Goal: Task Accomplishment & Management: Manage account settings

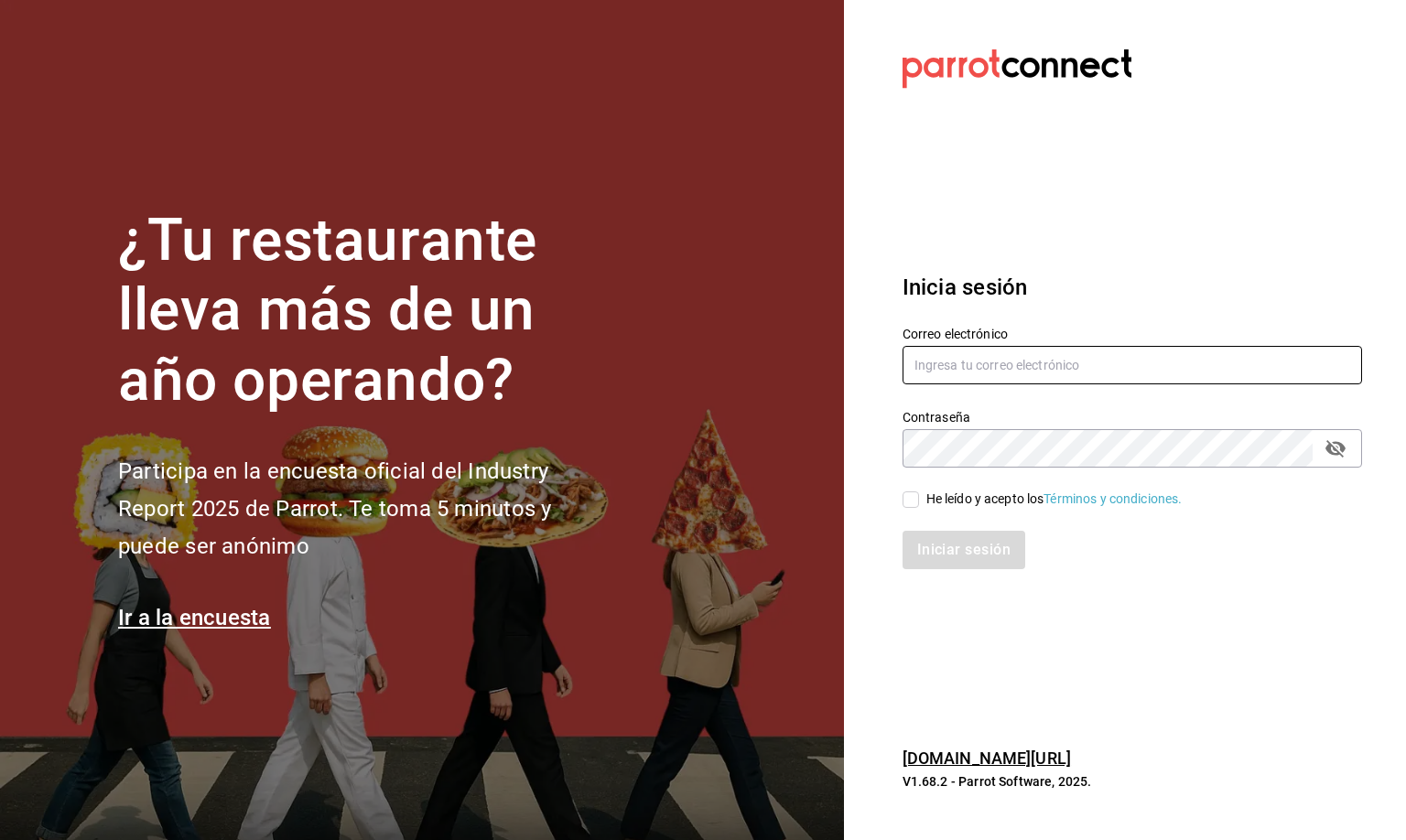
click at [931, 368] on input "text" at bounding box center [1132, 365] width 459 height 39
type input "[EMAIL_ADDRESS][DOMAIN_NAME]"
click at [1343, 442] on icon "passwordField" at bounding box center [1335, 448] width 22 height 22
click at [910, 499] on input "He leído y acepto los Términos y condiciones." at bounding box center [911, 499] width 17 height 17
checkbox input "true"
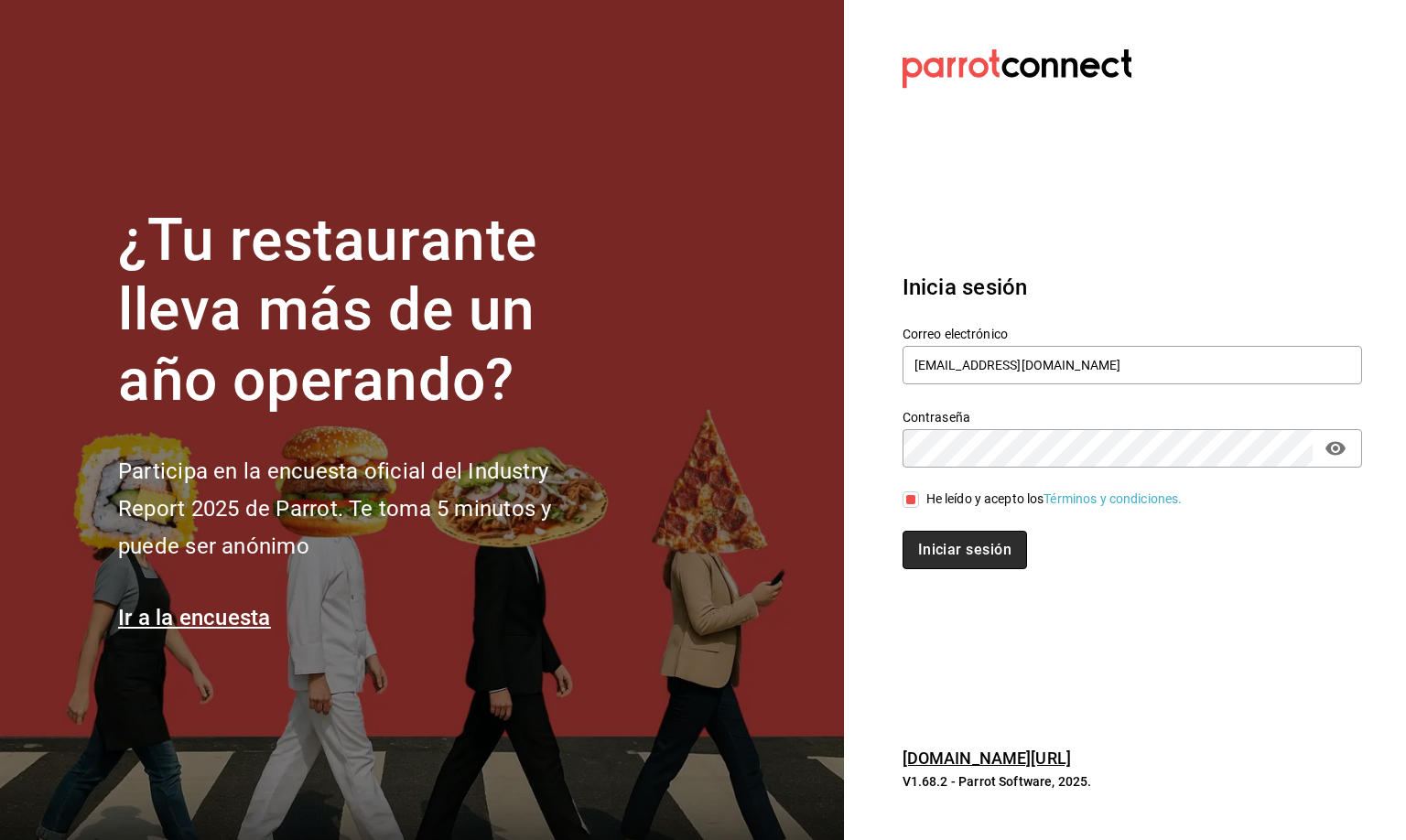
click at [932, 545] on button "Iniciar sesión" at bounding box center [965, 549] width 124 height 39
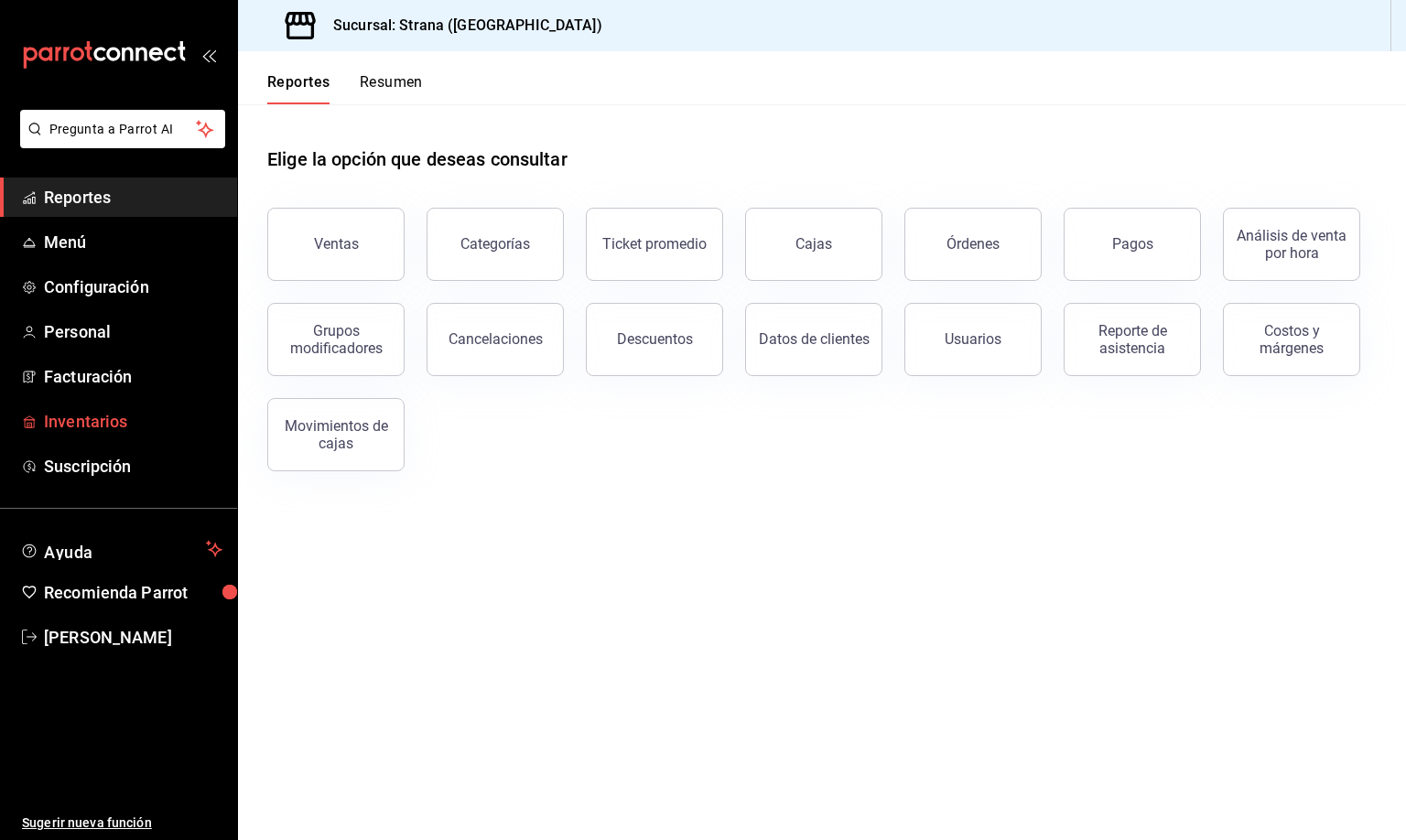
click at [69, 425] on span "Inventarios" at bounding box center [134, 421] width 179 height 24
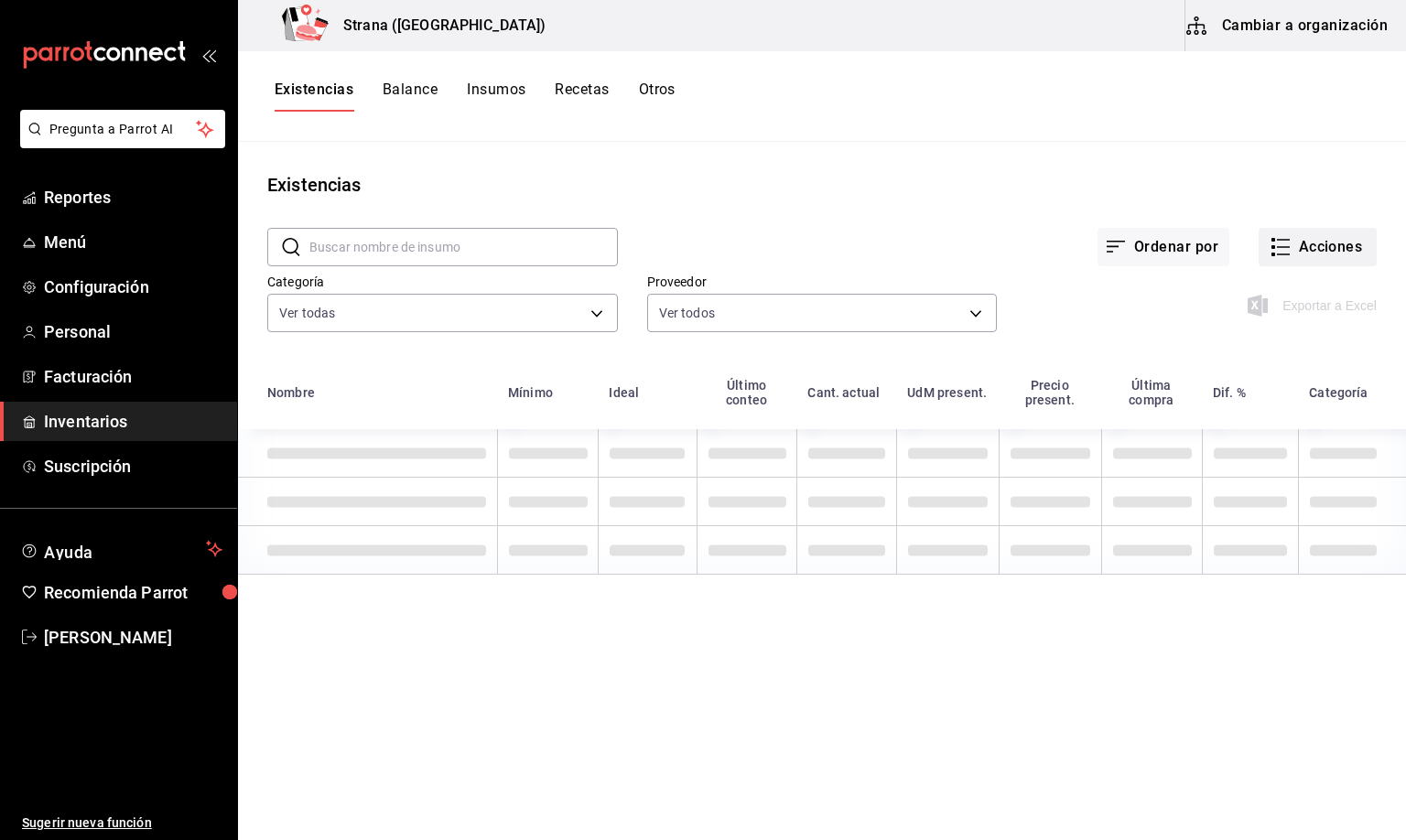
click at [1310, 247] on button "Acciones" at bounding box center [1318, 246] width 118 height 39
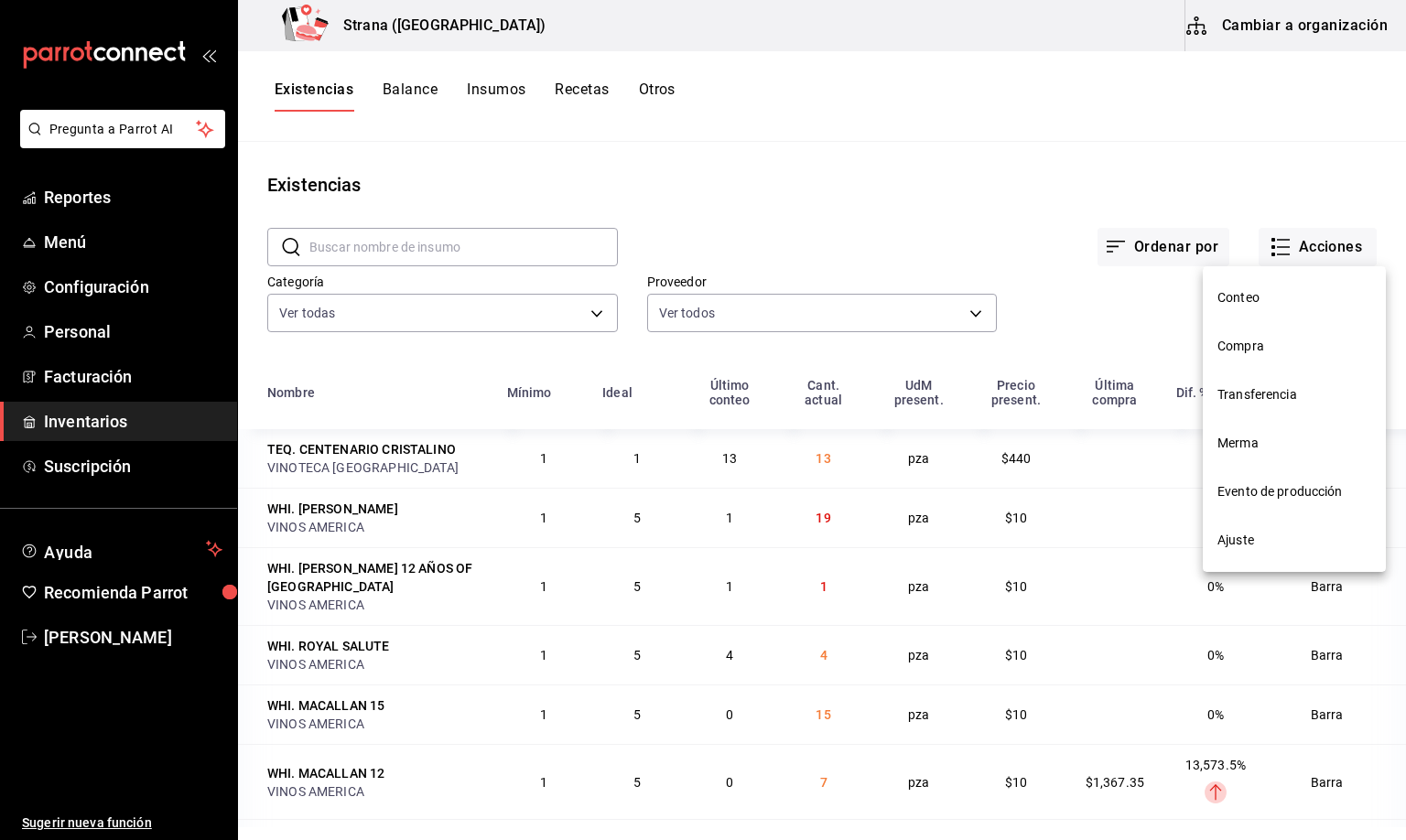
click at [1231, 449] on span "Merma" at bounding box center [1294, 443] width 153 height 19
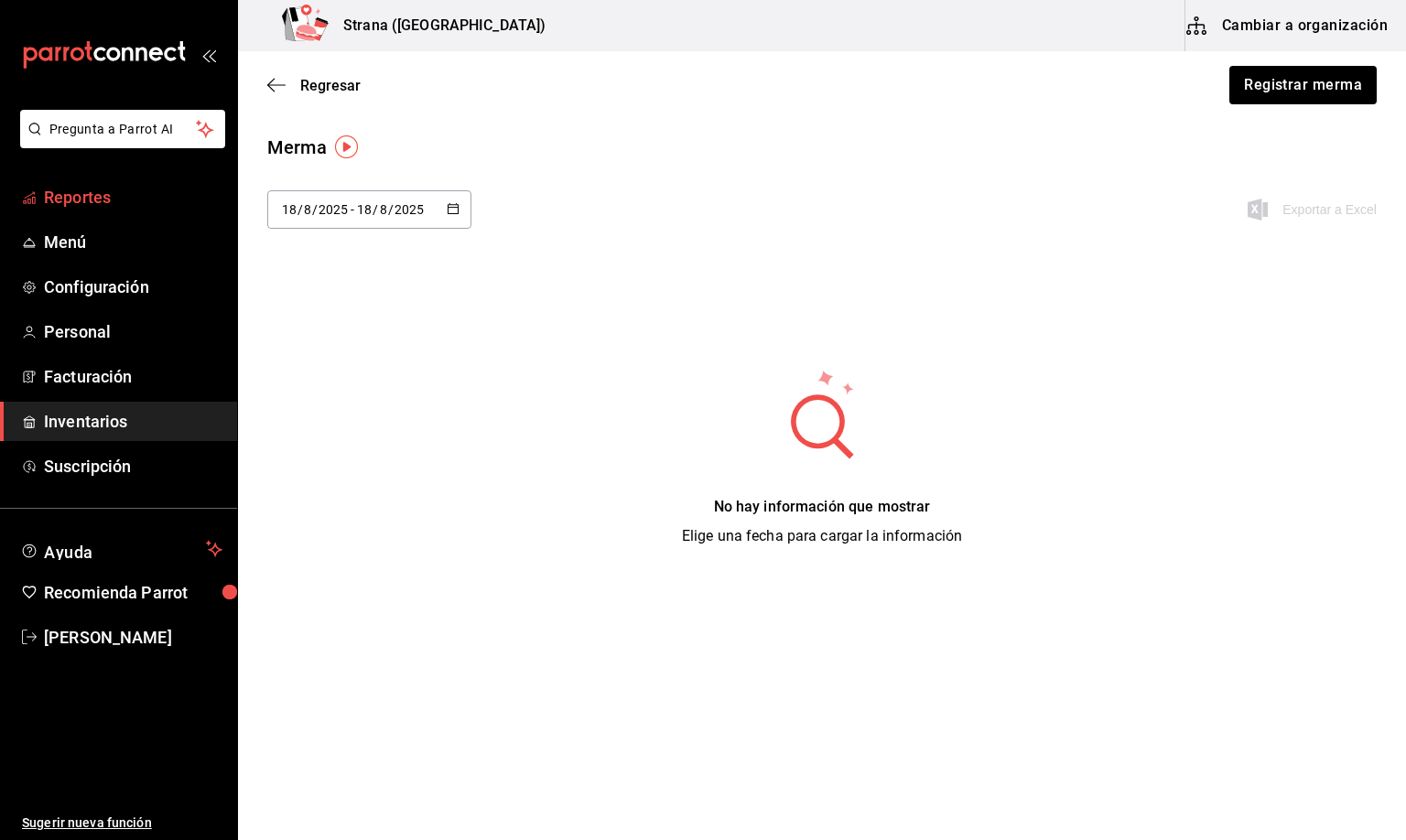
click at [78, 192] on span "Reportes" at bounding box center [134, 197] width 179 height 24
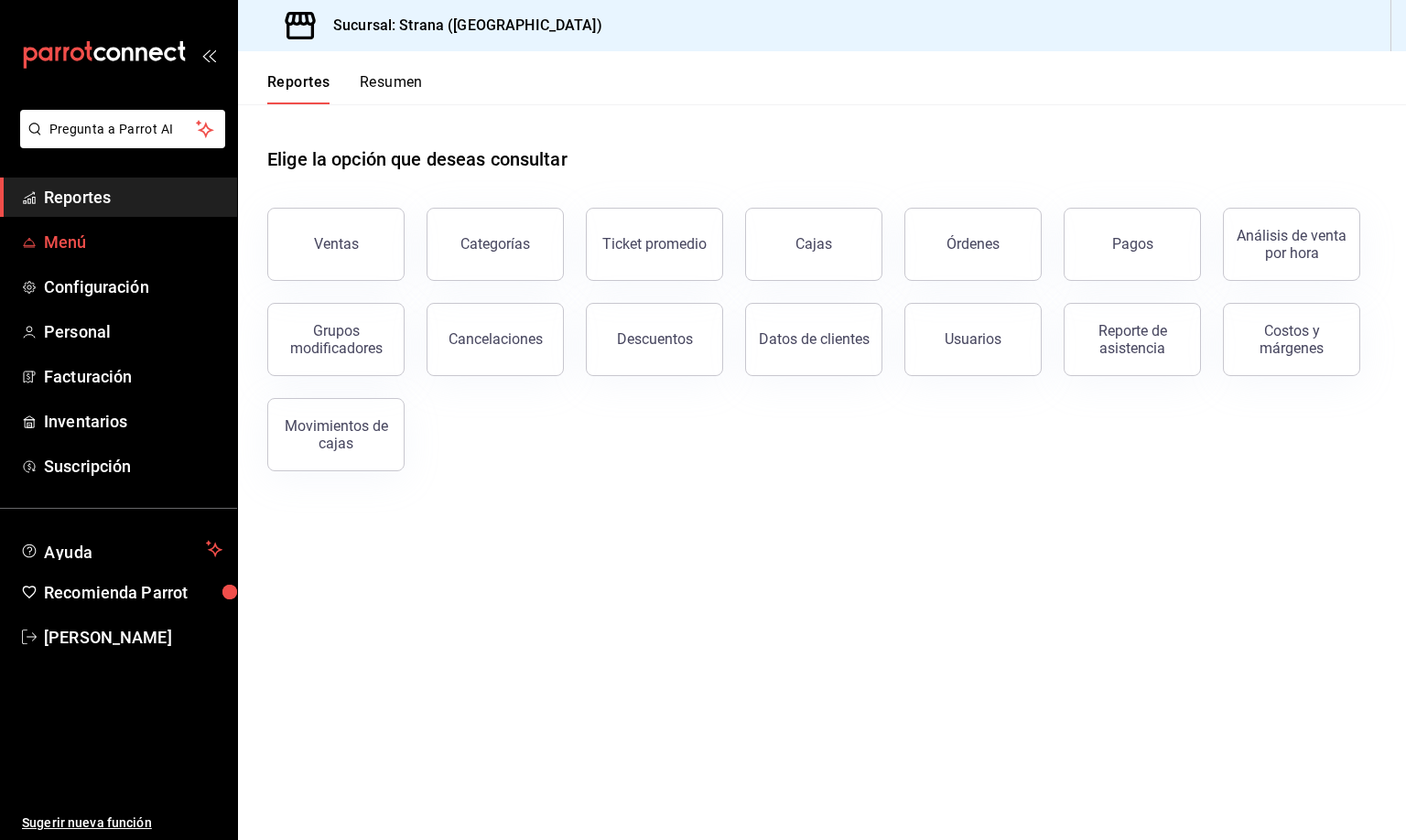
click at [64, 245] on span "Menú" at bounding box center [134, 242] width 179 height 24
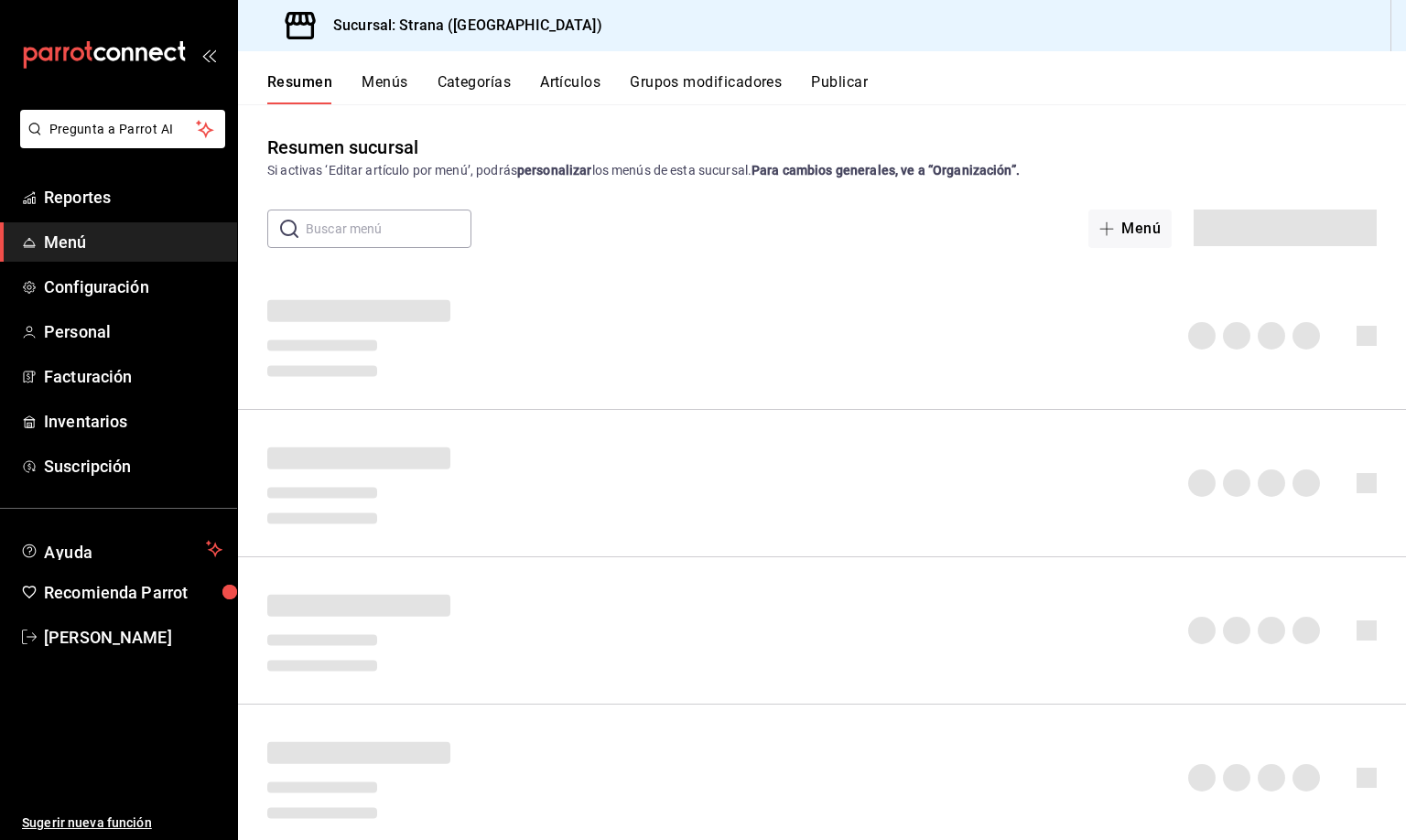
click at [568, 83] on button "Artículos" at bounding box center [570, 88] width 60 height 31
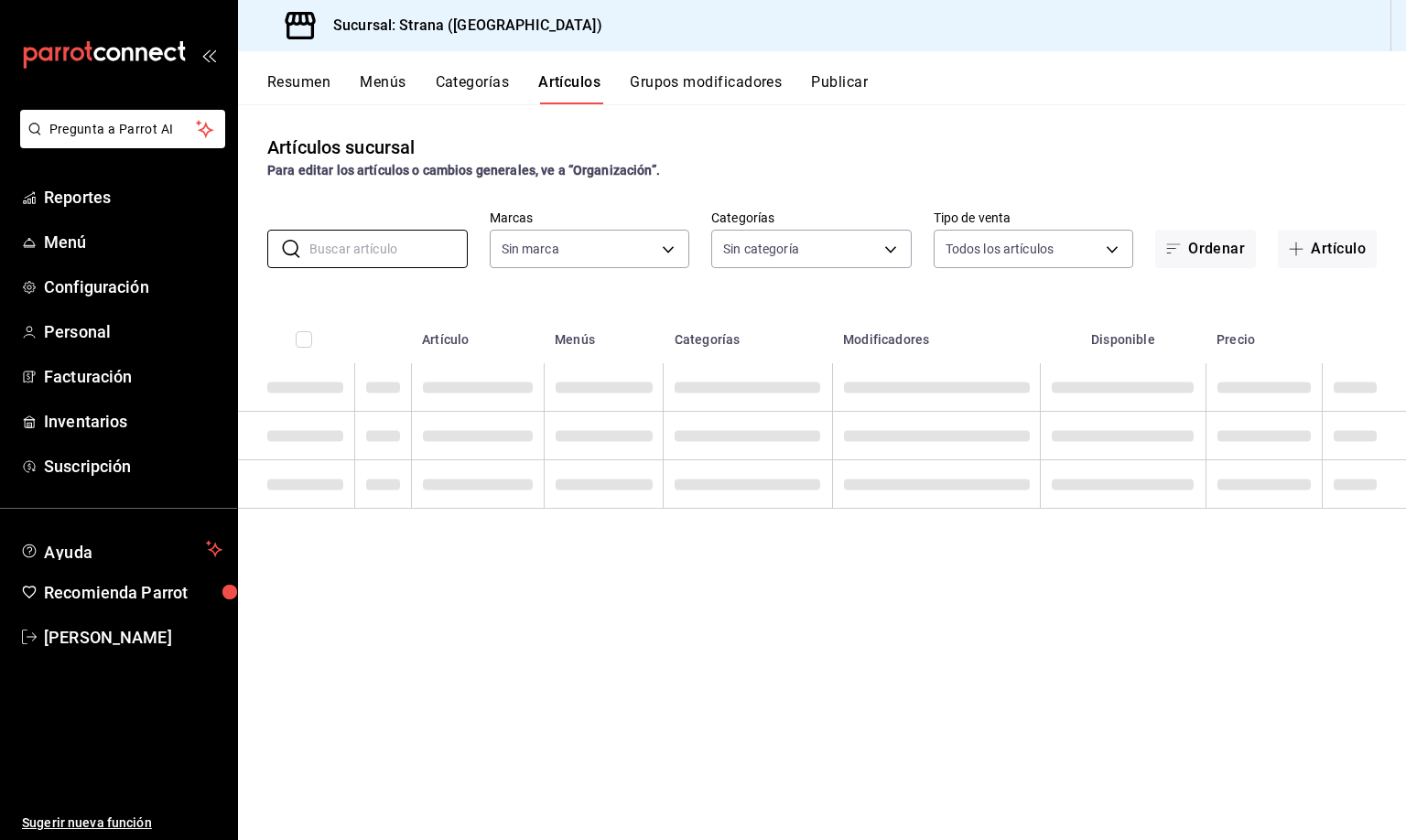
drag, startPoint x: 333, startPoint y: 246, endPoint x: 651, endPoint y: 31, distance: 383.9
click at [332, 246] on input "text" at bounding box center [389, 248] width 158 height 37
type input "4106bc60-c81d-48da-9404-f1319fbcfb4f,f77b866f-996c-4b01-97e1-e59c7d7a0a4a"
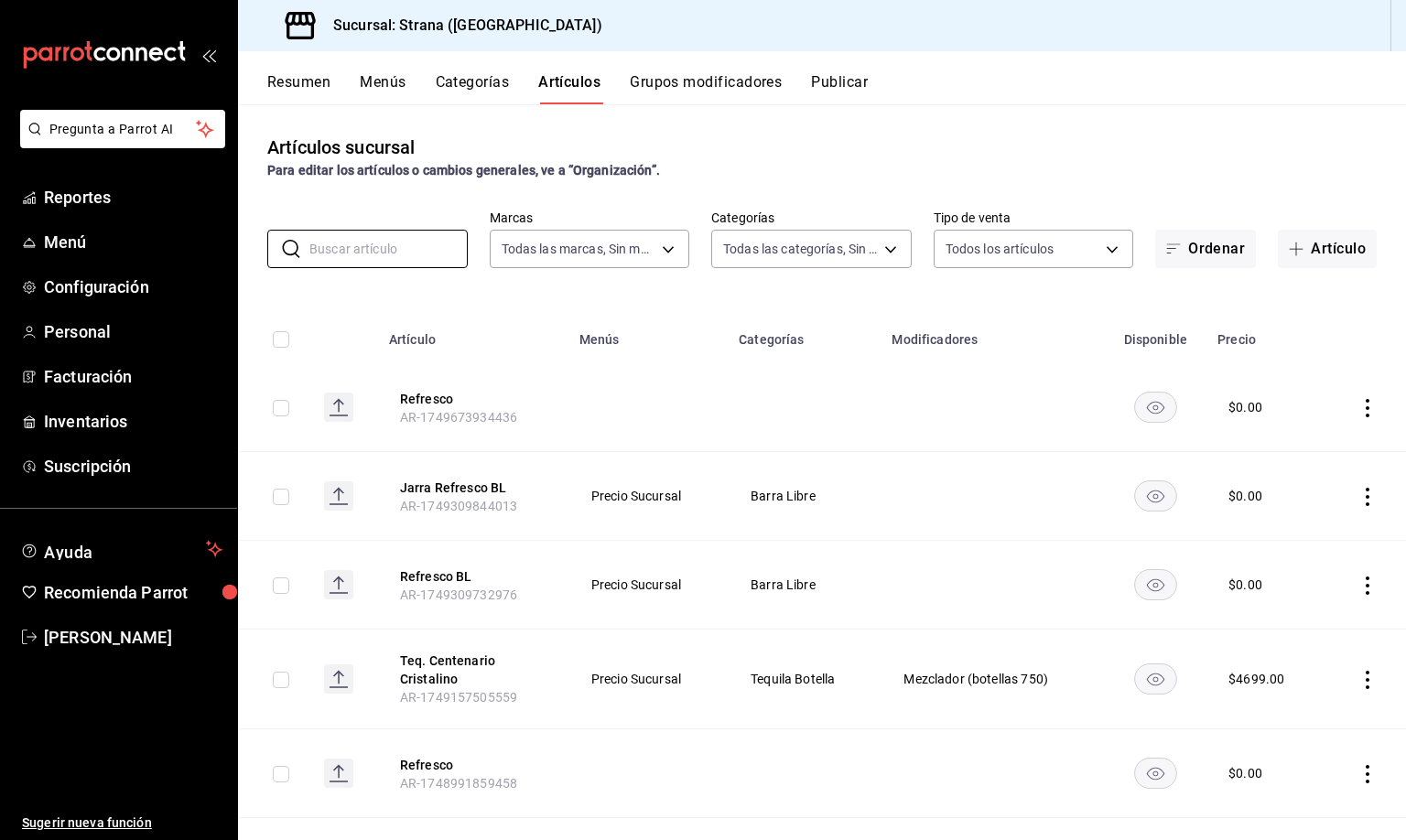
type input "b4318c79-cd7f-451b-8559-401d011d0110,aa2b32eb-16a2-466f-9024-6e4341b6453f,789ed…"
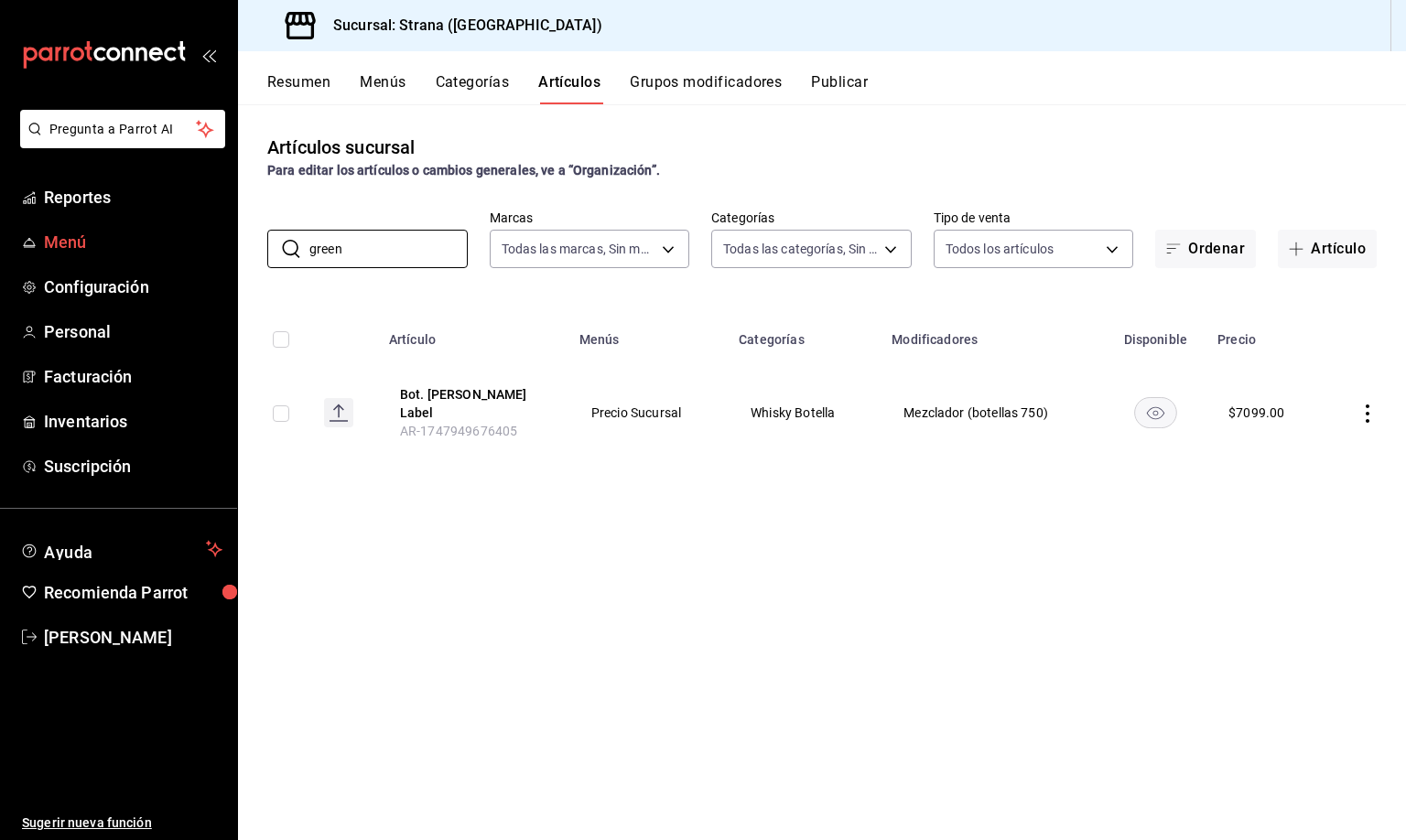
drag, startPoint x: 380, startPoint y: 252, endPoint x: 165, endPoint y: 248, distance: 215.0
click at [165, 248] on div "Pregunta a Parrot AI Reportes Menú Configuración Personal Facturación Inventari…" at bounding box center [703, 420] width 1406 height 840
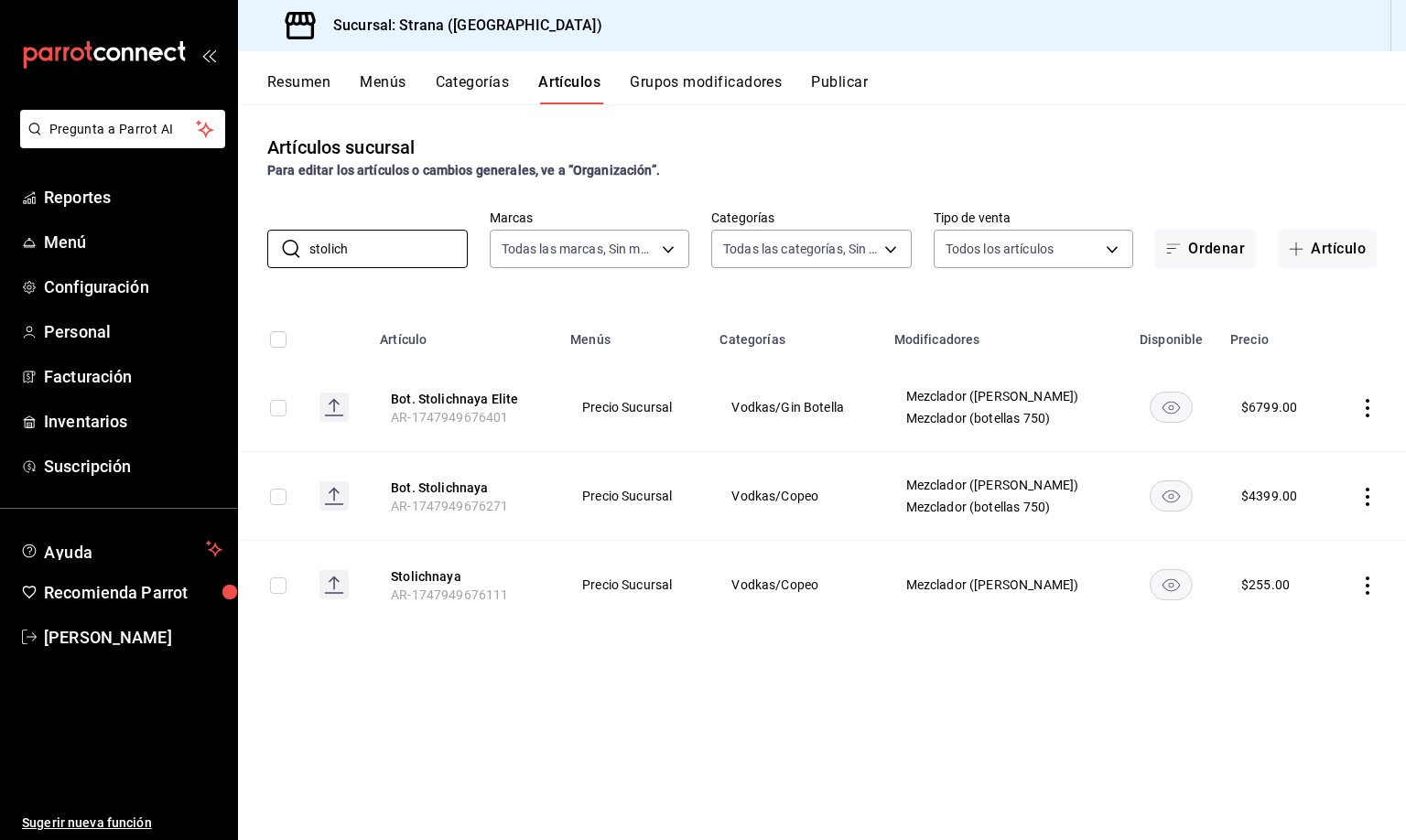
drag, startPoint x: 328, startPoint y: 250, endPoint x: 256, endPoint y: 252, distance: 72.0
click at [256, 252] on div "​ stolich ​ Marcas Todas las marcas, Sin marca 4106bc60-c81d-48da-9404-f1319fbc…" at bounding box center [822, 239] width 1168 height 58
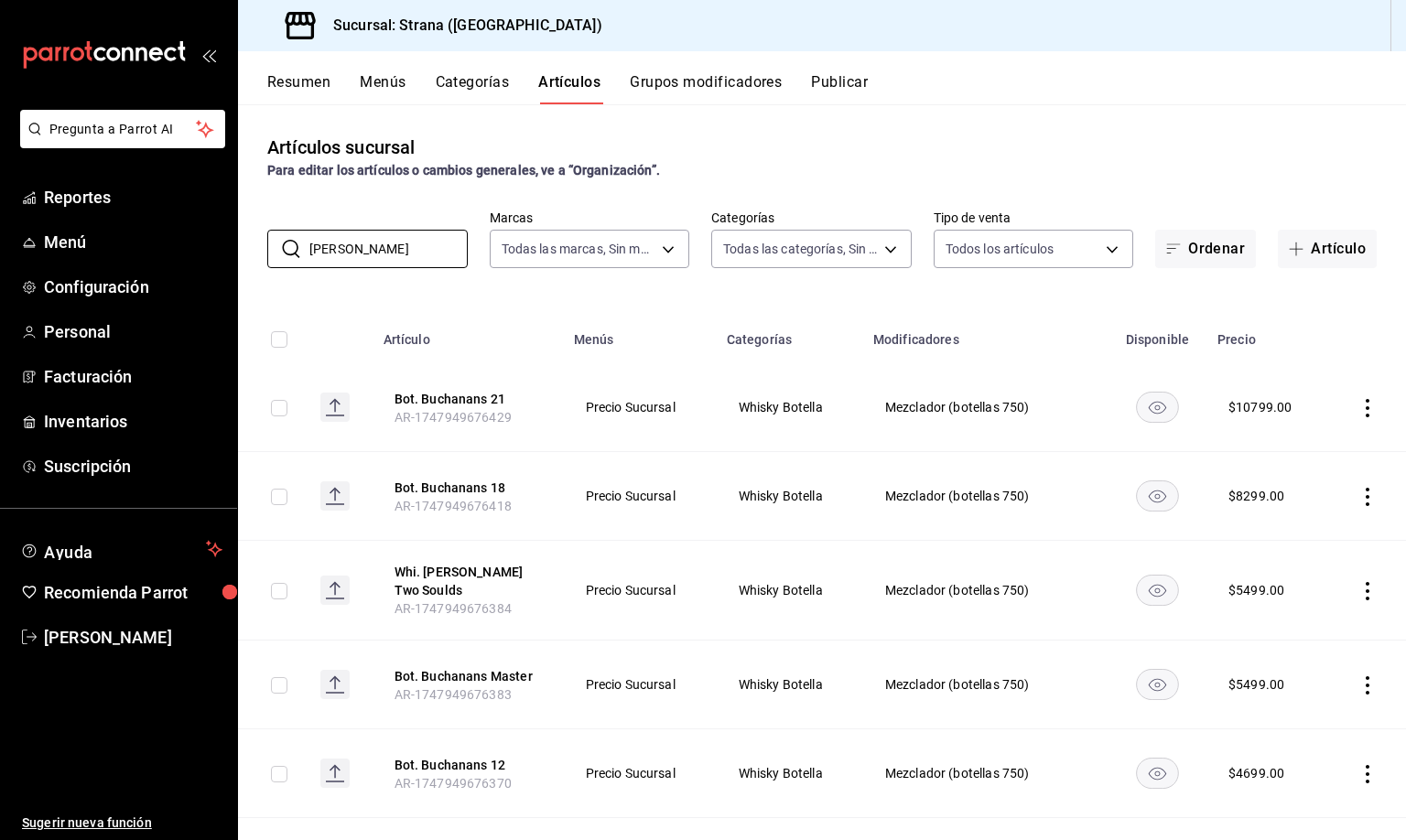
drag, startPoint x: 360, startPoint y: 252, endPoint x: 264, endPoint y: 252, distance: 96.0
click at [264, 252] on div "​ [PERSON_NAME] ​ Marcas Todas las marcas, Sin marca 4106bc60-c81d-48da-9404-f1…" at bounding box center [822, 239] width 1168 height 58
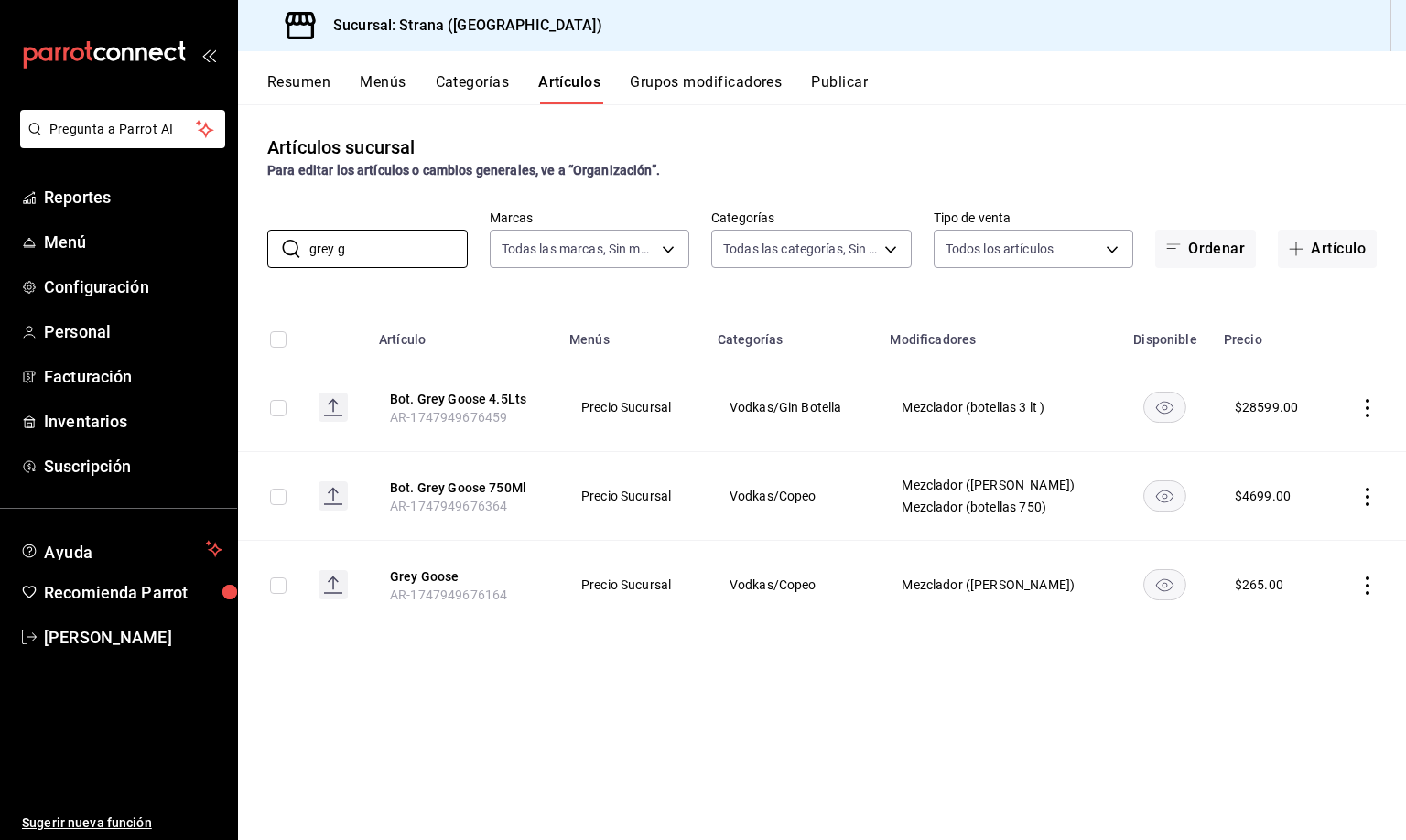
drag, startPoint x: 379, startPoint y: 242, endPoint x: 243, endPoint y: 245, distance: 136.0
click at [243, 245] on div "​ grey g ​ Marcas Todas las marcas, Sin marca 4106bc60-c81d-48da-9404-f1319fbcf…" at bounding box center [822, 239] width 1168 height 58
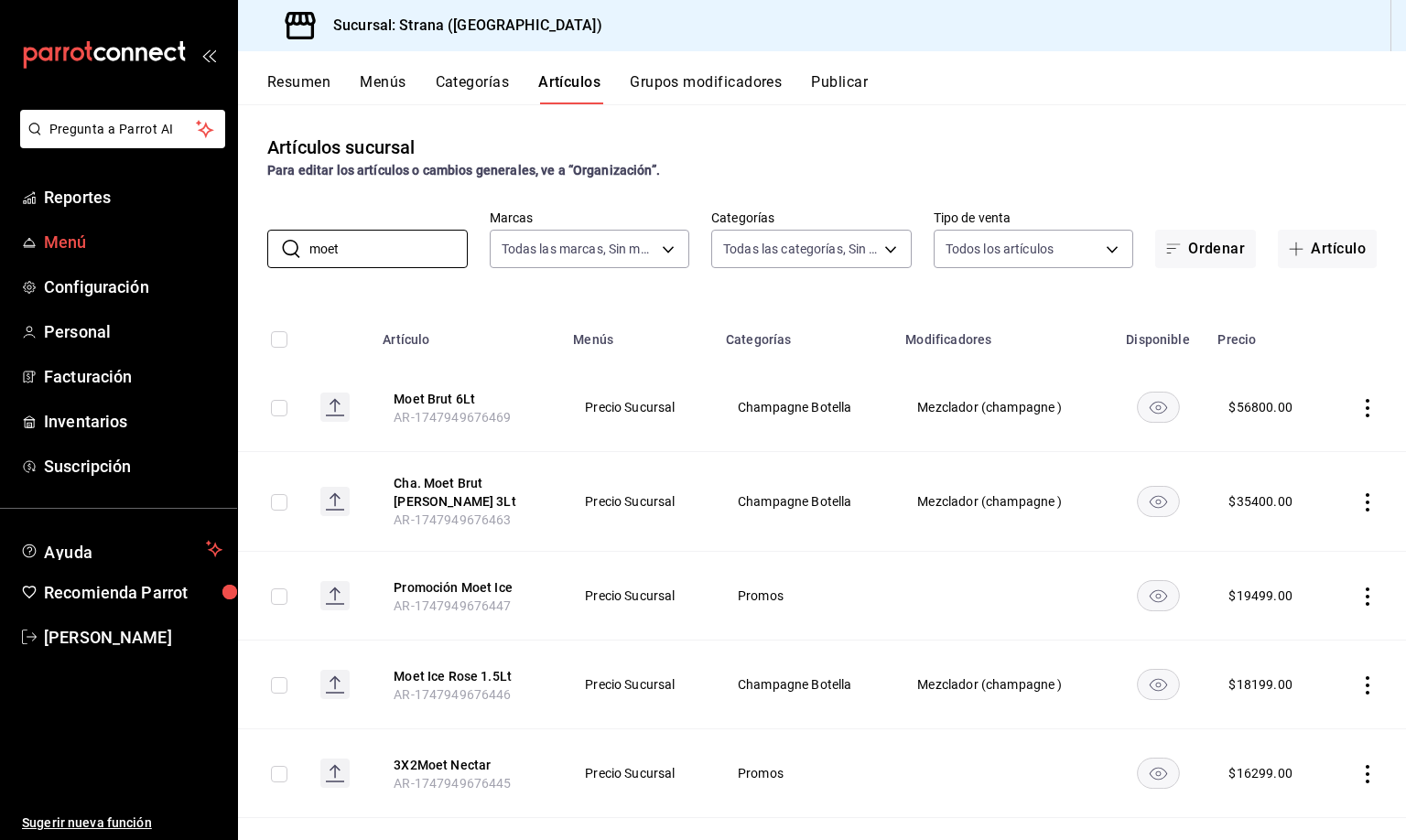
drag, startPoint x: 360, startPoint y: 255, endPoint x: 226, endPoint y: 251, distance: 134.1
click at [226, 252] on div "Pregunta a Parrot AI Reportes Menú Configuración Personal Facturación Inventari…" at bounding box center [703, 420] width 1406 height 840
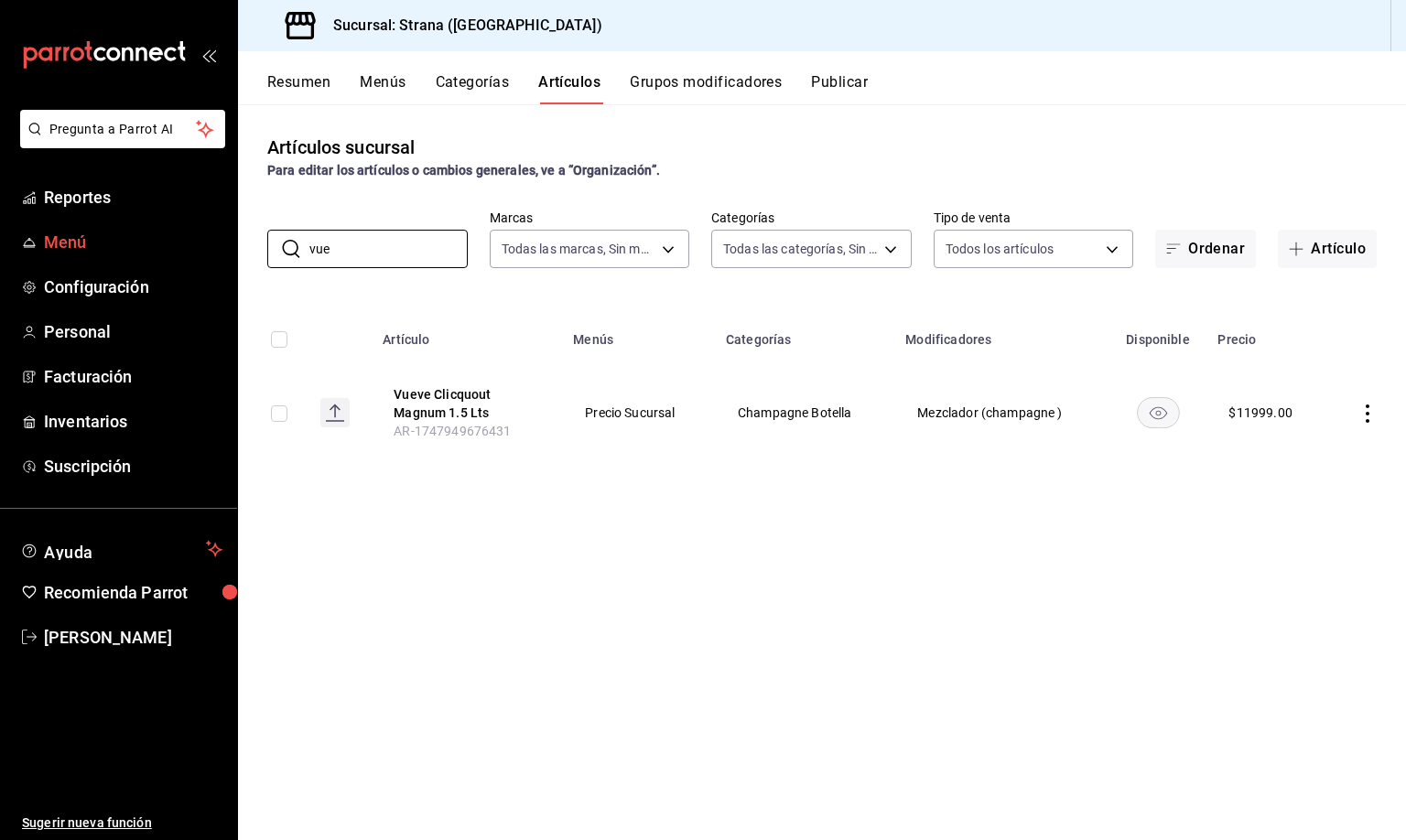
click at [220, 246] on div "Pregunta a Parrot AI Reportes Menú Configuración Personal Facturación Inventari…" at bounding box center [703, 420] width 1406 height 840
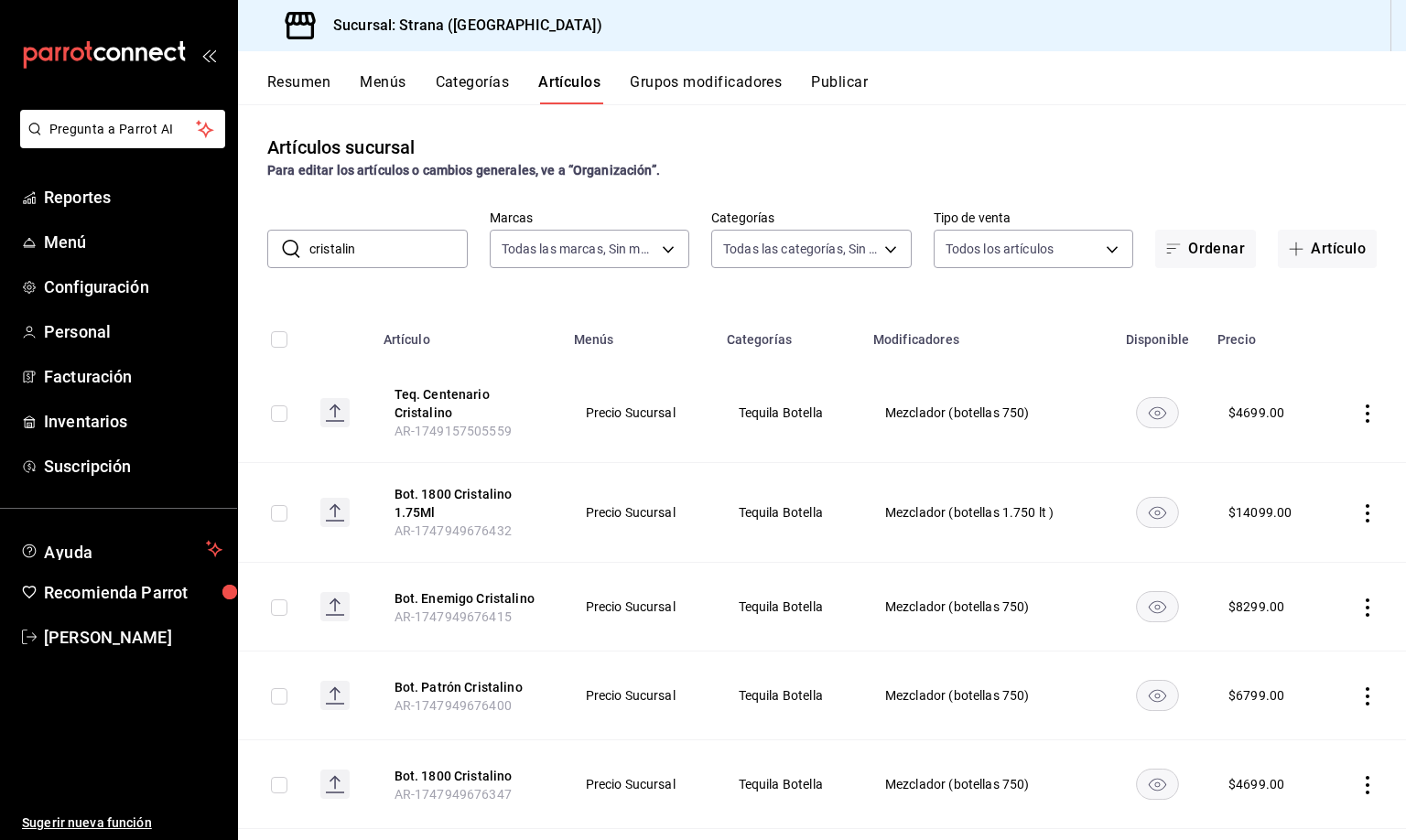
drag, startPoint x: 380, startPoint y: 252, endPoint x: 279, endPoint y: 245, distance: 101.2
click at [279, 245] on div "​ cristalin ​" at bounding box center [367, 248] width 200 height 39
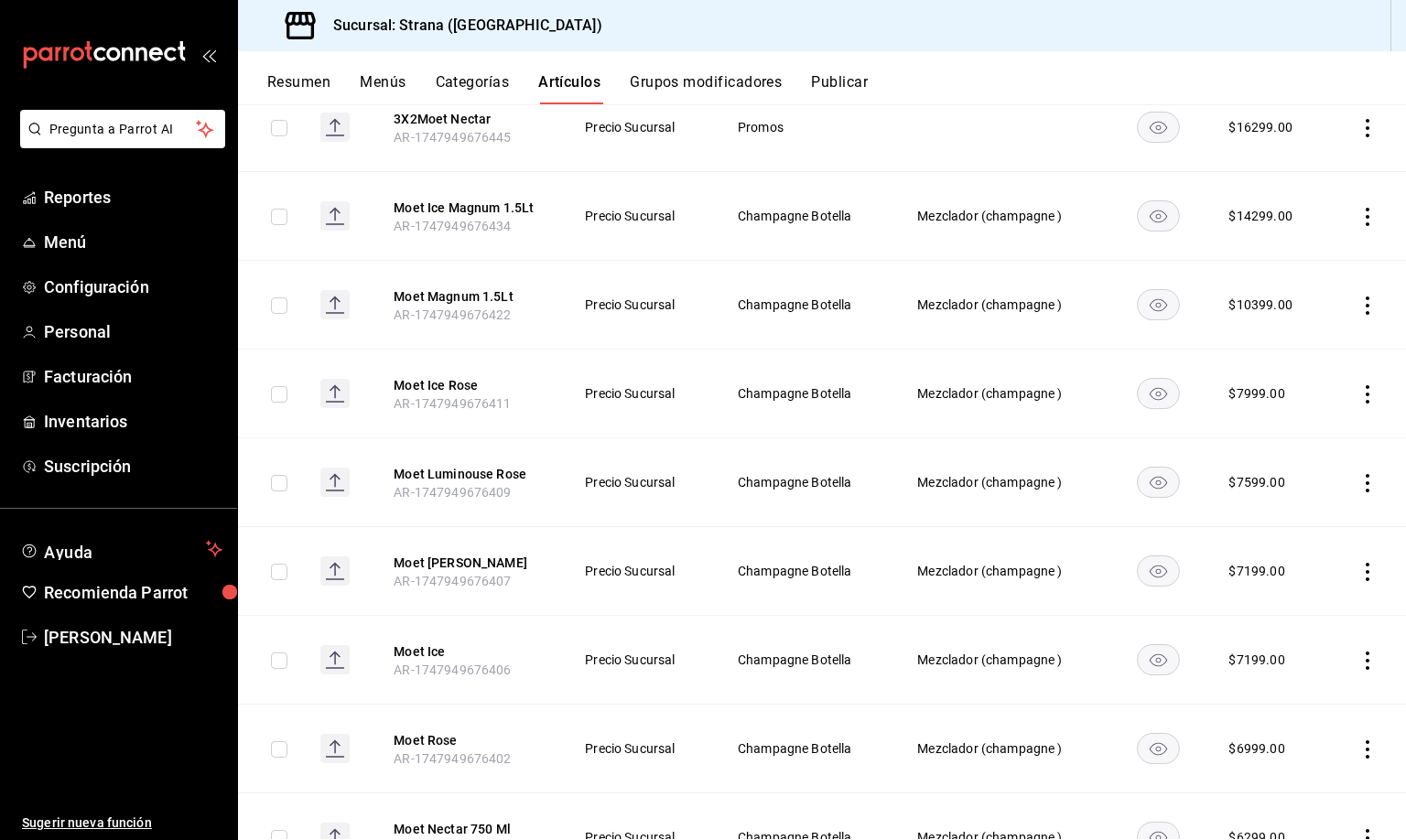
scroll to position [725, 0]
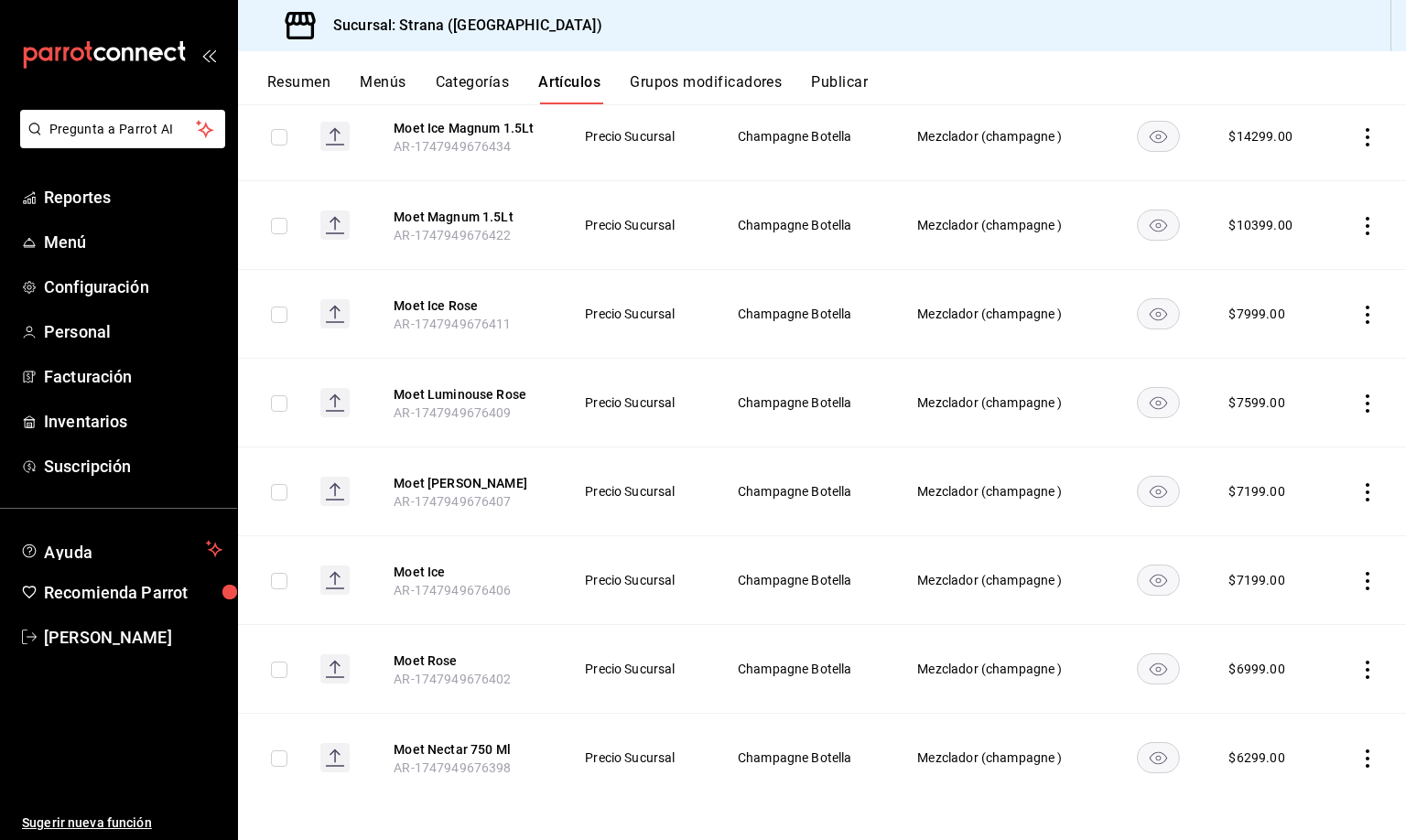
type input "moe"
click at [85, 415] on span "Inventarios" at bounding box center [134, 421] width 179 height 24
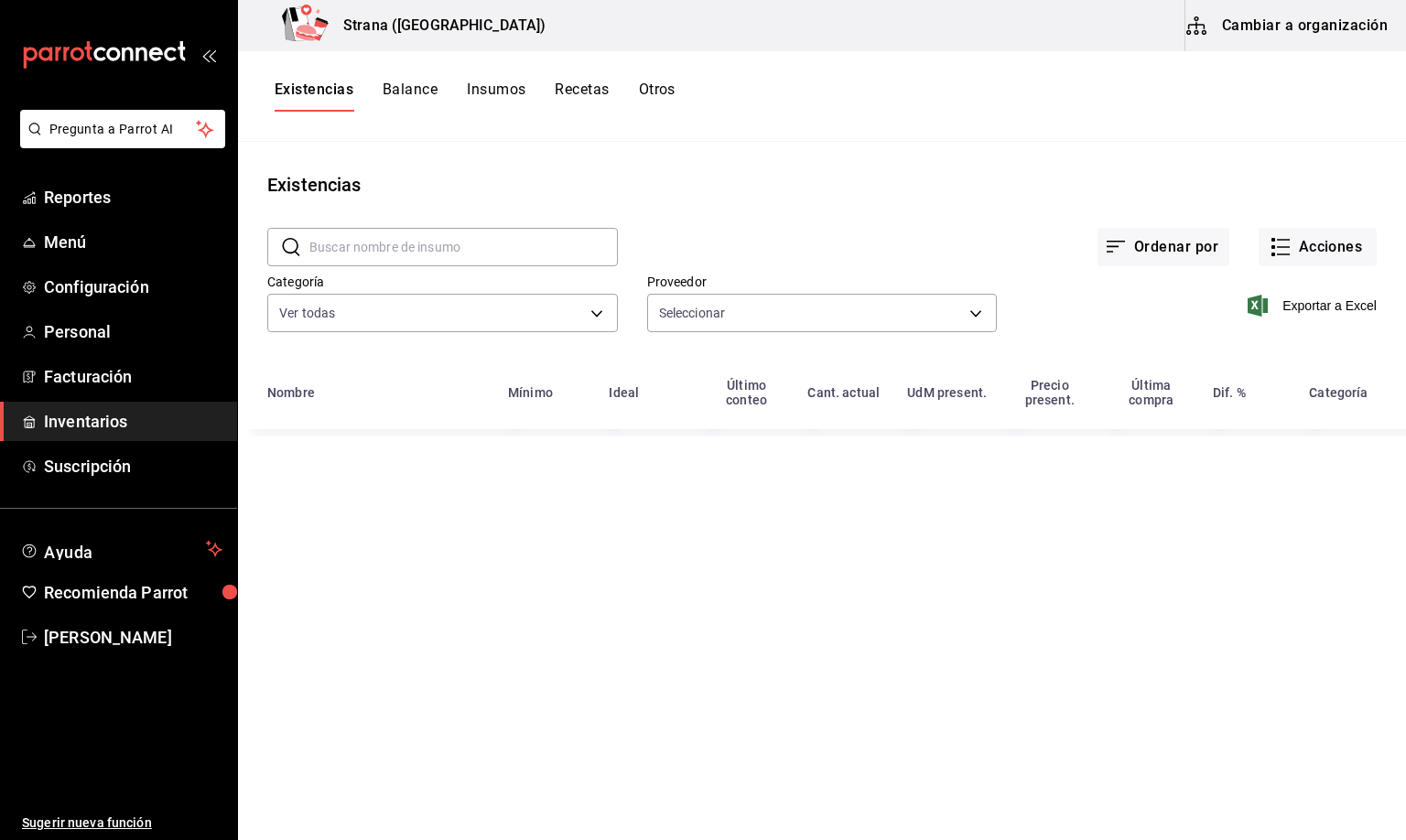
type input "9029996a-e7f7-48d6-95f0-e4462486326c,af354d50-6d32-40ff-8a90-0f2b076c4859,5ceb4…"
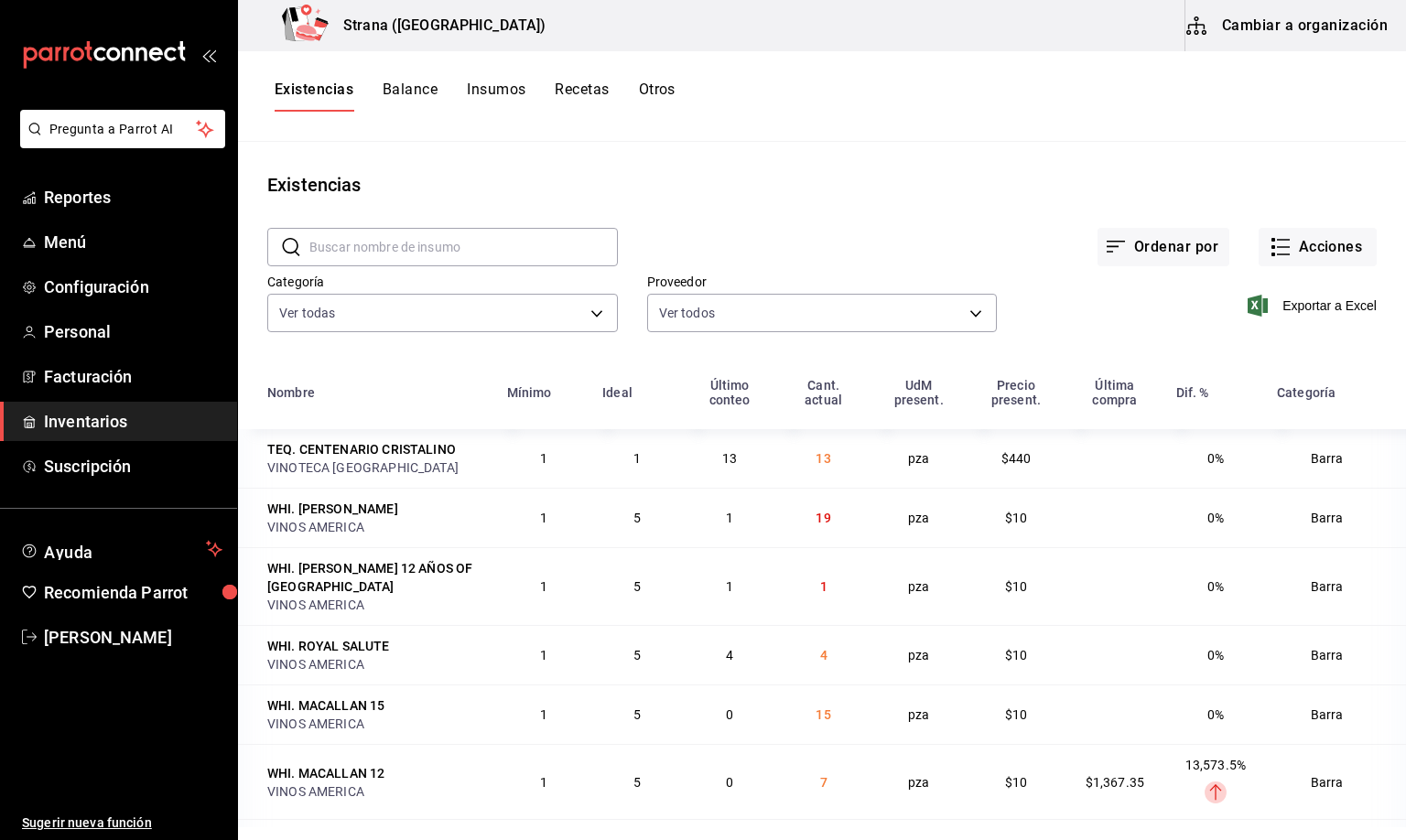
click at [1281, 226] on div "Ordenar por Acciones" at bounding box center [998, 232] width 759 height 68
click at [1289, 247] on button "Acciones" at bounding box center [1318, 246] width 118 height 39
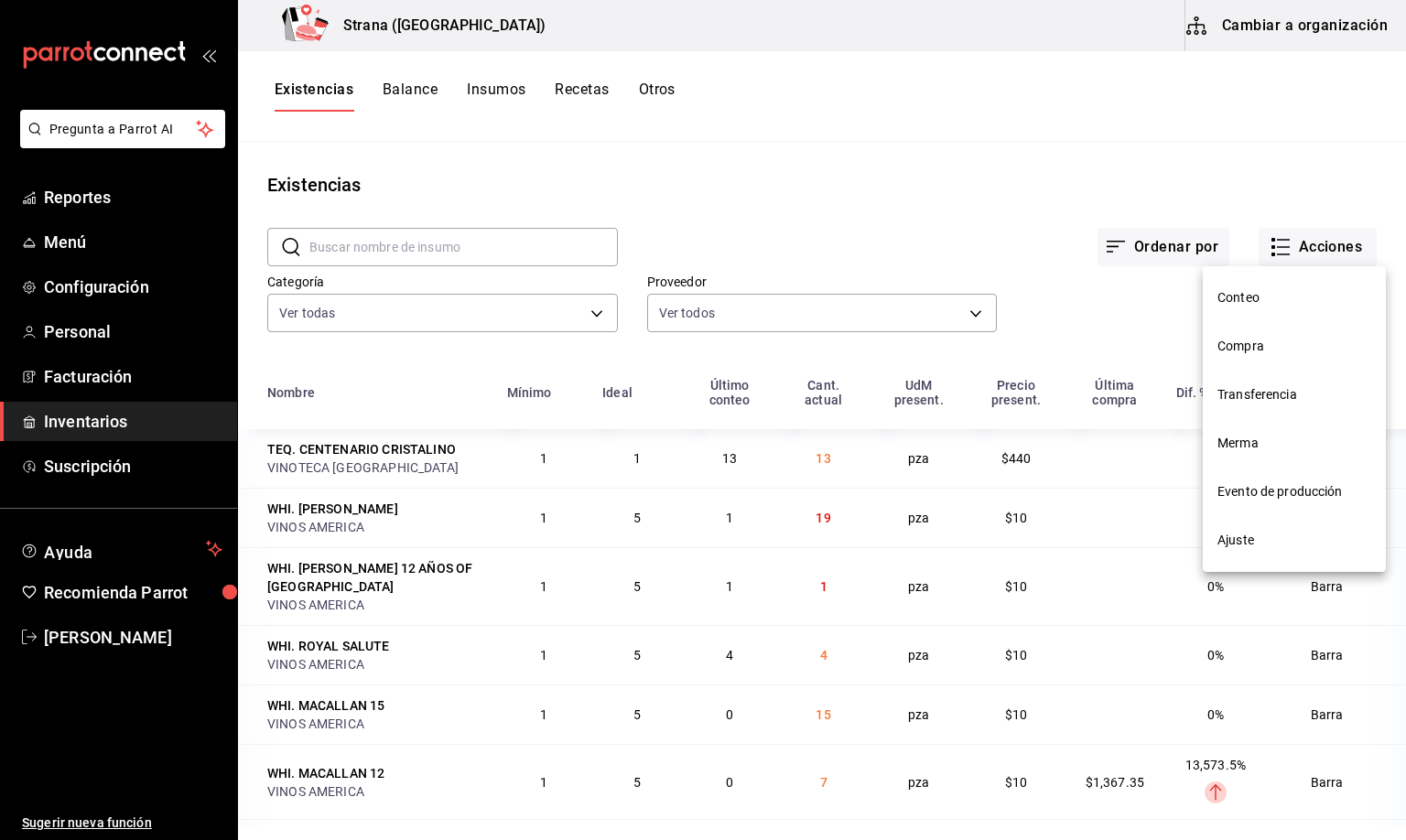
click at [1239, 341] on span "Compra" at bounding box center [1294, 346] width 153 height 19
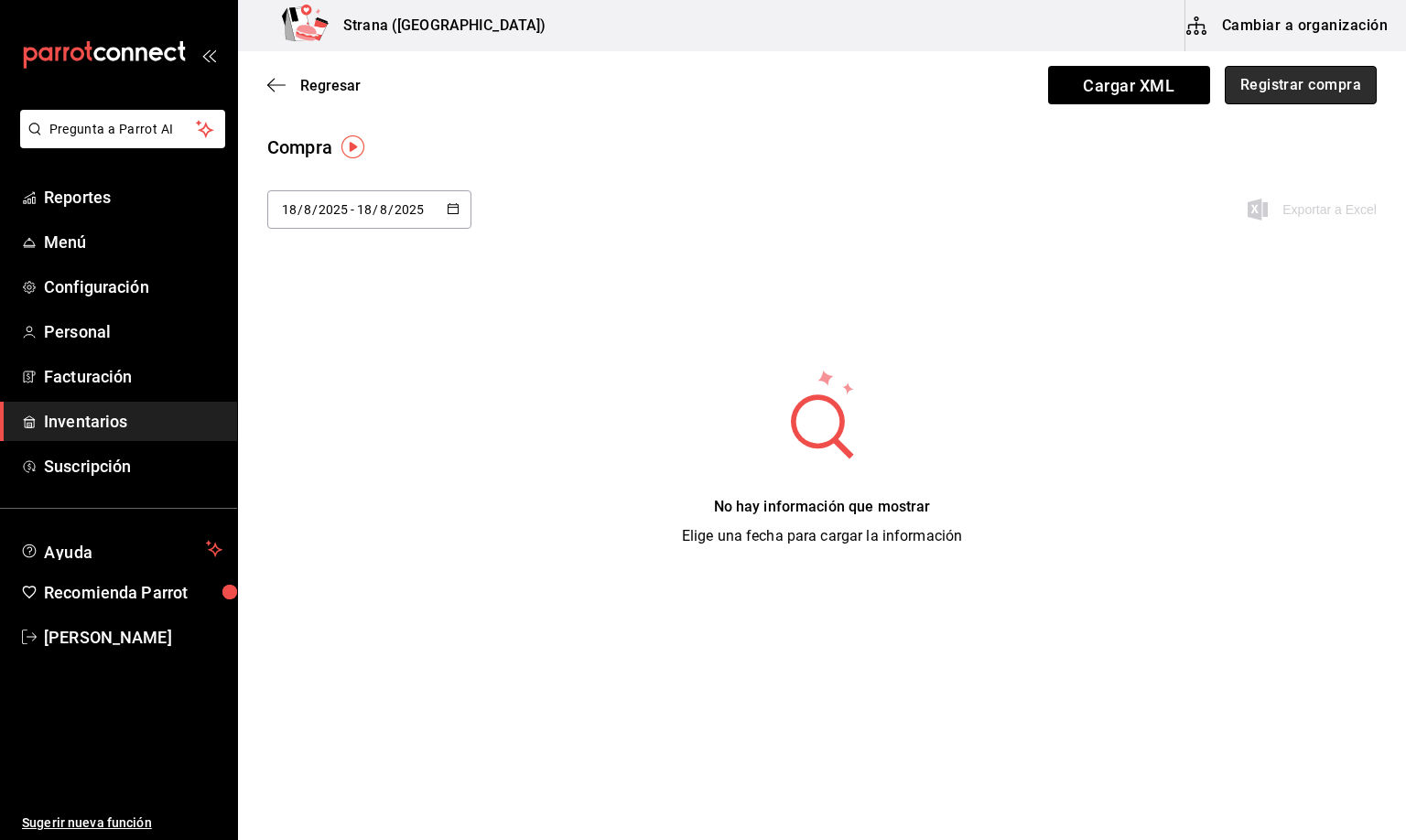
click at [1302, 87] on button "Registrar compra" at bounding box center [1301, 85] width 152 height 39
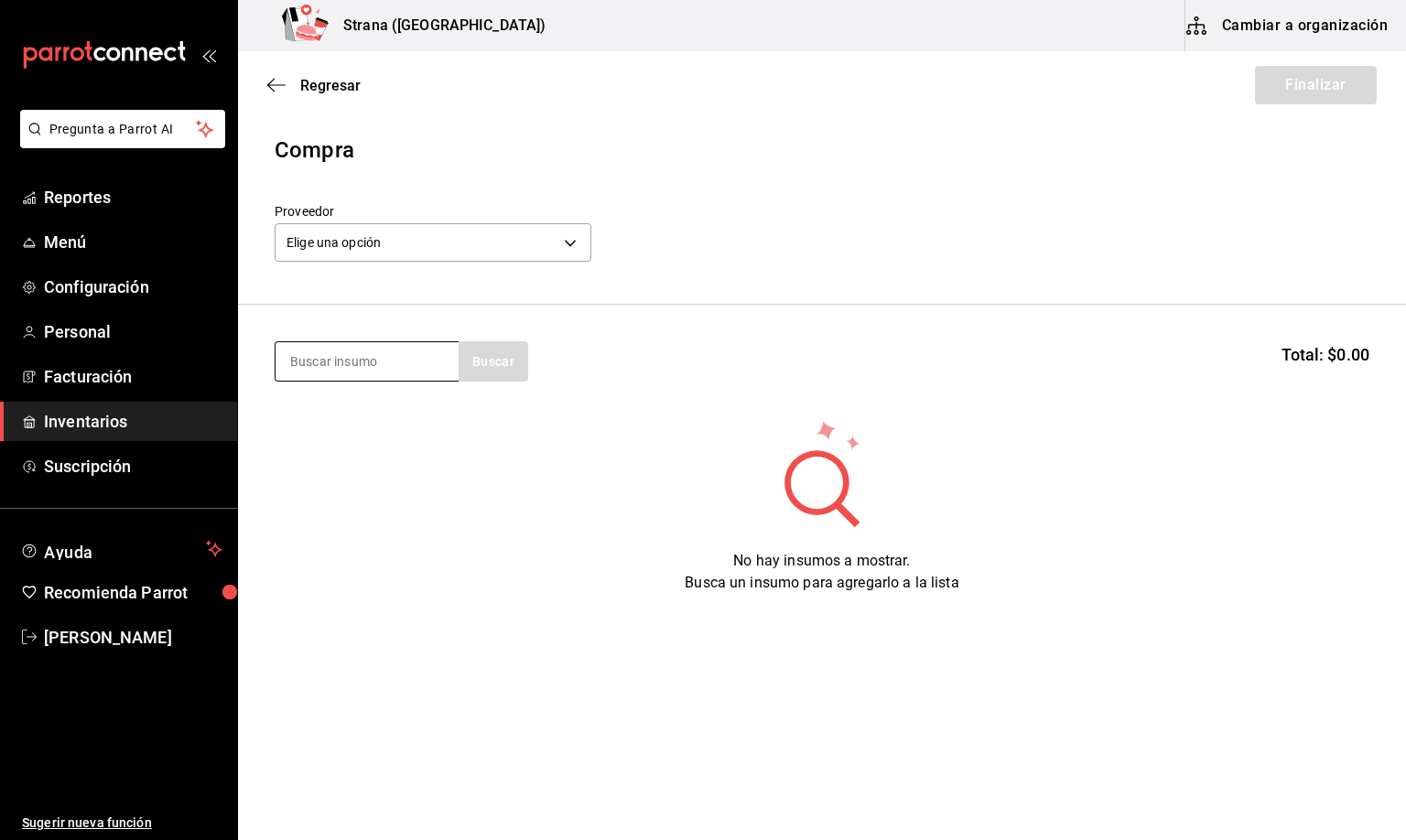
click at [330, 366] on input at bounding box center [367, 361] width 184 height 39
type input "PATRON"
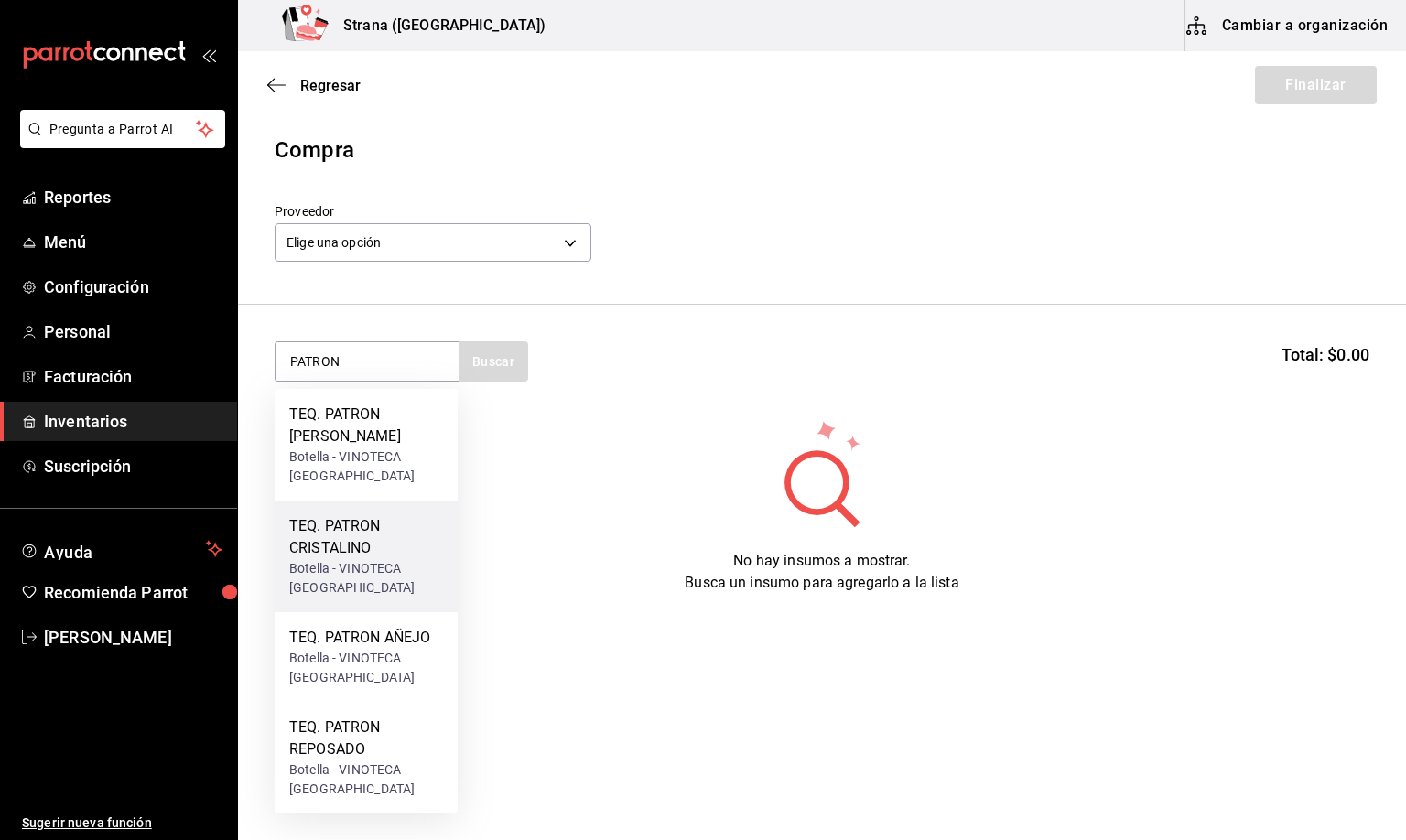
click at [330, 515] on div "TEQ. PATRON CRISTALINO" at bounding box center [365, 537] width 153 height 44
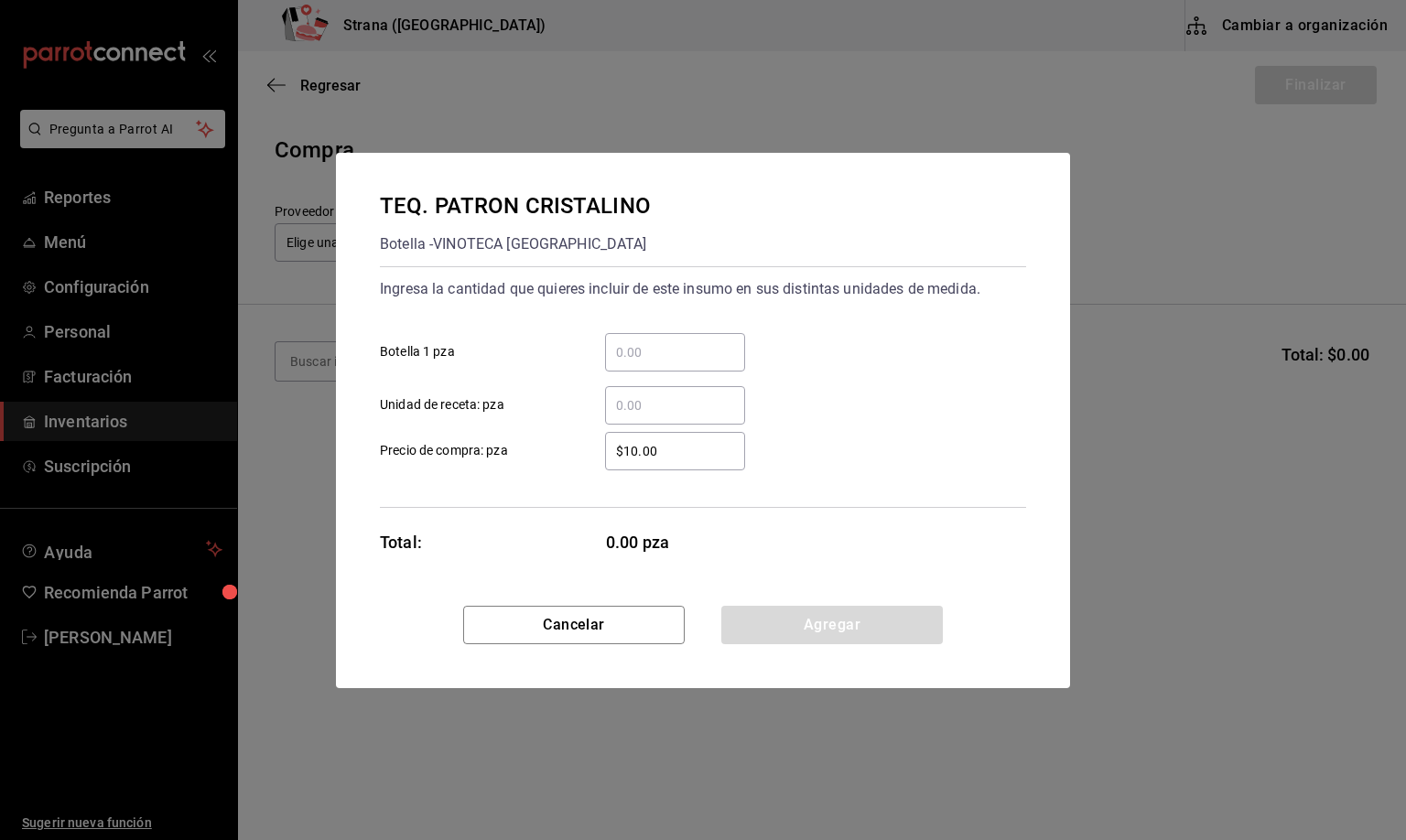
click at [641, 352] on input "​ Botella 1 pza" at bounding box center [675, 352] width 140 height 22
type input "1"
click at [816, 631] on button "Agregar" at bounding box center [832, 625] width 221 height 39
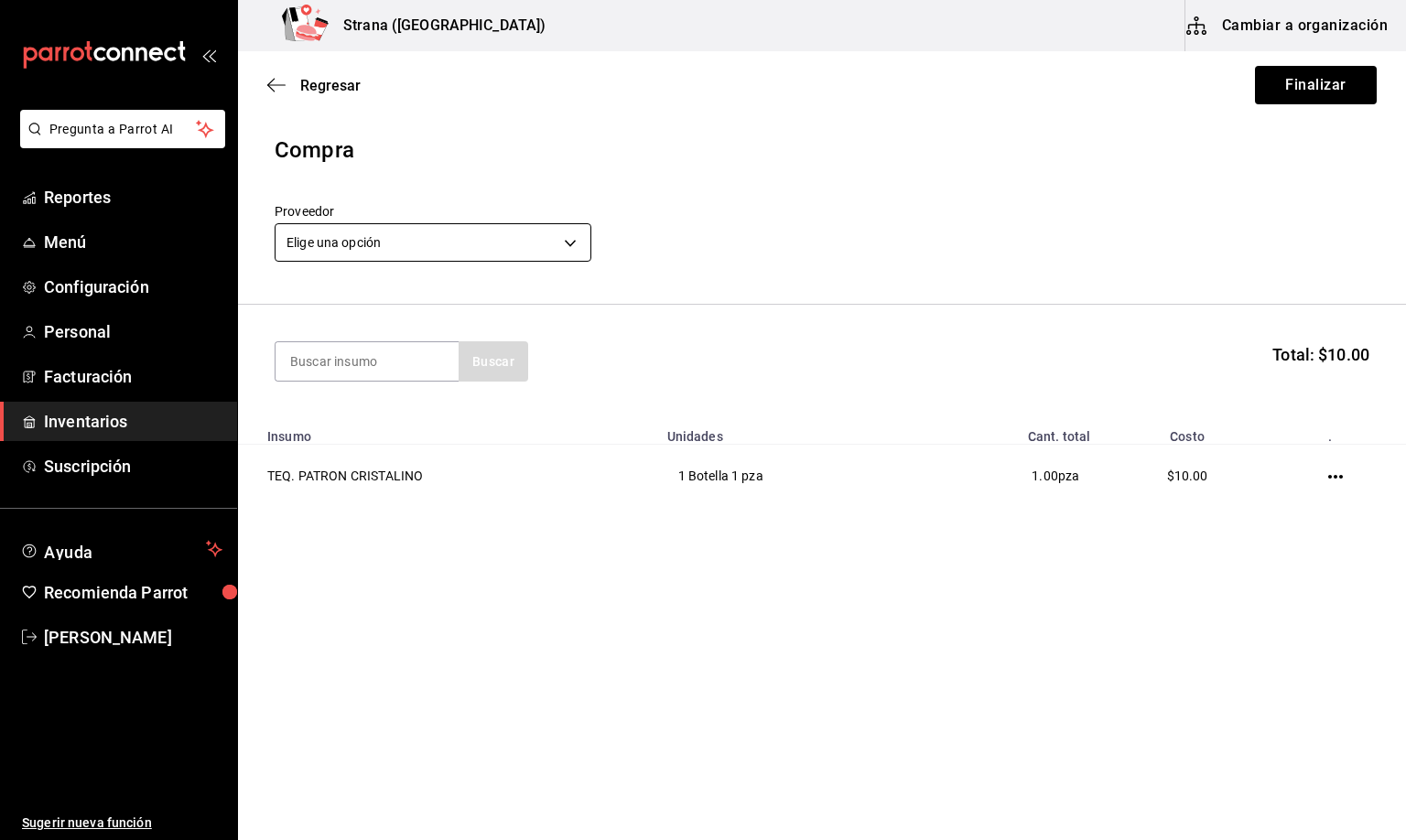
click at [344, 242] on body "Pregunta a Parrot AI Reportes Menú Configuración Personal Facturación Inventari…" at bounding box center [703, 368] width 1406 height 737
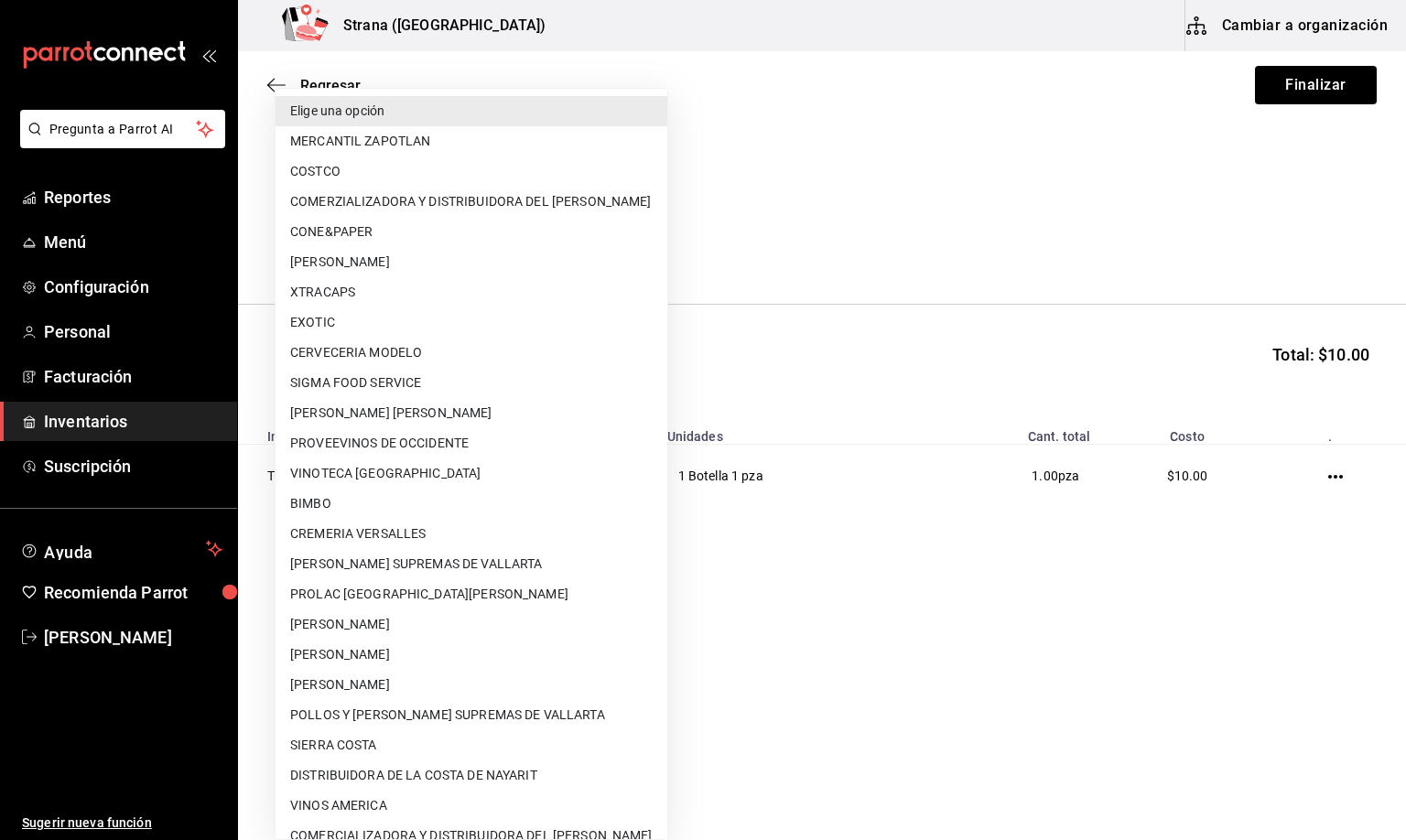
scroll to position [80, 0]
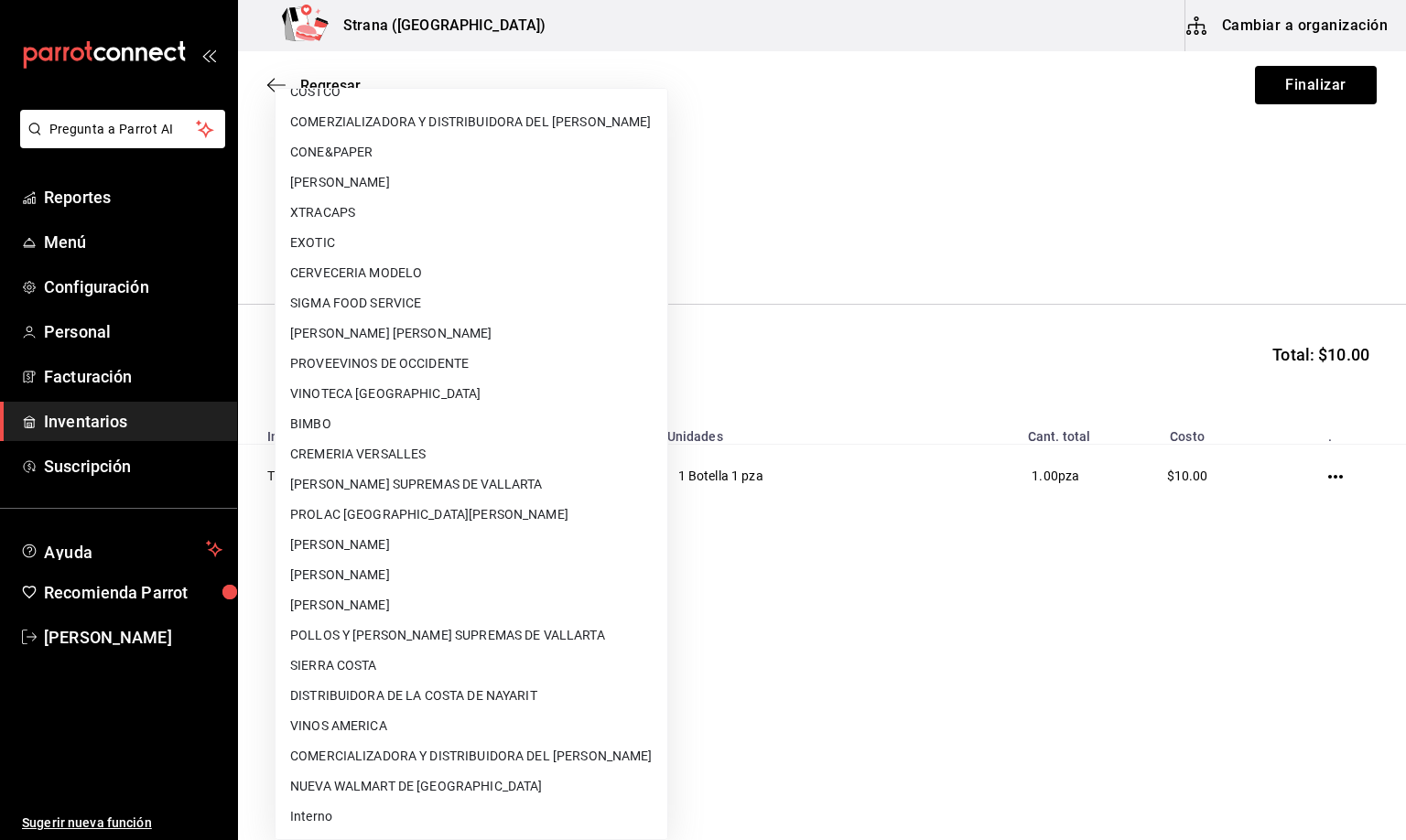
click at [314, 814] on li "Interno" at bounding box center [471, 816] width 391 height 30
type input "8f59523e-768f-4f75-81e2-699d8d2926c5"
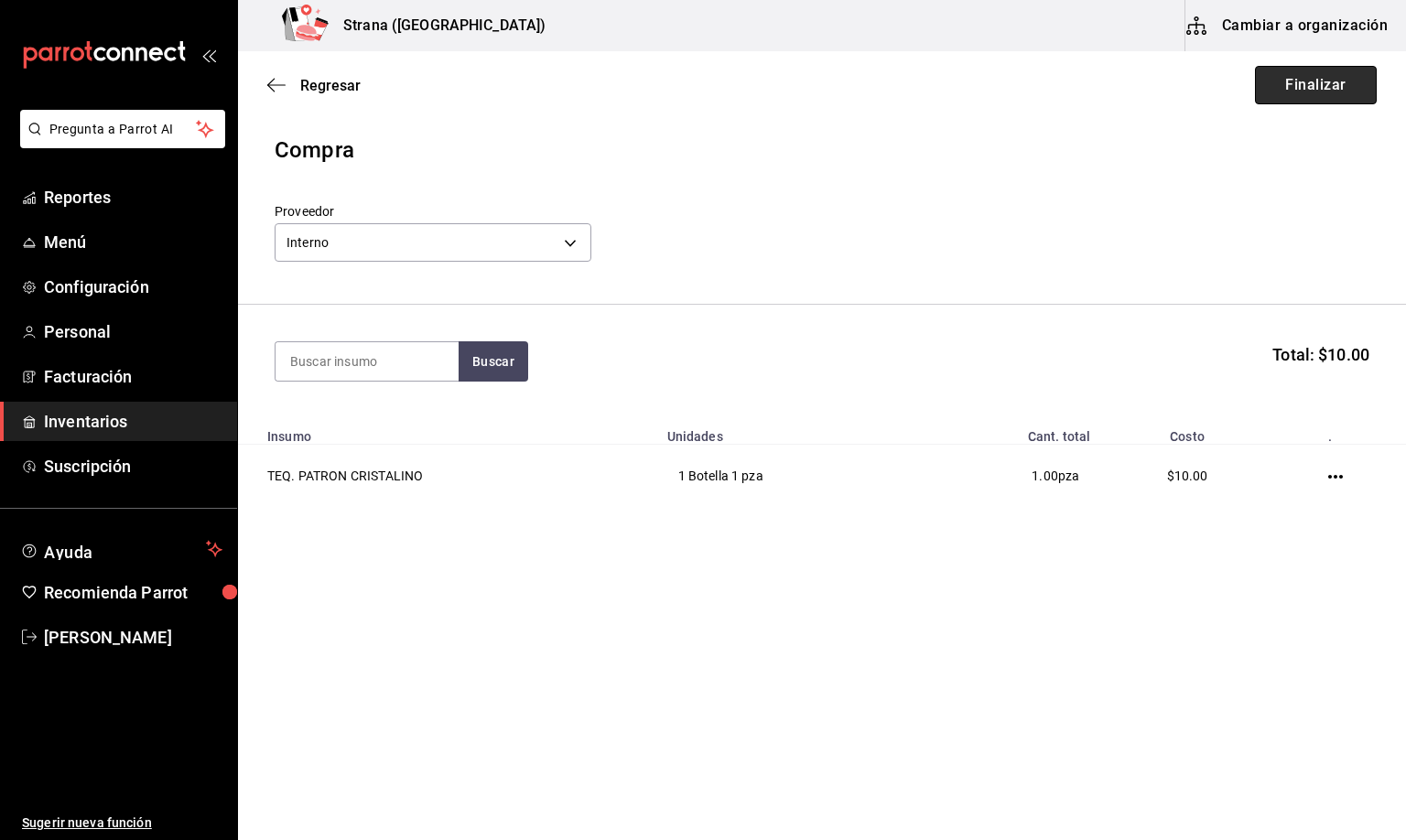
click at [1278, 87] on button "Finalizar" at bounding box center [1316, 85] width 121 height 39
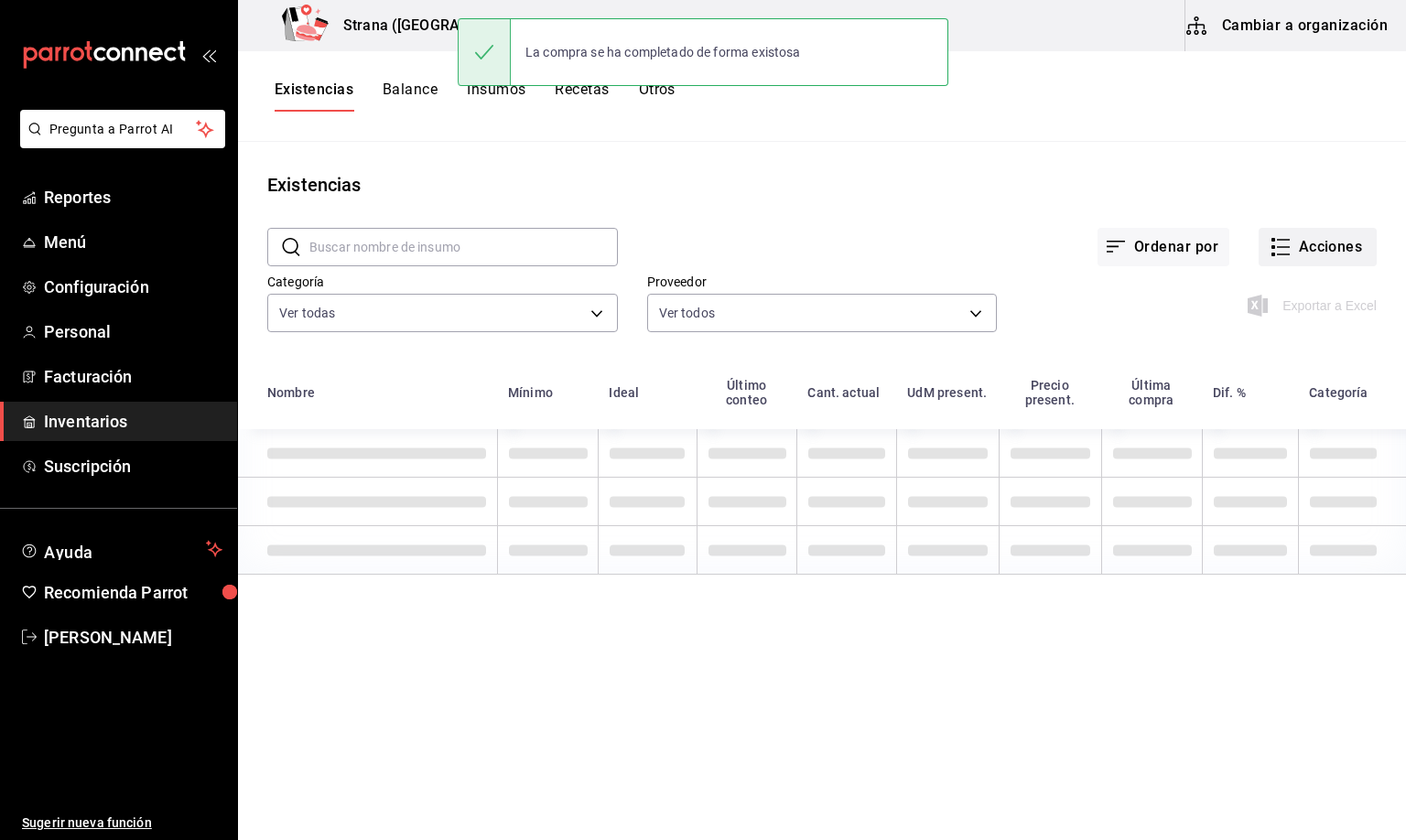
click at [1317, 237] on button "Acciones" at bounding box center [1318, 246] width 118 height 39
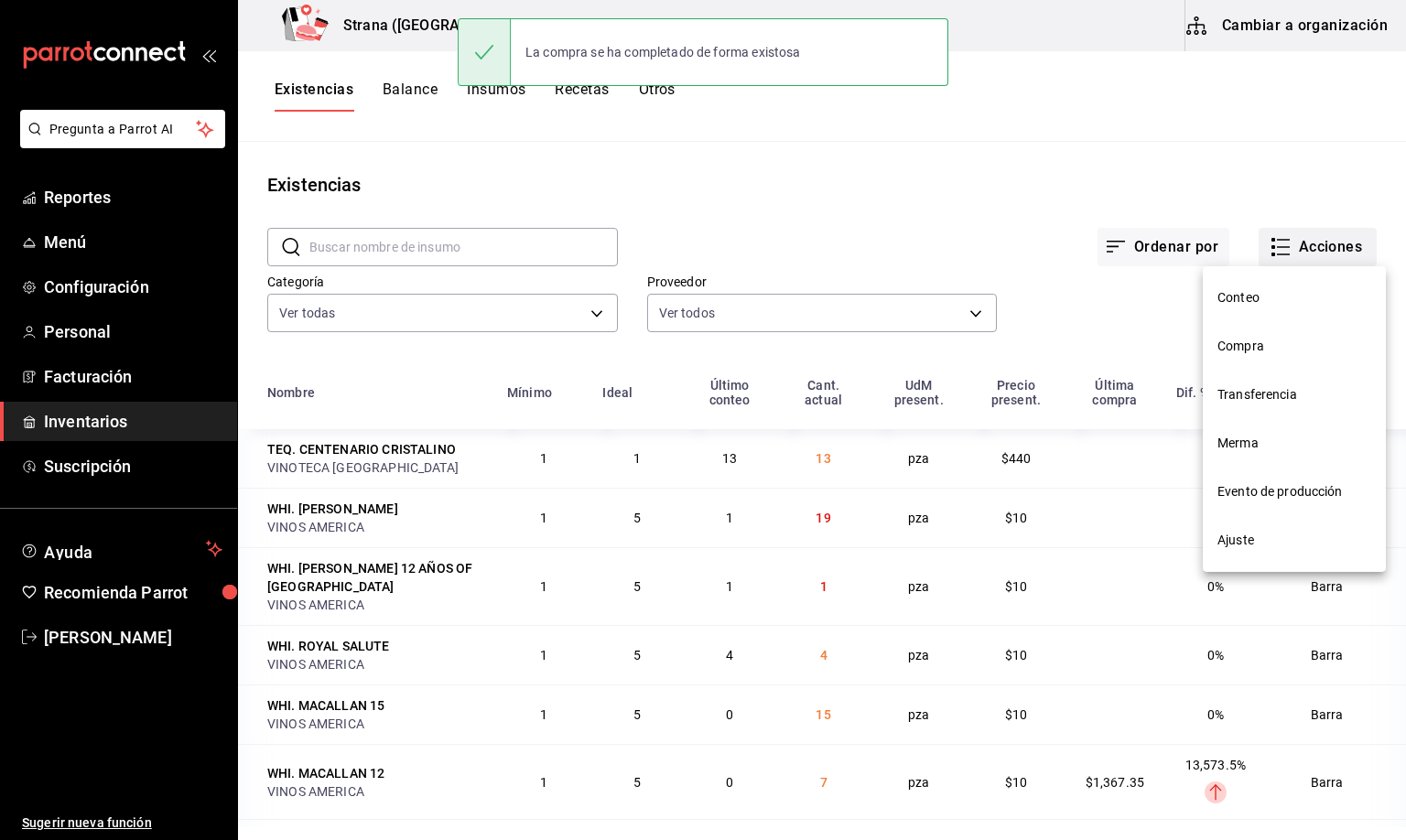
click at [1250, 346] on span "Compra" at bounding box center [1294, 346] width 153 height 19
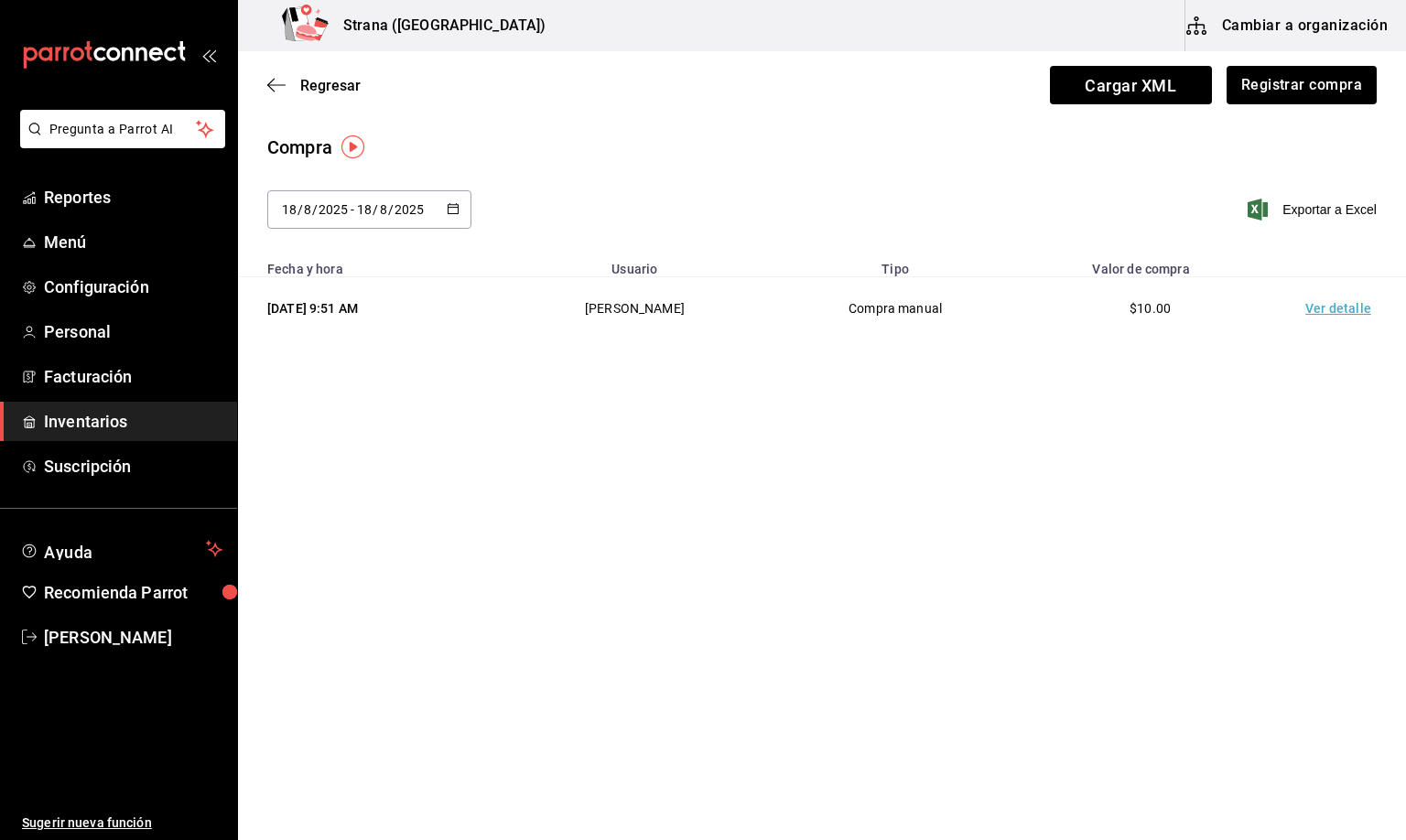
click at [1341, 313] on td "Ver detalle" at bounding box center [1342, 309] width 128 height 63
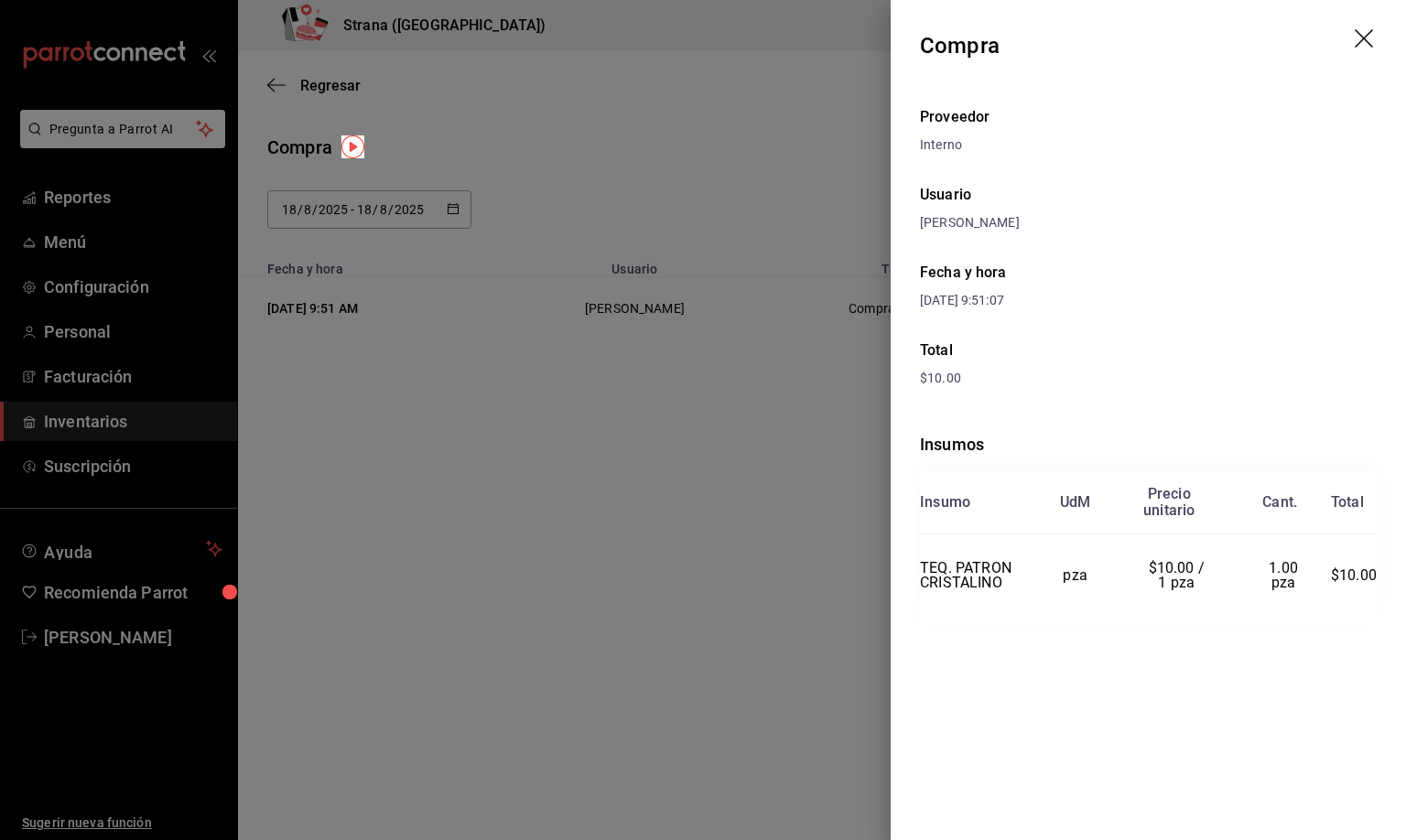
click at [1365, 33] on icon "drag" at bounding box center [1366, 40] width 22 height 22
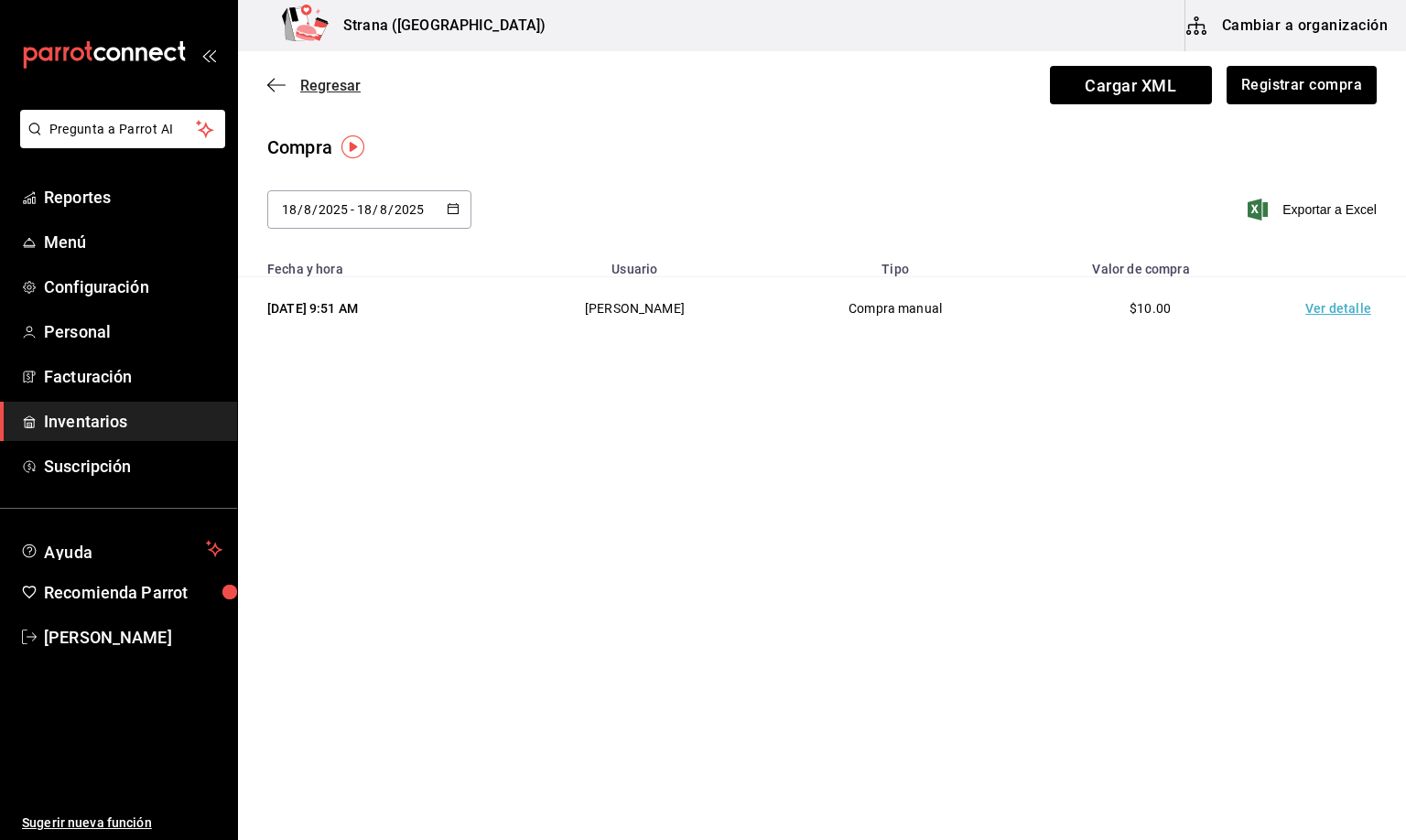
click at [322, 81] on span "Regresar" at bounding box center [330, 86] width 60 height 17
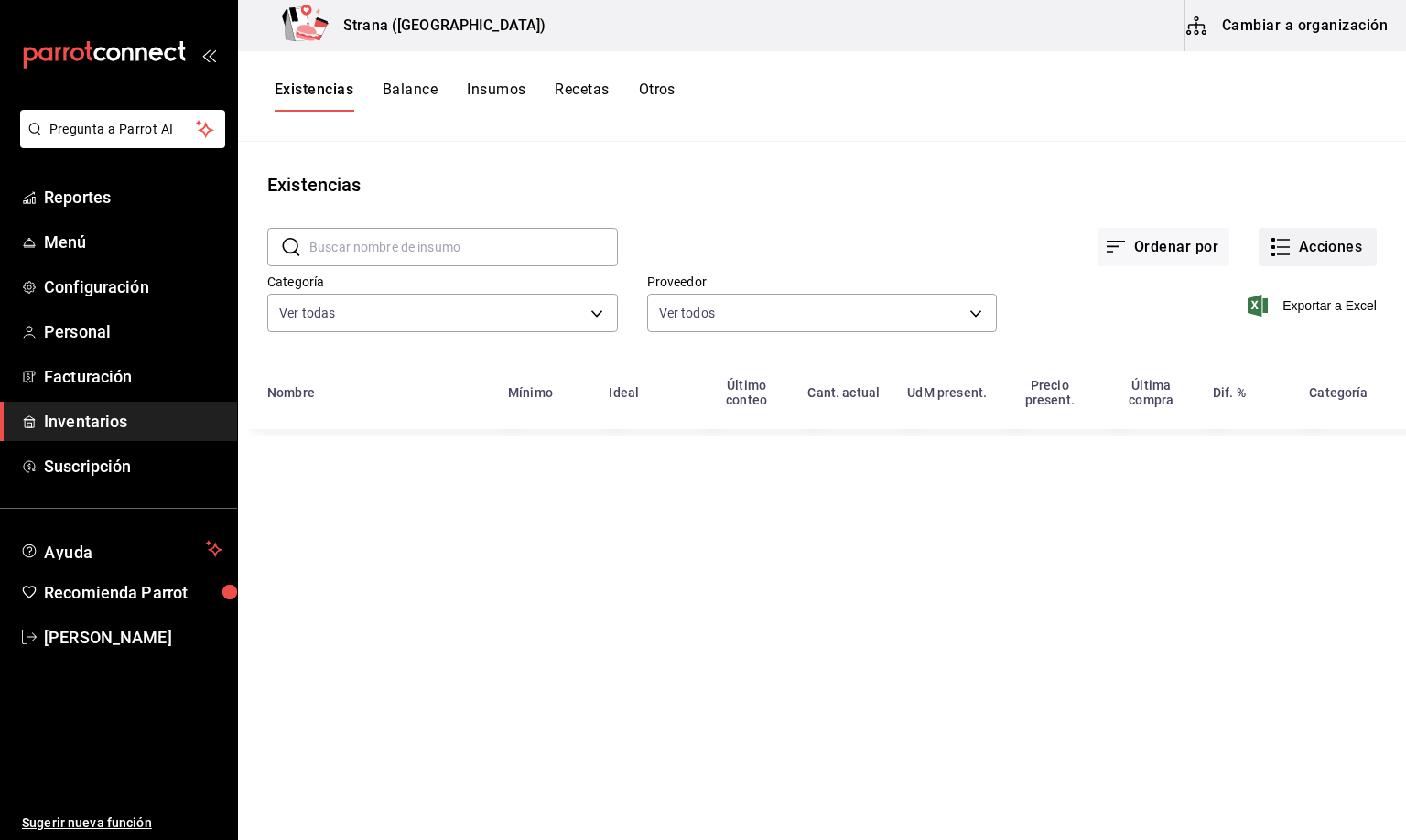
click at [1330, 243] on button "Acciones" at bounding box center [1318, 246] width 118 height 39
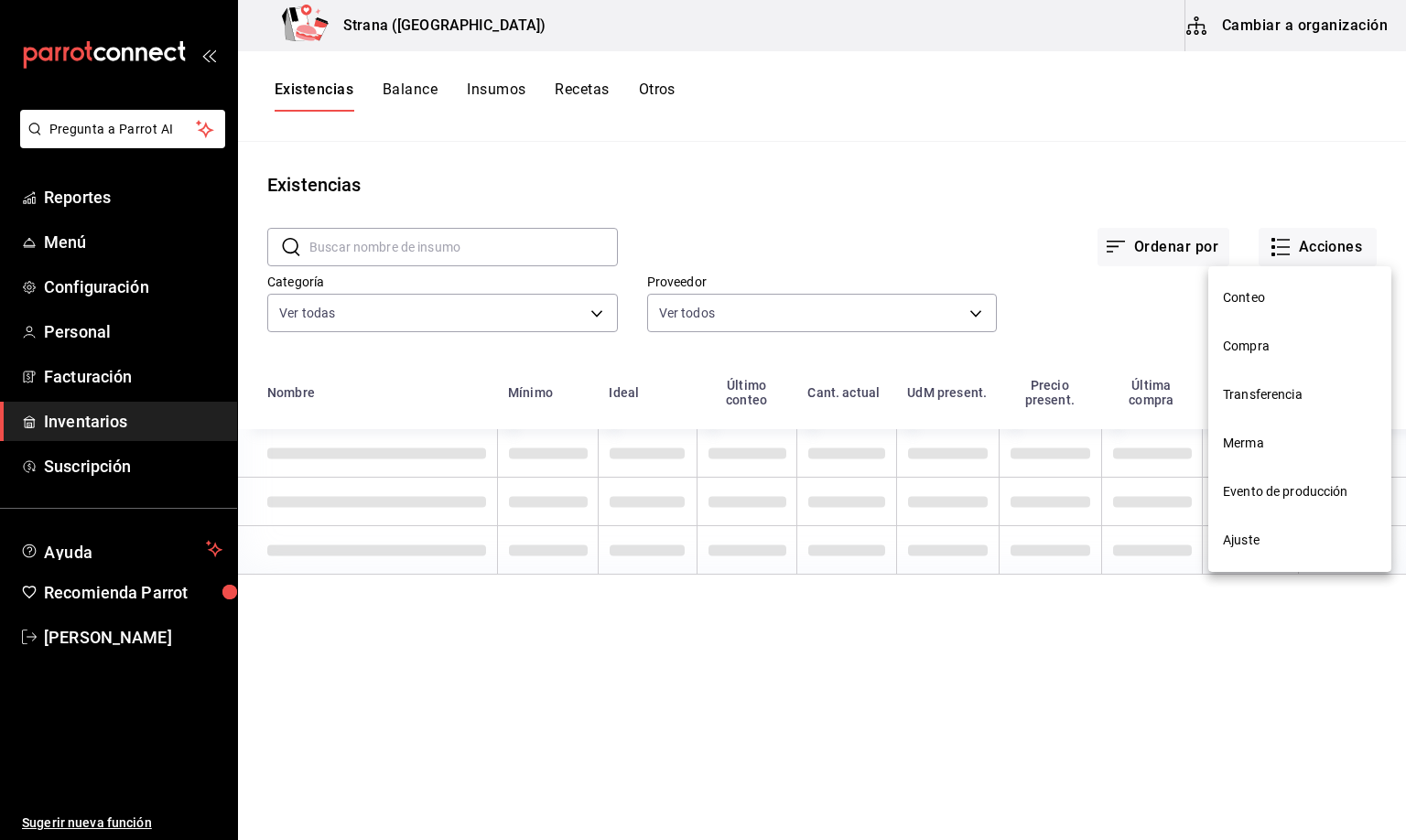
click at [1228, 449] on span "Merma" at bounding box center [1300, 443] width 153 height 19
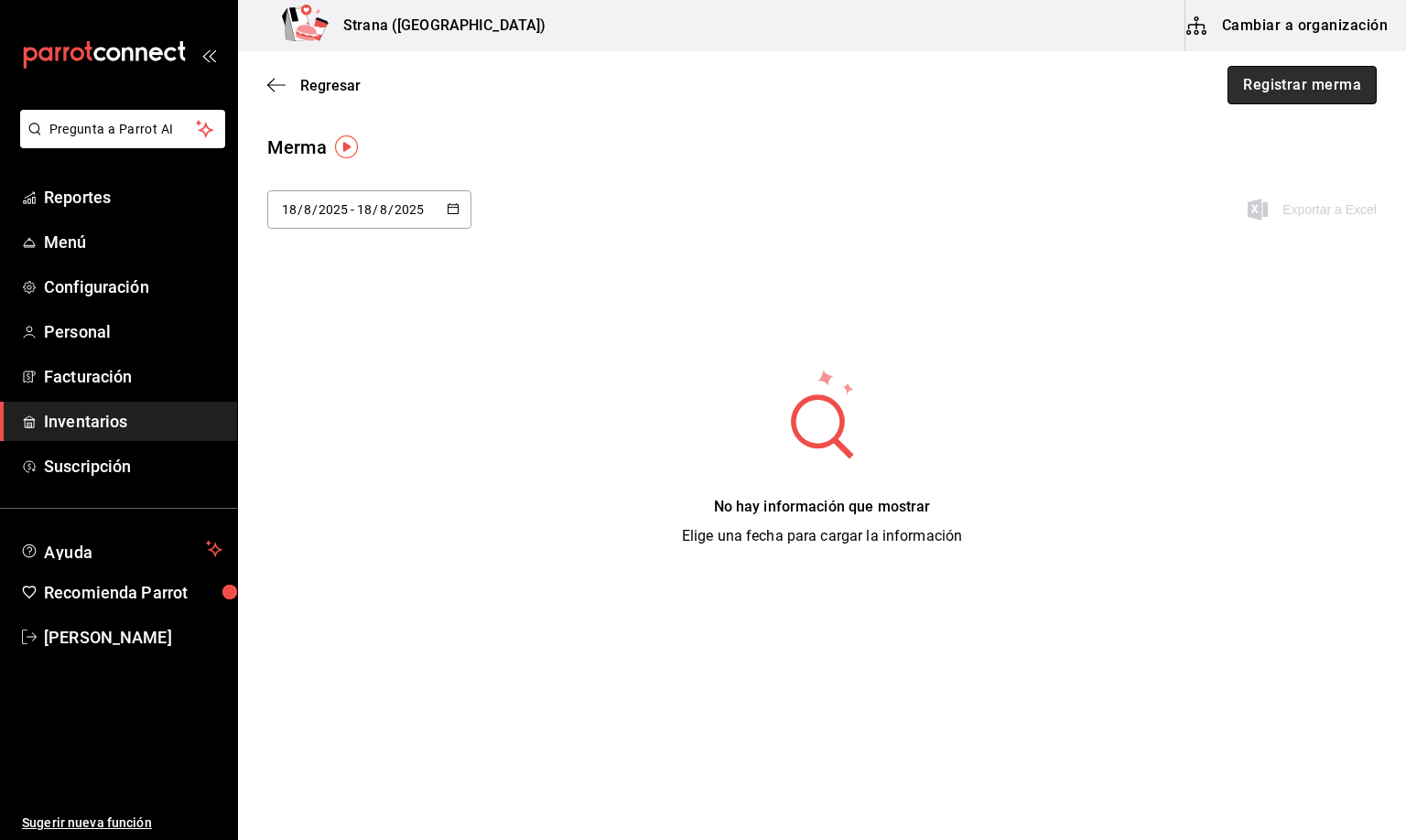
click at [1277, 80] on button "Registrar merma" at bounding box center [1302, 85] width 150 height 39
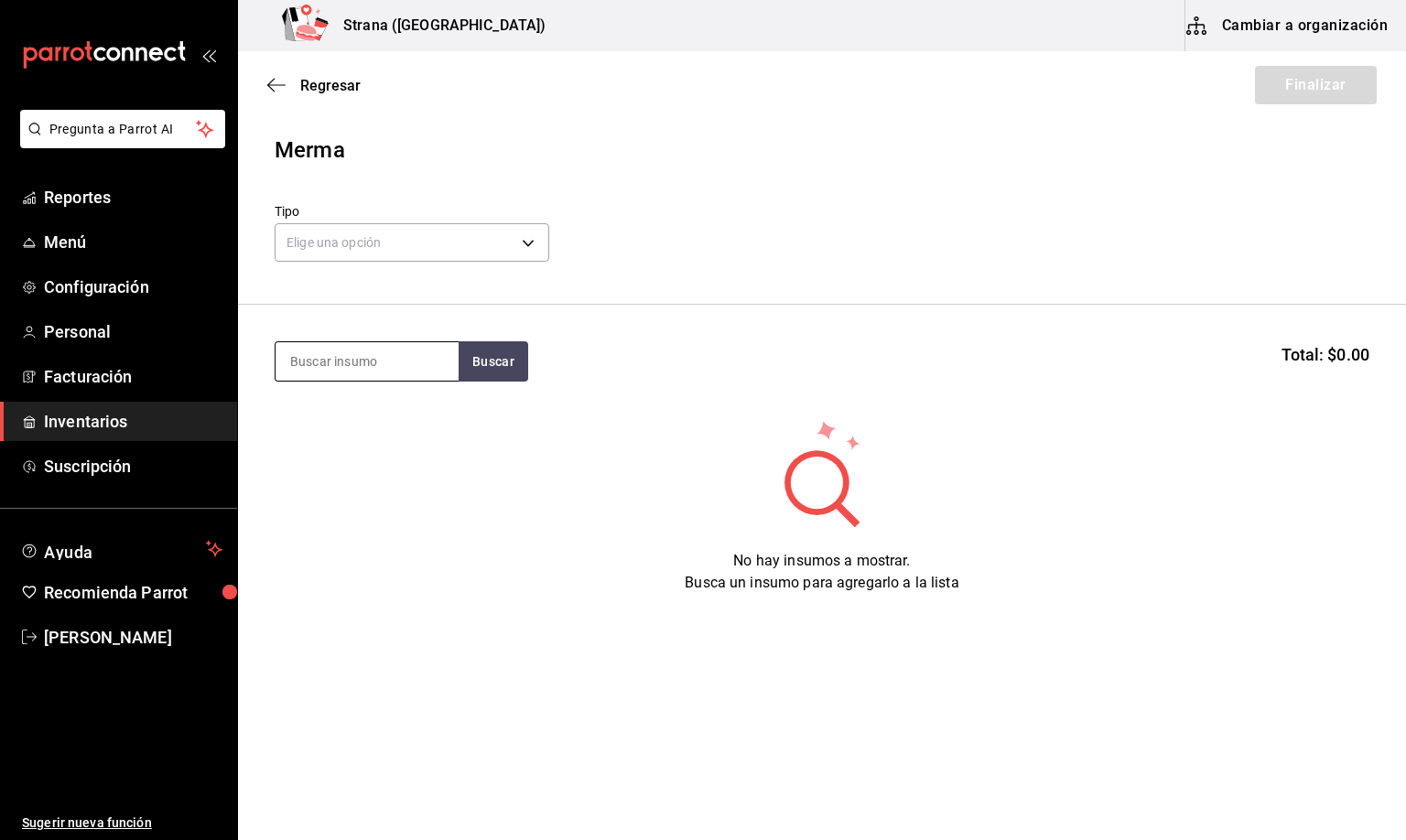
click at [342, 359] on input at bounding box center [367, 361] width 184 height 39
type input "ace"
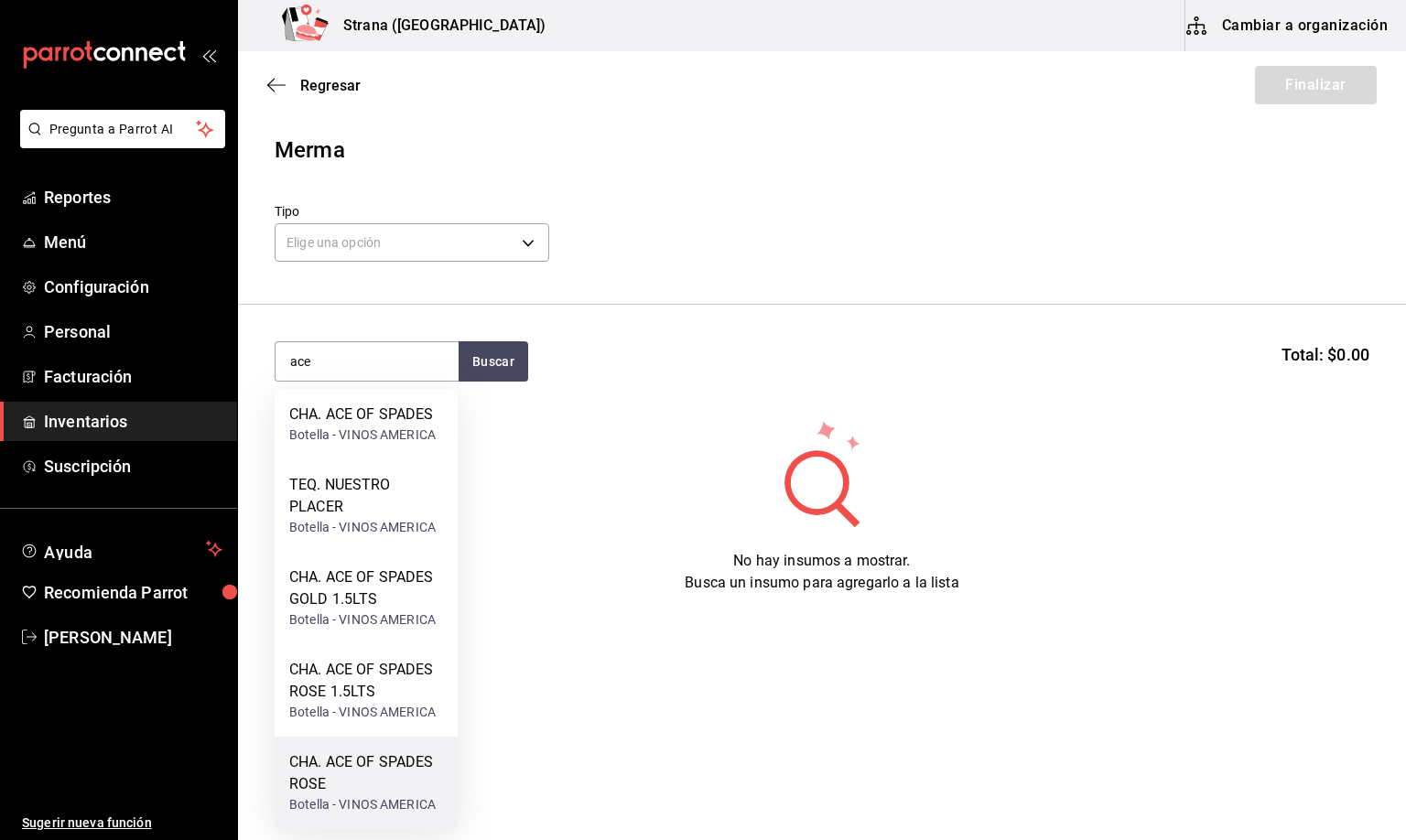
click at [371, 774] on div "CHA. ACE OF SPADES ROSE" at bounding box center [365, 773] width 153 height 44
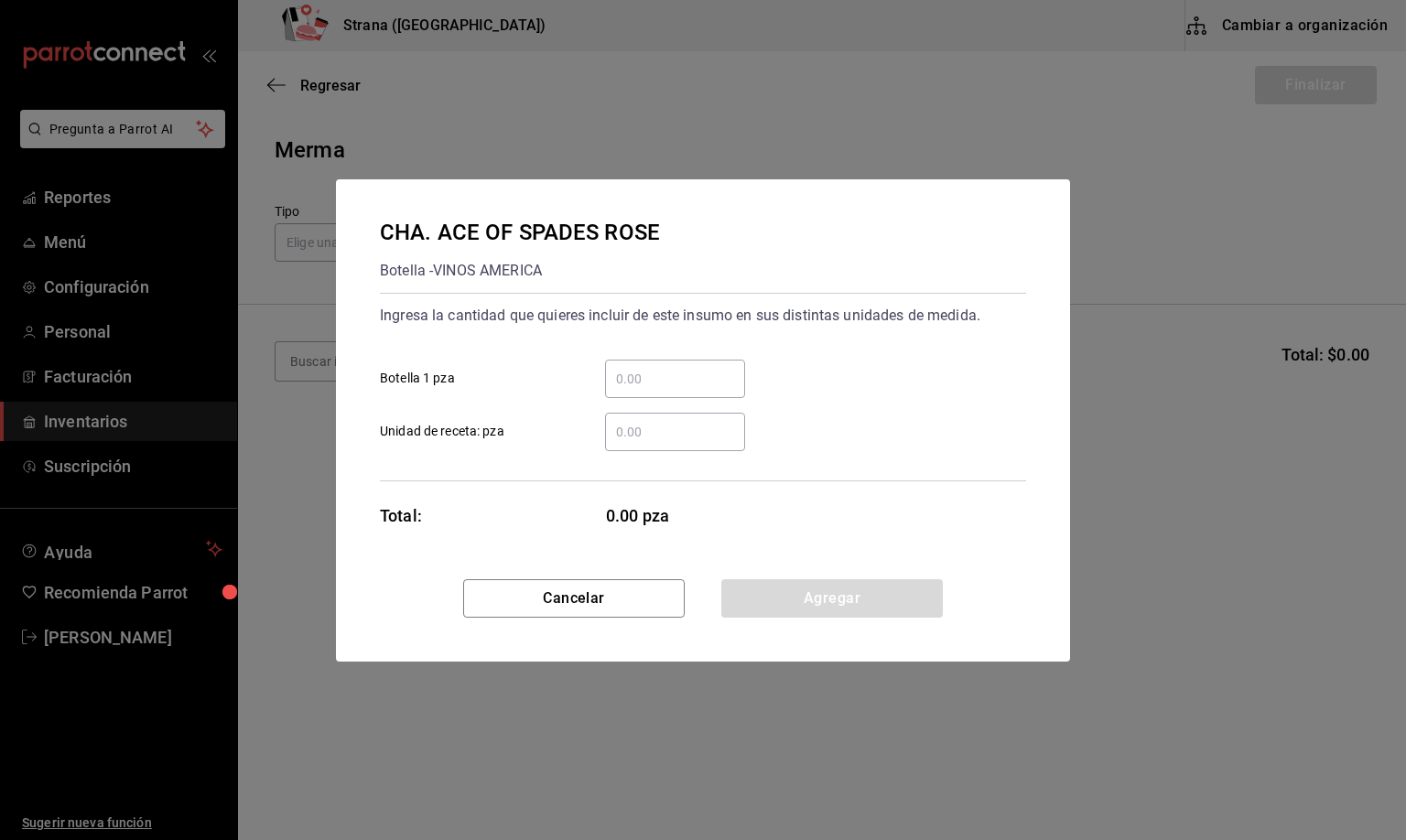
click at [646, 385] on input "​ Botella 1 pza" at bounding box center [675, 378] width 140 height 22
type input "1"
click at [846, 607] on button "Agregar" at bounding box center [832, 598] width 221 height 39
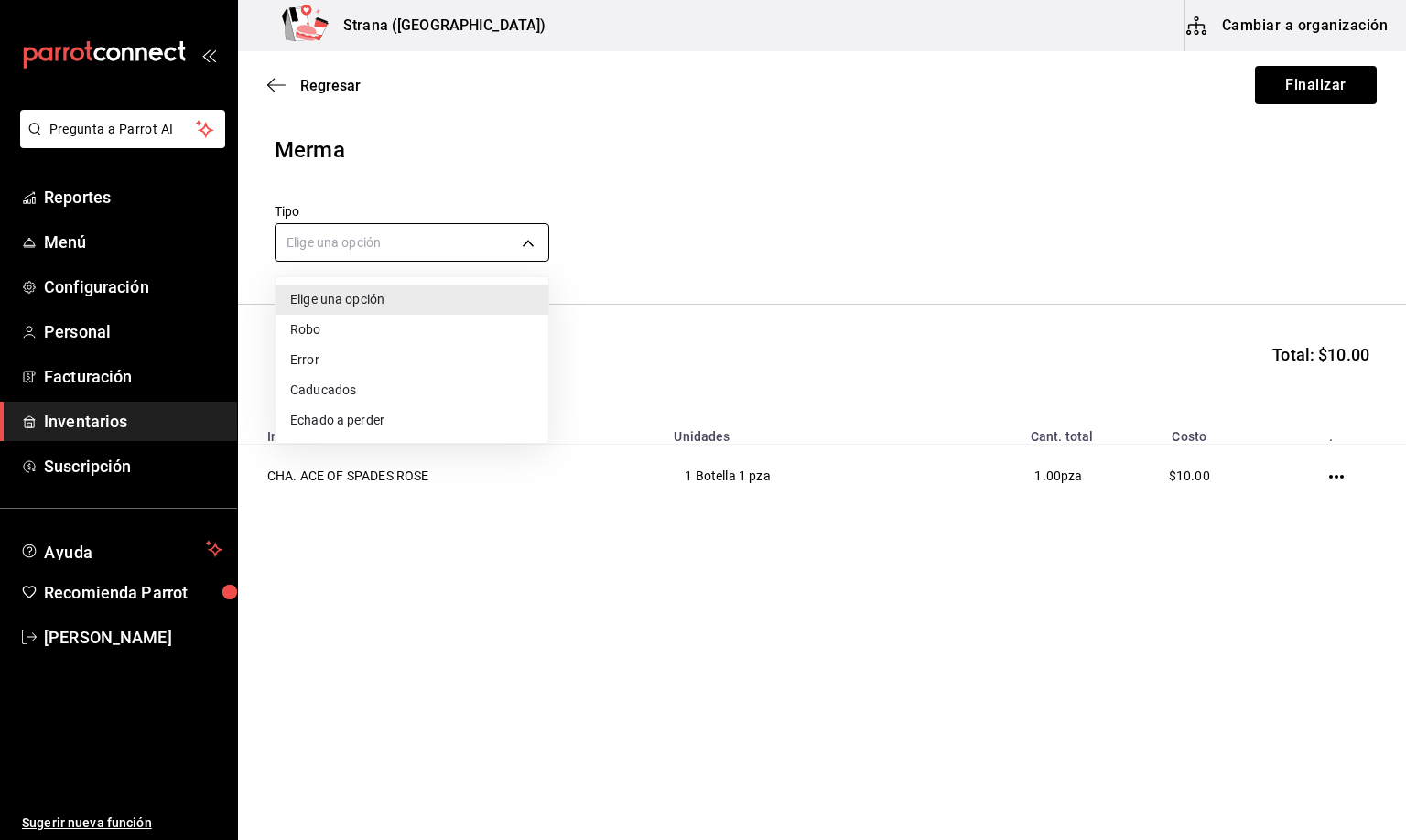
click at [333, 243] on body "Pregunta a Parrot AI Reportes Menú Configuración Personal Facturación Inventari…" at bounding box center [703, 368] width 1406 height 737
click at [322, 362] on li "Error" at bounding box center [412, 360] width 273 height 30
type input "ERROR"
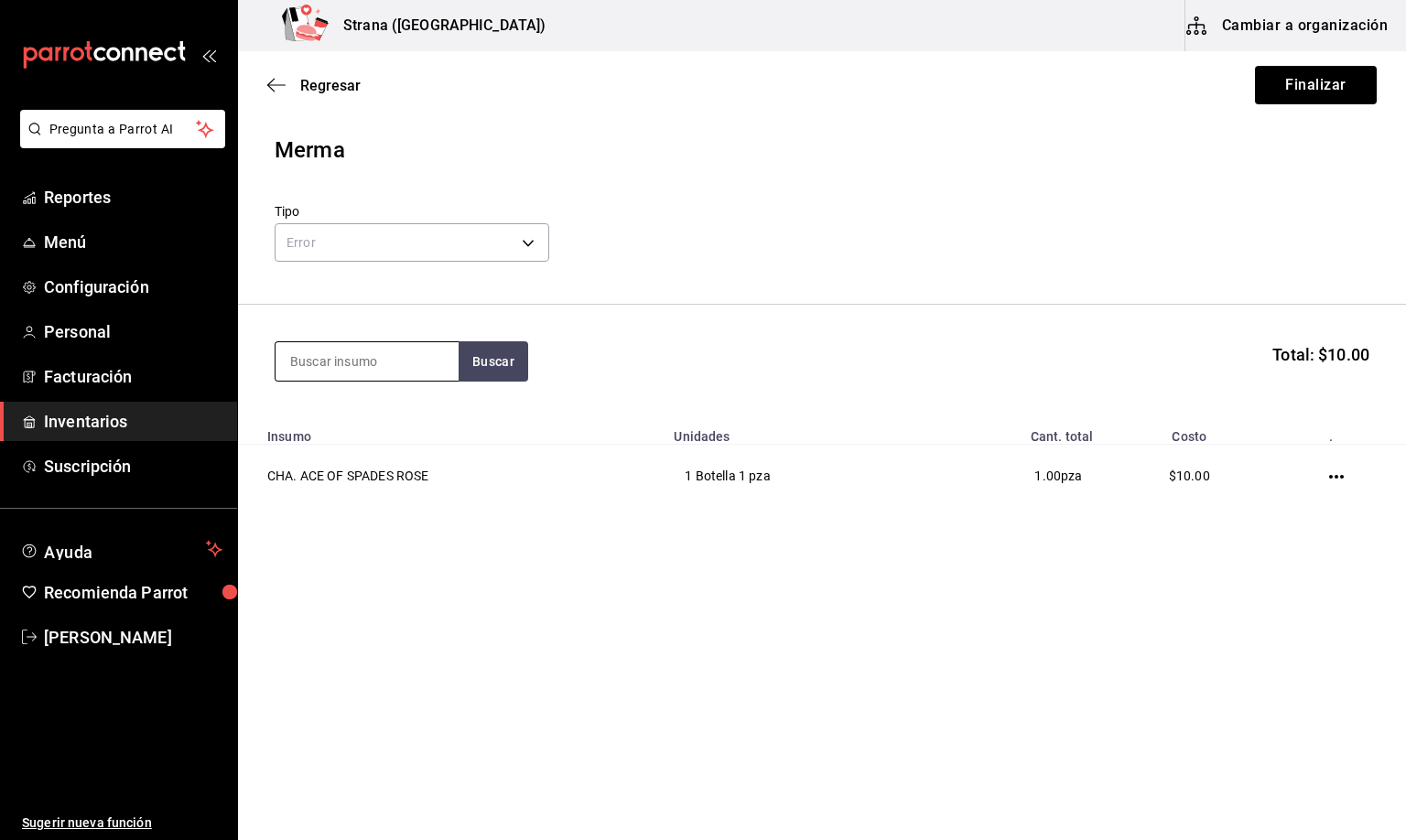
click at [302, 368] on input at bounding box center [367, 361] width 184 height 39
type input "absolut ras"
click at [346, 452] on div "Botella - VINOS AMERICA" at bounding box center [365, 457] width 153 height 19
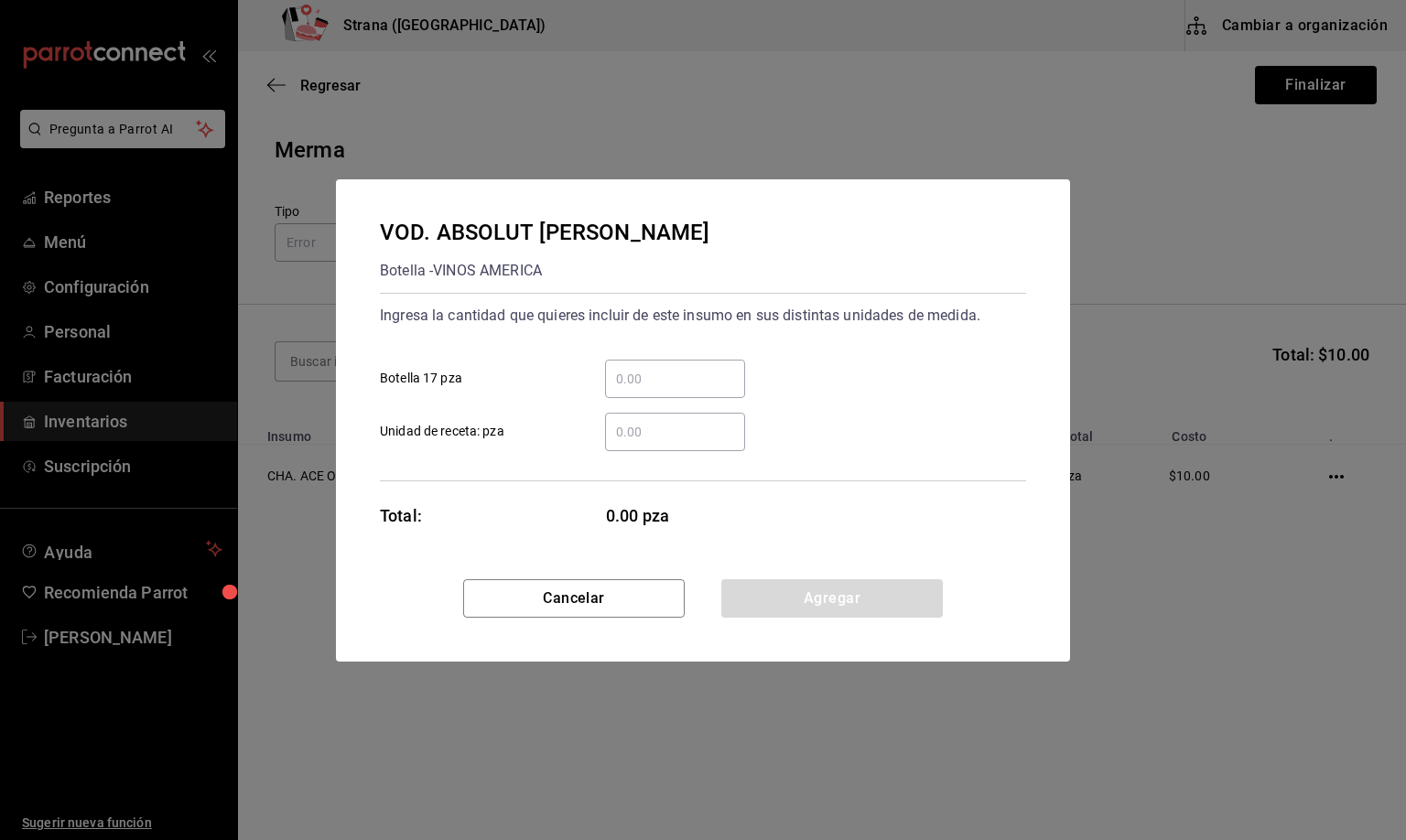
click at [631, 377] on input "​ Botella 17 pza" at bounding box center [675, 378] width 140 height 22
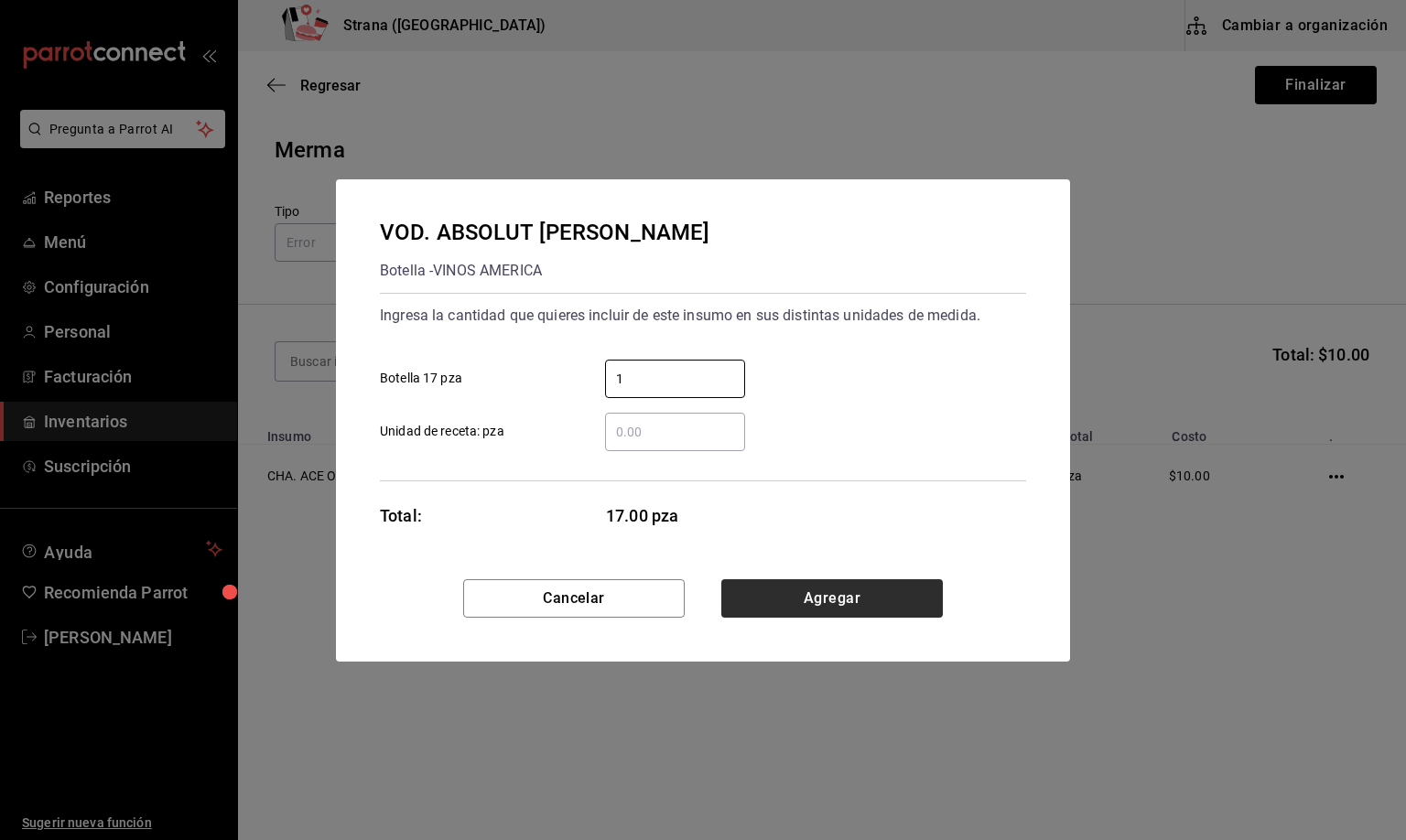
type input "1"
click at [811, 601] on button "Agregar" at bounding box center [832, 598] width 221 height 39
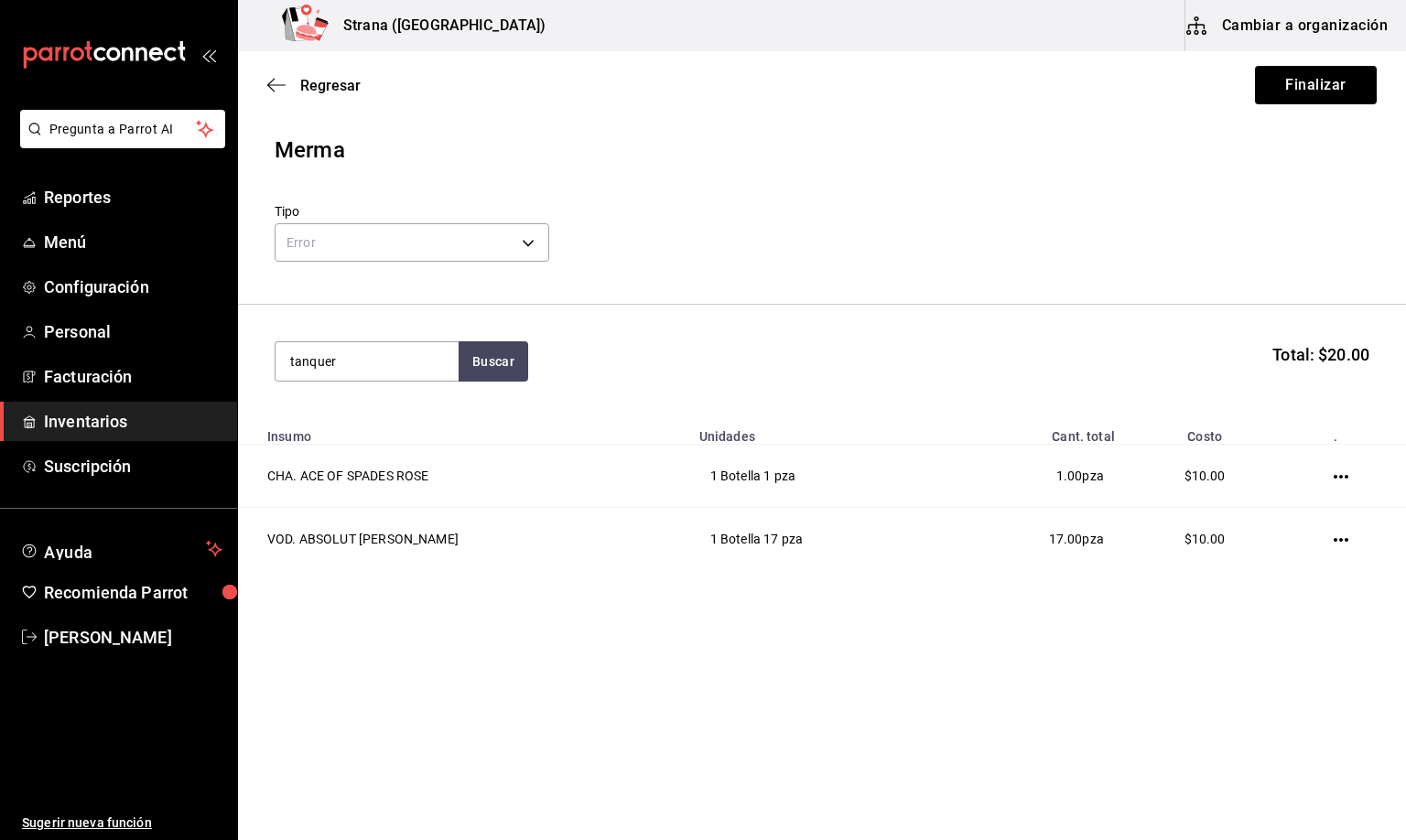
type input "tanquer"
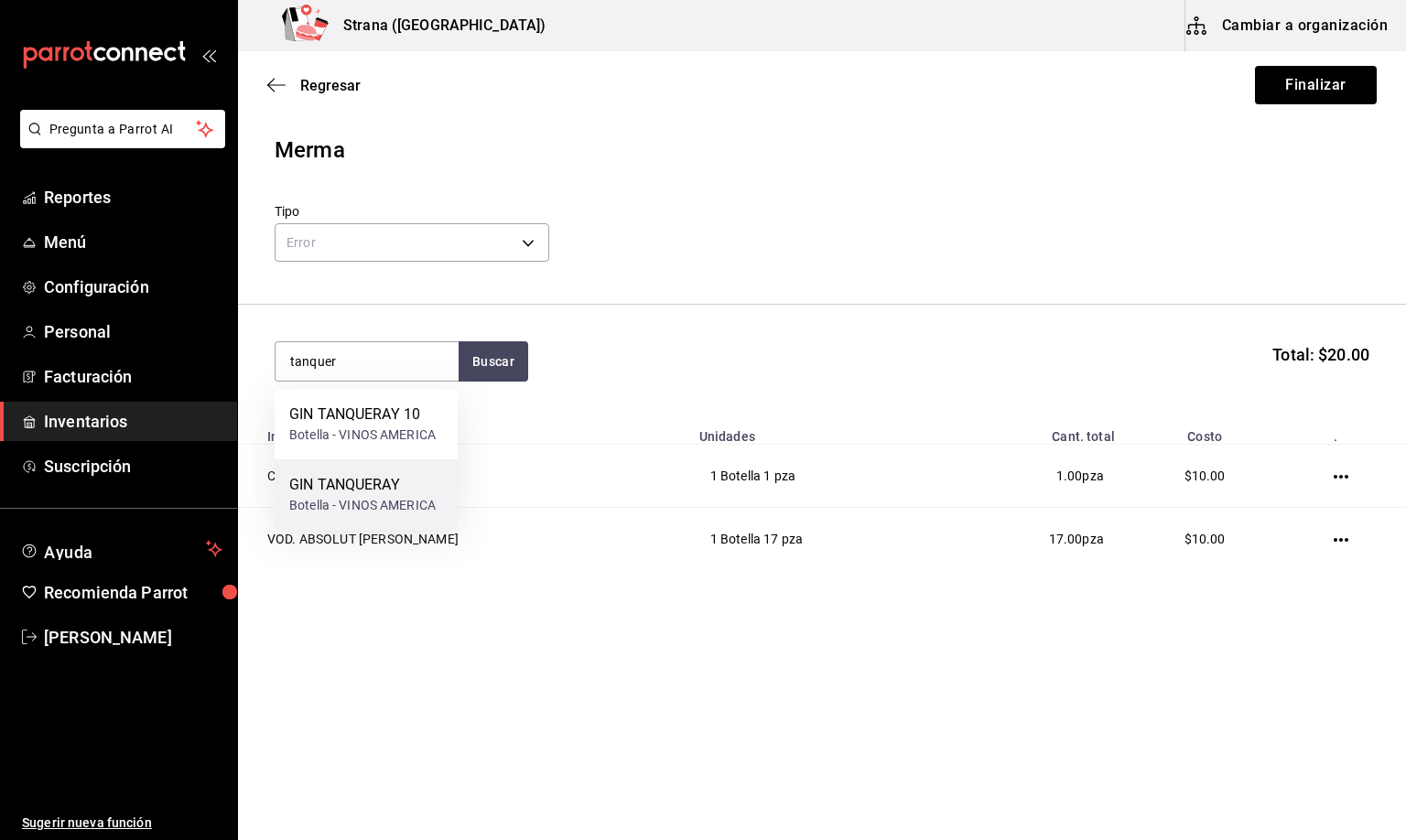
click at [393, 492] on div "GIN TANQUERAY" at bounding box center [362, 484] width 147 height 22
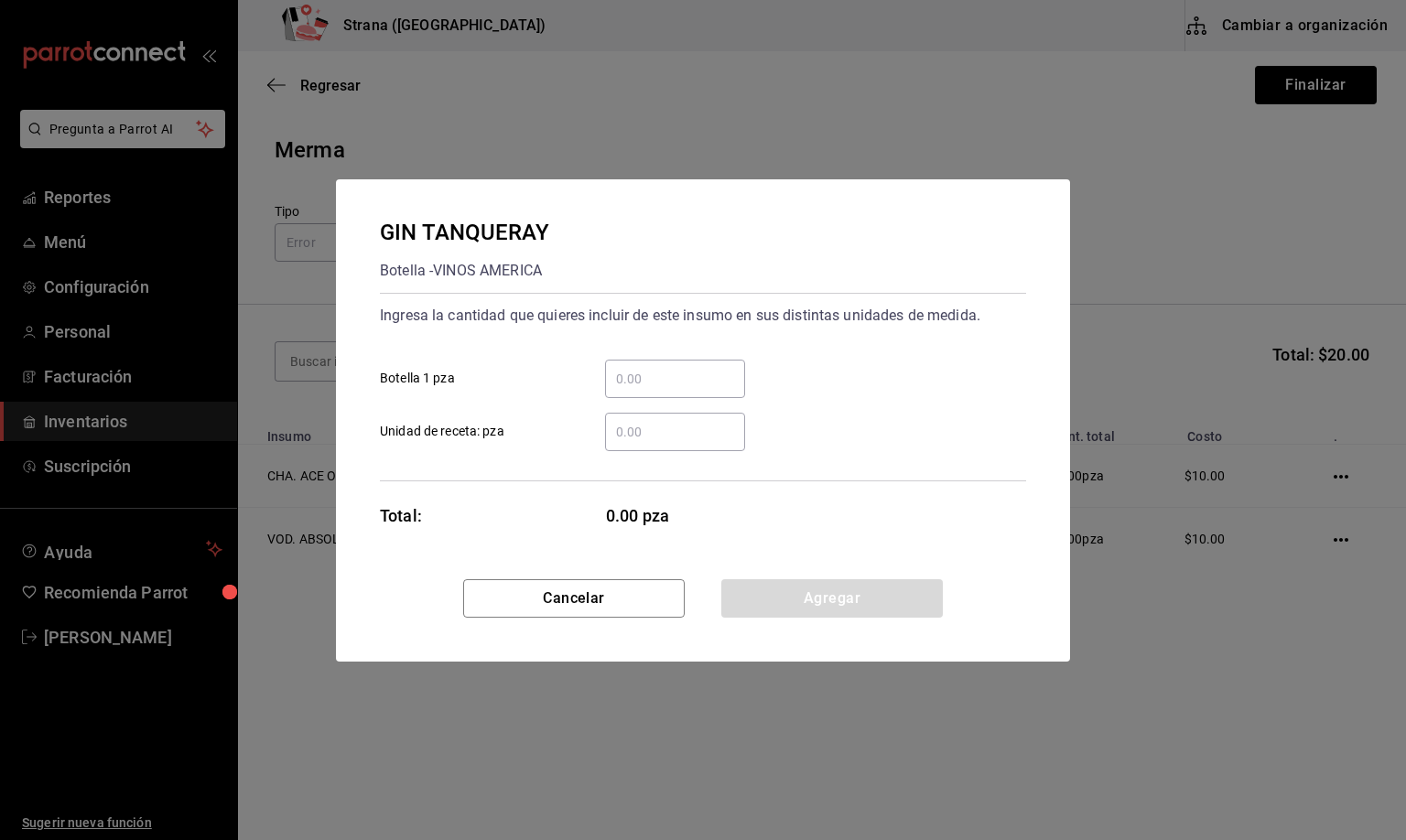
click at [616, 376] on input "​ Botella 1 pza" at bounding box center [675, 378] width 140 height 22
type input "2"
click at [832, 598] on button "Agregar" at bounding box center [832, 598] width 221 height 39
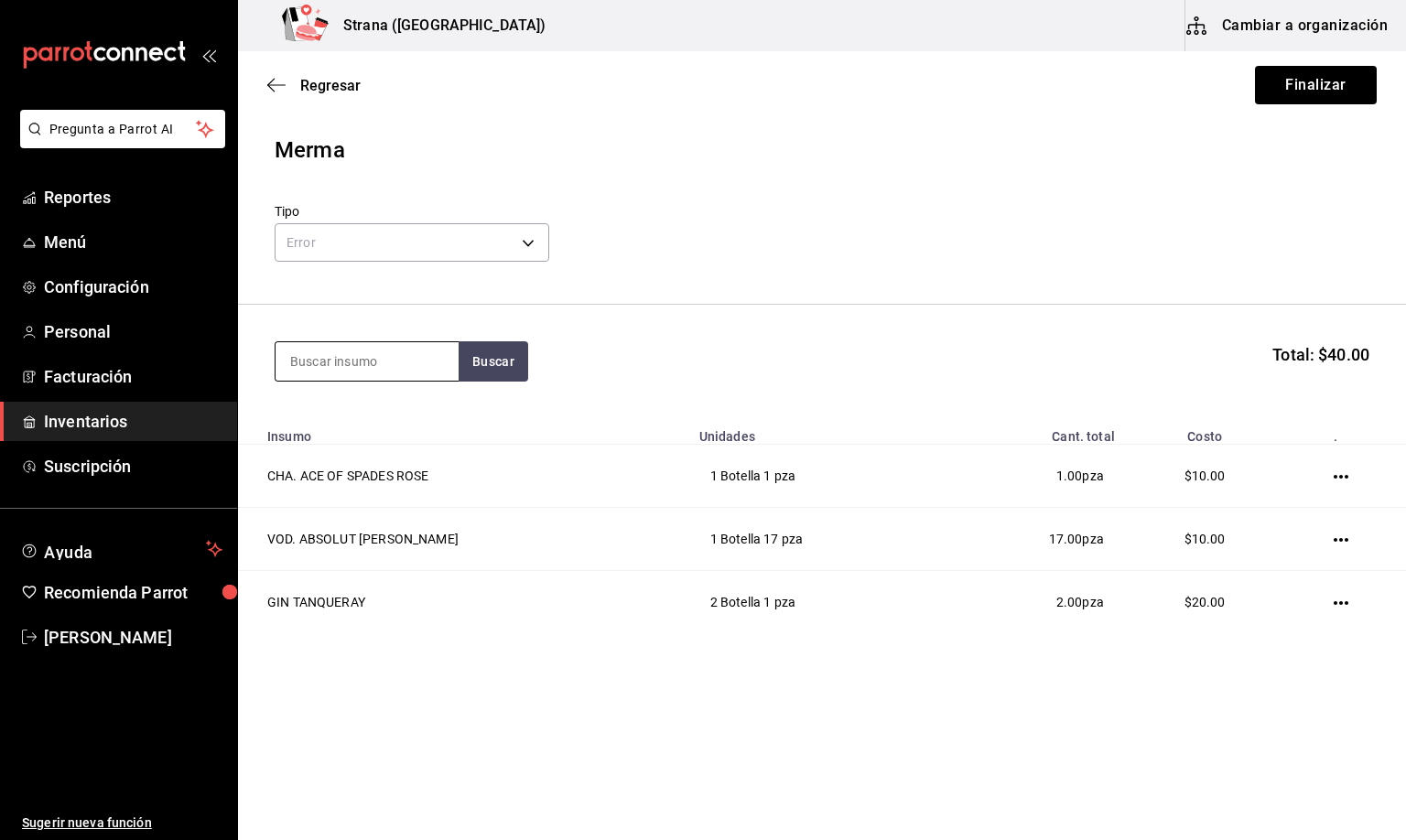
click at [311, 363] on input at bounding box center [367, 361] width 184 height 39
type input "gold"
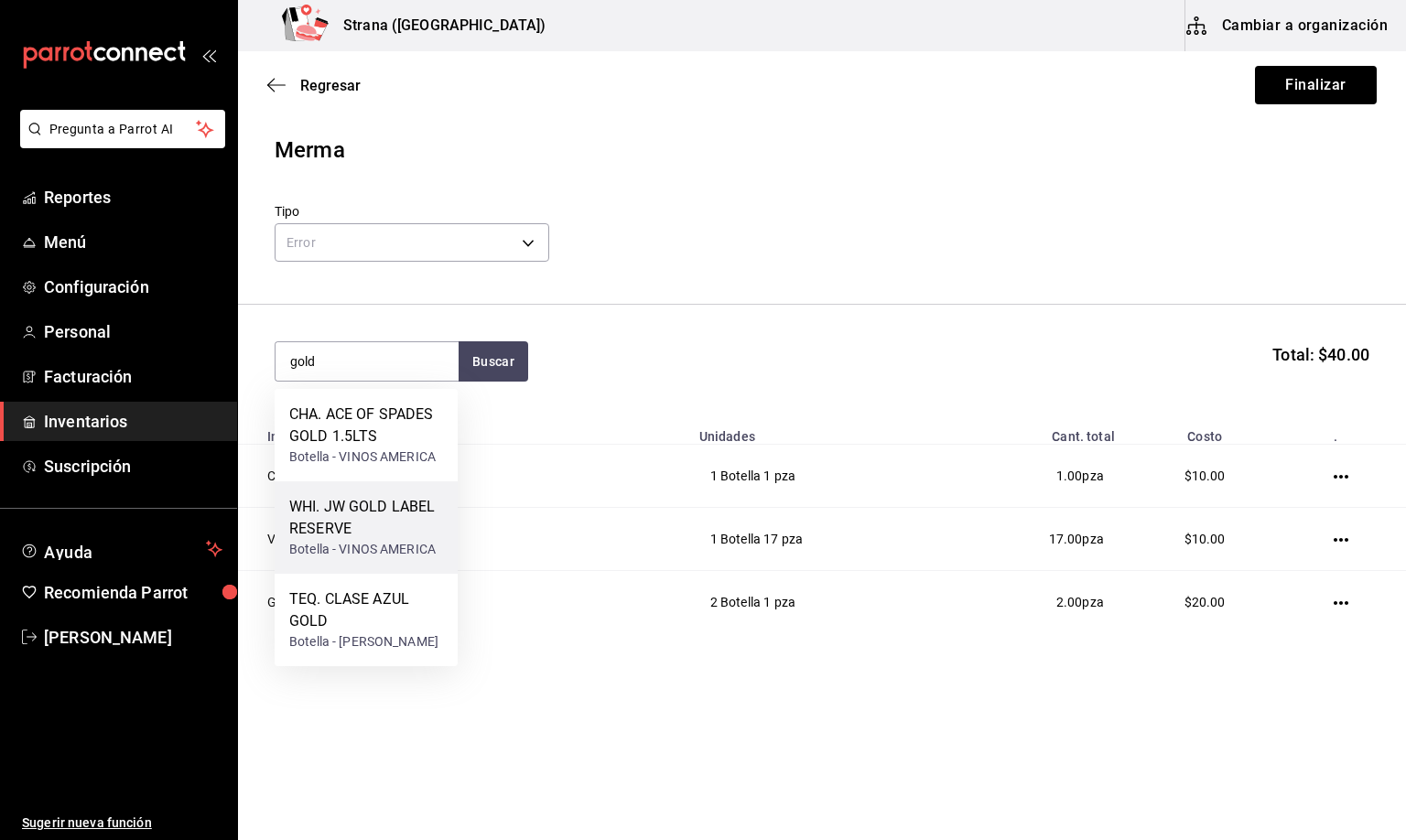
click at [336, 519] on div "WHI. JW GOLD LABEL RESERVE" at bounding box center [365, 517] width 153 height 44
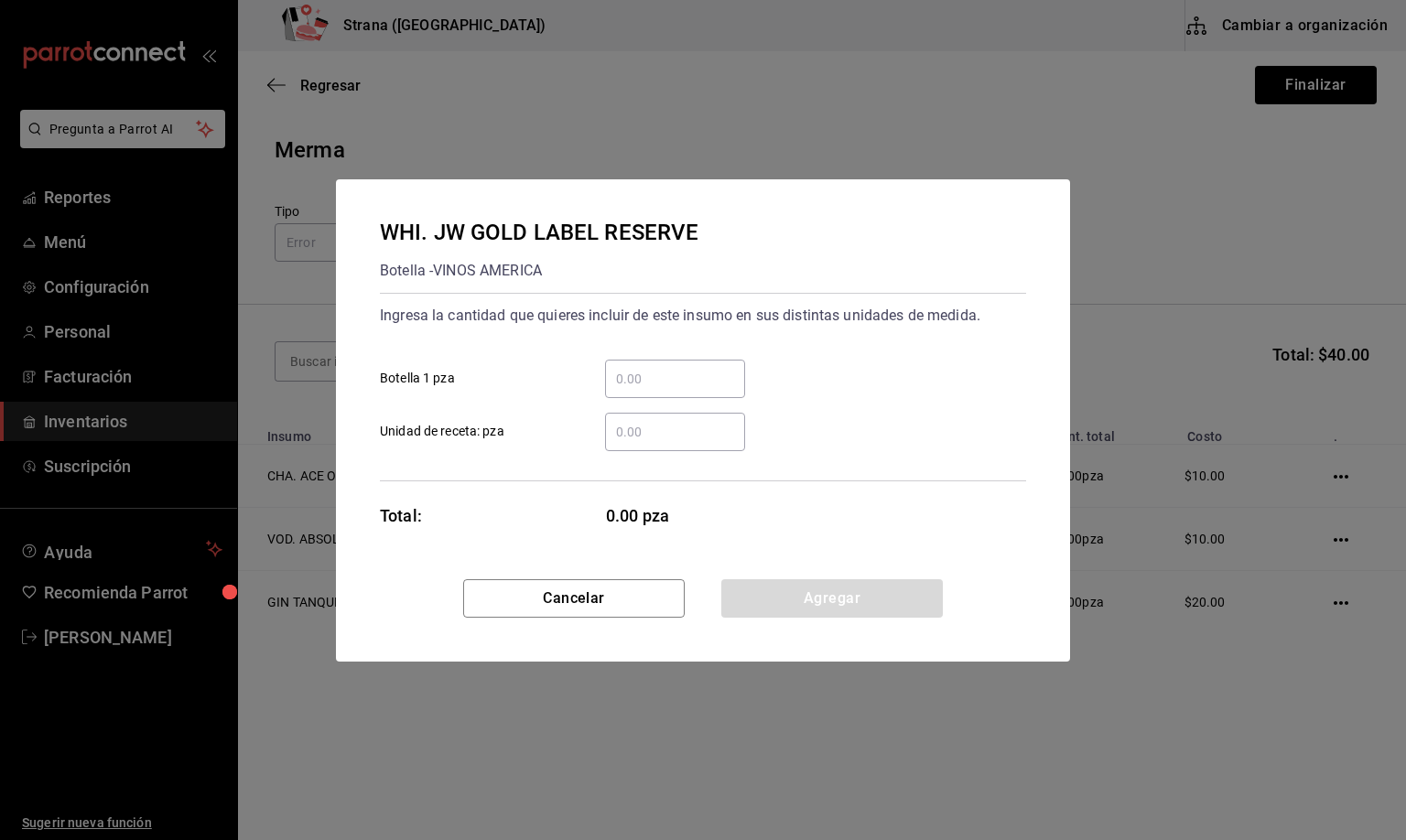
click at [638, 368] on input "​ Botella 1 pza" at bounding box center [675, 378] width 140 height 22
type input "1"
click at [835, 613] on button "Agregar" at bounding box center [832, 598] width 221 height 39
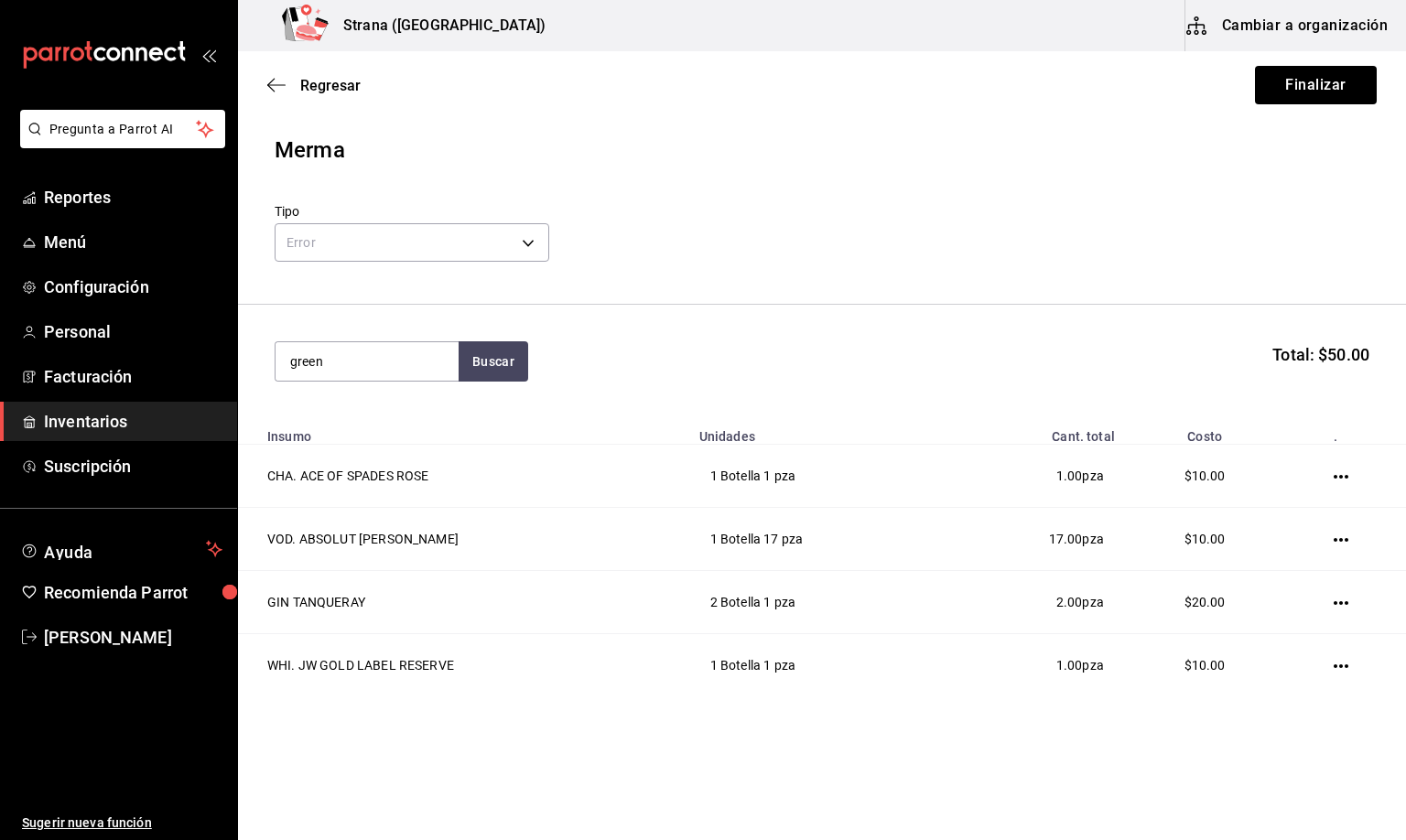
drag, startPoint x: 330, startPoint y: 365, endPoint x: 255, endPoint y: 373, distance: 75.4
click at [255, 373] on section "green Buscar Total: $50.00" at bounding box center [822, 361] width 1168 height 114
type input "etiqueta"
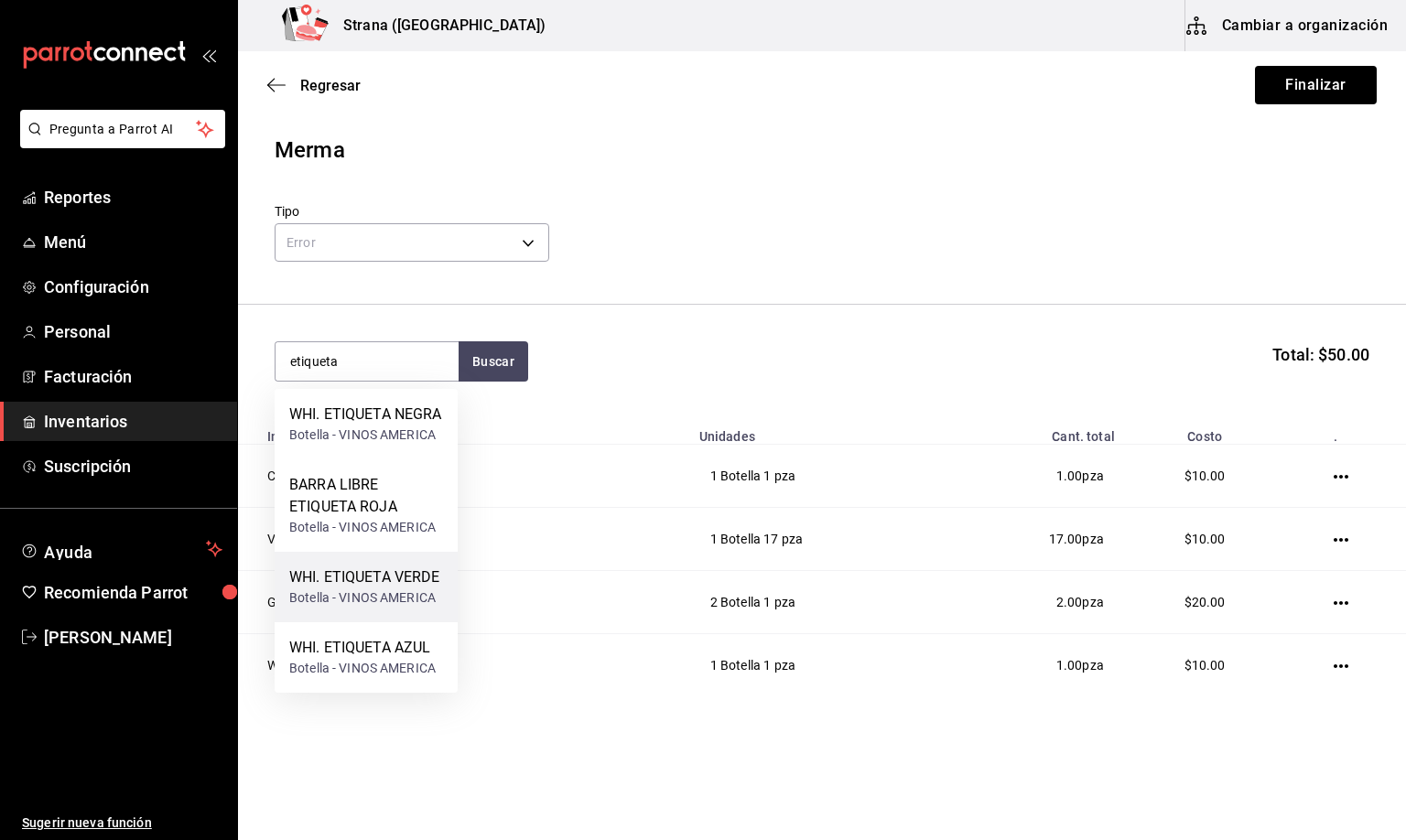
click at [374, 588] on div "WHI. ETIQUETA VERDE" at bounding box center [364, 577] width 152 height 22
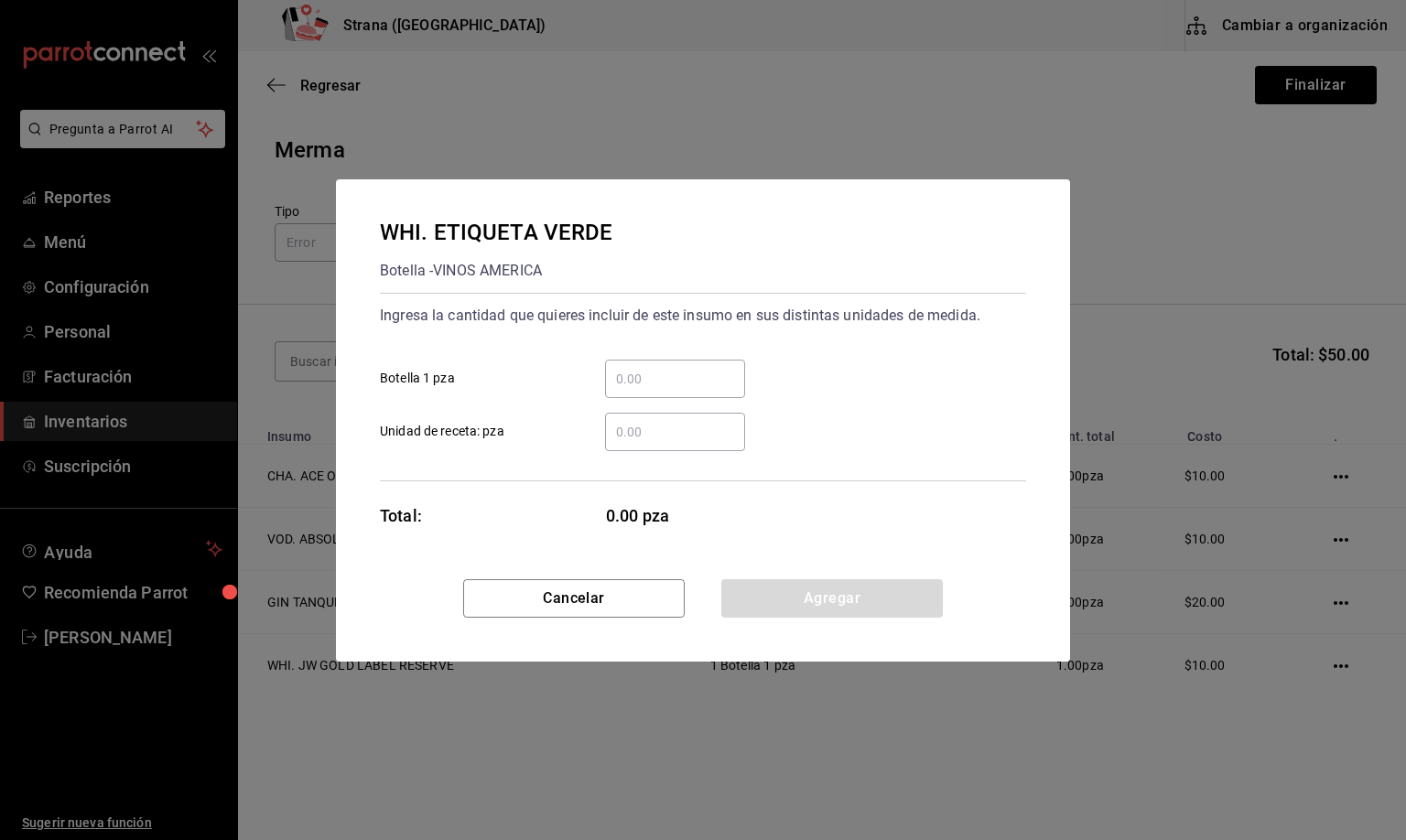
click at [630, 374] on input "​ Botella 1 pza" at bounding box center [675, 378] width 140 height 22
type input "1"
click at [820, 602] on button "Agregar" at bounding box center [832, 598] width 221 height 39
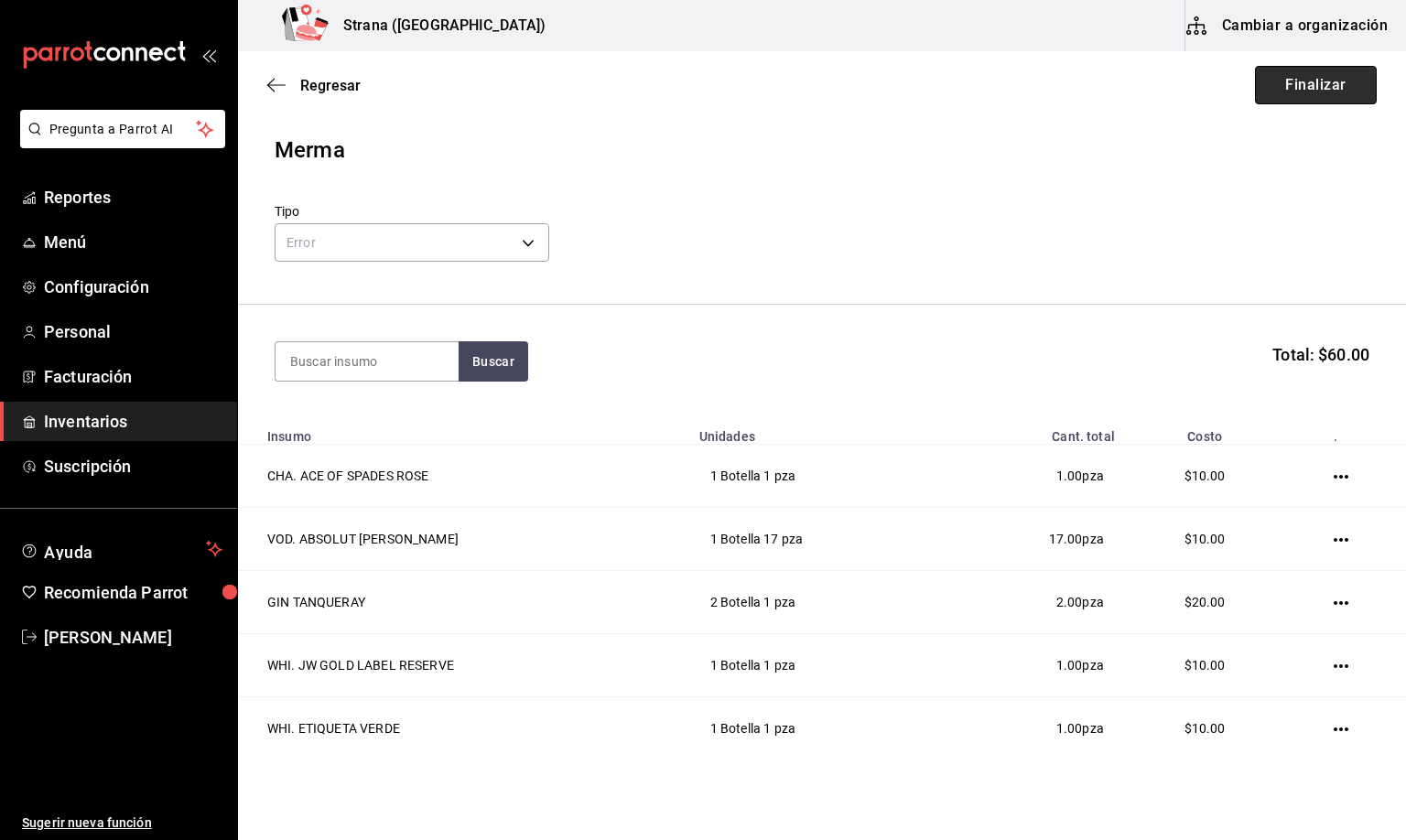
click at [1293, 80] on button "Finalizar" at bounding box center [1316, 85] width 121 height 39
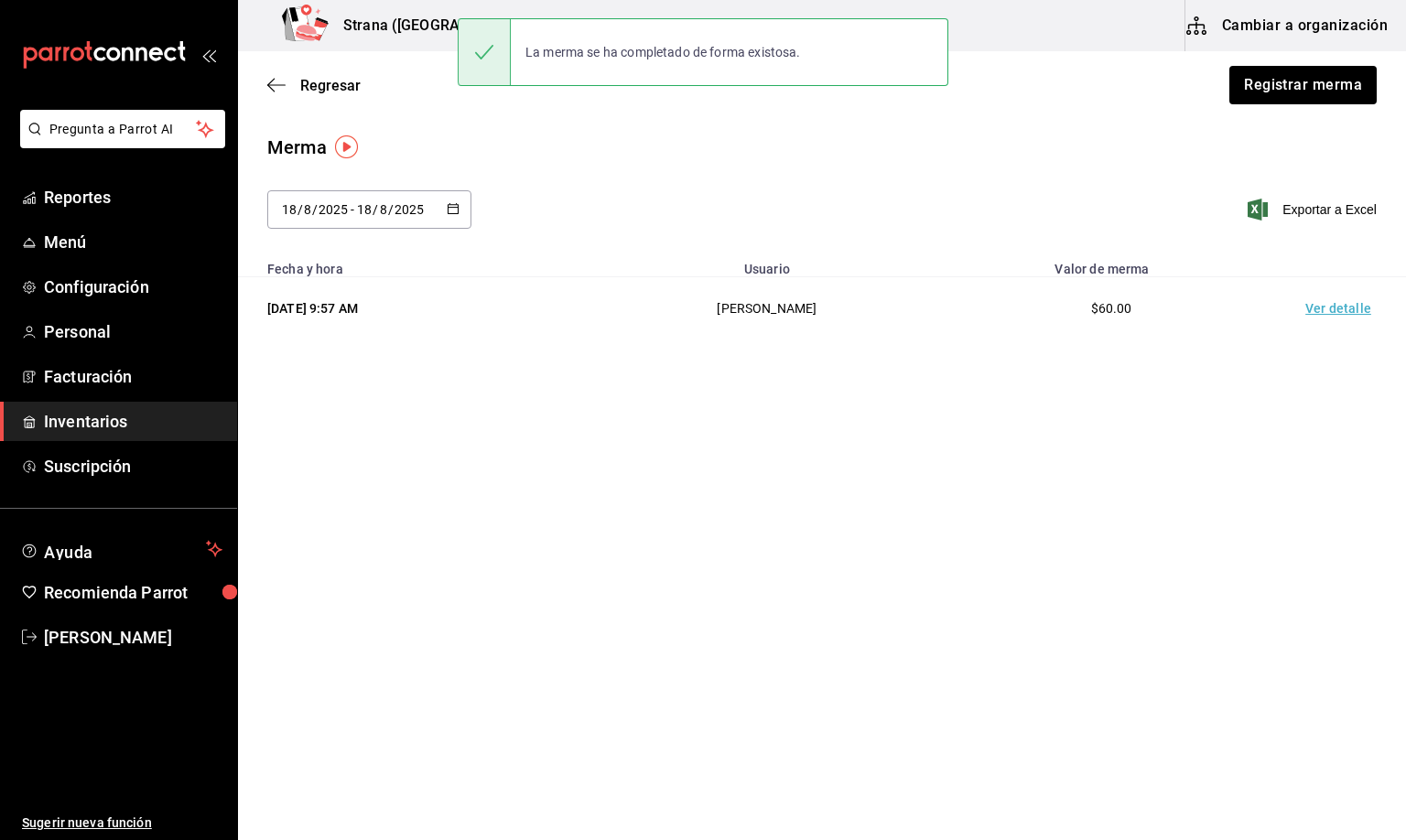
click at [1332, 311] on td "Ver detalle" at bounding box center [1342, 309] width 128 height 63
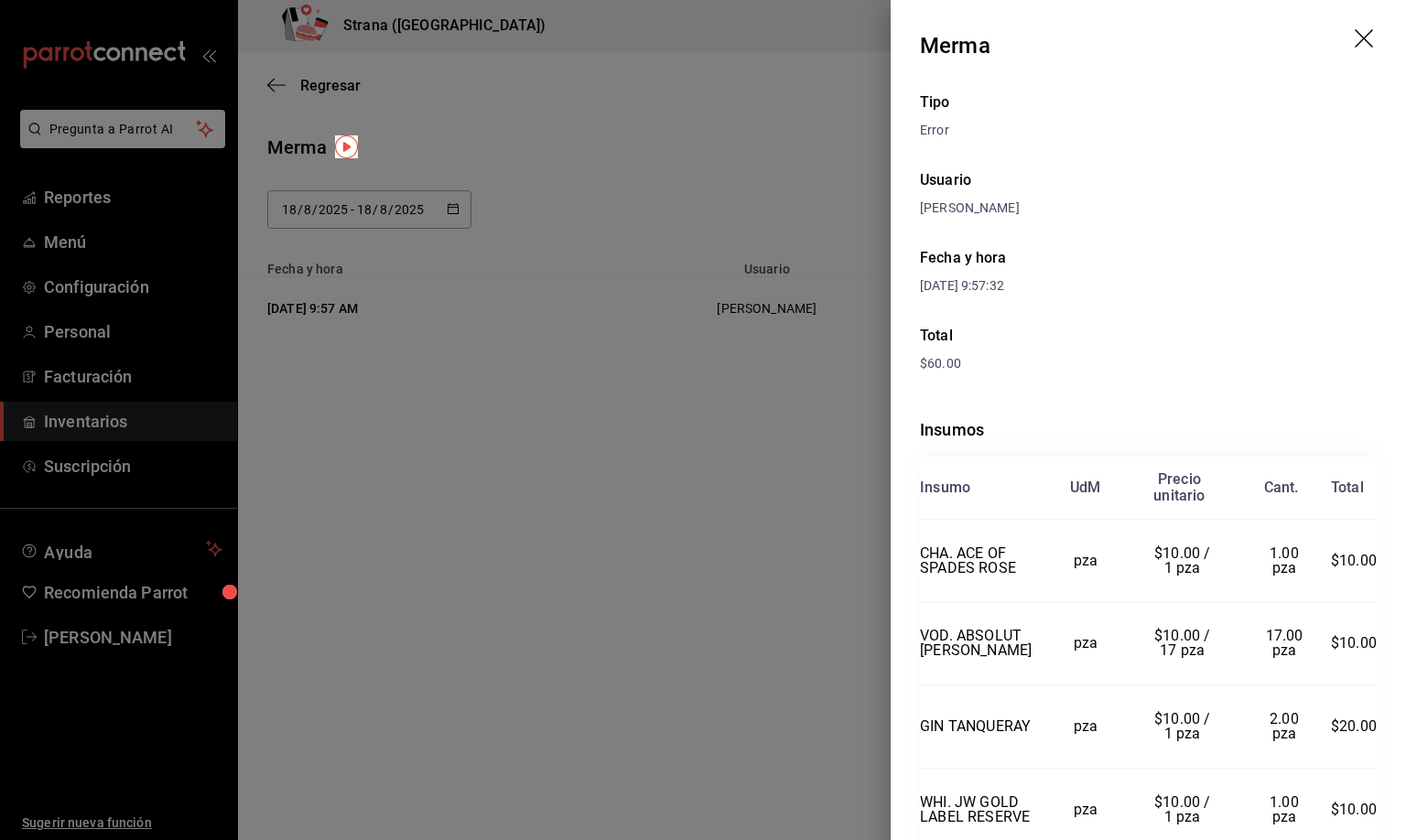
click at [1355, 34] on icon "drag" at bounding box center [1366, 40] width 22 height 22
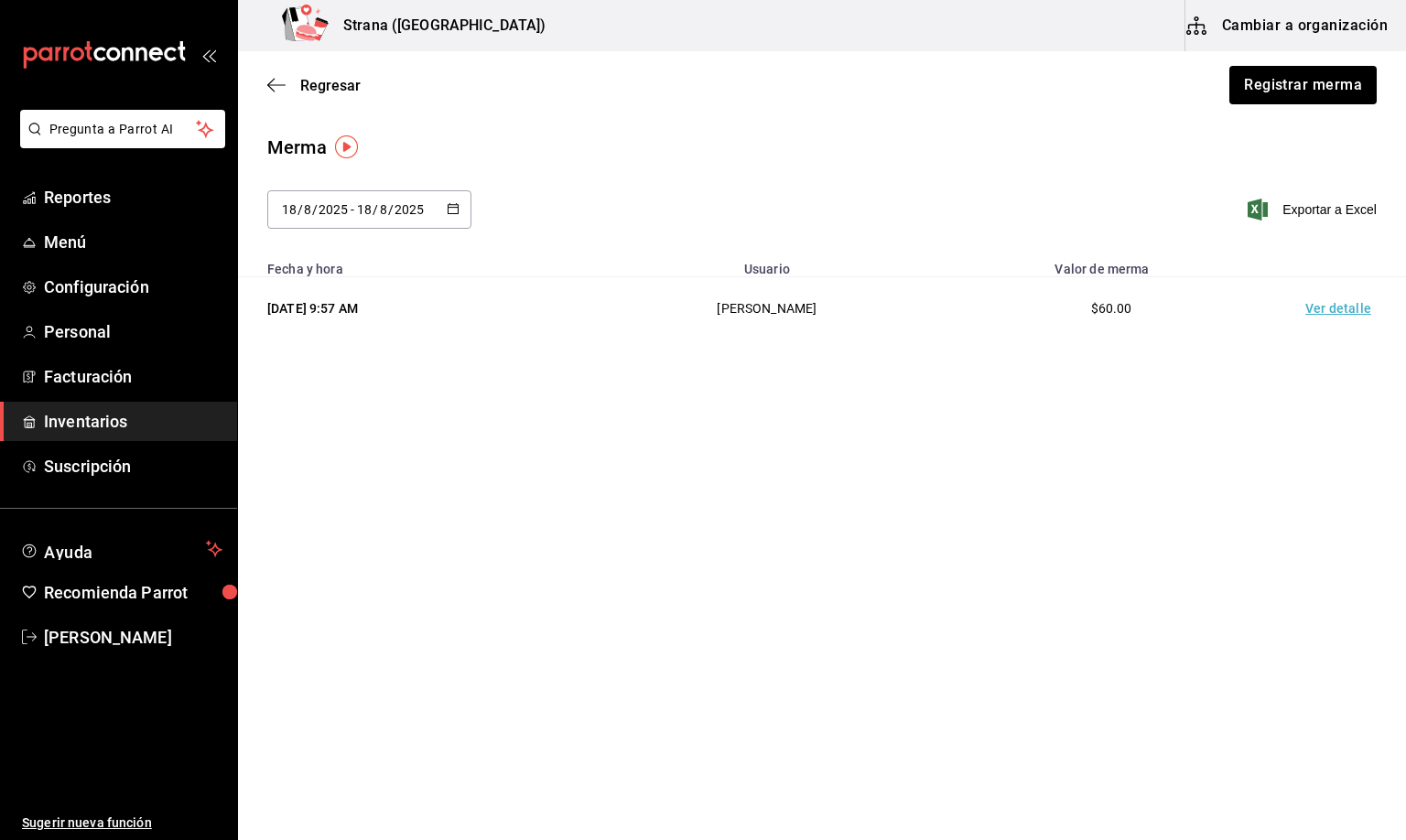
click at [780, 577] on main "Regresar Registrar merma Merma [DATE] [DATE] - [DATE] [DATE] Exportar a Excel F…" at bounding box center [822, 393] width 1168 height 686
click at [1337, 309] on td "Ver detalle" at bounding box center [1342, 309] width 128 height 63
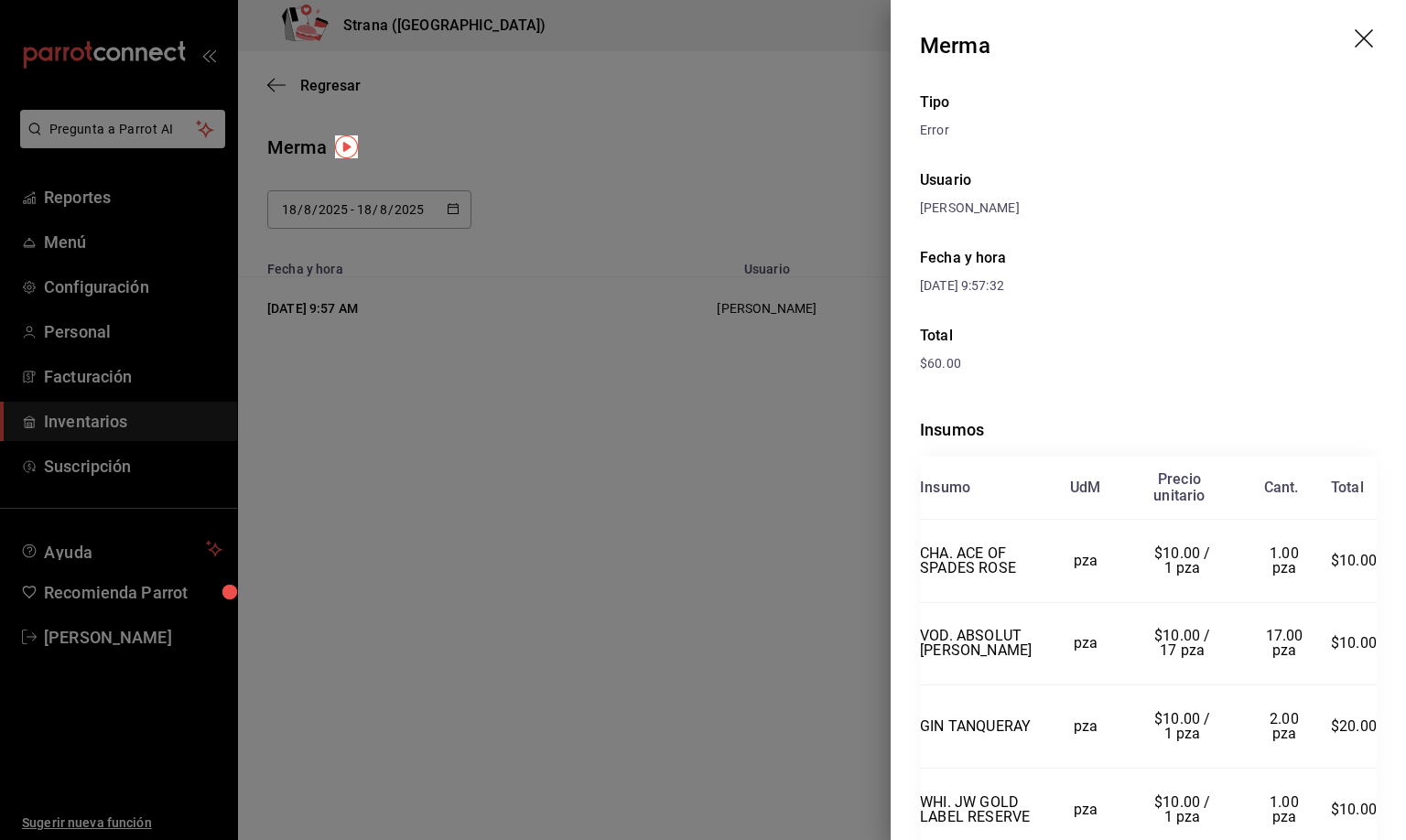
click at [1355, 42] on icon "drag" at bounding box center [1366, 40] width 22 height 22
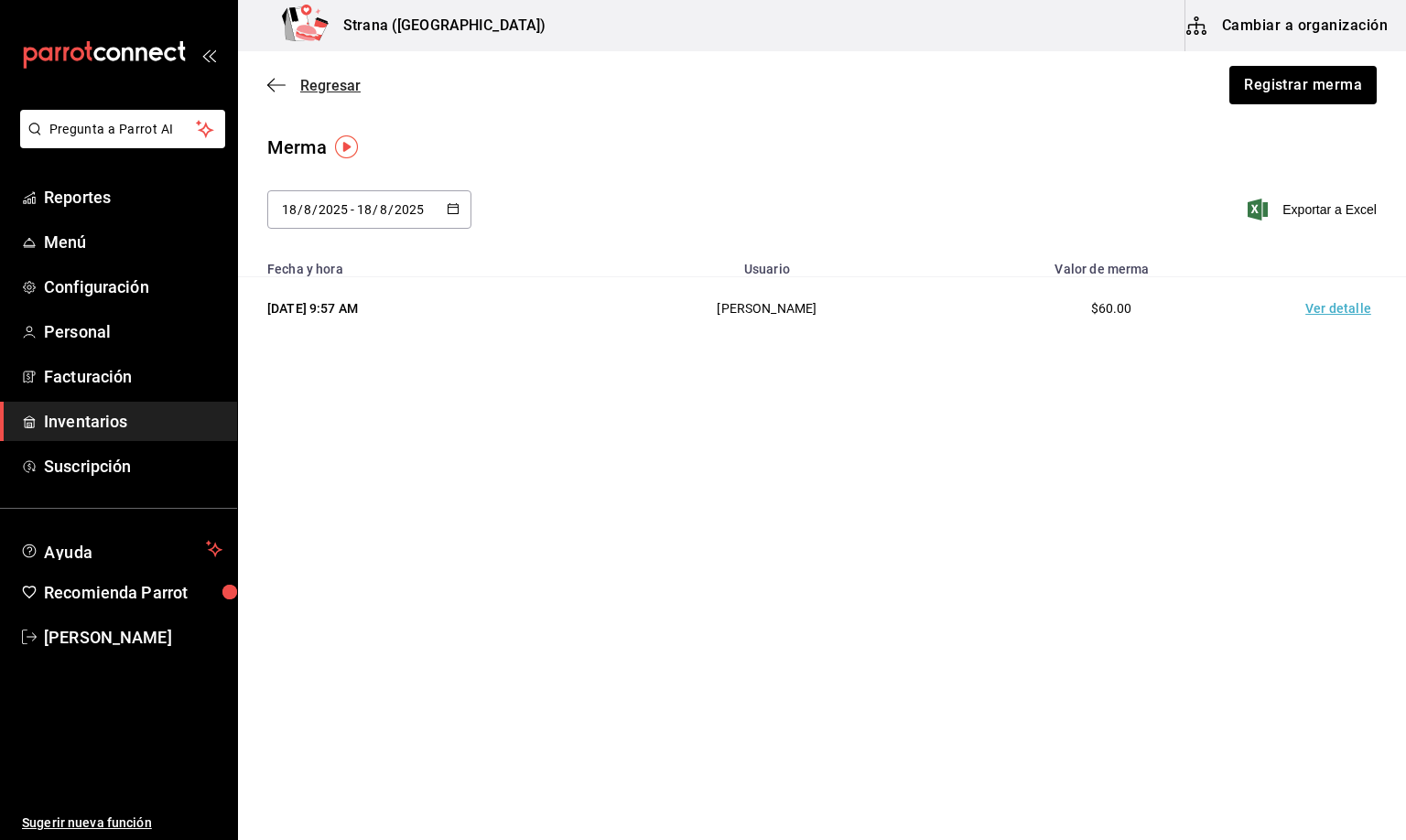
click at [328, 84] on span "Regresar" at bounding box center [330, 86] width 60 height 17
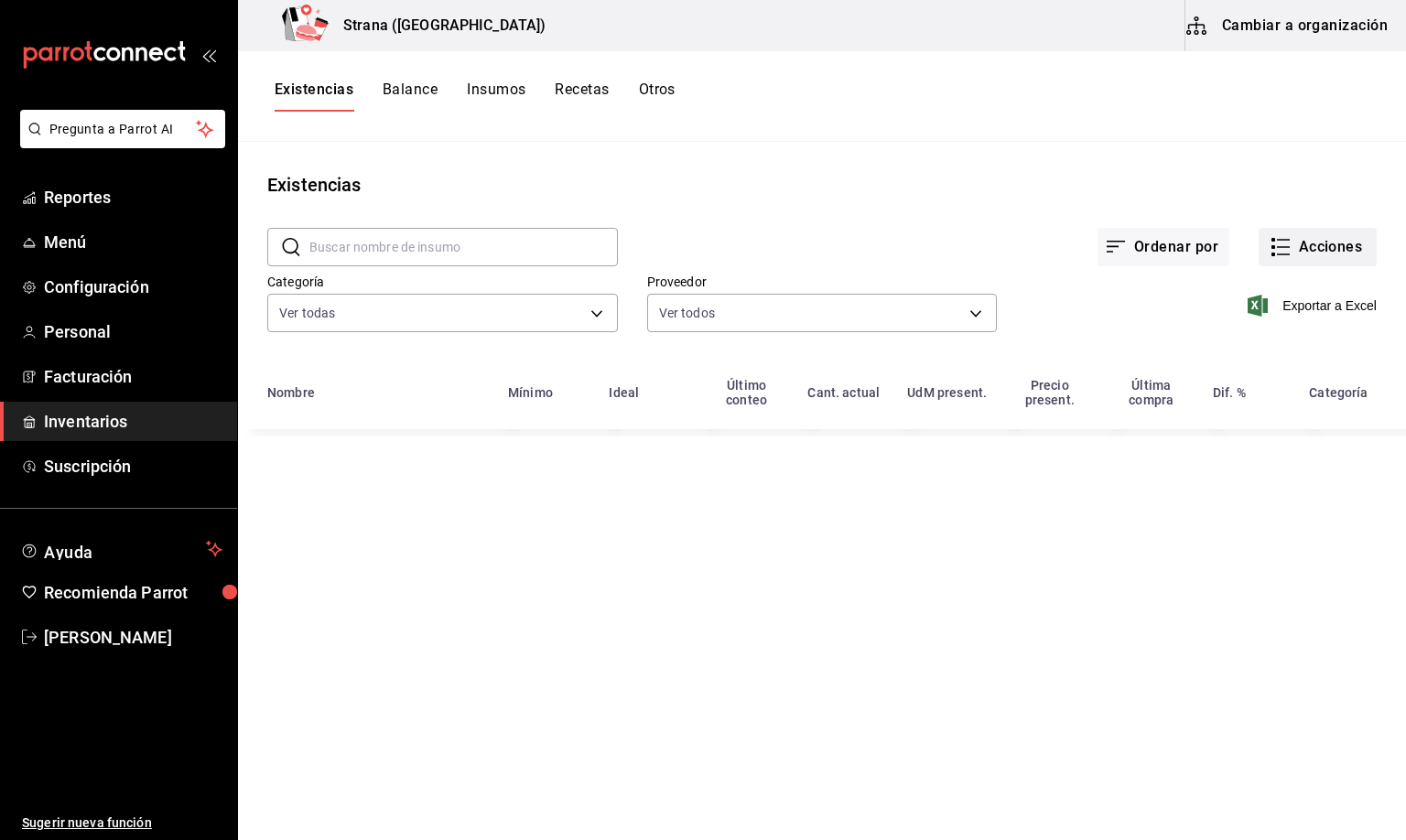
click at [1321, 243] on button "Acciones" at bounding box center [1318, 246] width 118 height 39
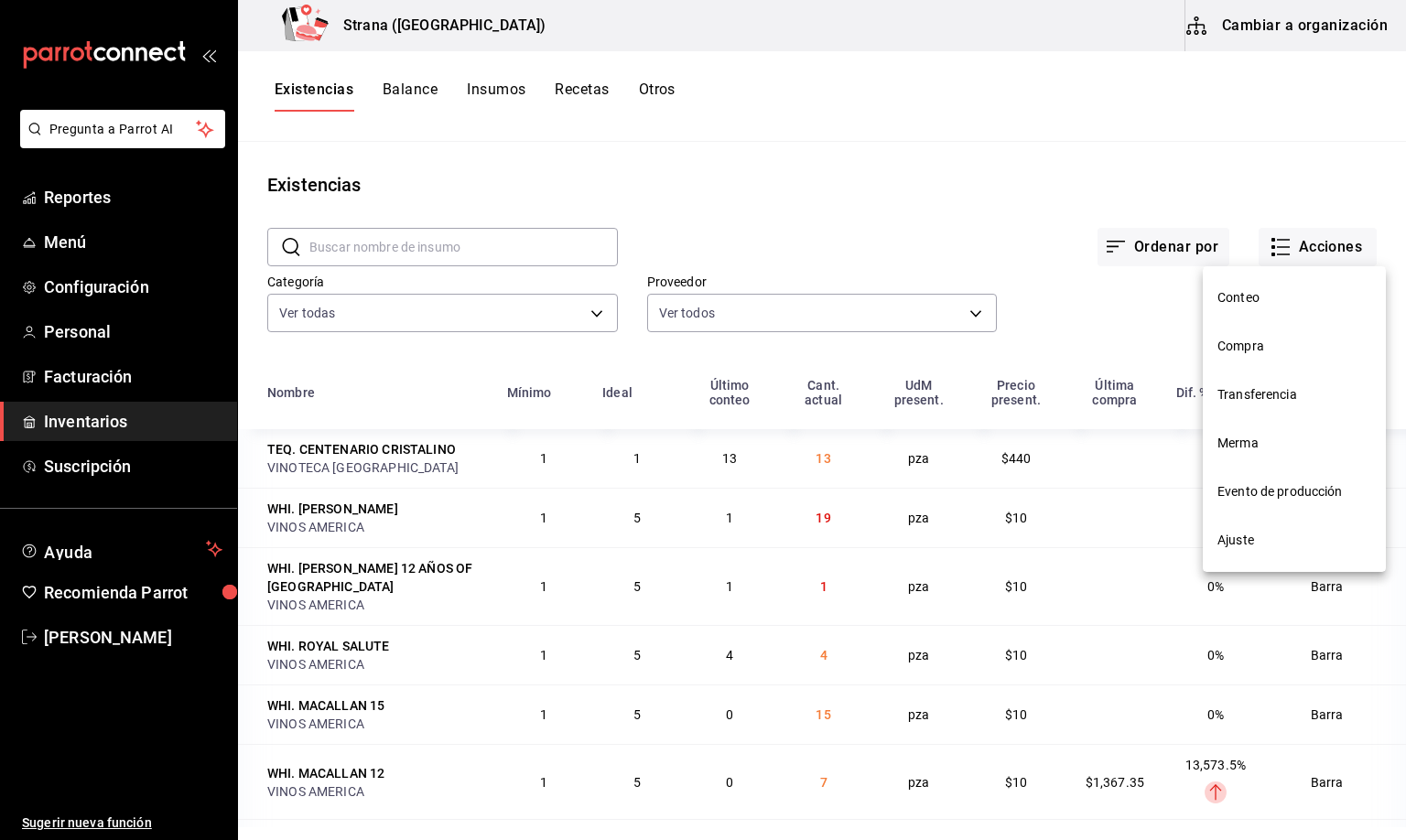
click at [1237, 341] on span "Compra" at bounding box center [1294, 346] width 153 height 19
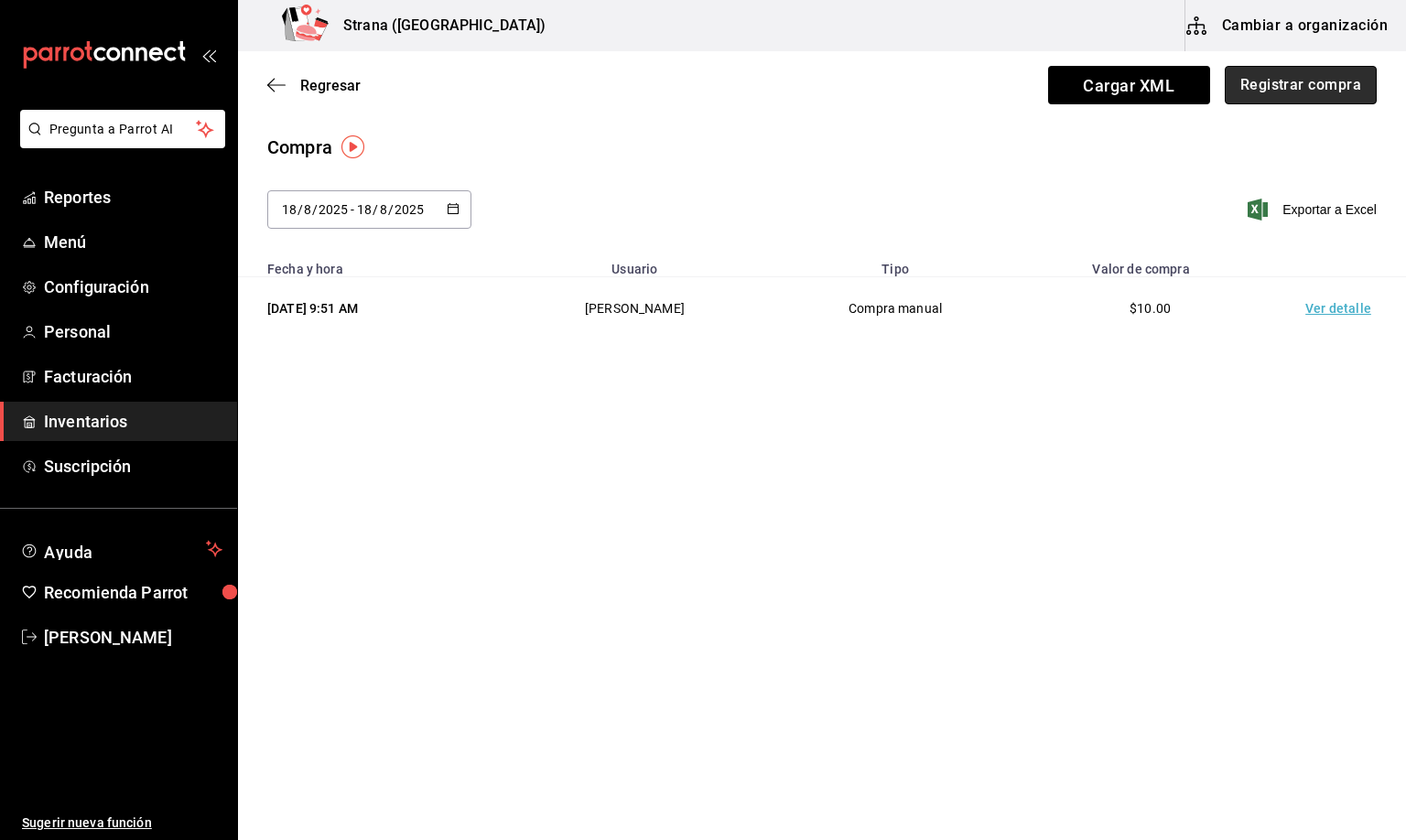
click at [1286, 81] on button "Registrar compra" at bounding box center [1301, 85] width 152 height 39
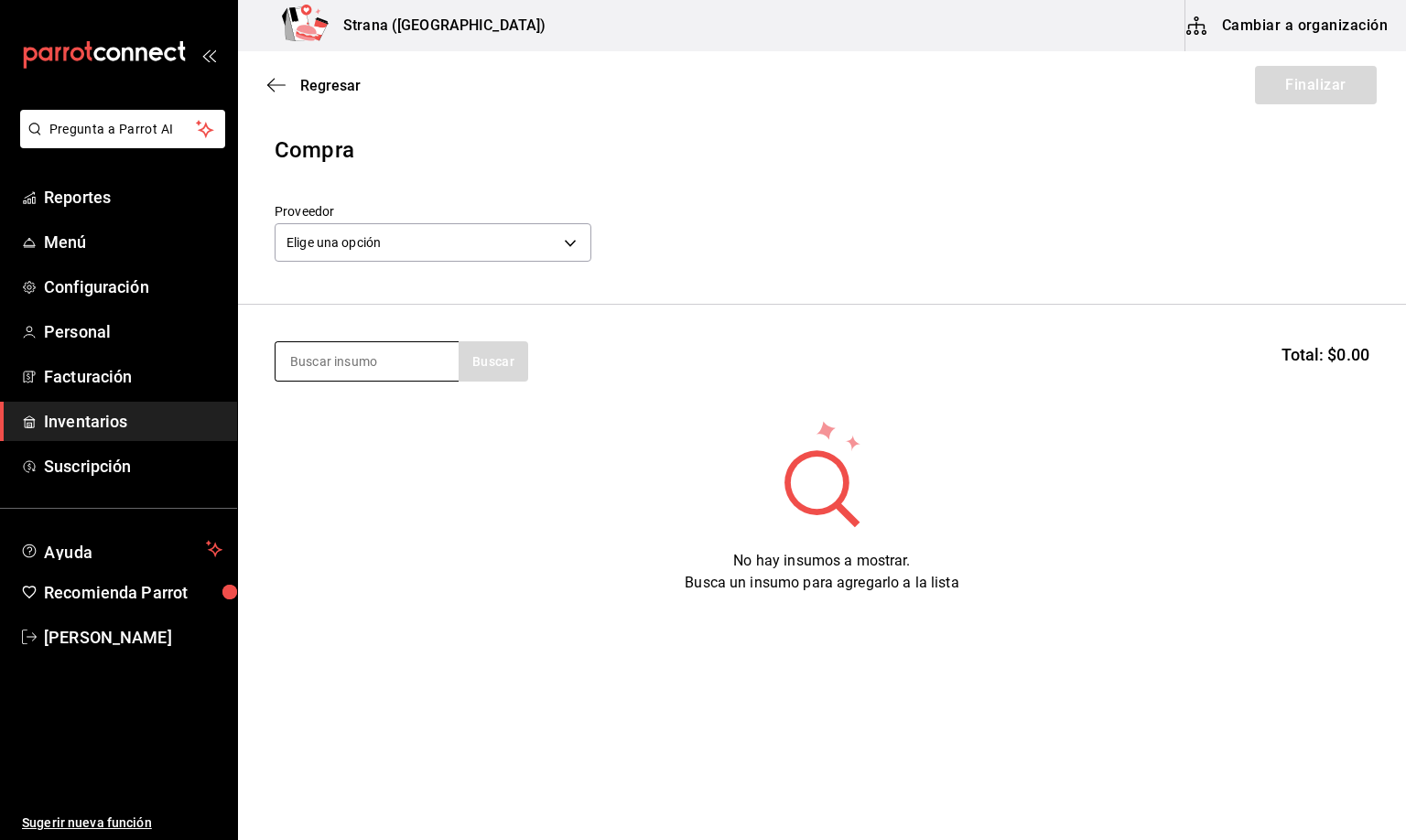
click at [360, 360] on input at bounding box center [367, 361] width 184 height 39
type input "red"
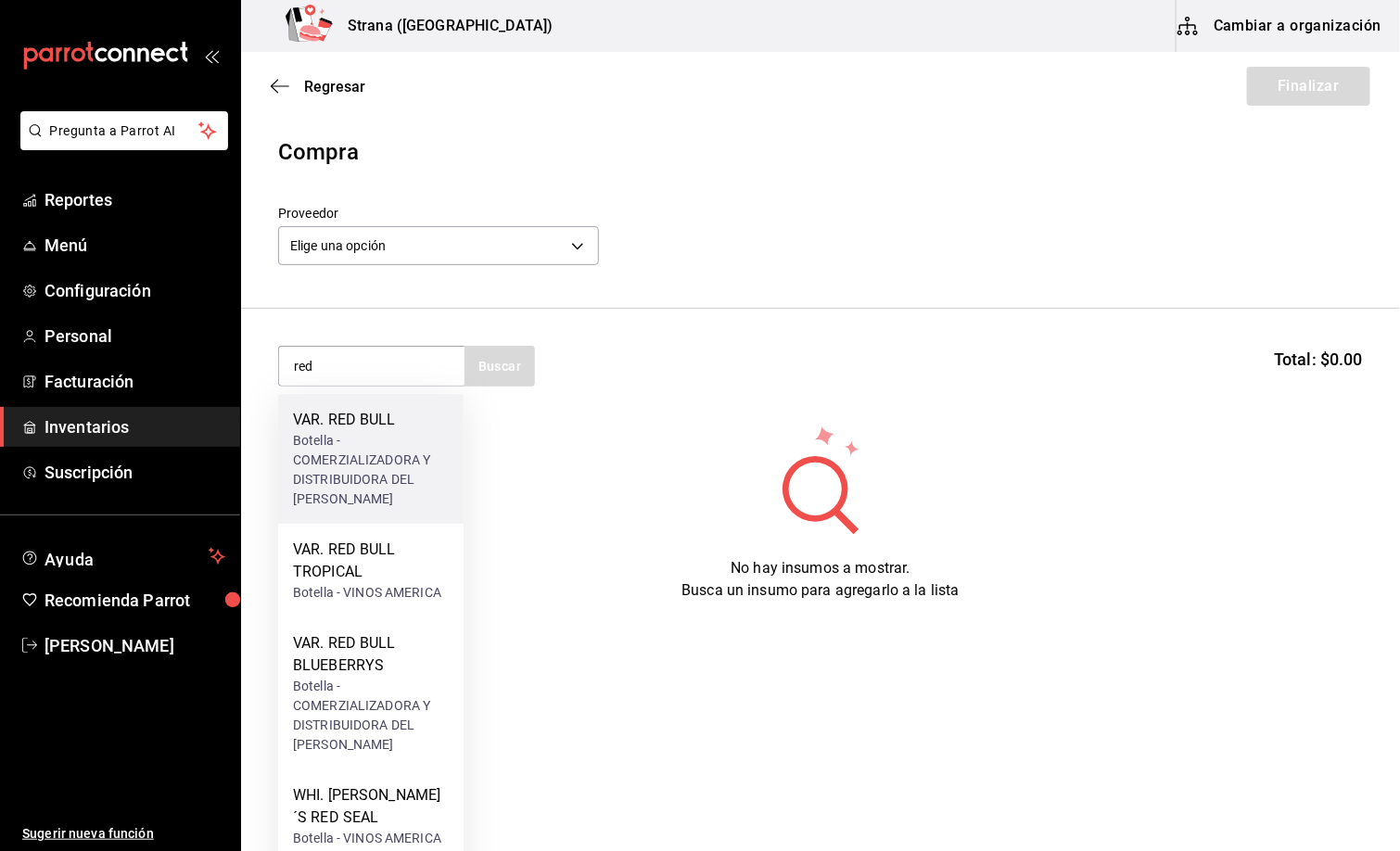
click at [348, 426] on div "VAR. RED BULL" at bounding box center [370, 419] width 155 height 22
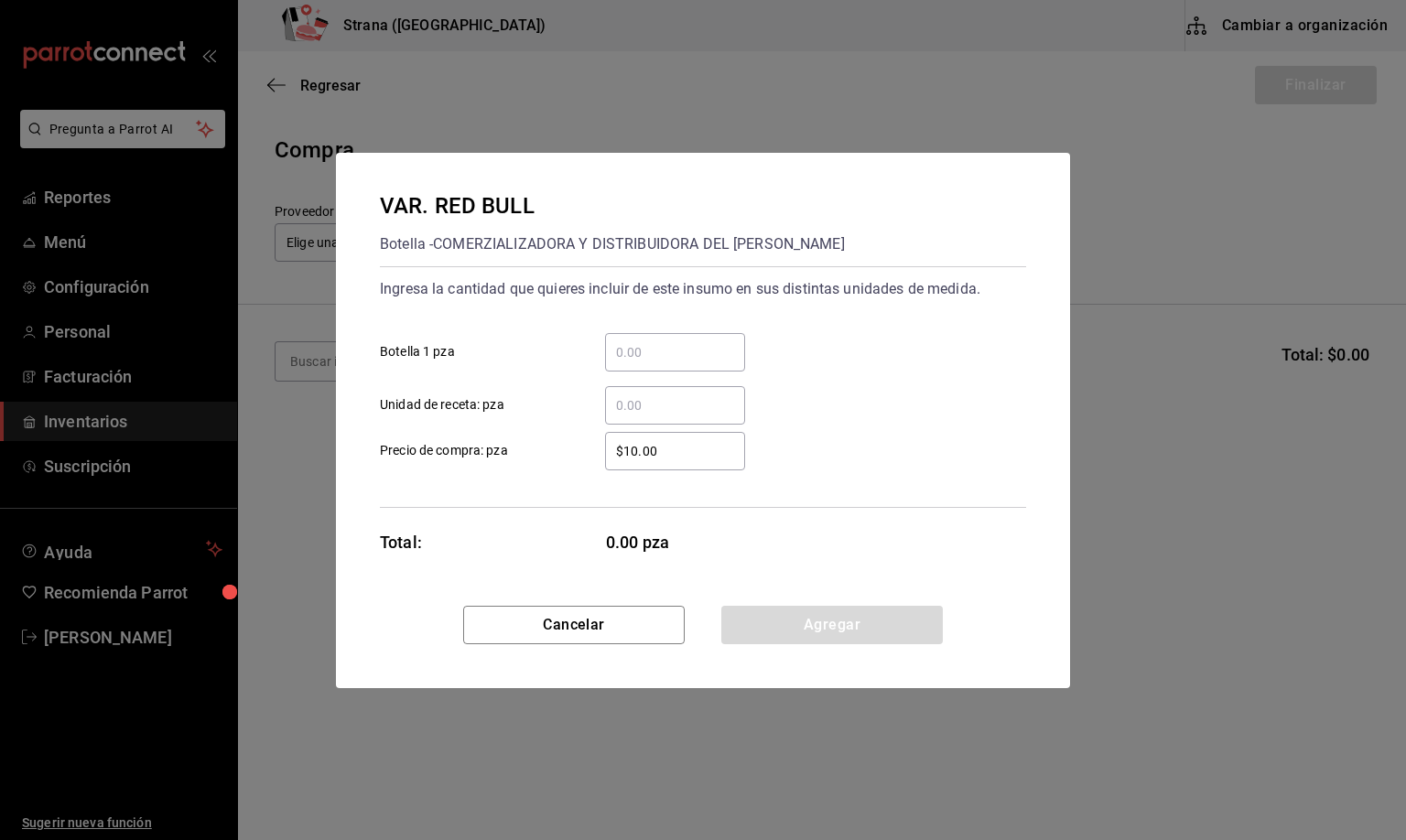
click at [646, 395] on input "​ Unidad de receta: pza" at bounding box center [675, 404] width 140 height 22
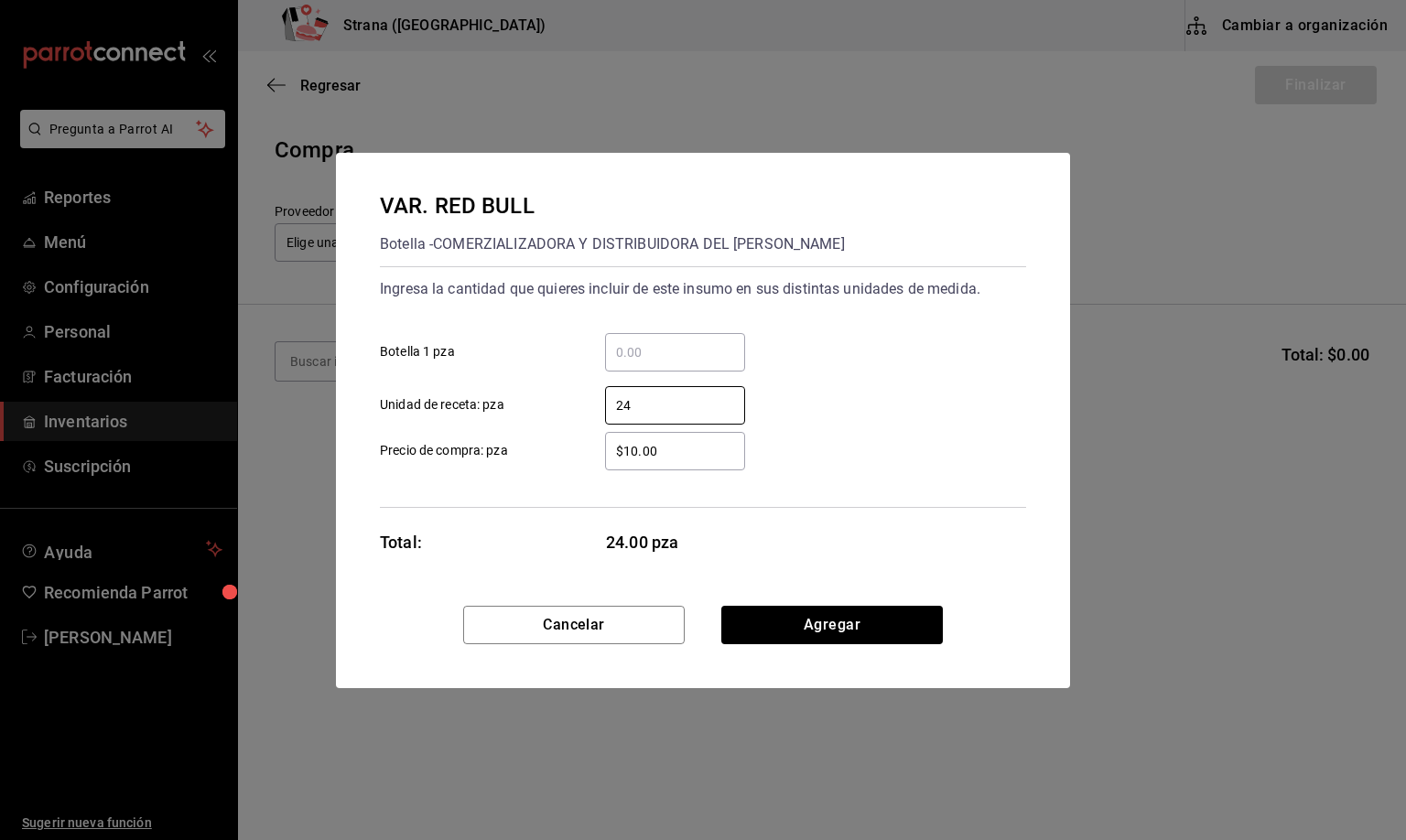
type input "24"
drag, startPoint x: 670, startPoint y: 455, endPoint x: 545, endPoint y: 452, distance: 125.0
click at [545, 452] on label "$10.00 ​ Precio de compra: pza" at bounding box center [563, 451] width 365 height 39
type input "$0.01"
click at [839, 626] on button "Agregar" at bounding box center [832, 625] width 221 height 39
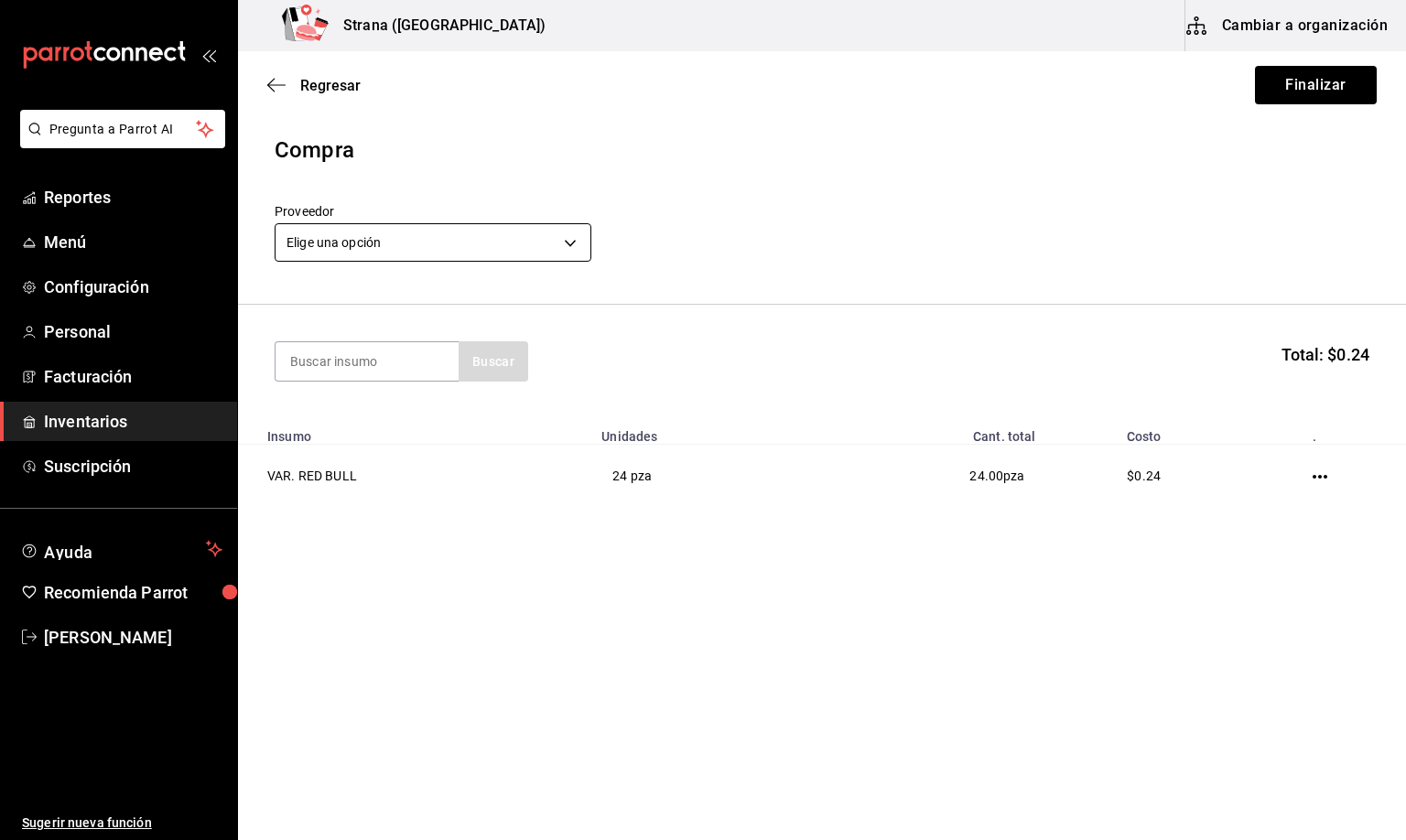
click at [354, 233] on body "Pregunta a Parrot AI Reportes Menú Configuración Personal Facturación Inventari…" at bounding box center [703, 368] width 1406 height 737
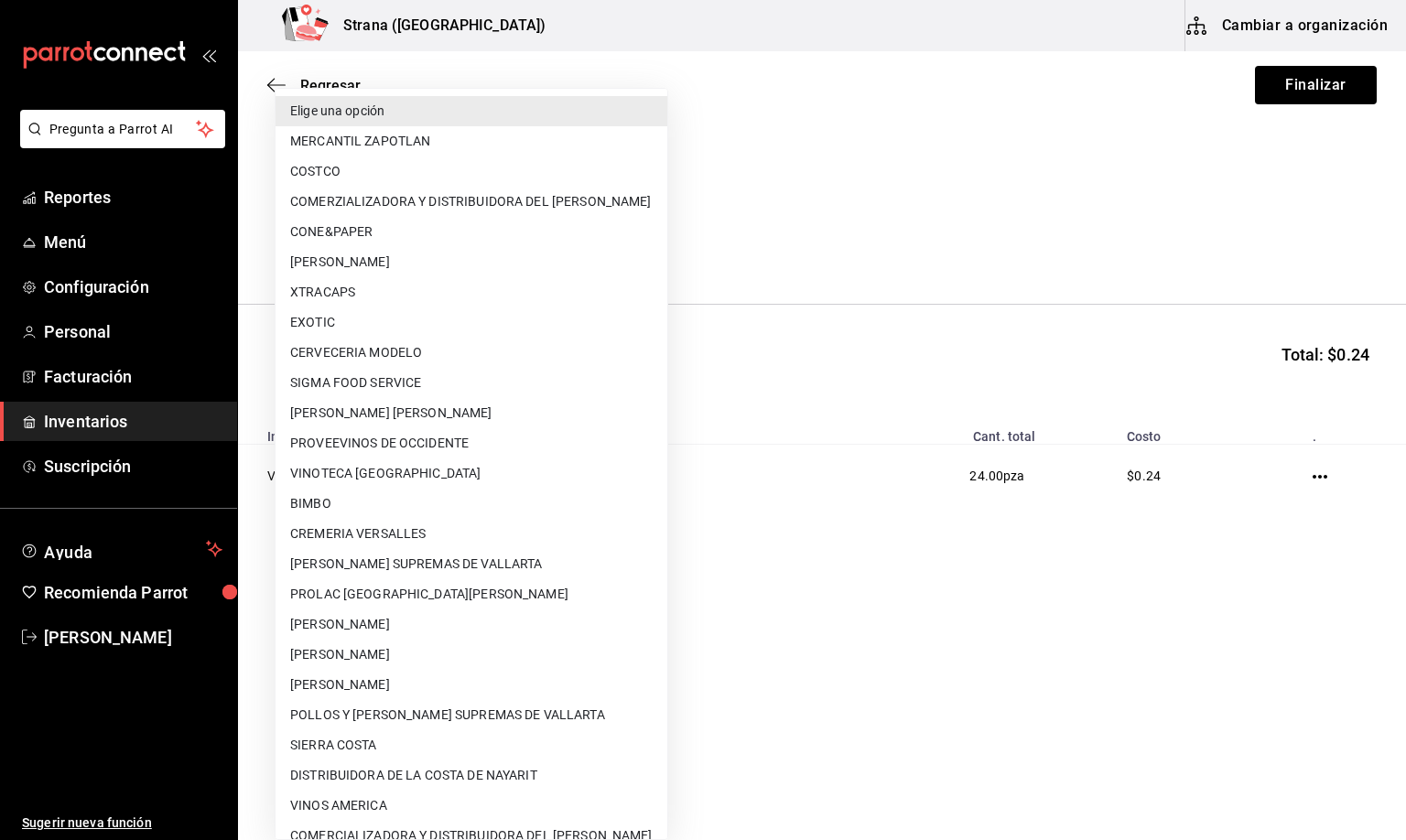
click at [448, 200] on li "COMERZIALIZADORA Y DISTRIBUIDORA DEL [PERSON_NAME]" at bounding box center [471, 201] width 391 height 30
type input "5ceb4eaf-ade2-4109-9c8c-19a342893cfd"
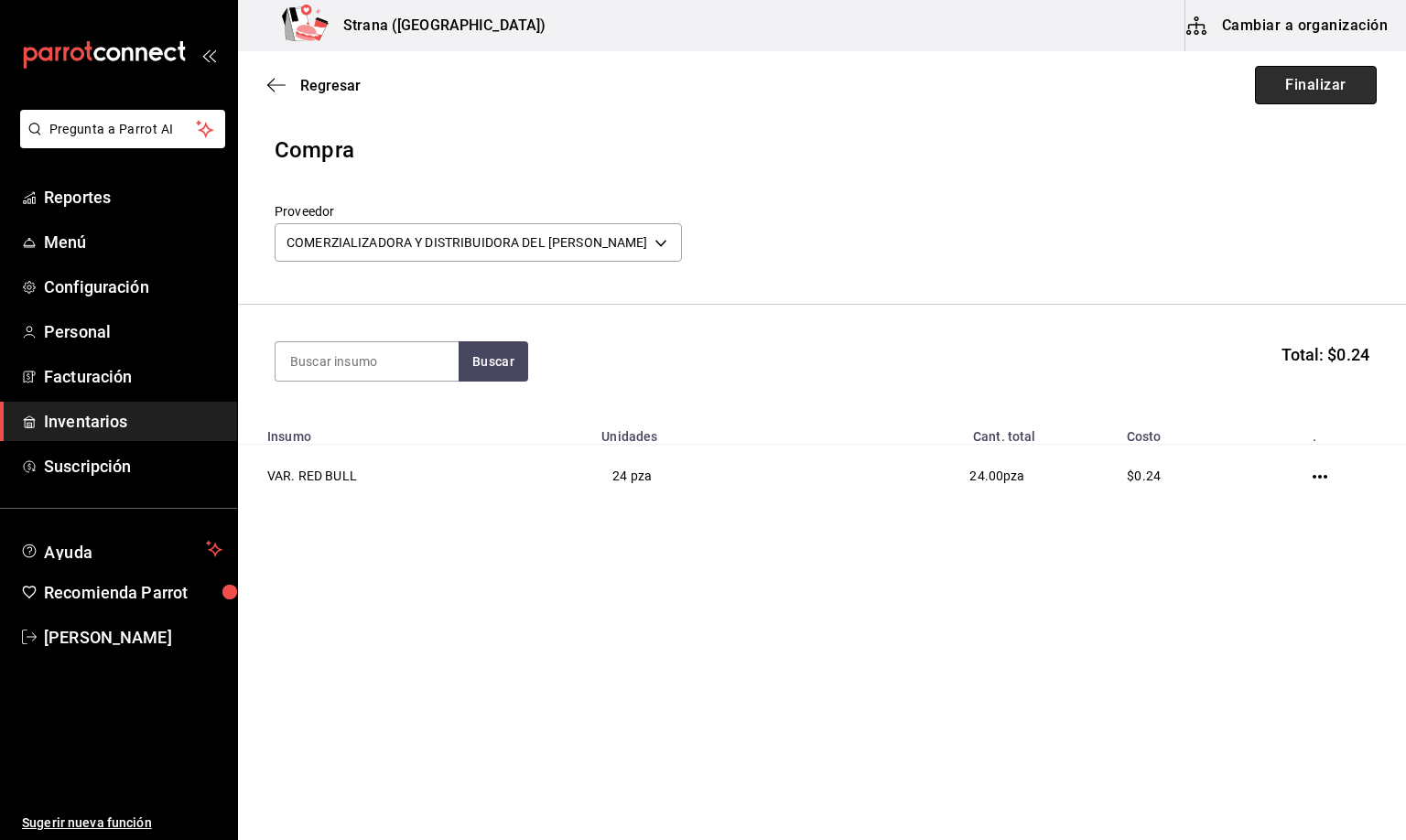
click at [1292, 86] on button "Finalizar" at bounding box center [1316, 85] width 121 height 39
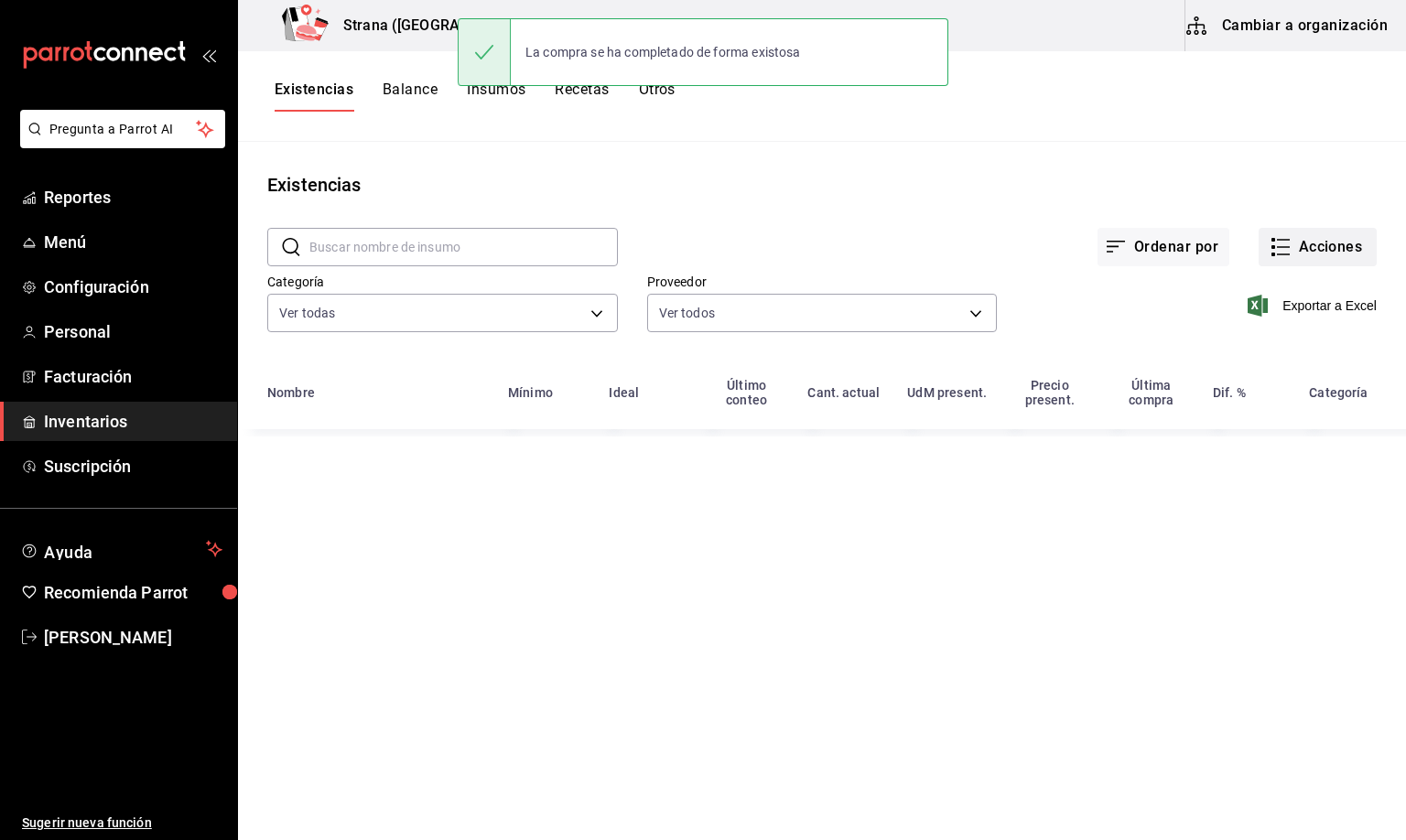
click at [1319, 252] on button "Acciones" at bounding box center [1318, 246] width 118 height 39
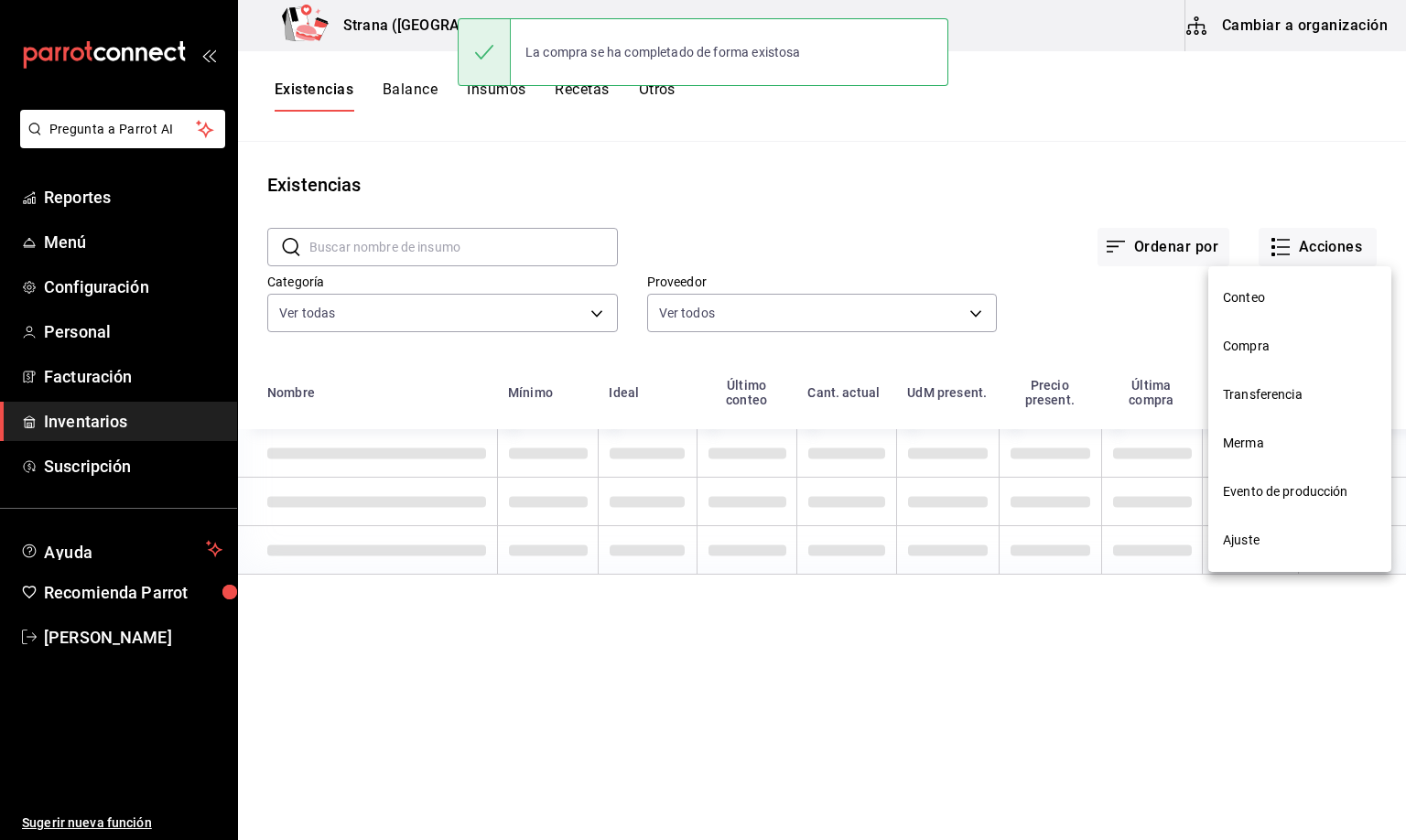
click at [1244, 349] on span "Compra" at bounding box center [1300, 346] width 153 height 19
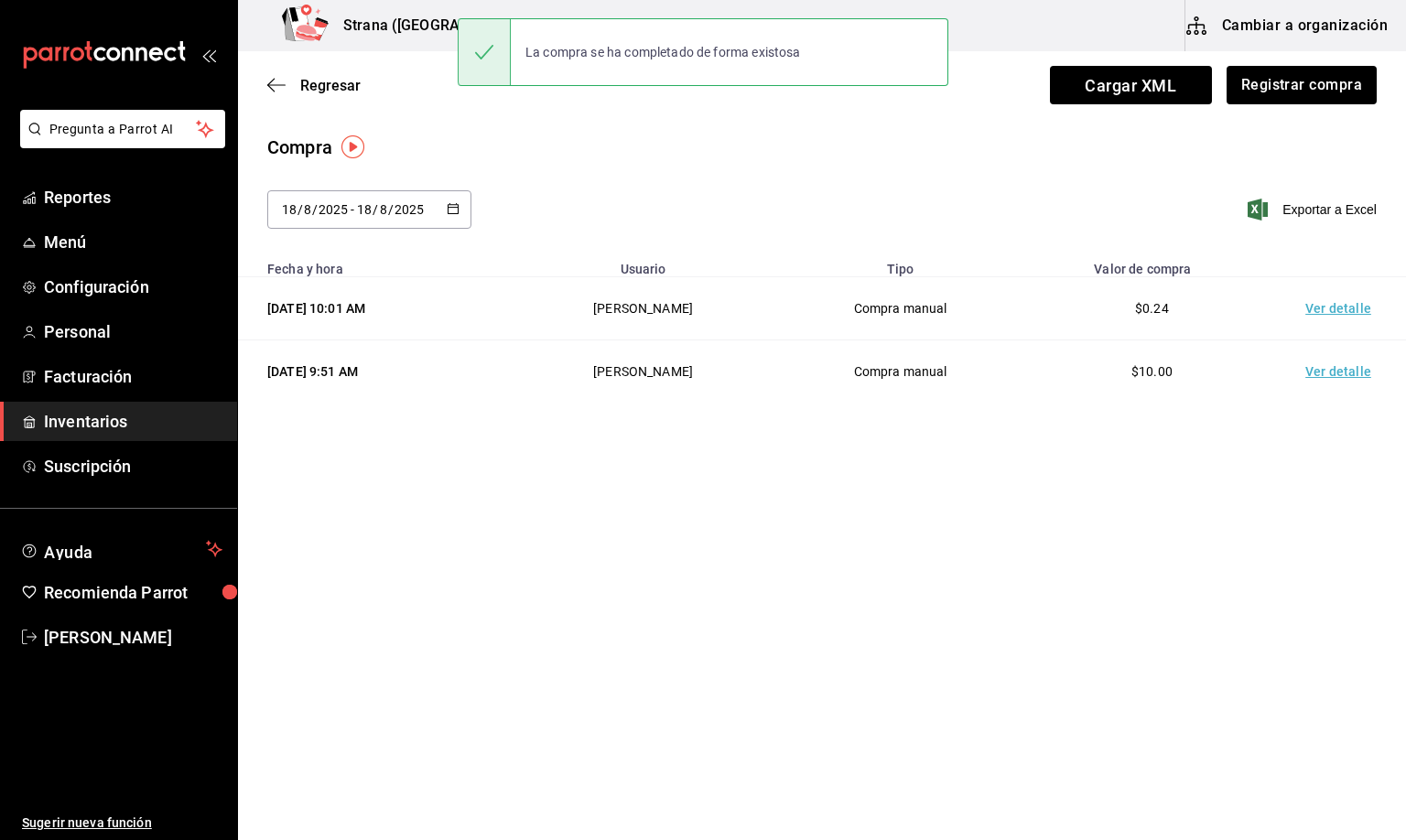
click at [1343, 313] on td "Ver detalle" at bounding box center [1342, 309] width 128 height 63
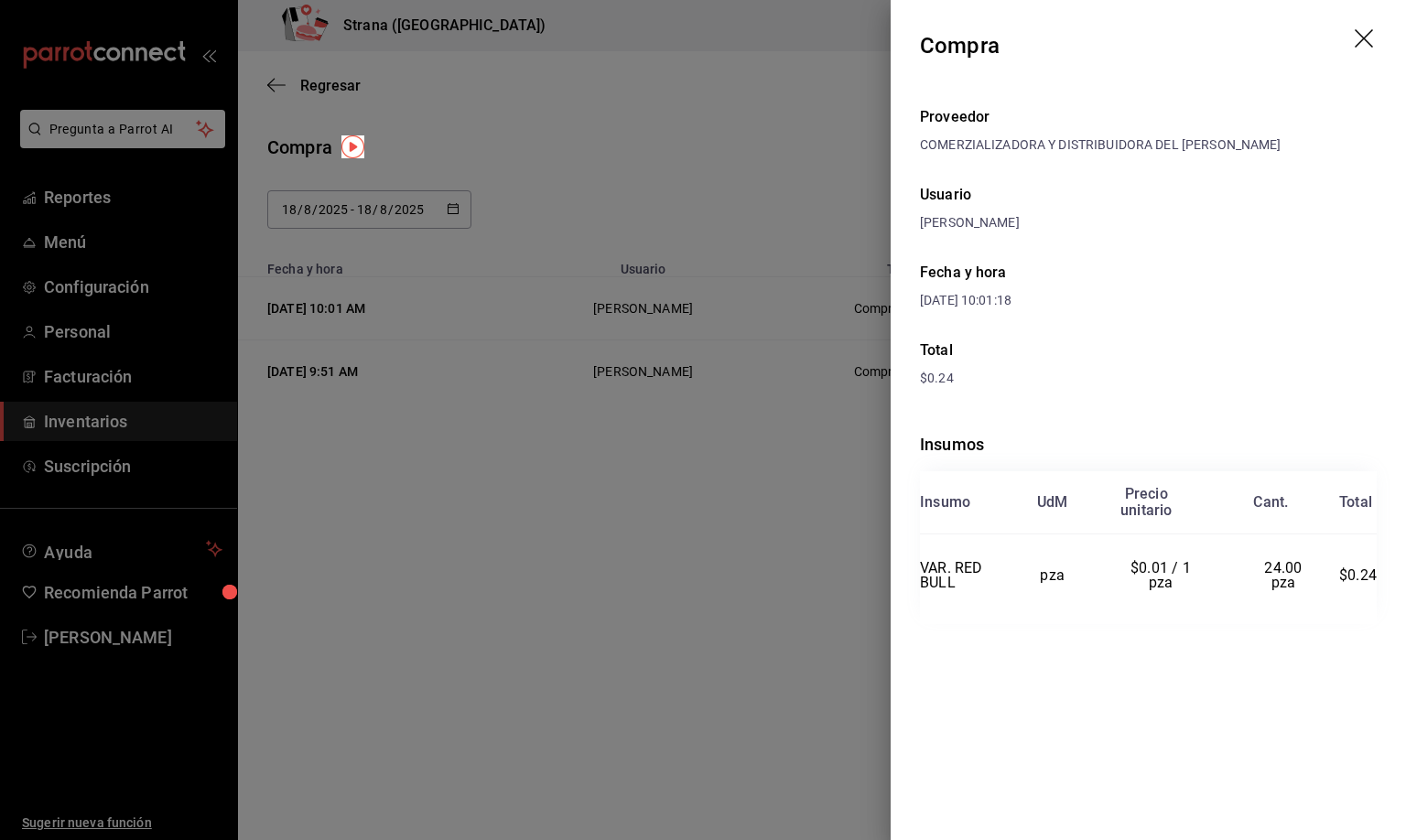
click at [1358, 31] on icon "drag" at bounding box center [1364, 38] width 18 height 18
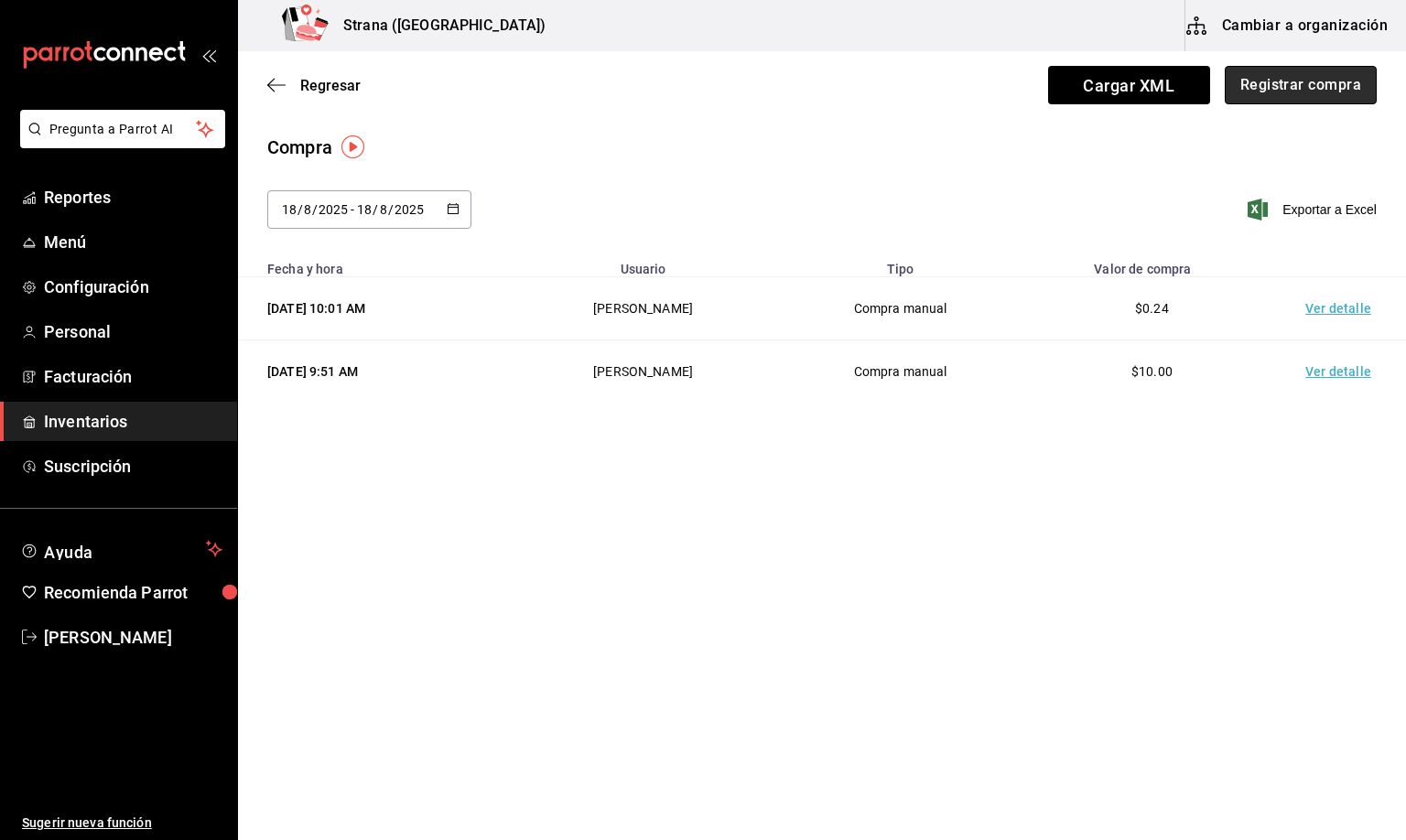
click at [1302, 86] on button "Registrar compra" at bounding box center [1301, 85] width 152 height 39
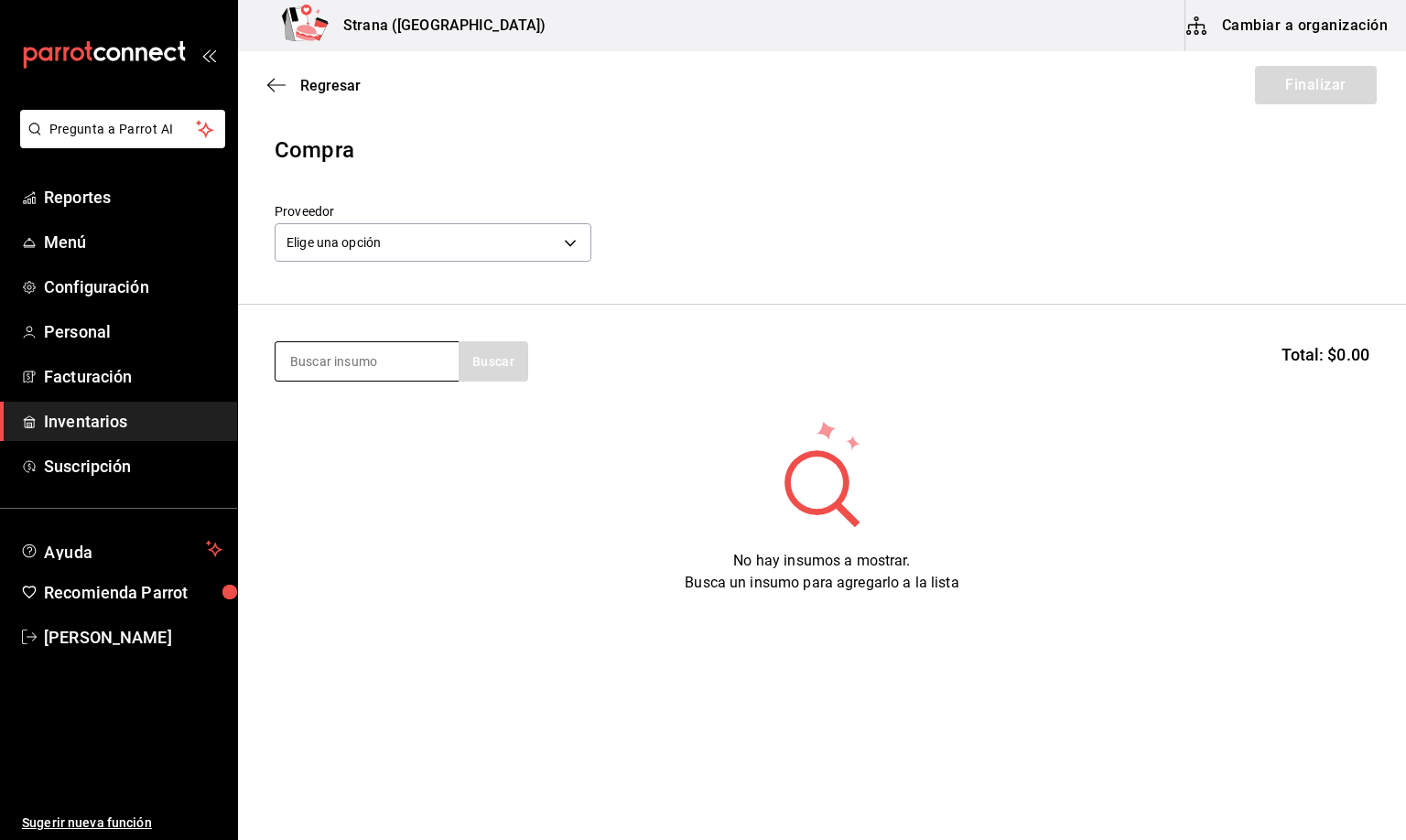
click at [362, 362] on input at bounding box center [367, 361] width 184 height 39
type input "centinela bl"
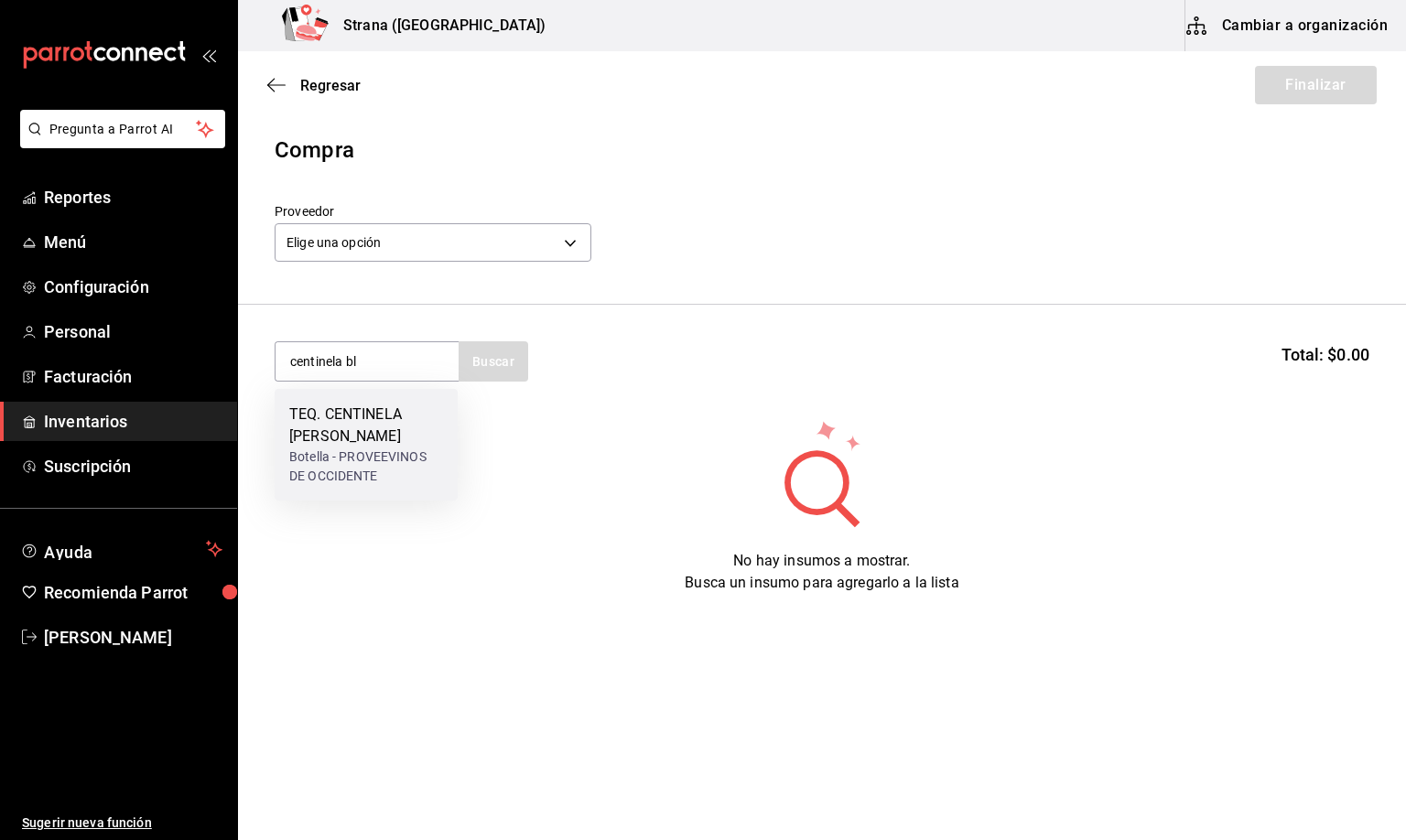
click at [357, 422] on div "TEQ. CENTINELA [PERSON_NAME]" at bounding box center [365, 425] width 153 height 44
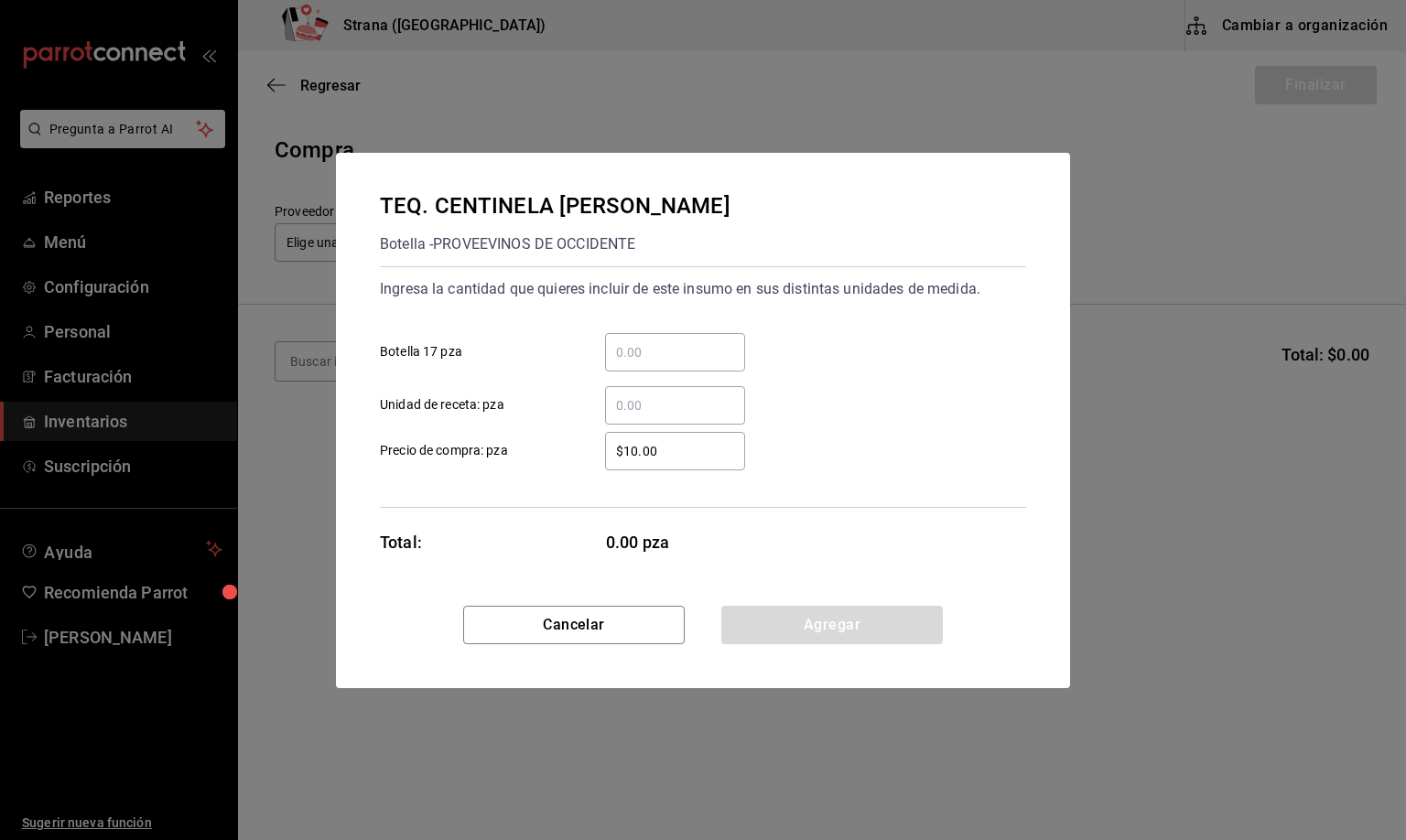
click at [634, 353] on input "​ Botella 17 pza" at bounding box center [675, 352] width 140 height 22
type input "2"
click at [827, 621] on button "Agregar" at bounding box center [832, 625] width 221 height 39
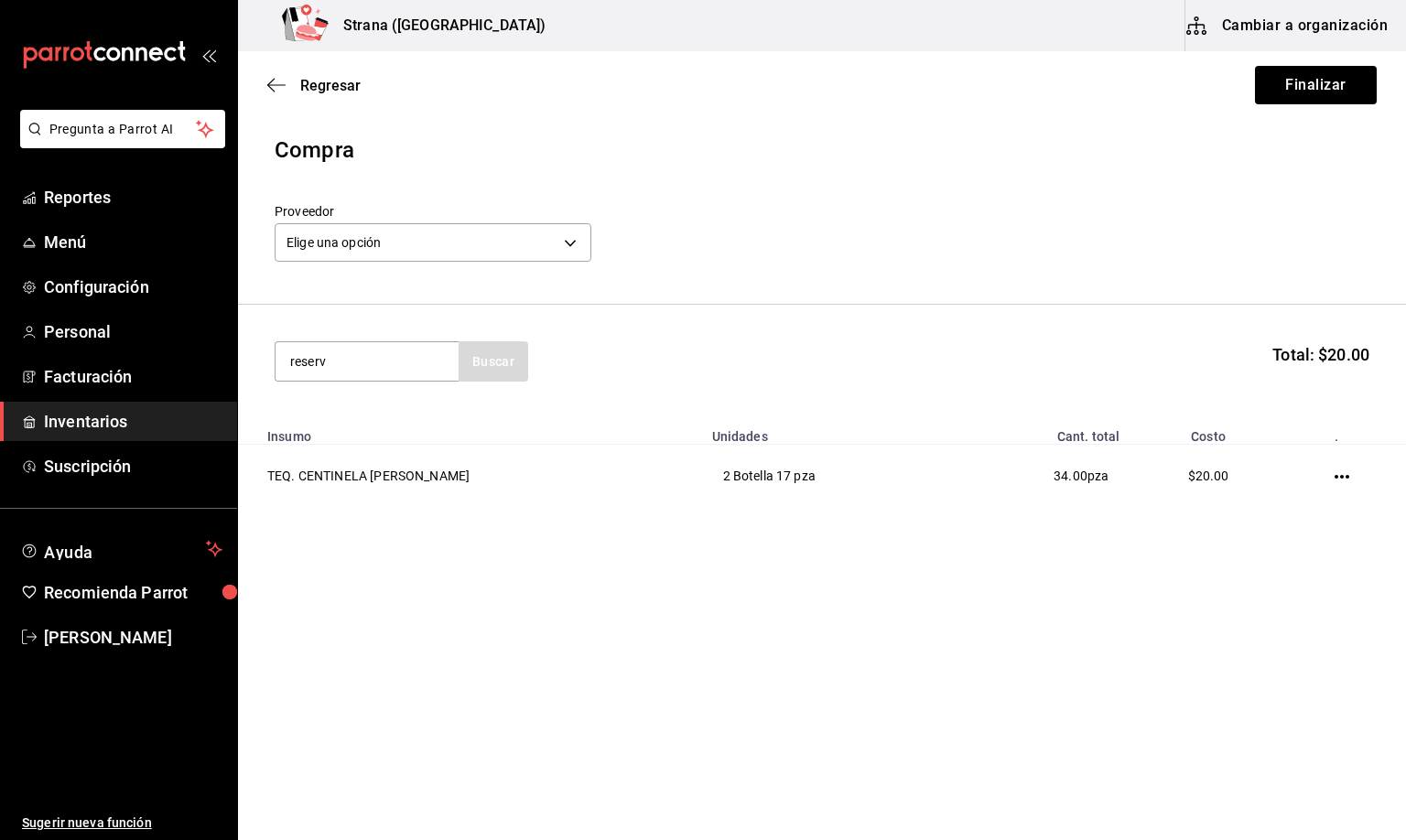
type input "reserv"
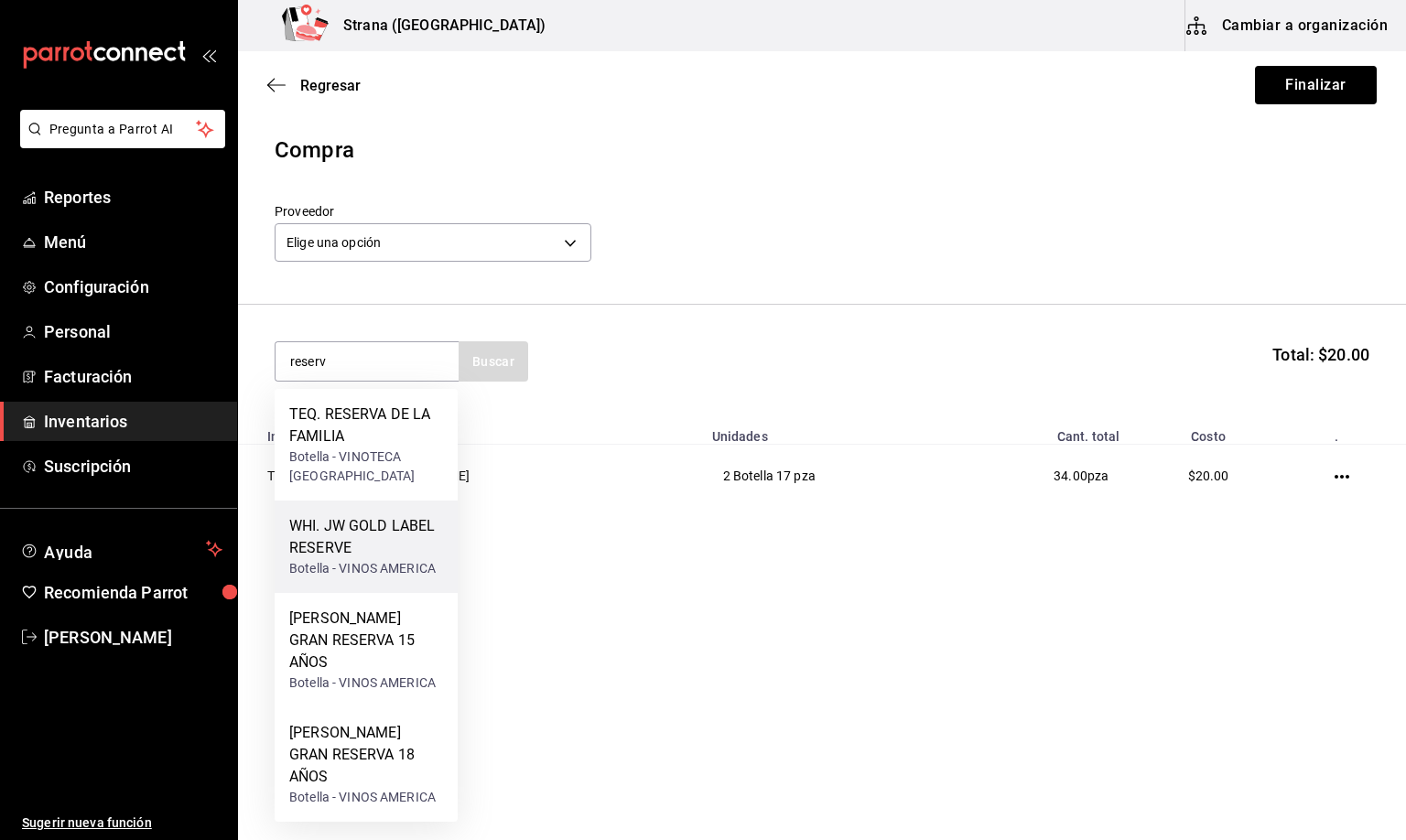
click at [386, 542] on div "WHI. JW GOLD LABEL RESERVE" at bounding box center [365, 537] width 153 height 44
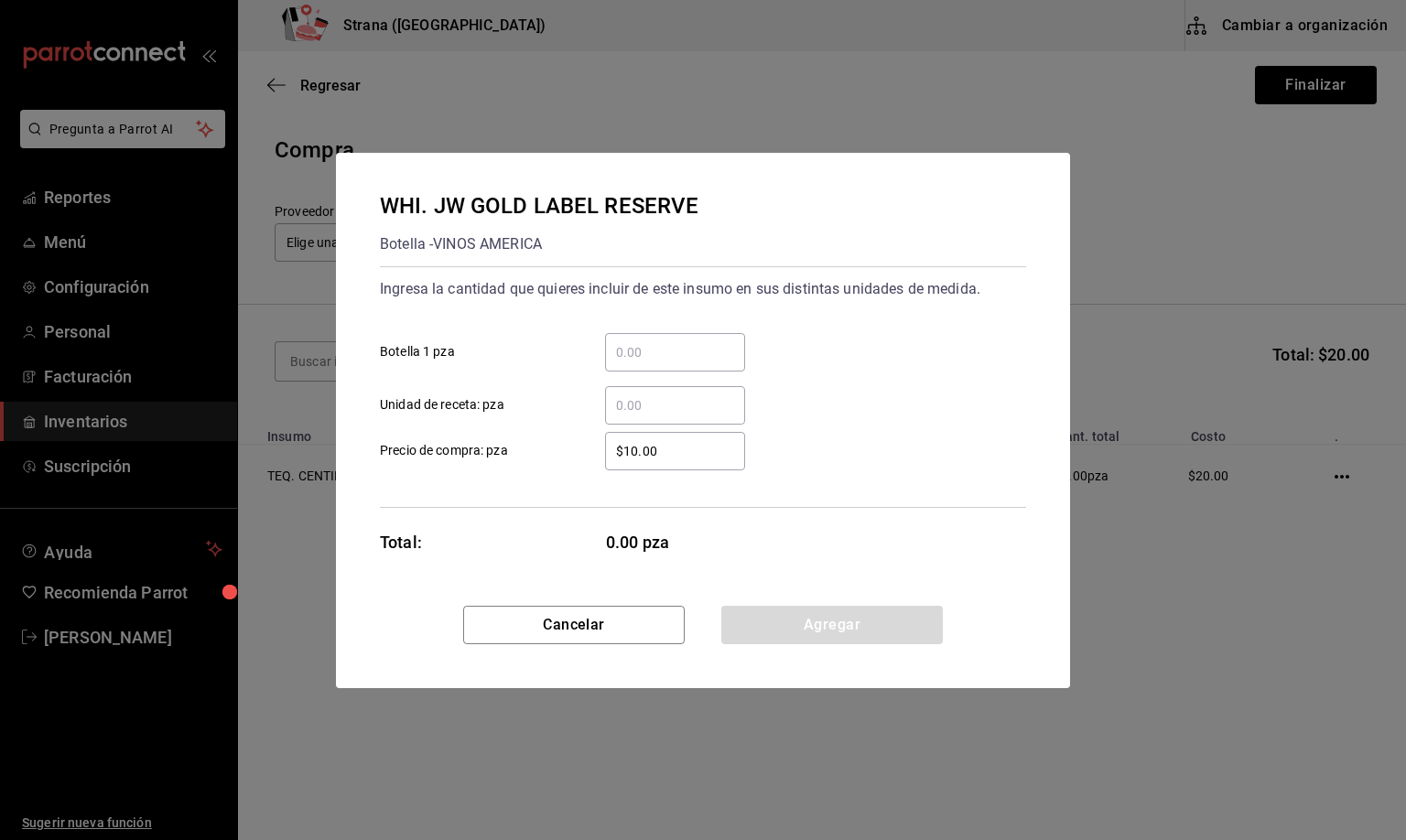
click at [648, 349] on input "​ Botella 1 pza" at bounding box center [675, 352] width 140 height 22
type input "2"
click at [823, 624] on button "Agregar" at bounding box center [832, 625] width 221 height 39
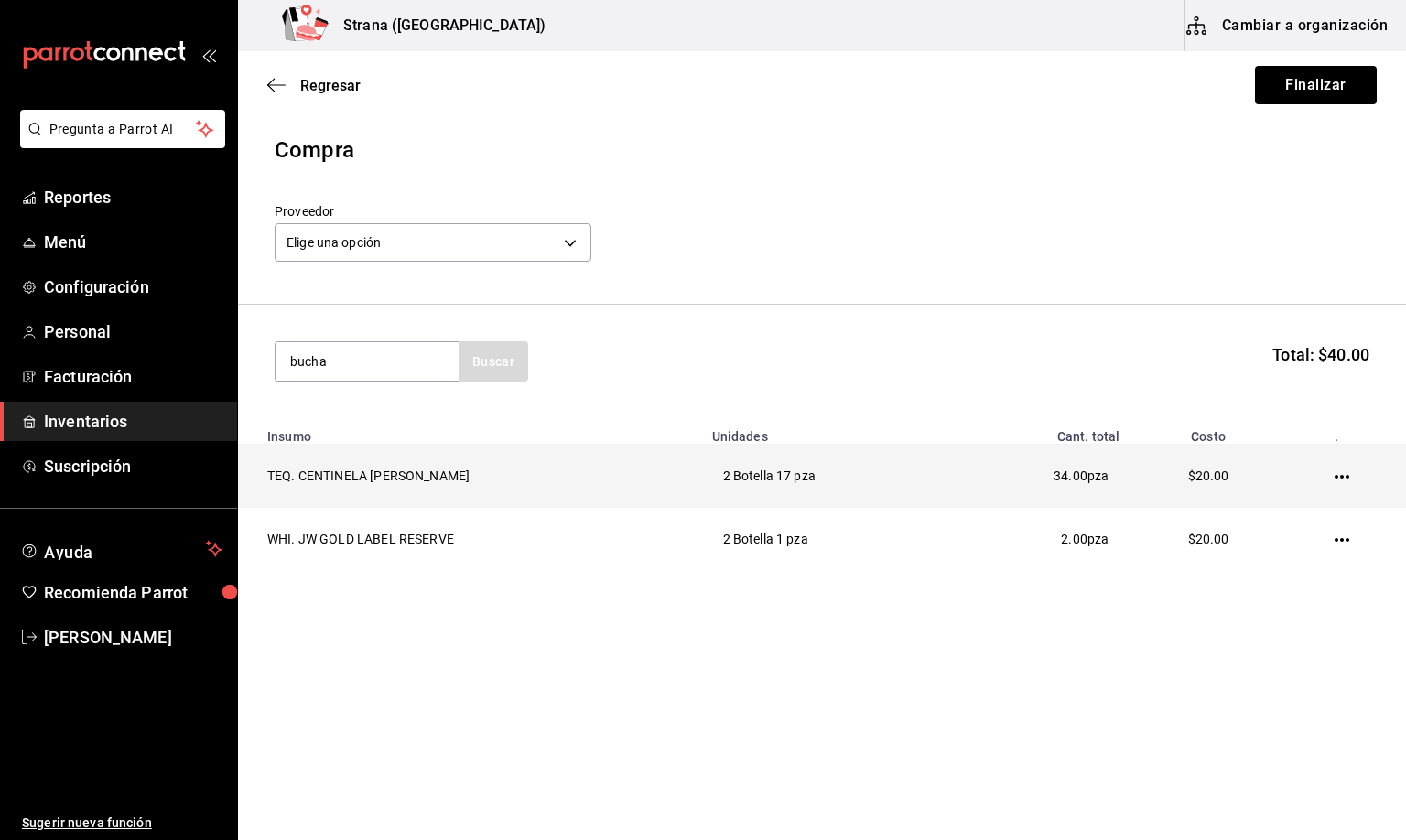
type input "bucha"
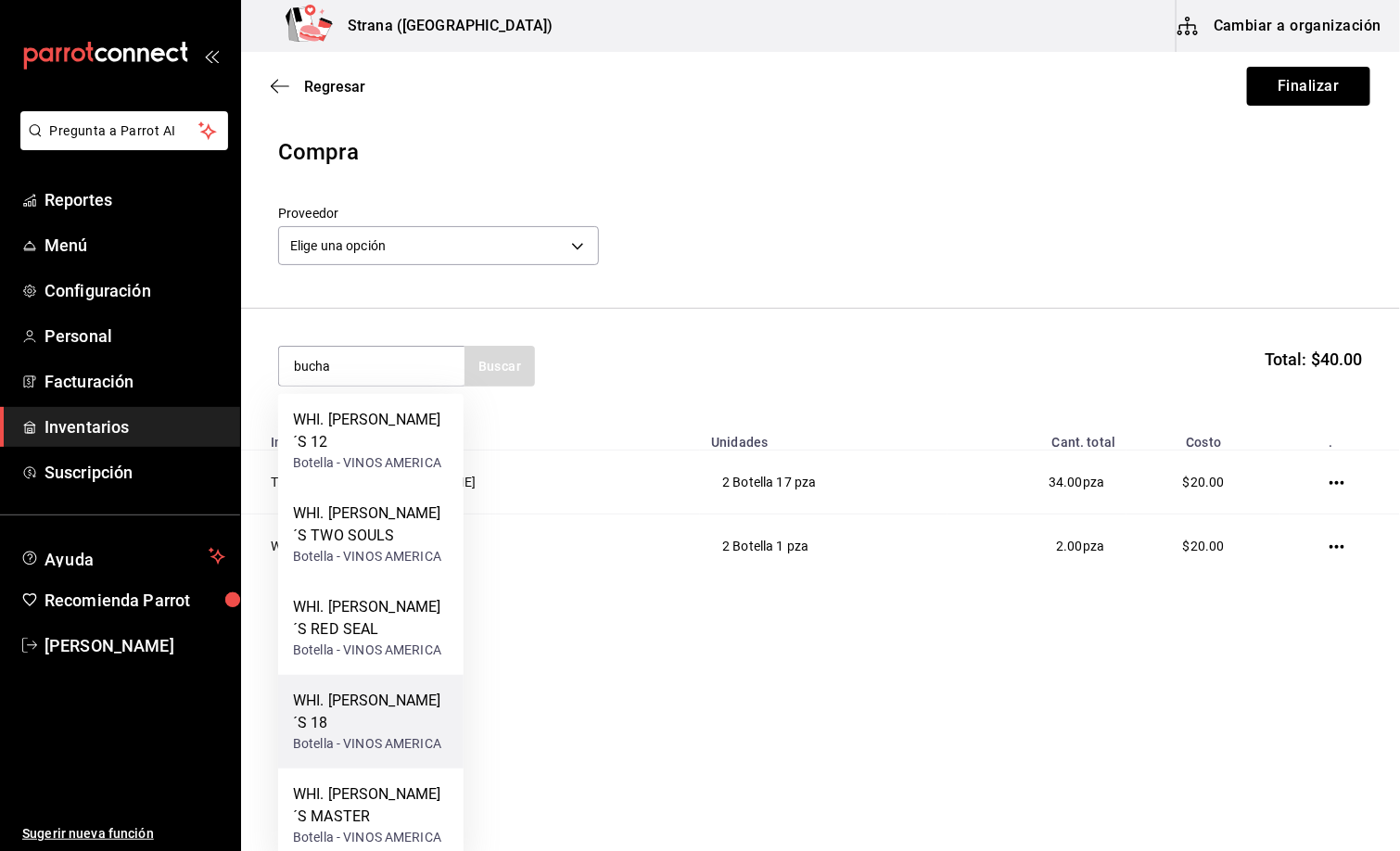
click at [364, 713] on div "WHI. [PERSON_NAME]´S 18" at bounding box center [370, 712] width 155 height 45
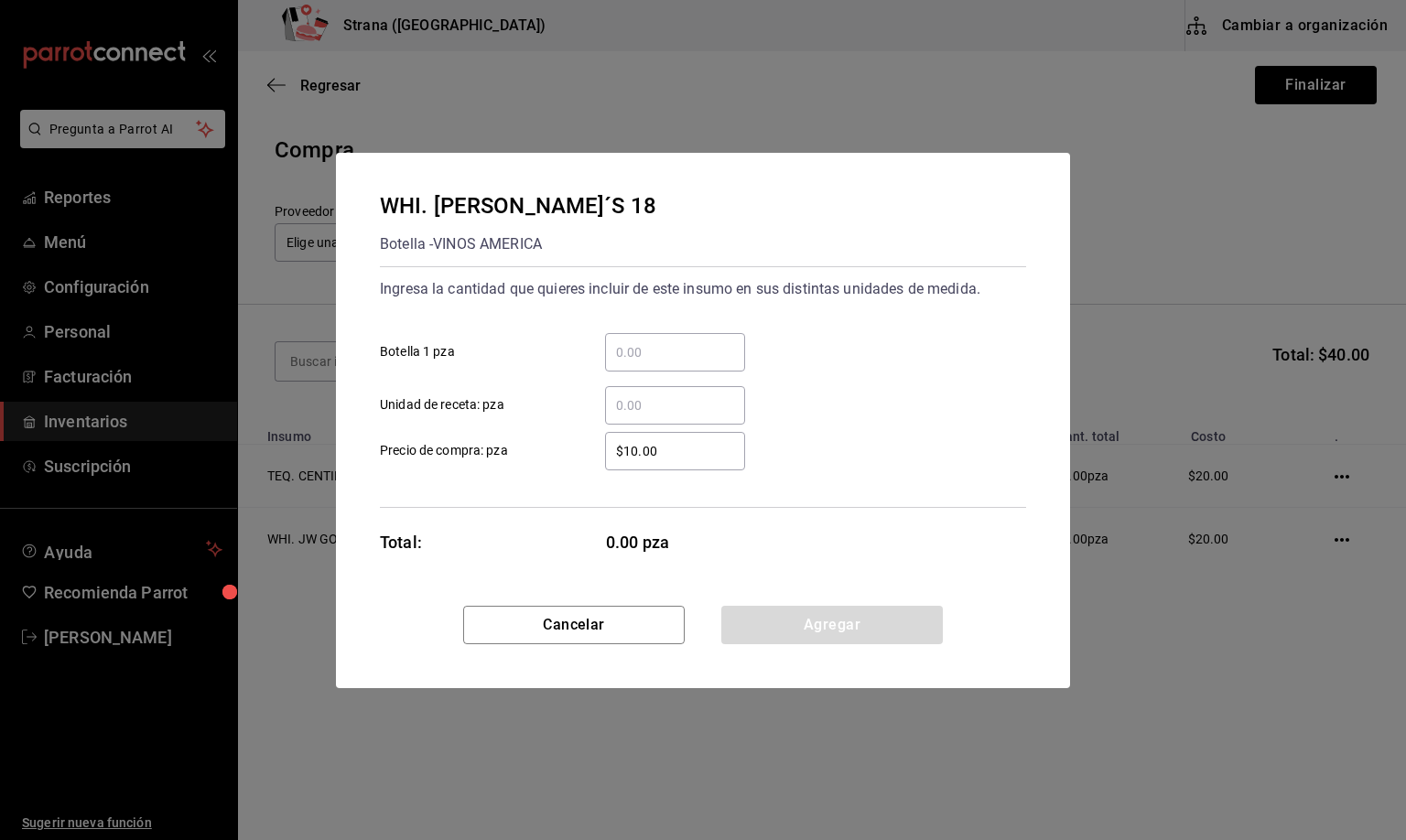
click at [643, 352] on input "​ Botella 1 pza" at bounding box center [675, 352] width 140 height 22
type input "1"
click at [838, 631] on button "Agregar" at bounding box center [832, 625] width 221 height 39
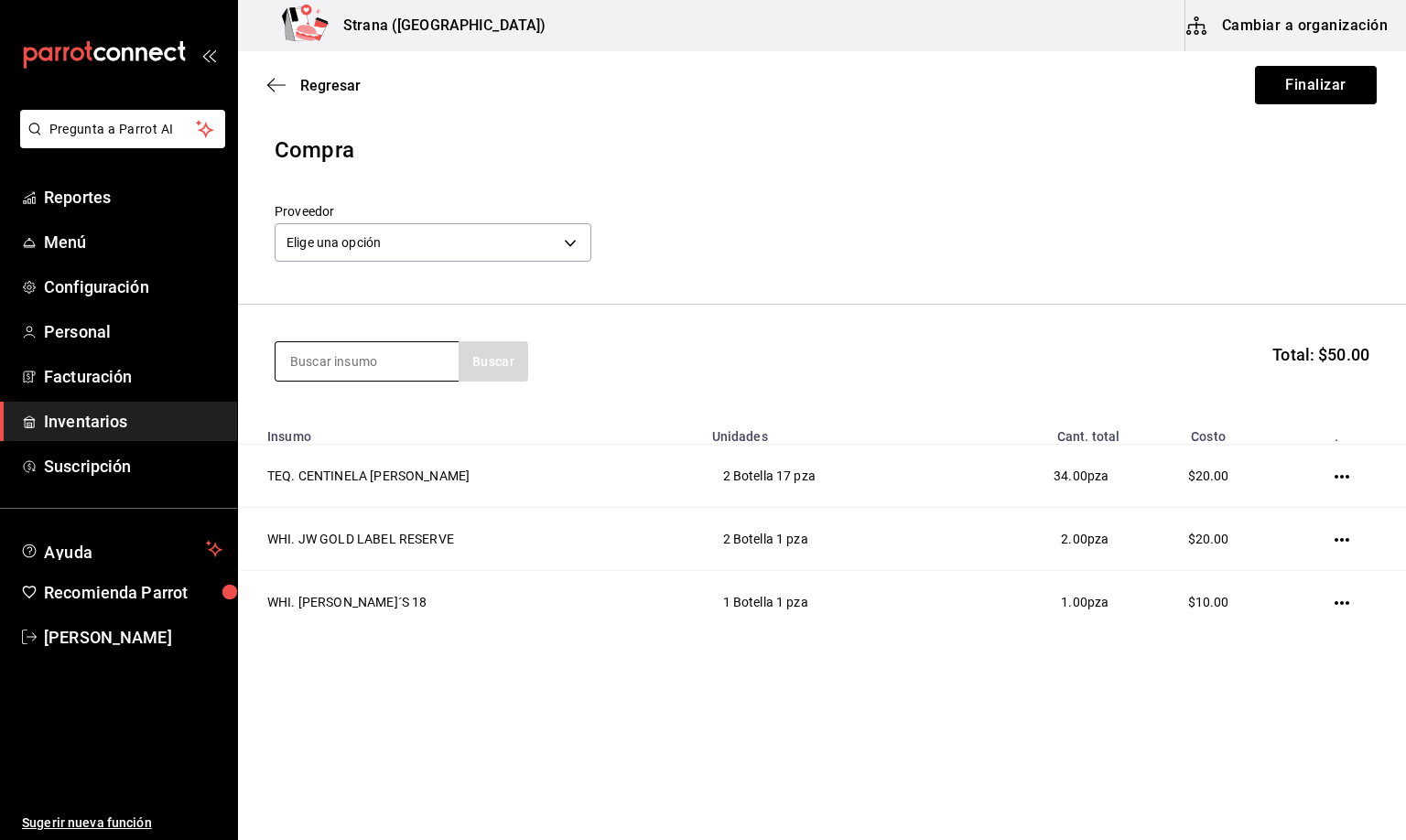
click at [296, 362] on input at bounding box center [367, 361] width 184 height 39
type input "herra"
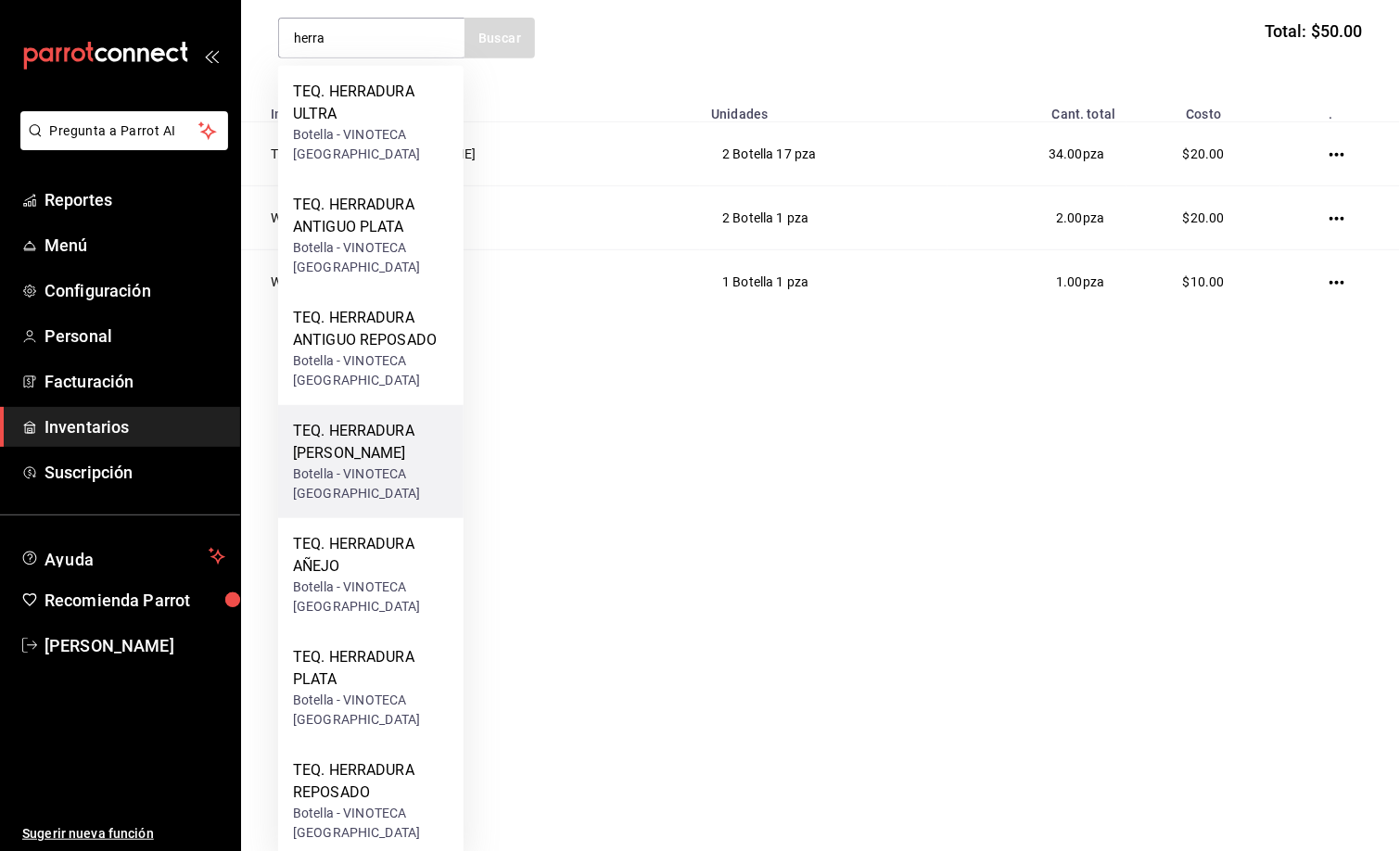
scroll to position [342, 0]
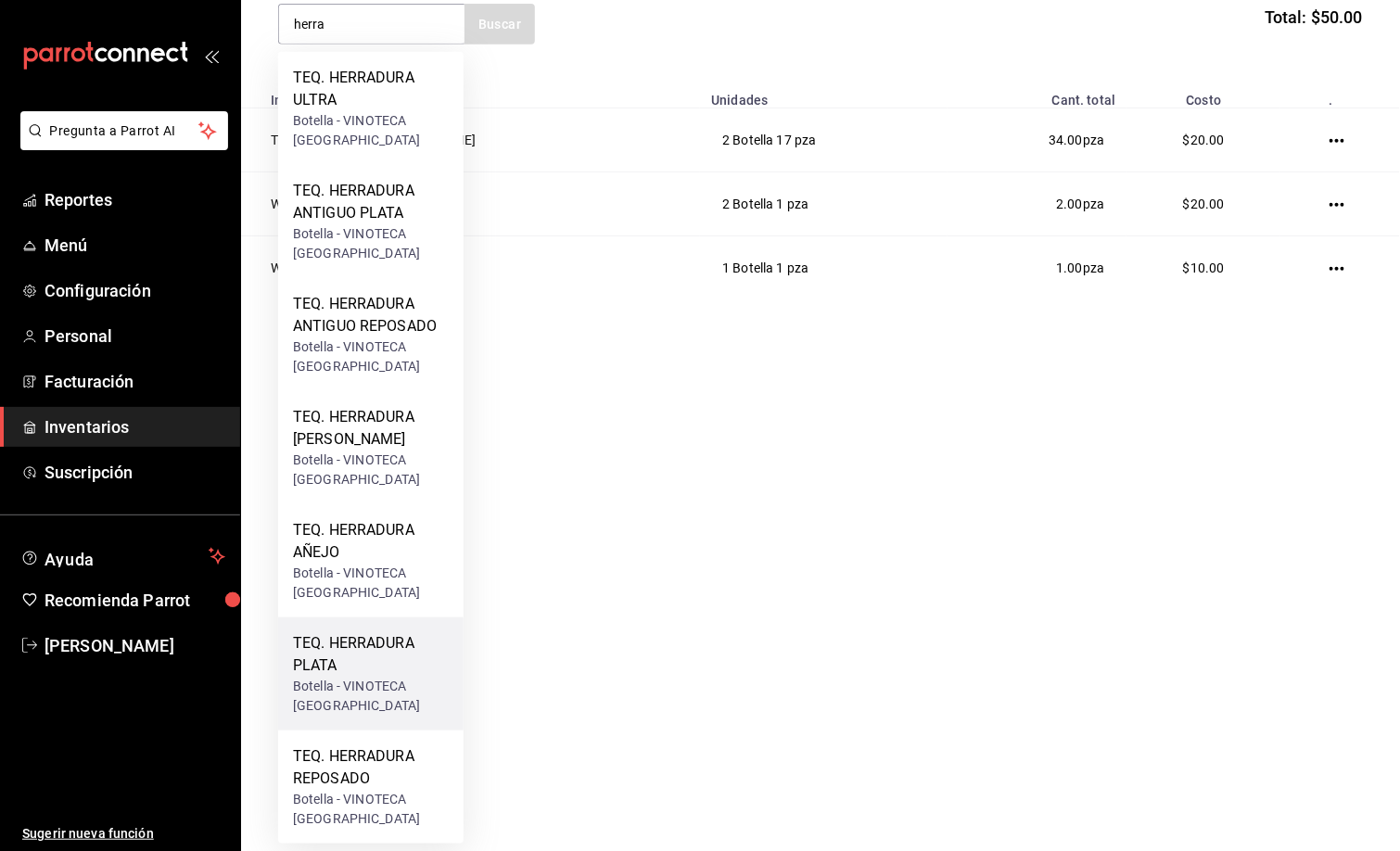
click at [303, 640] on div "TEQ. HERRADURA PLATA" at bounding box center [370, 654] width 155 height 45
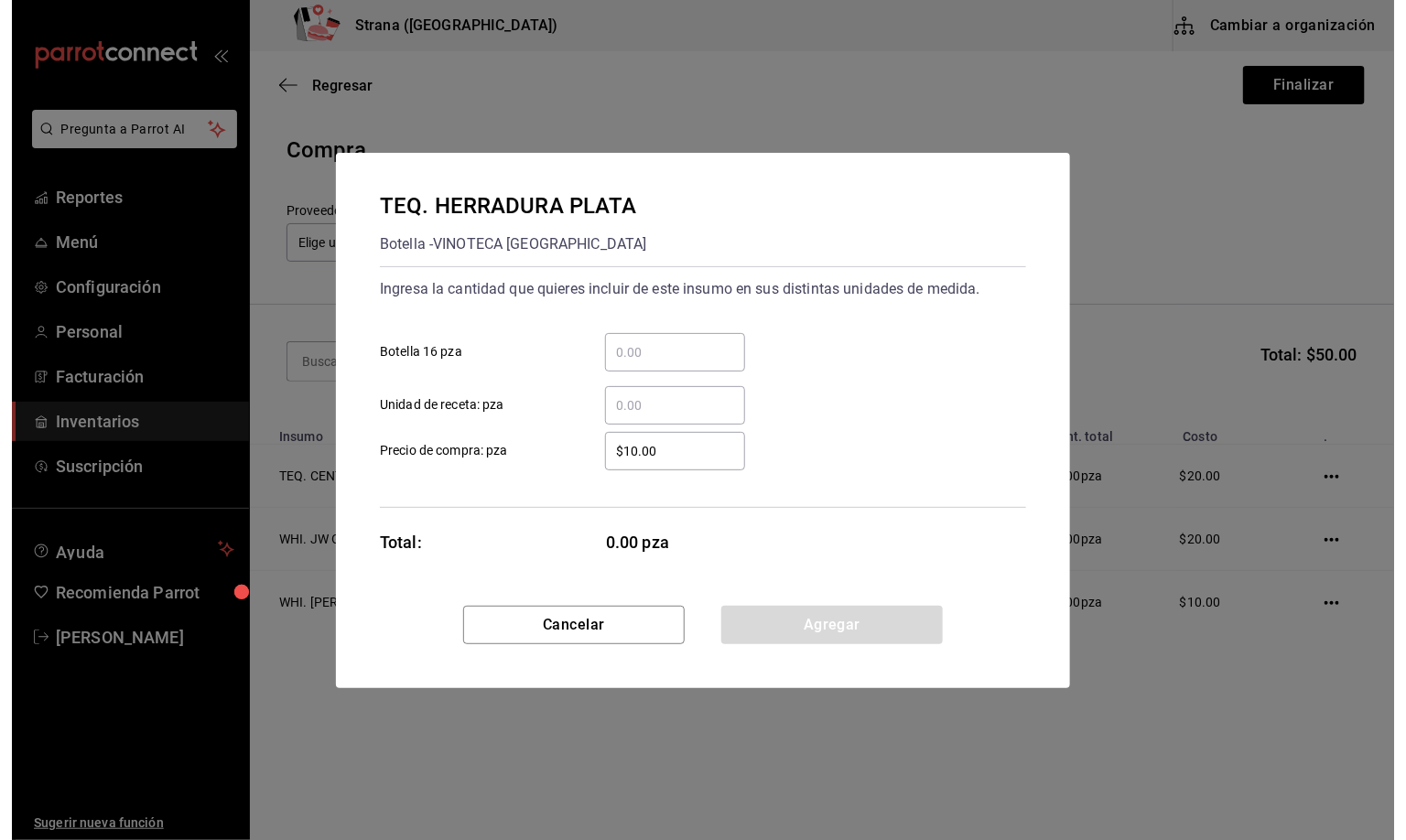
scroll to position [0, 0]
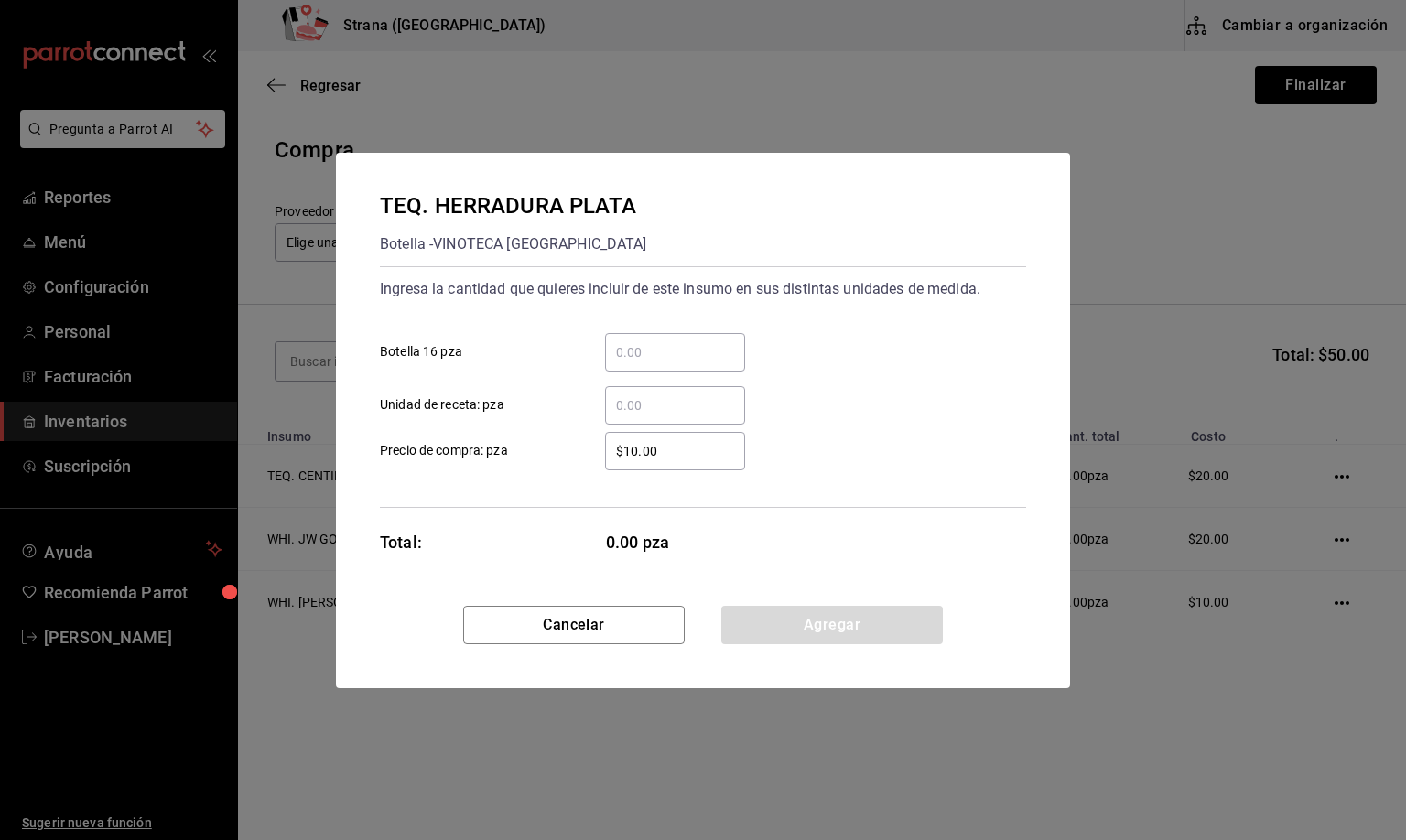
click at [634, 352] on input "​ Botella 16 pza" at bounding box center [675, 352] width 140 height 22
type input "2"
click at [797, 623] on button "Agregar" at bounding box center [832, 625] width 221 height 39
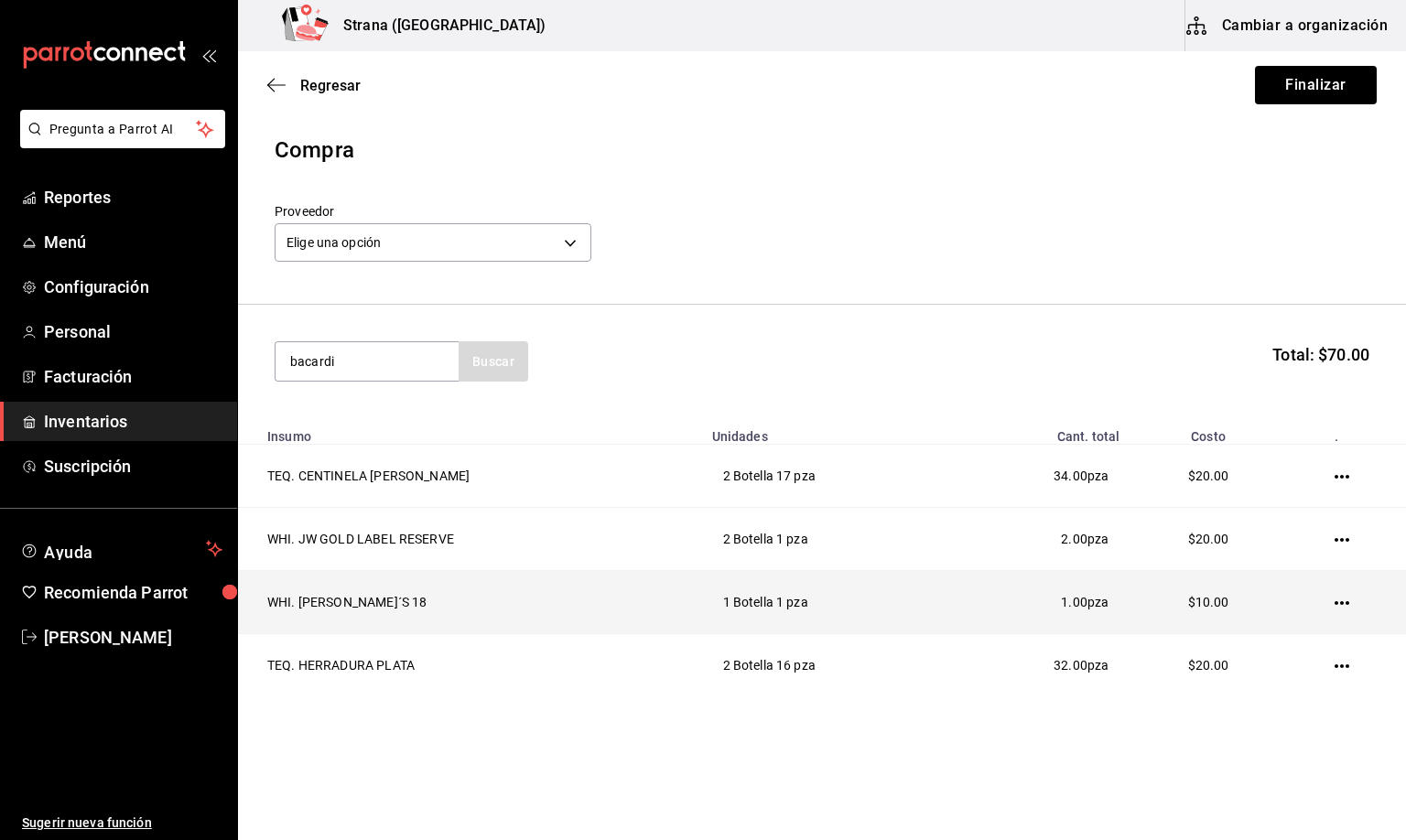
type input "bacardi"
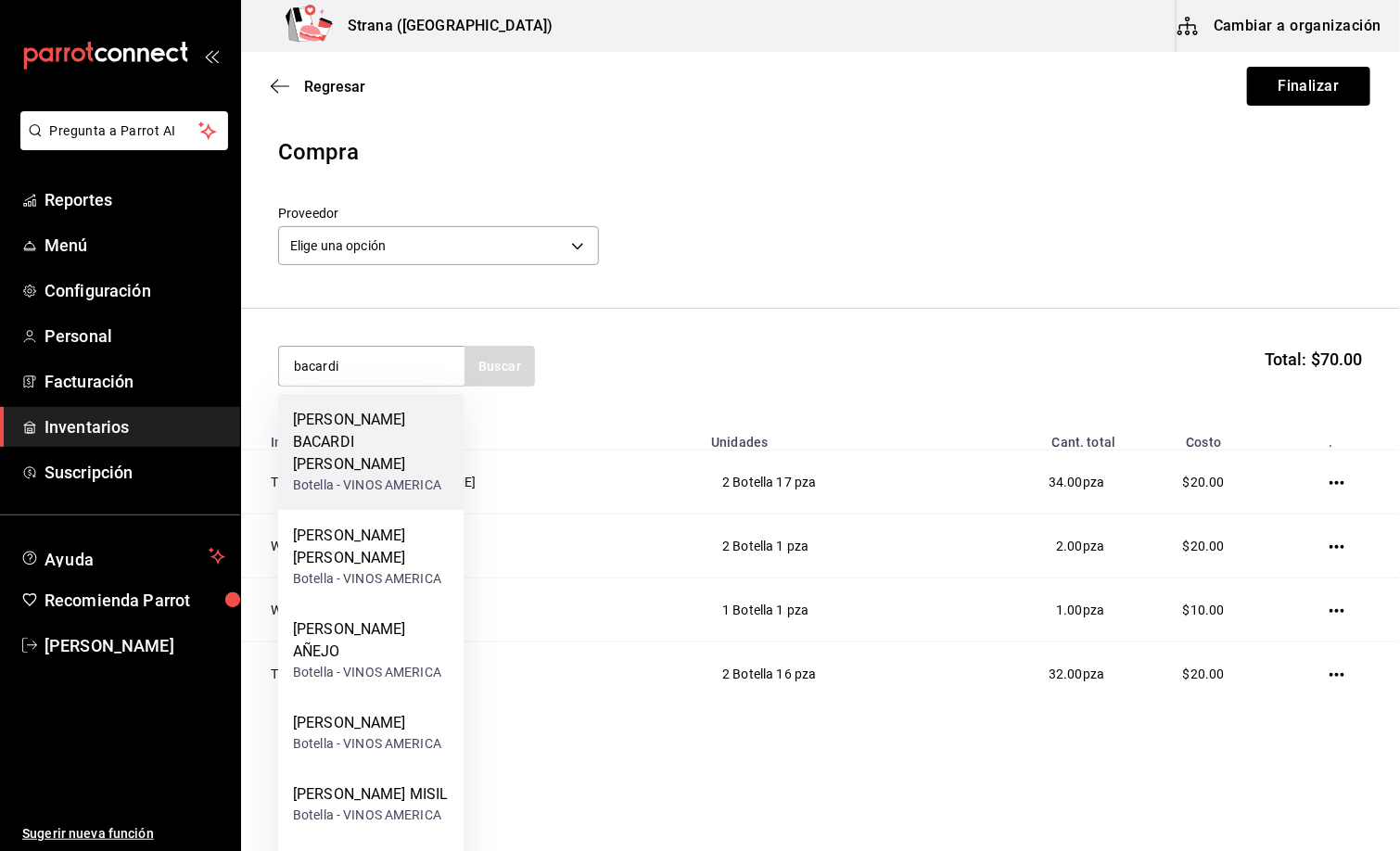
click at [323, 423] on div "[PERSON_NAME] BACARDI [PERSON_NAME]" at bounding box center [370, 442] width 155 height 67
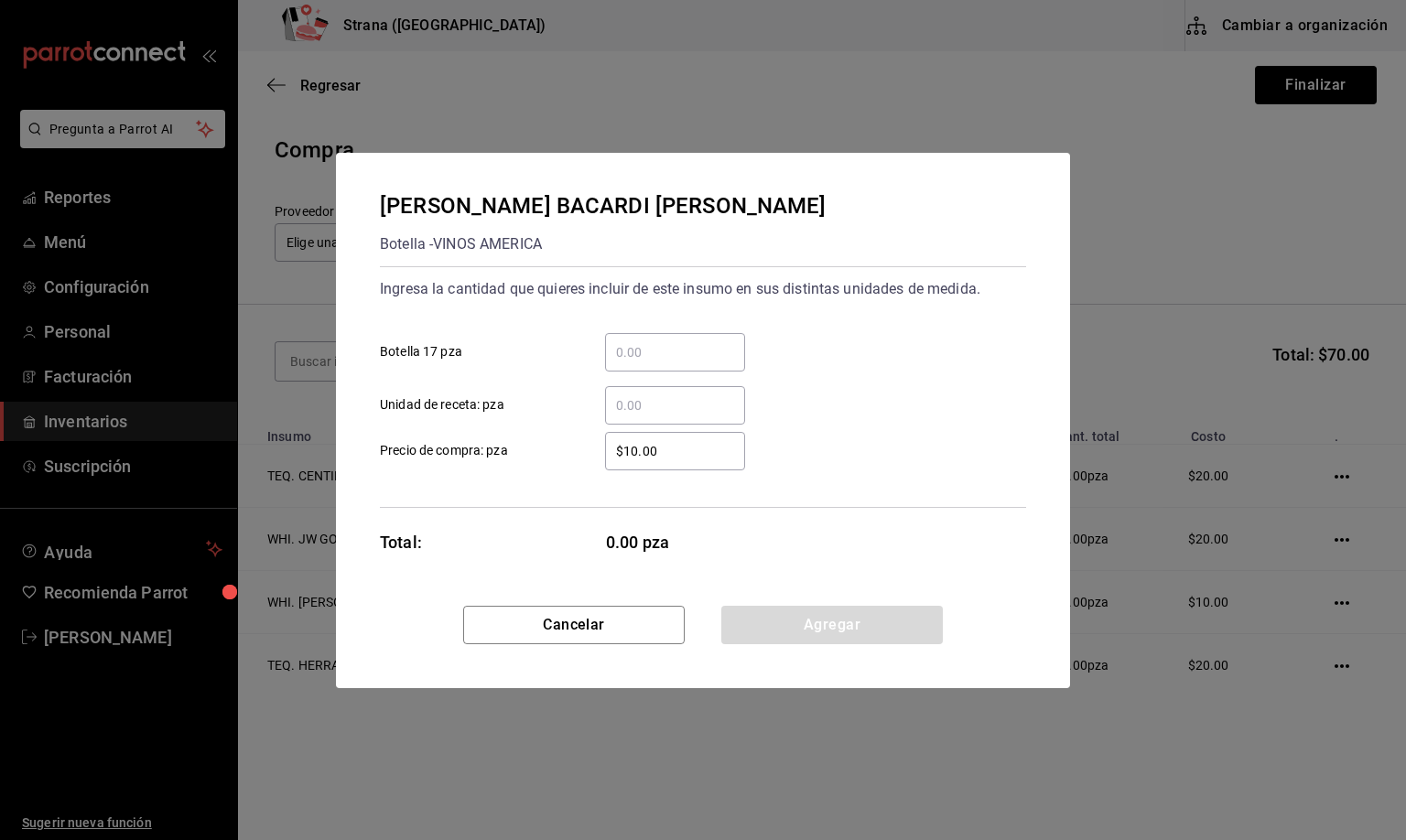
click at [627, 355] on input "​ Botella 17 pza" at bounding box center [675, 352] width 140 height 22
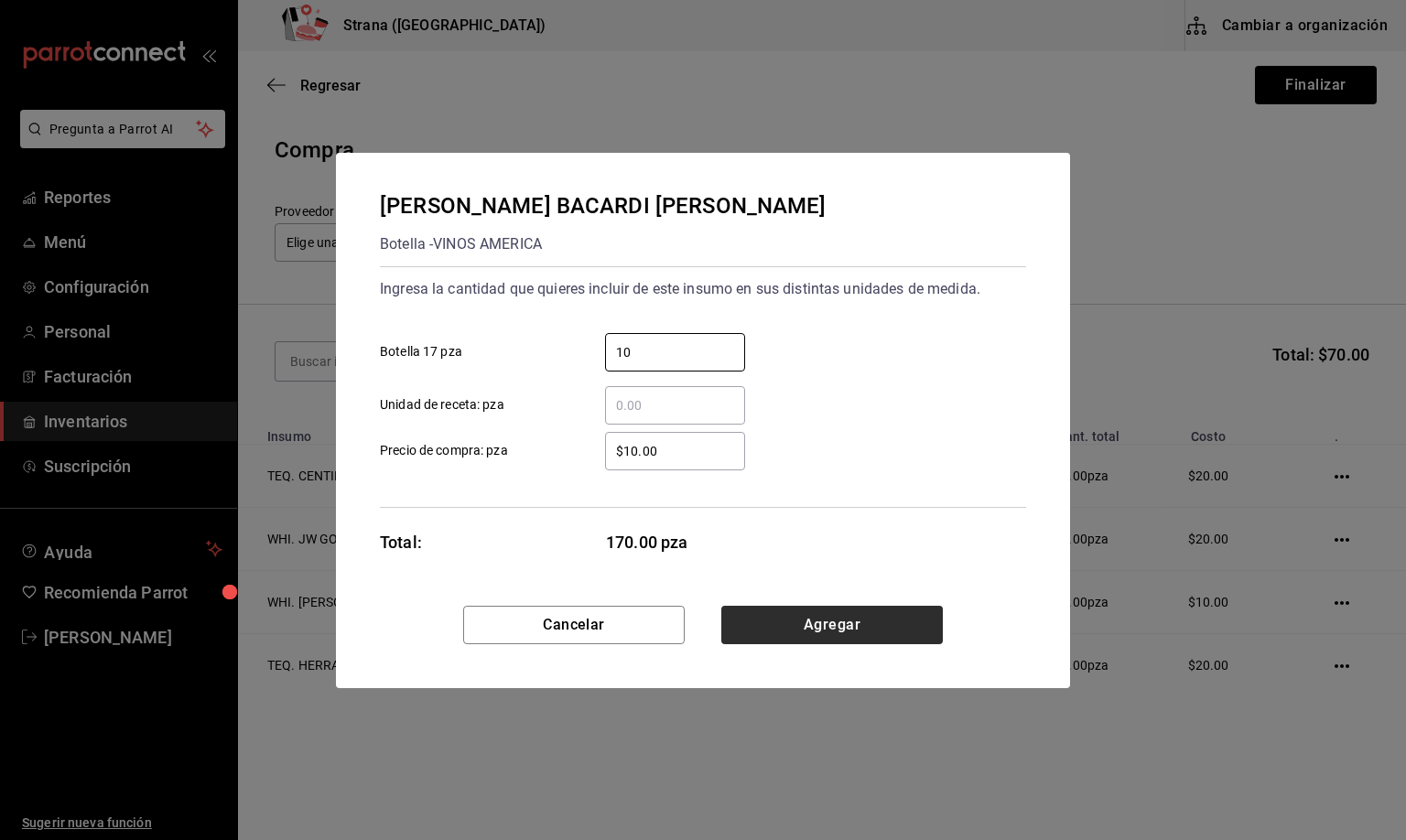
type input "10"
click at [817, 624] on button "Agregar" at bounding box center [832, 625] width 221 height 39
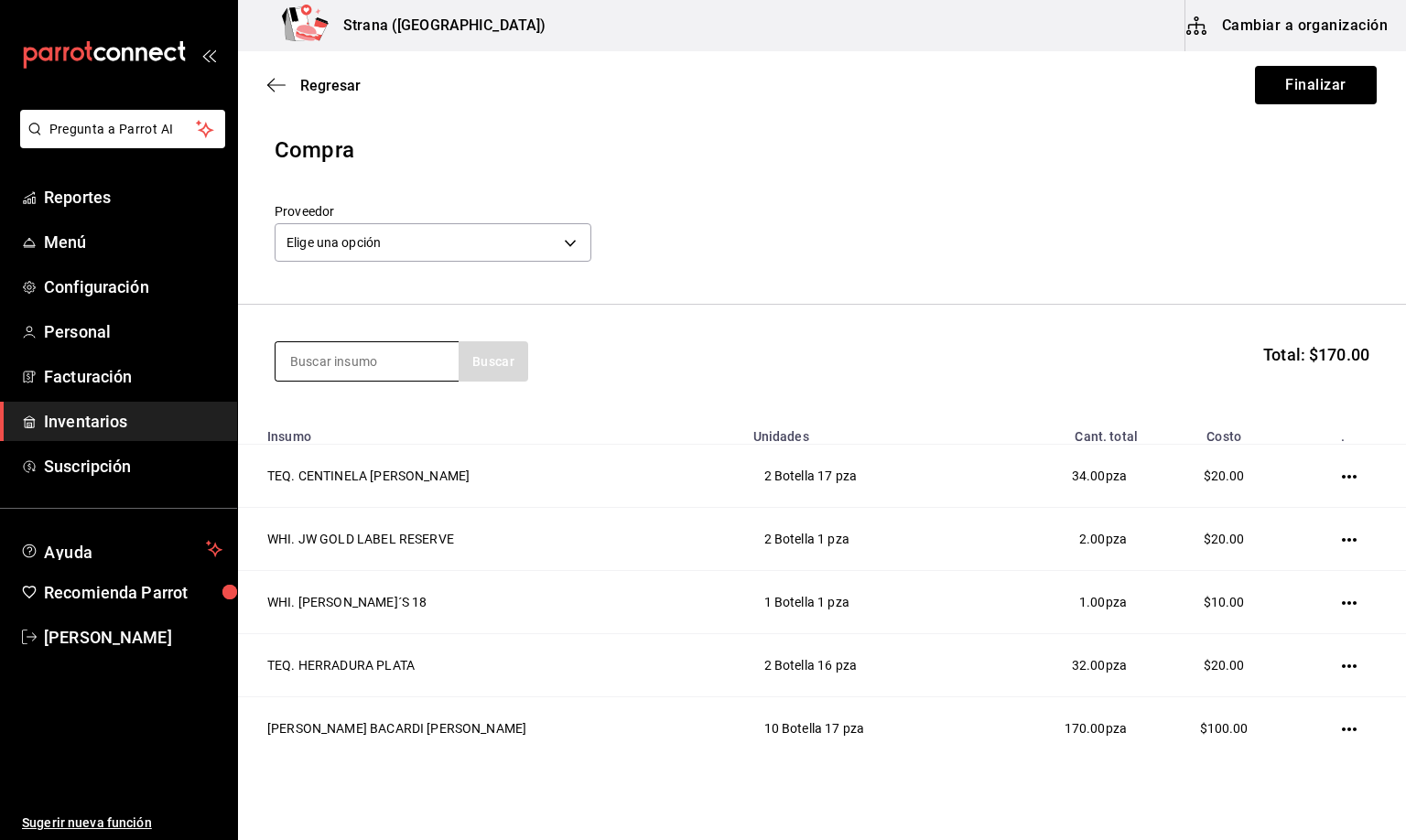
click at [347, 366] on input at bounding box center [367, 361] width 184 height 39
type input "eterno"
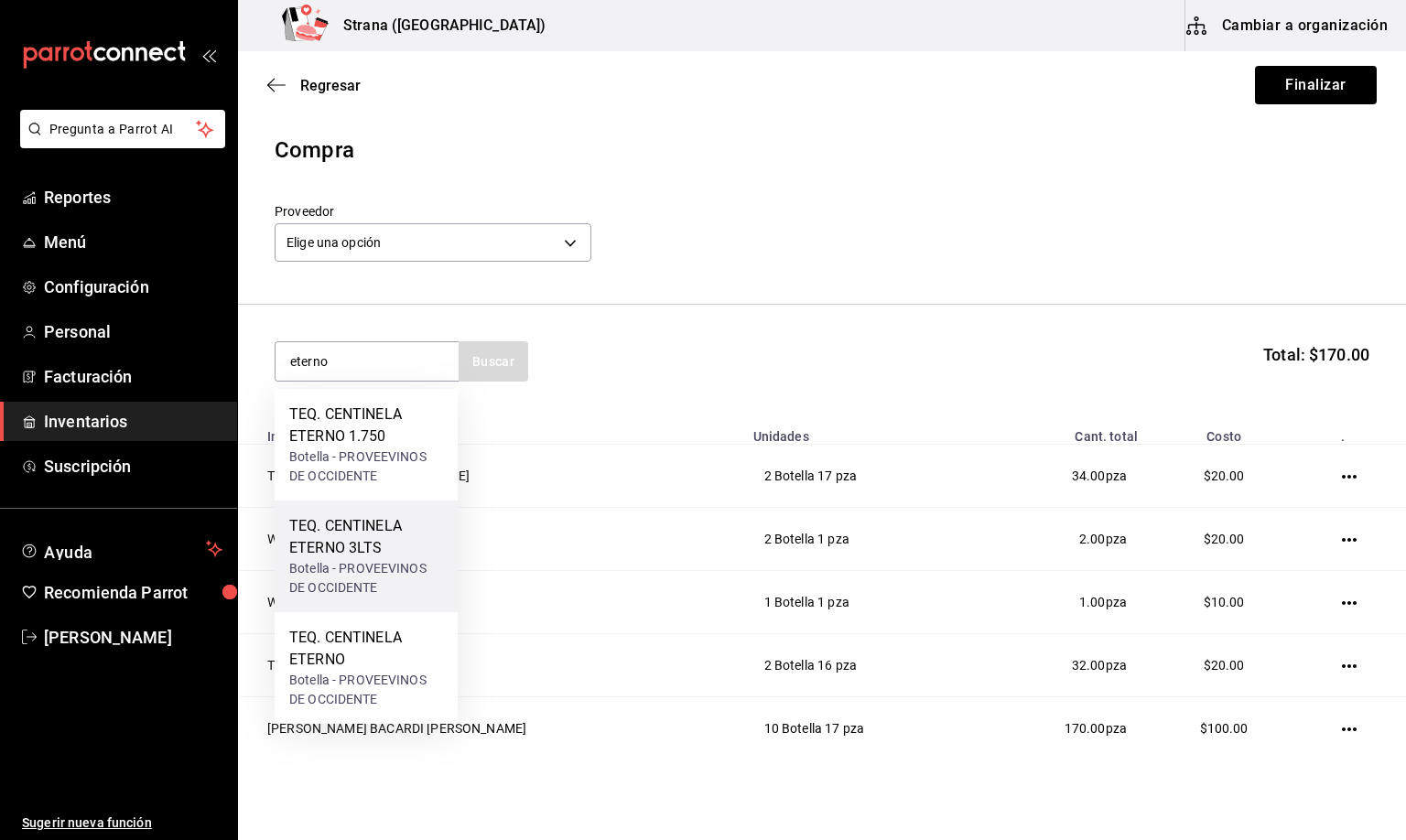
click at [357, 544] on div "TEQ. CENTINELA ETERNO 3LTS" at bounding box center [365, 537] width 153 height 44
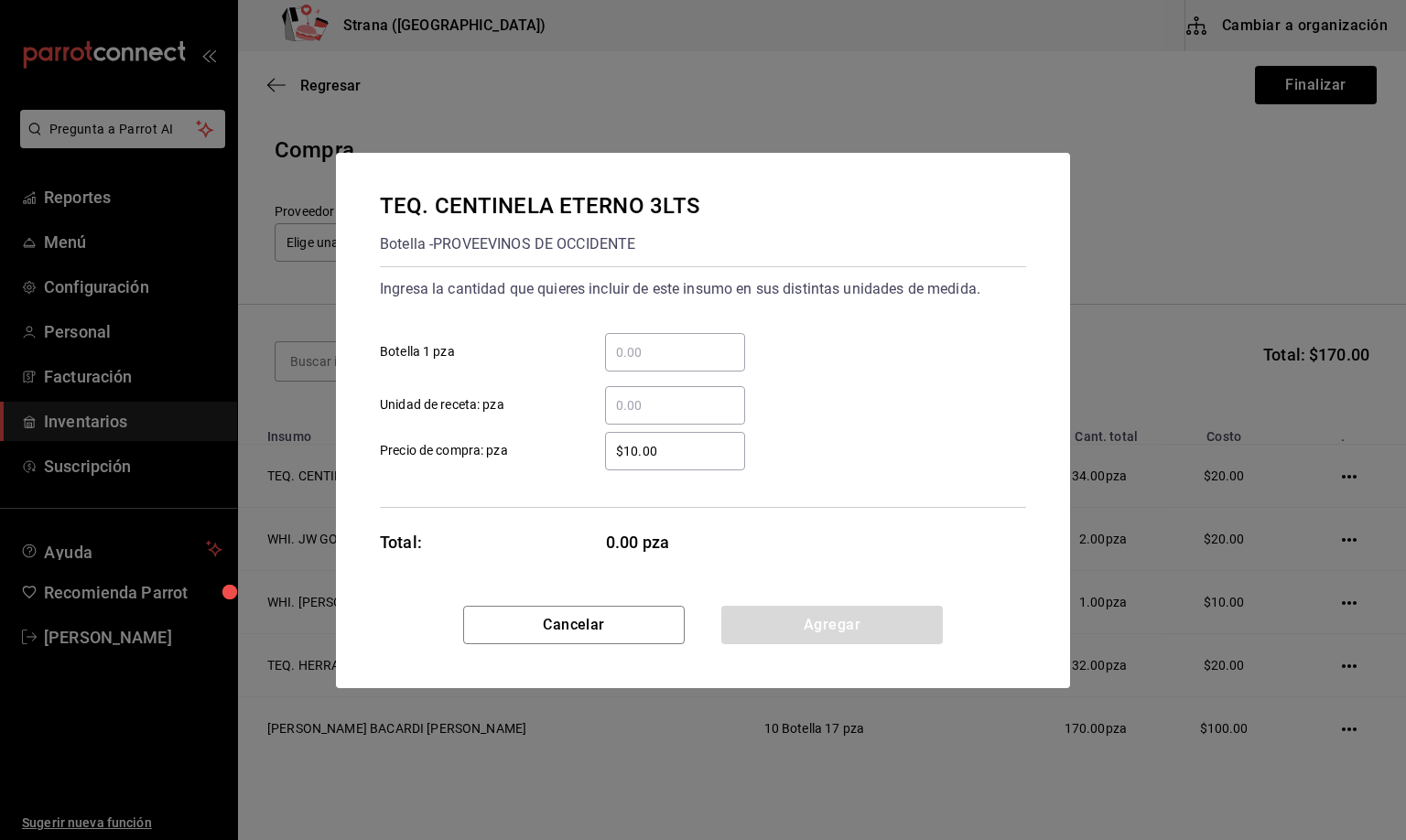
click at [641, 341] on input "​ Botella 1 pza" at bounding box center [675, 352] width 140 height 22
type input "2"
click at [793, 621] on button "Agregar" at bounding box center [832, 625] width 221 height 39
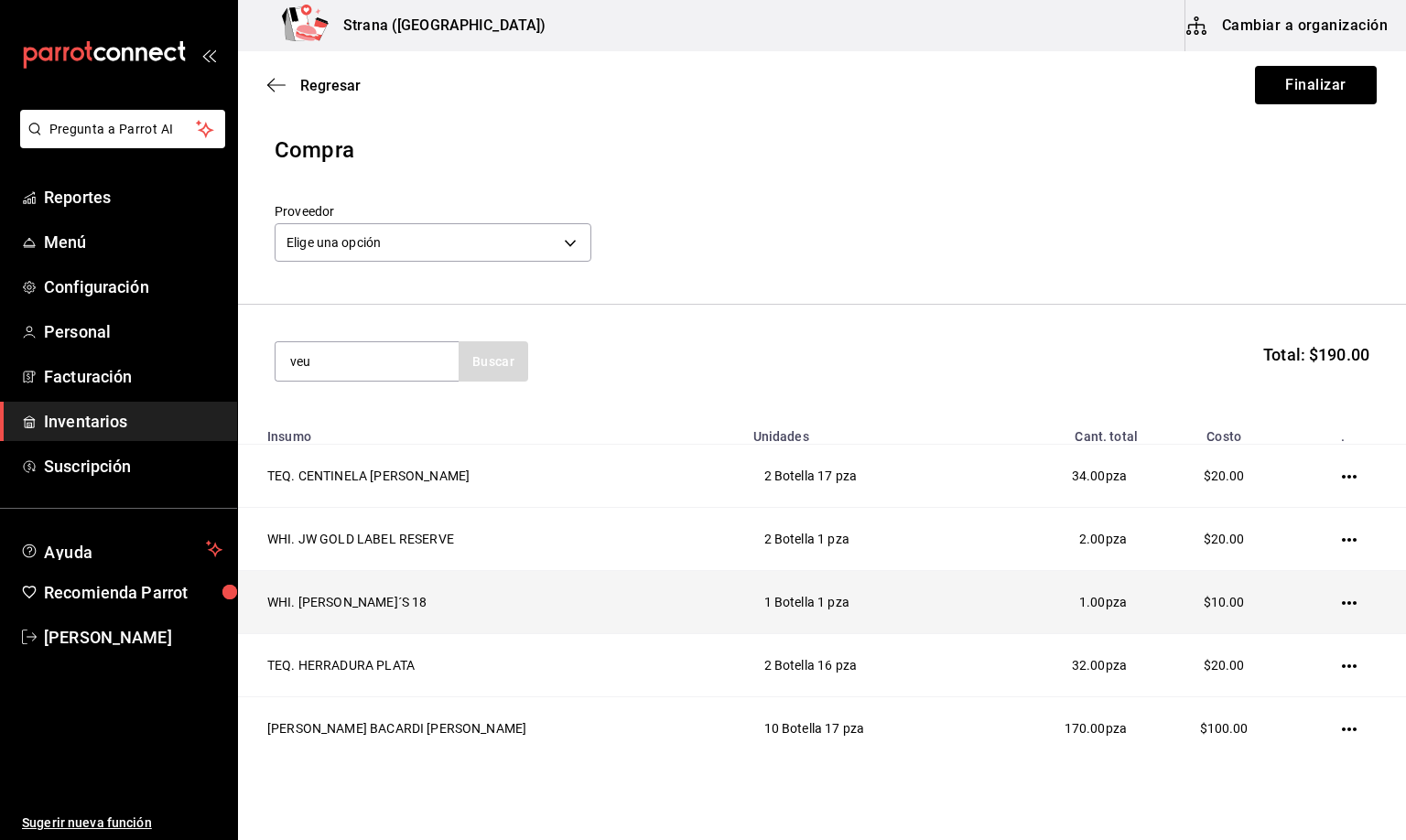
type input "veu"
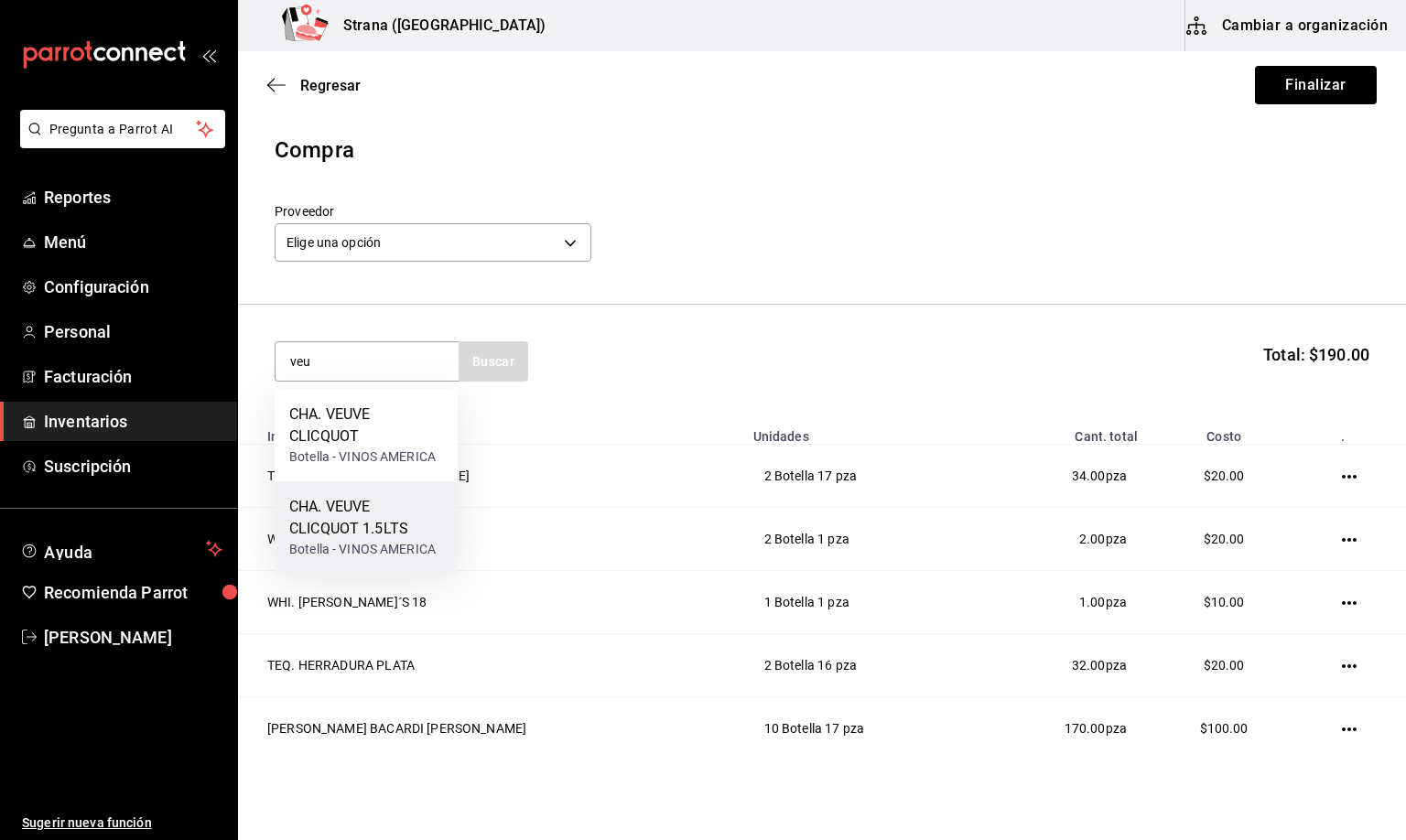
click at [346, 527] on div "CHA. VEUVE CLICQUOT 1.5LTS" at bounding box center [365, 517] width 153 height 44
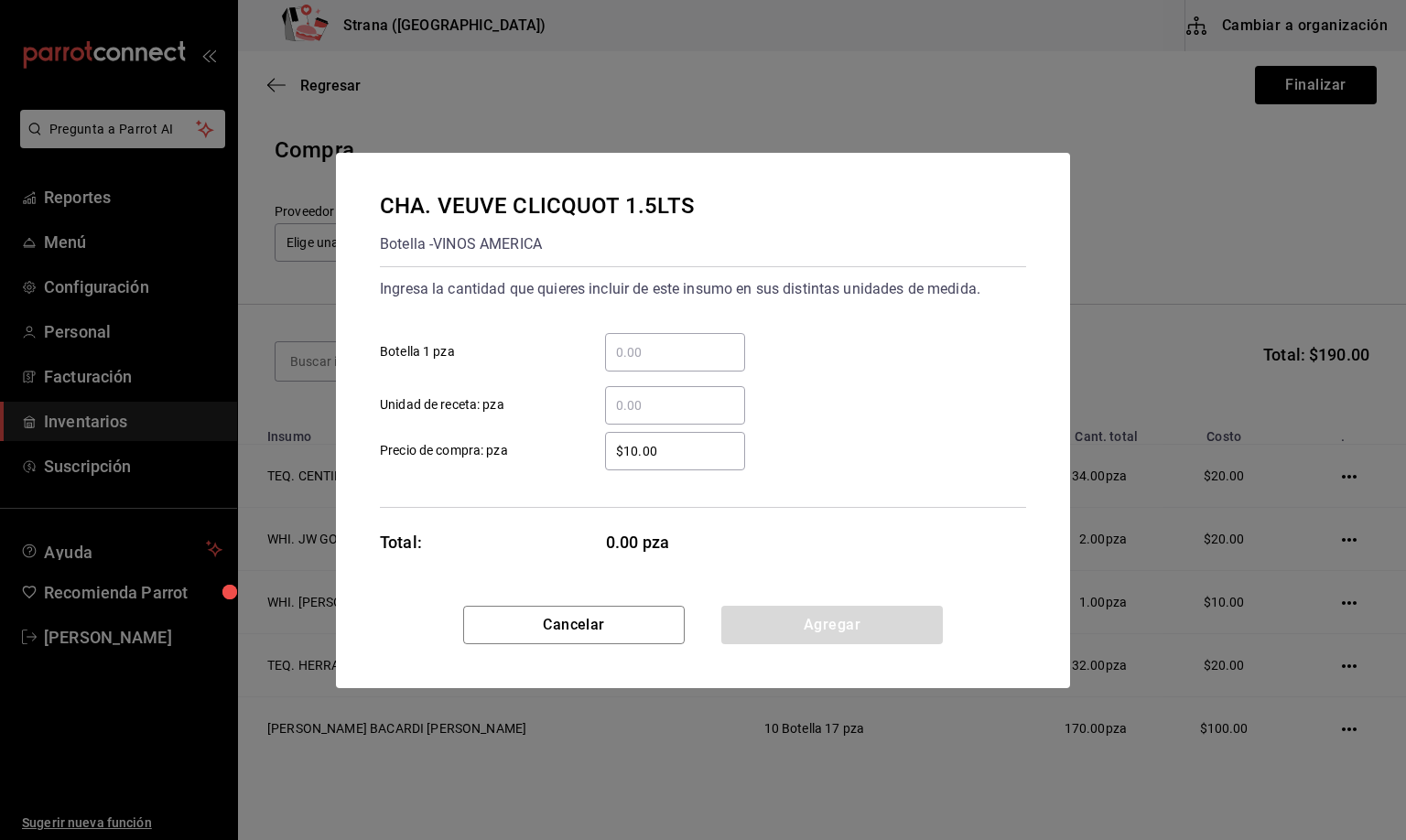
click at [657, 353] on input "​ Botella 1 pza" at bounding box center [675, 352] width 140 height 22
type input "1"
click at [813, 628] on button "Agregar" at bounding box center [832, 625] width 221 height 39
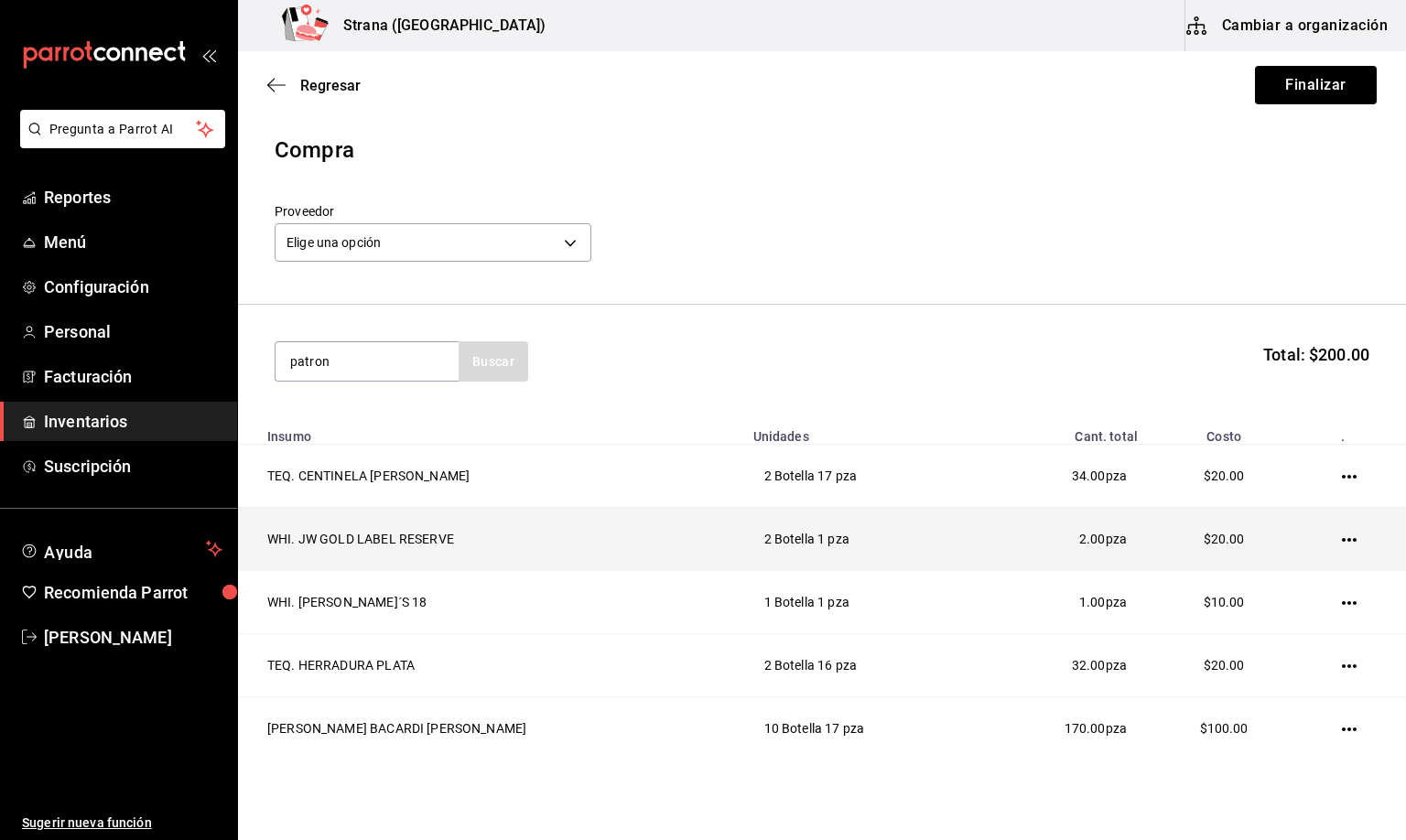
type input "patron"
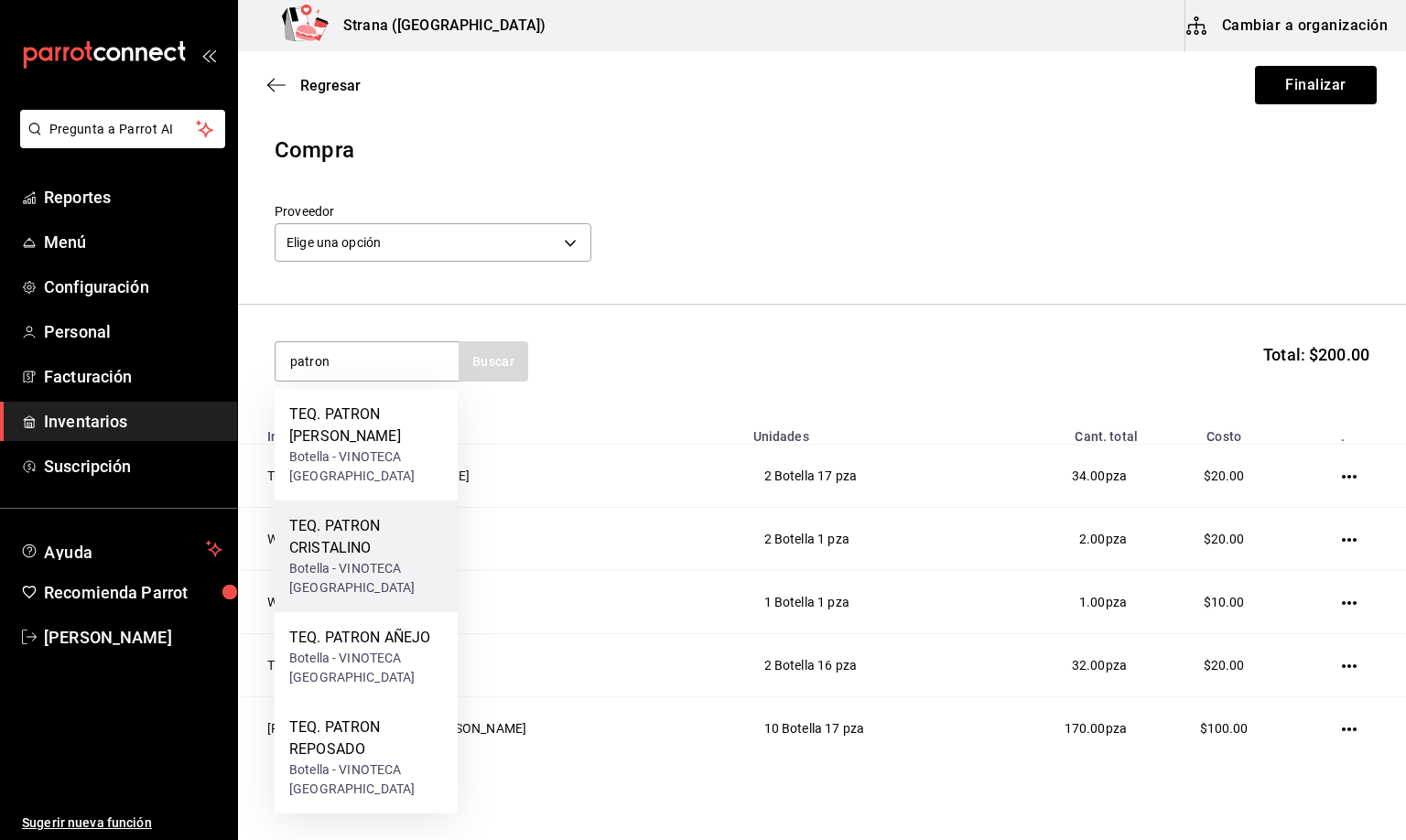
click at [333, 530] on div "TEQ. PATRON CRISTALINO" at bounding box center [365, 537] width 153 height 44
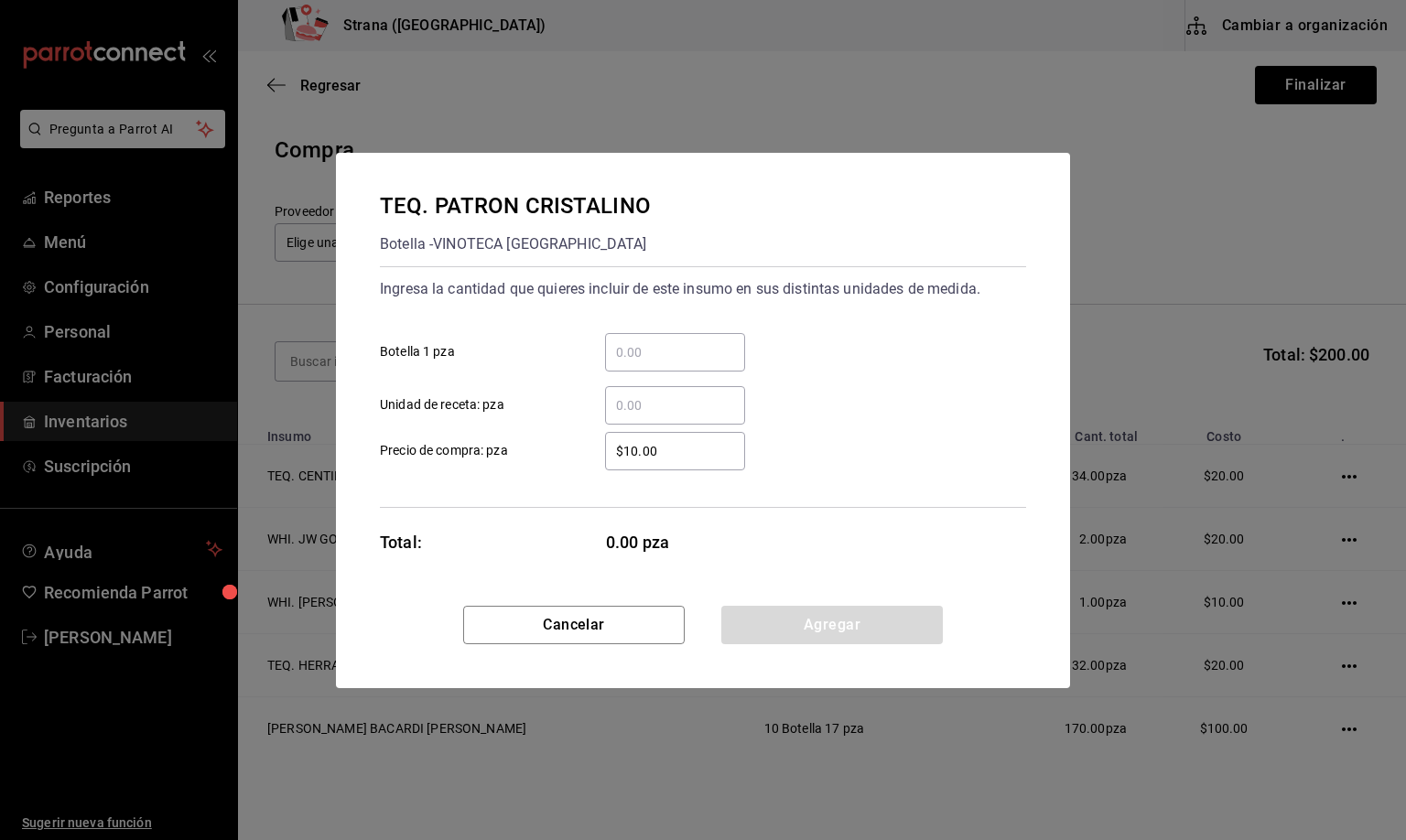
click at [640, 350] on input "​ Botella 1 pza" at bounding box center [675, 352] width 140 height 22
type input "1"
click at [810, 626] on button "Agregar" at bounding box center [832, 625] width 221 height 39
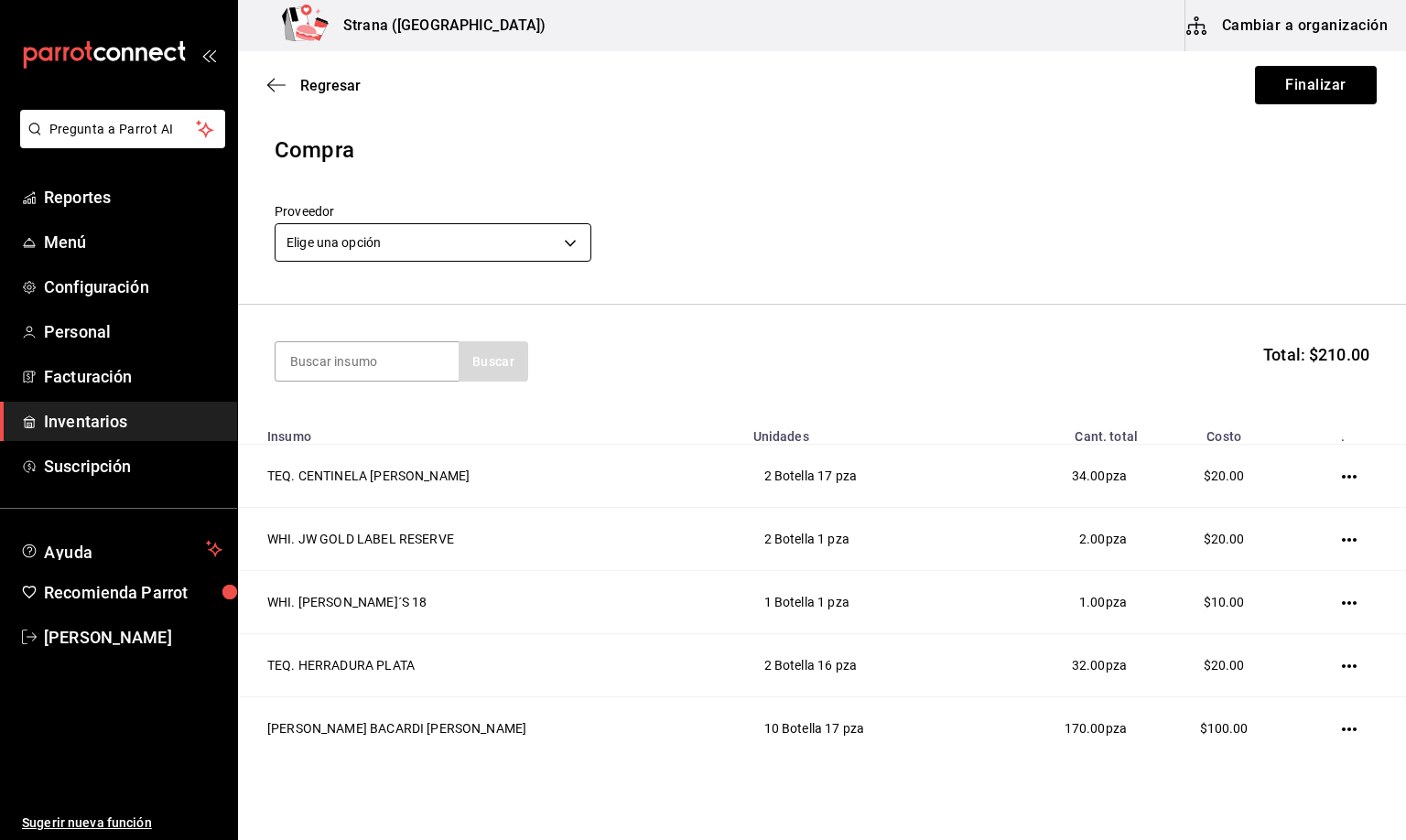
click at [328, 246] on body "Pregunta a Parrot AI Reportes Menú Configuración Personal Facturación Inventari…" at bounding box center [703, 368] width 1406 height 737
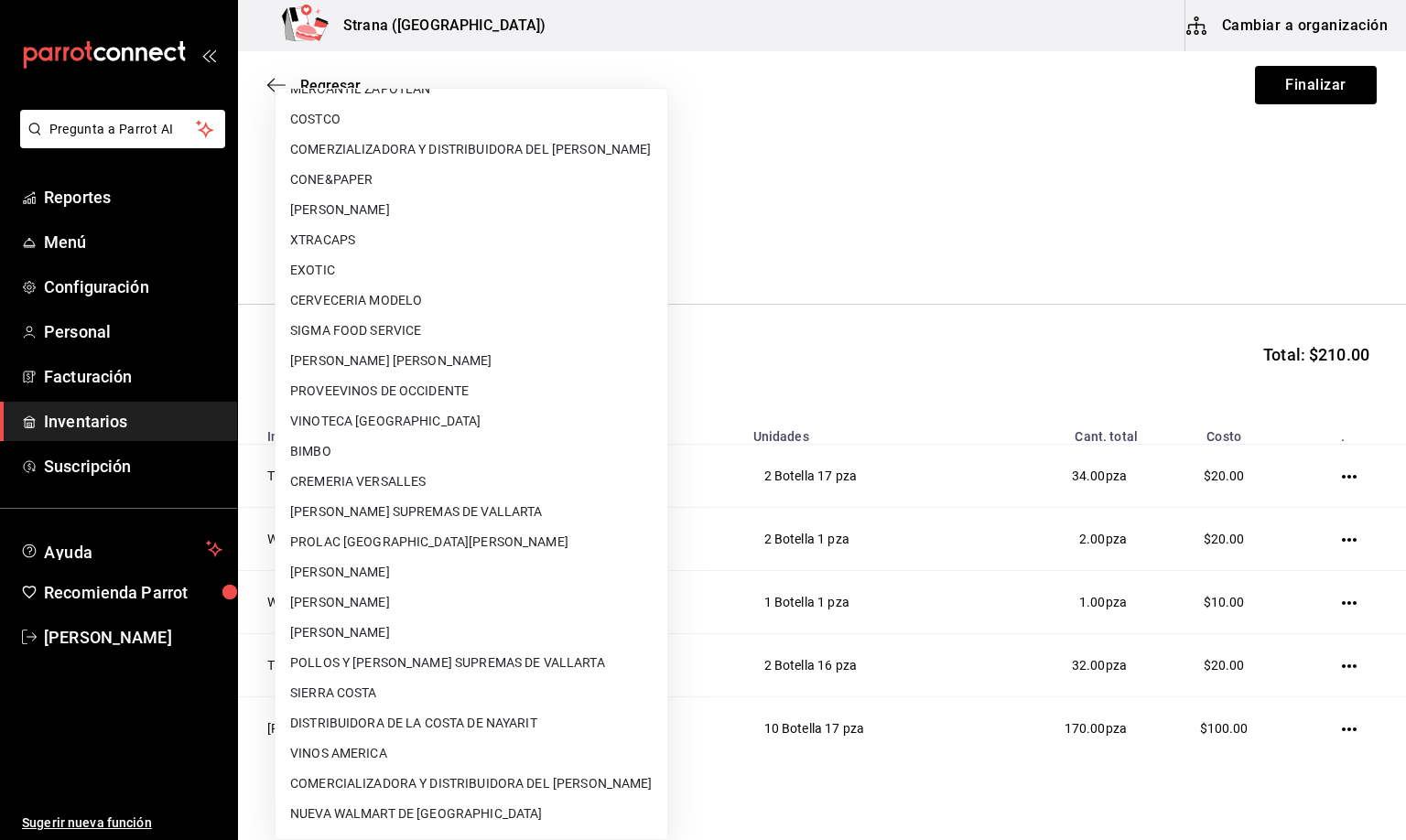
scroll to position [80, 0]
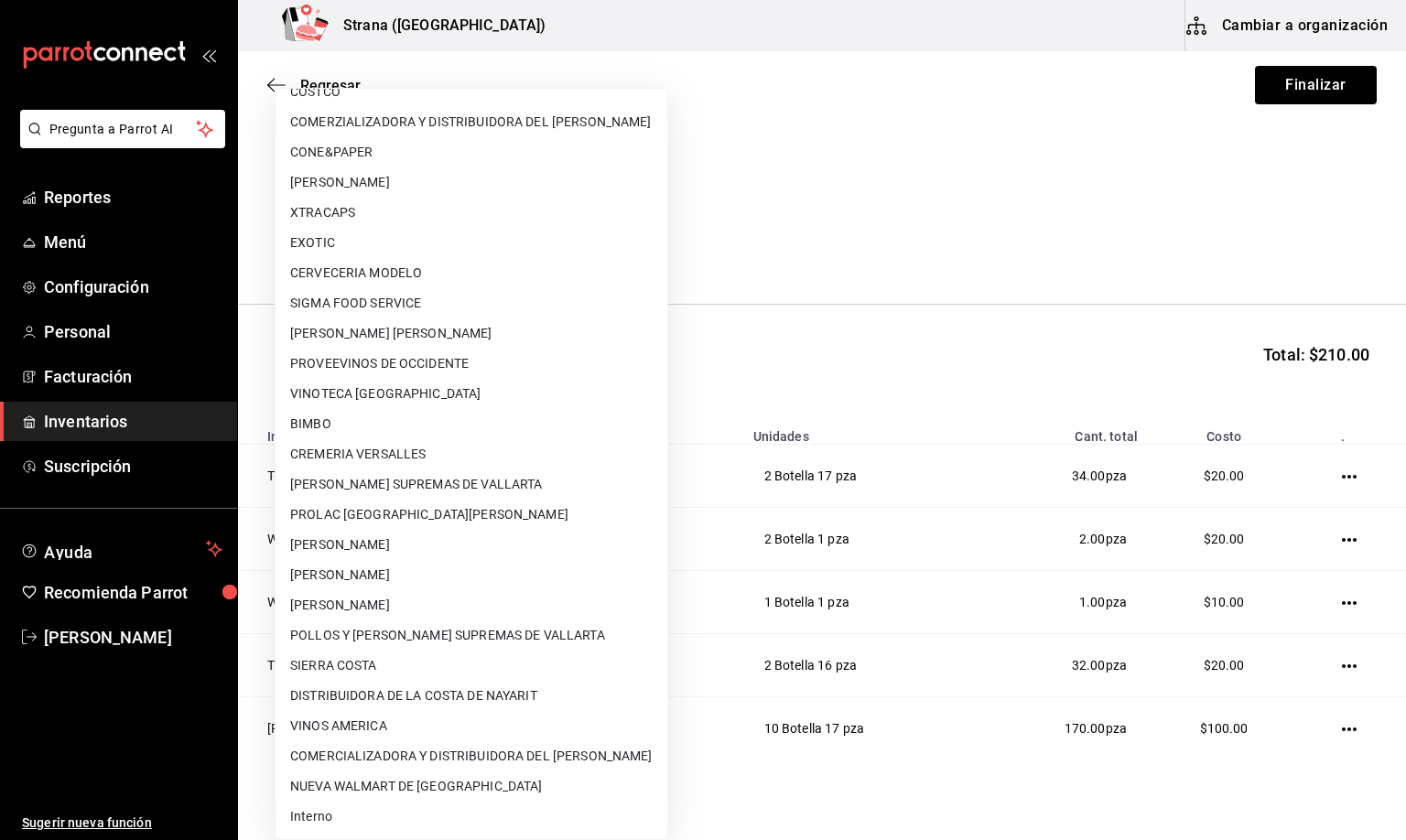
click at [319, 810] on li "Interno" at bounding box center [471, 816] width 391 height 30
type input "8f59523e-768f-4f75-81e2-699d8d2926c5"
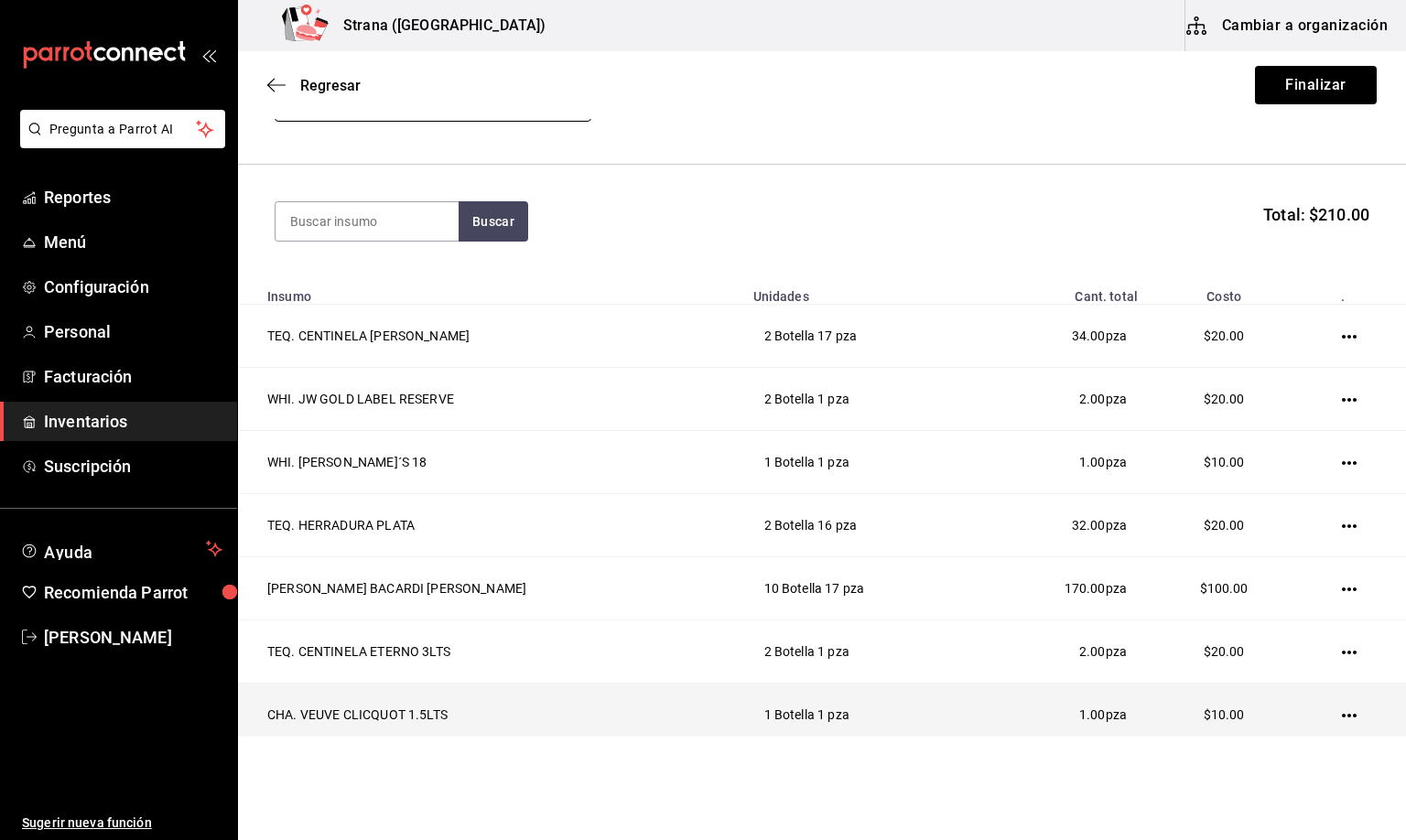
scroll to position [0, 0]
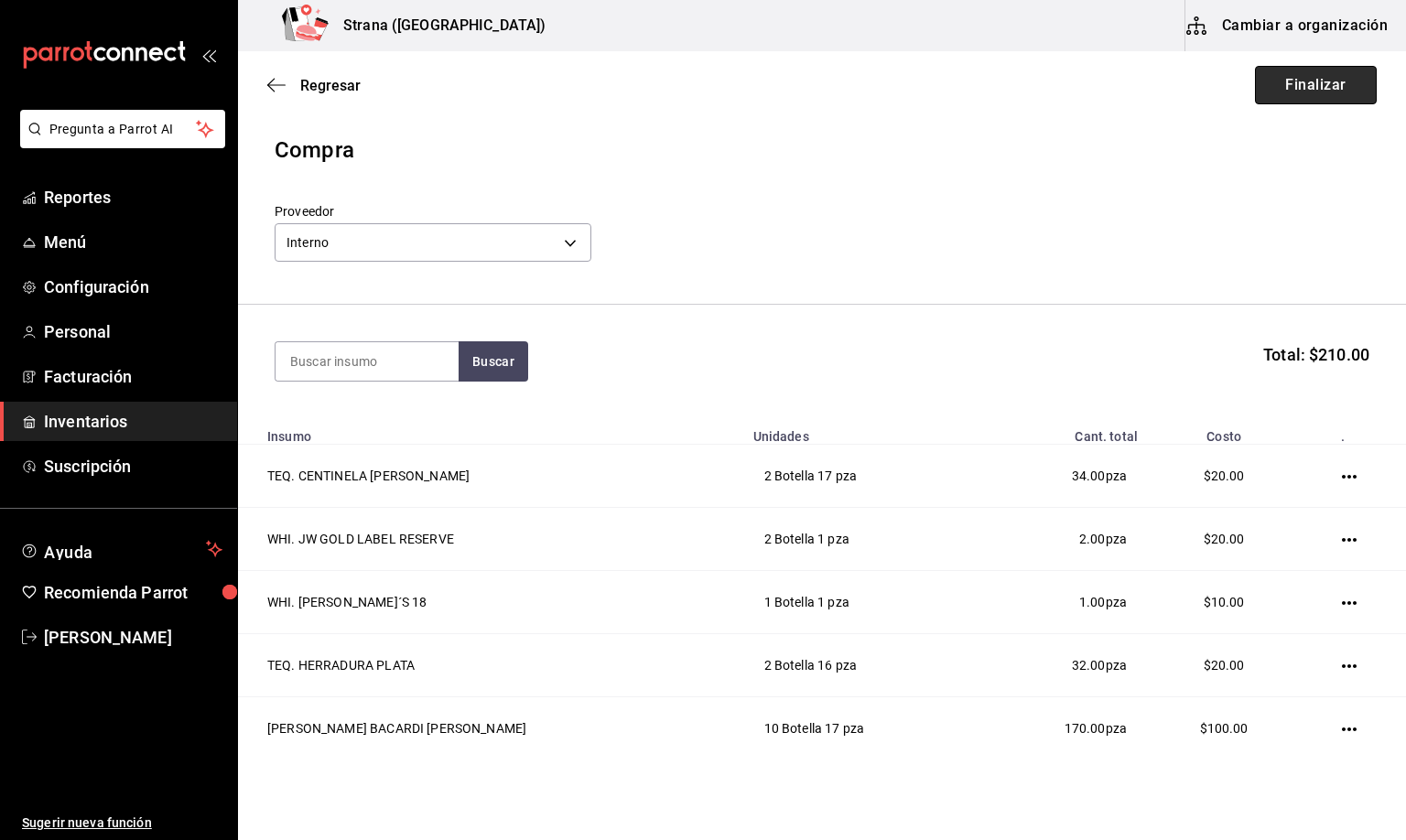
click at [1317, 86] on button "Finalizar" at bounding box center [1316, 85] width 121 height 39
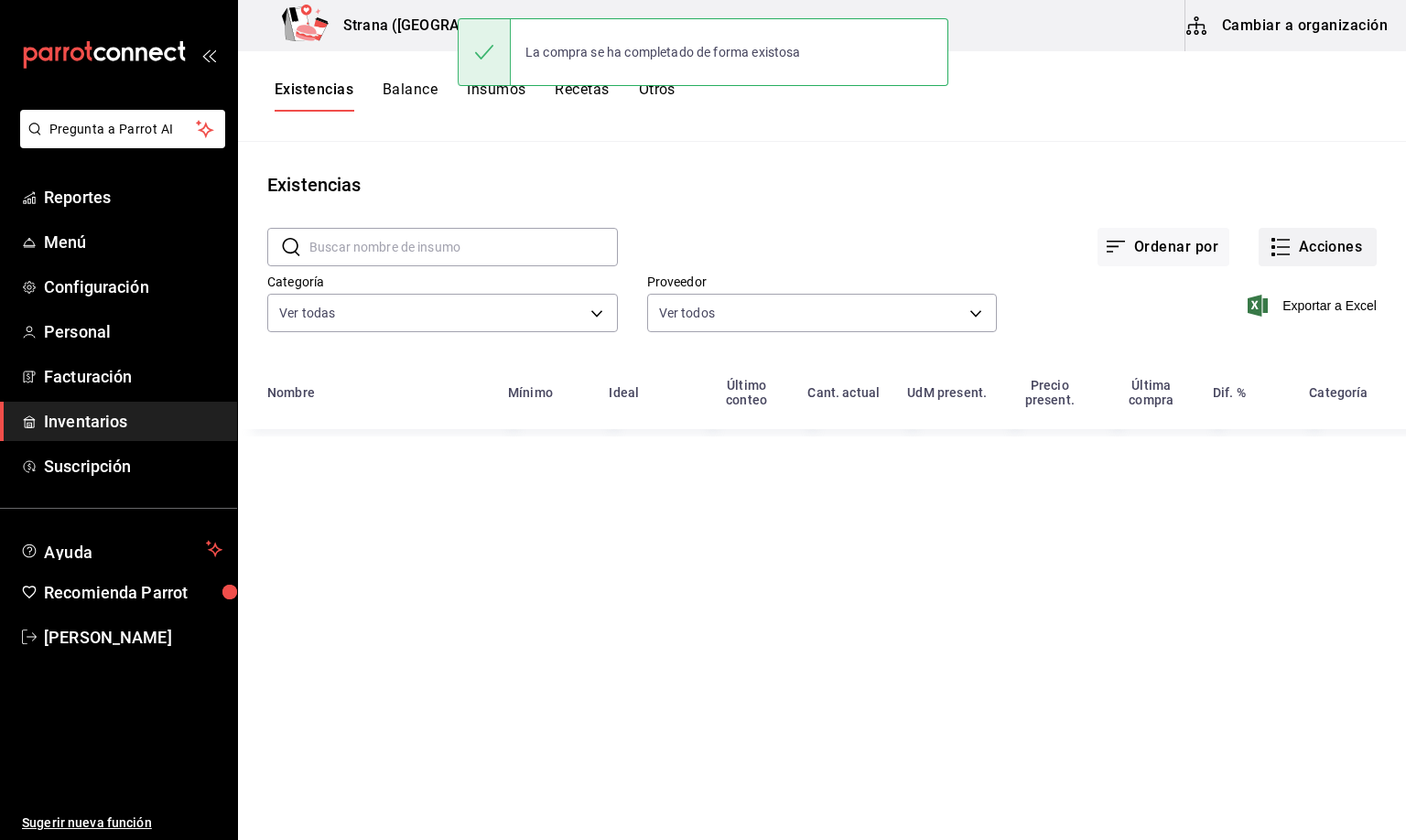
click at [1300, 247] on button "Acciones" at bounding box center [1318, 246] width 118 height 39
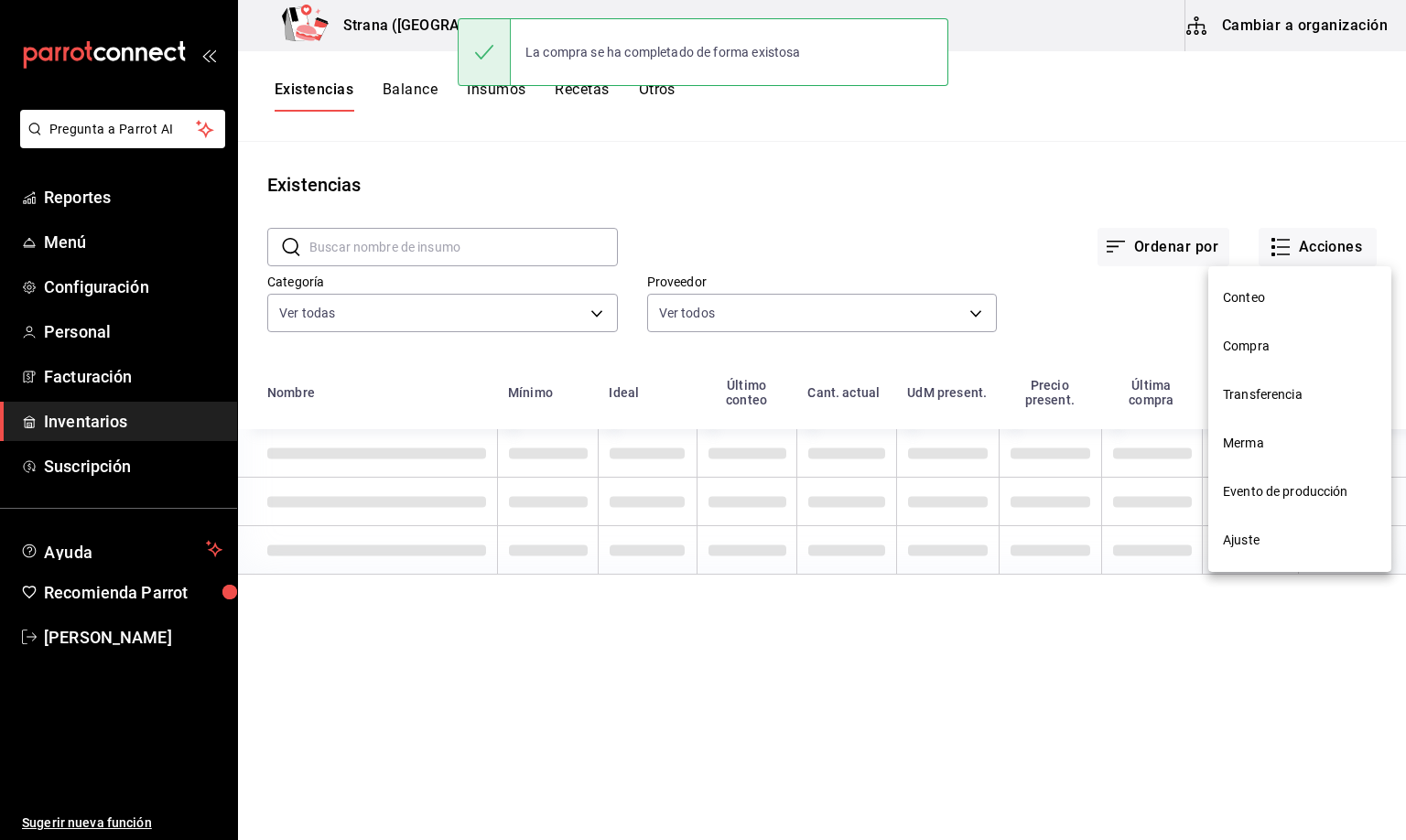
click at [1250, 339] on span "Compra" at bounding box center [1300, 346] width 153 height 19
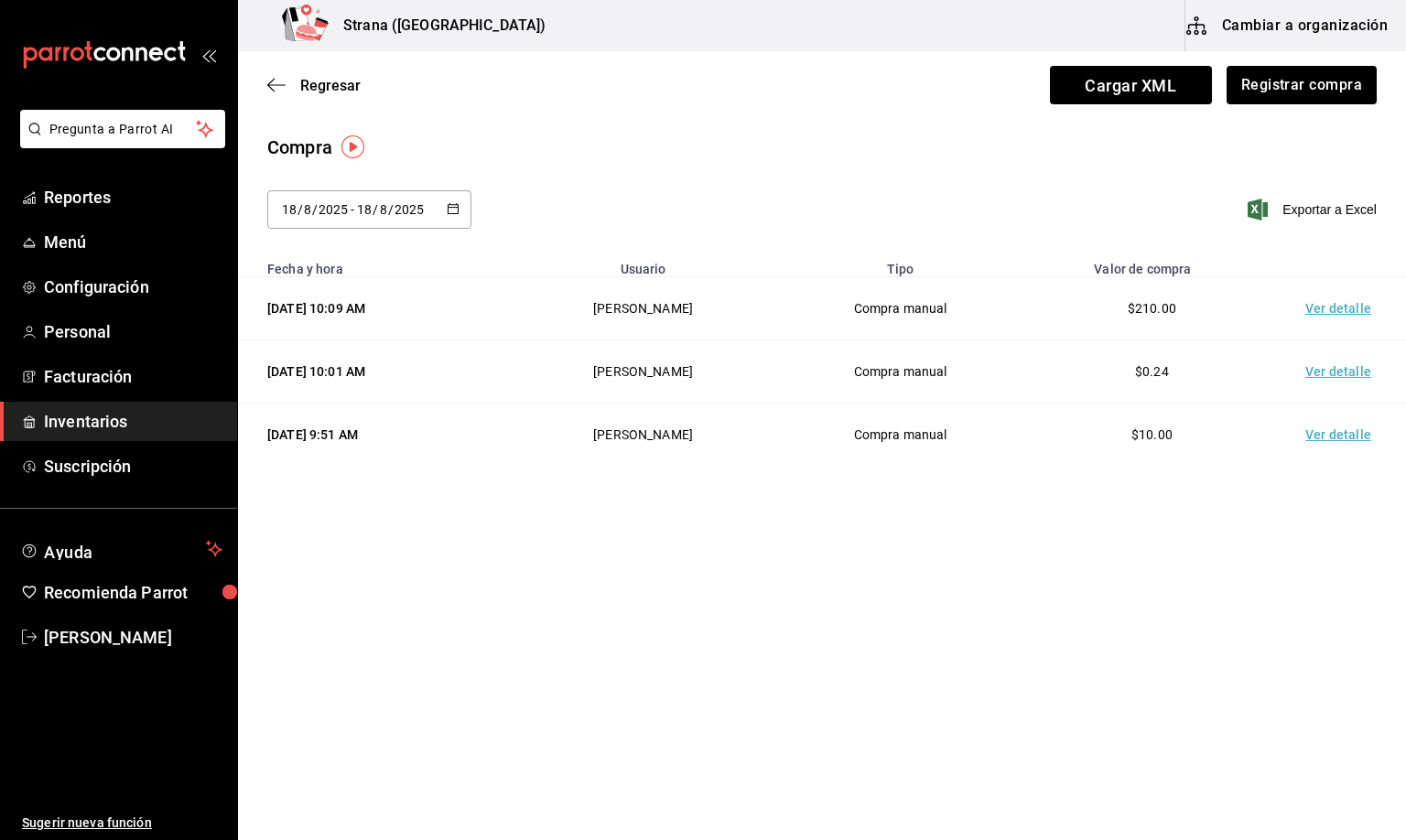
click at [1337, 306] on td "Ver detalle" at bounding box center [1342, 309] width 128 height 63
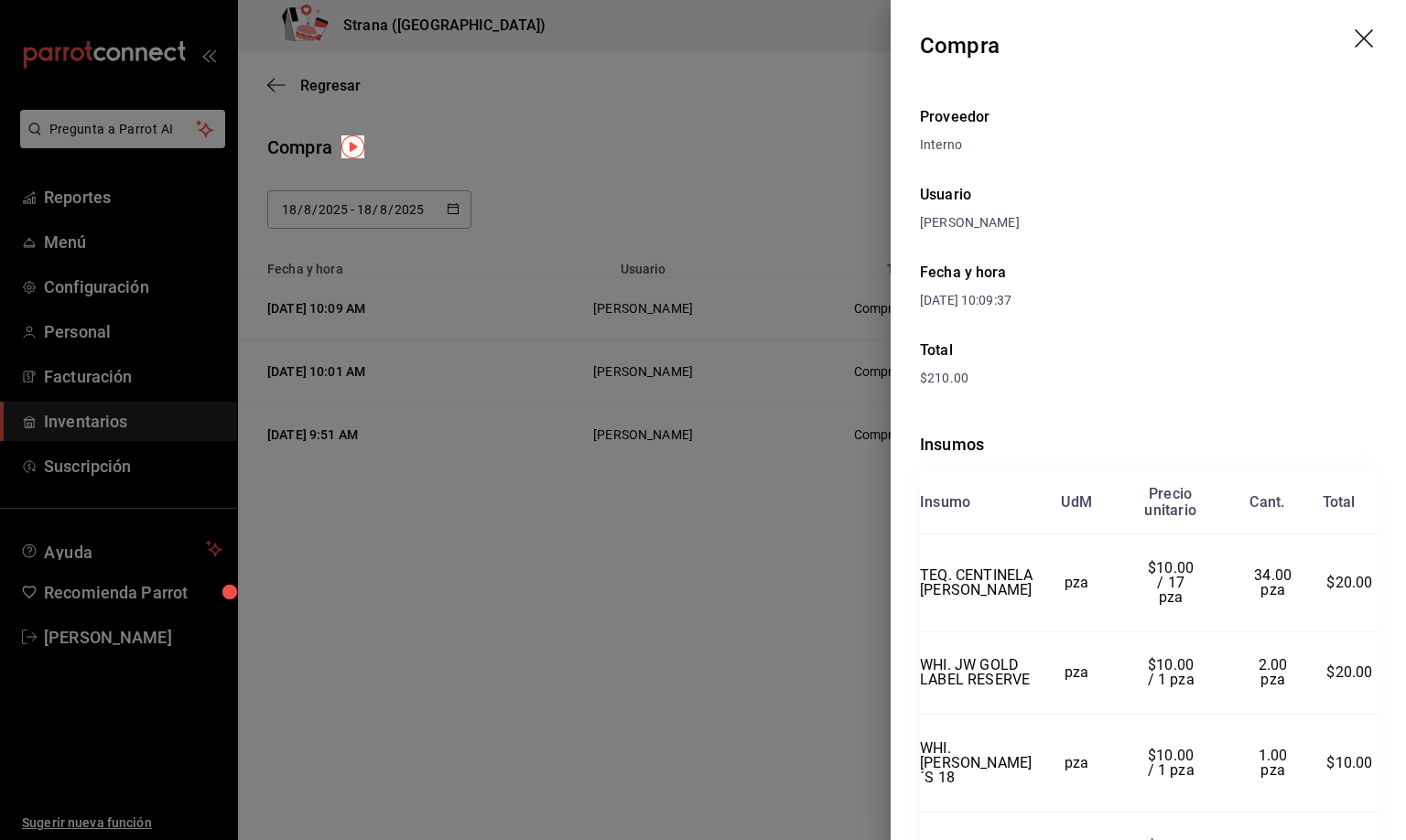
click at [1355, 34] on icon "drag" at bounding box center [1366, 40] width 22 height 22
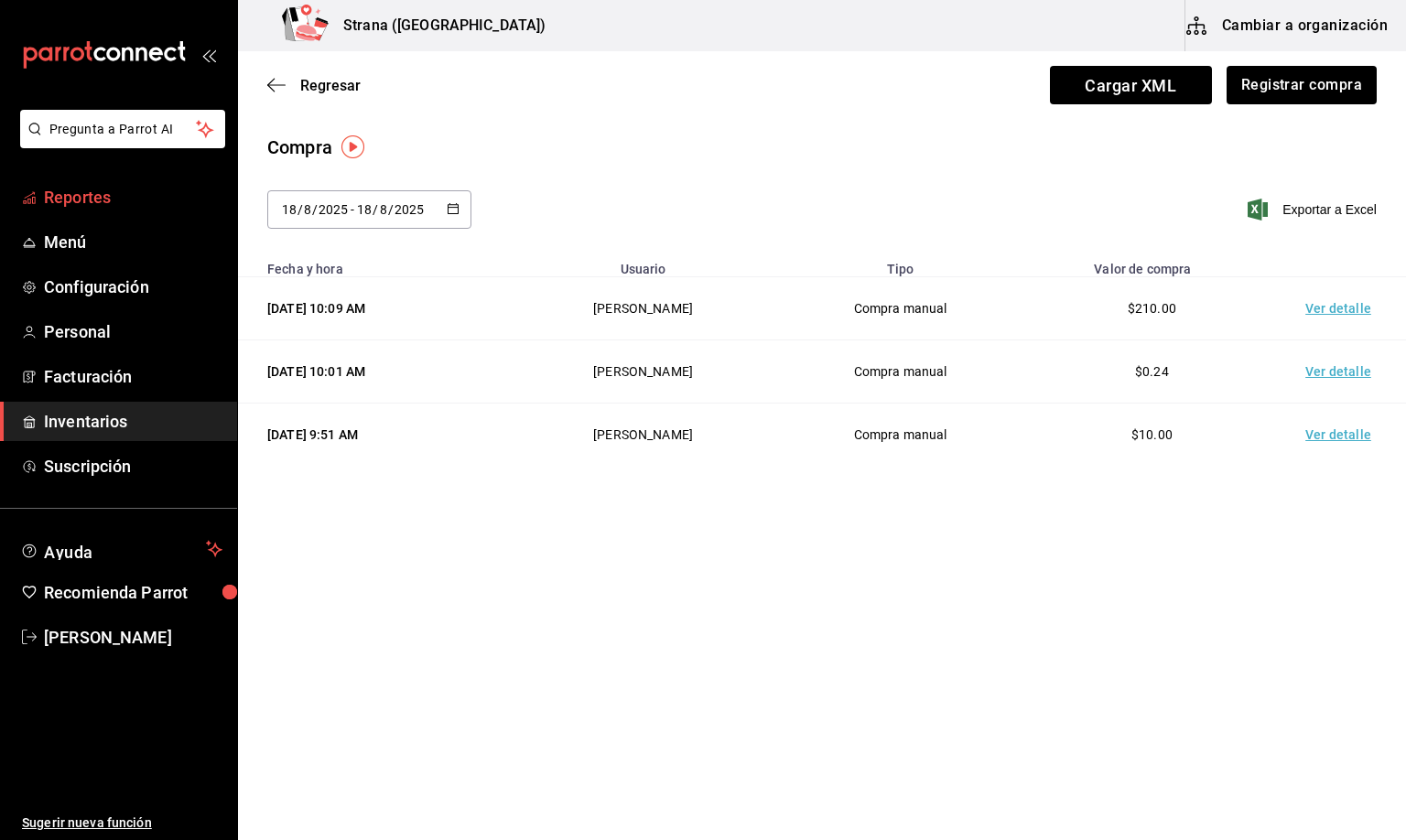
click at [84, 193] on span "Reportes" at bounding box center [134, 197] width 179 height 24
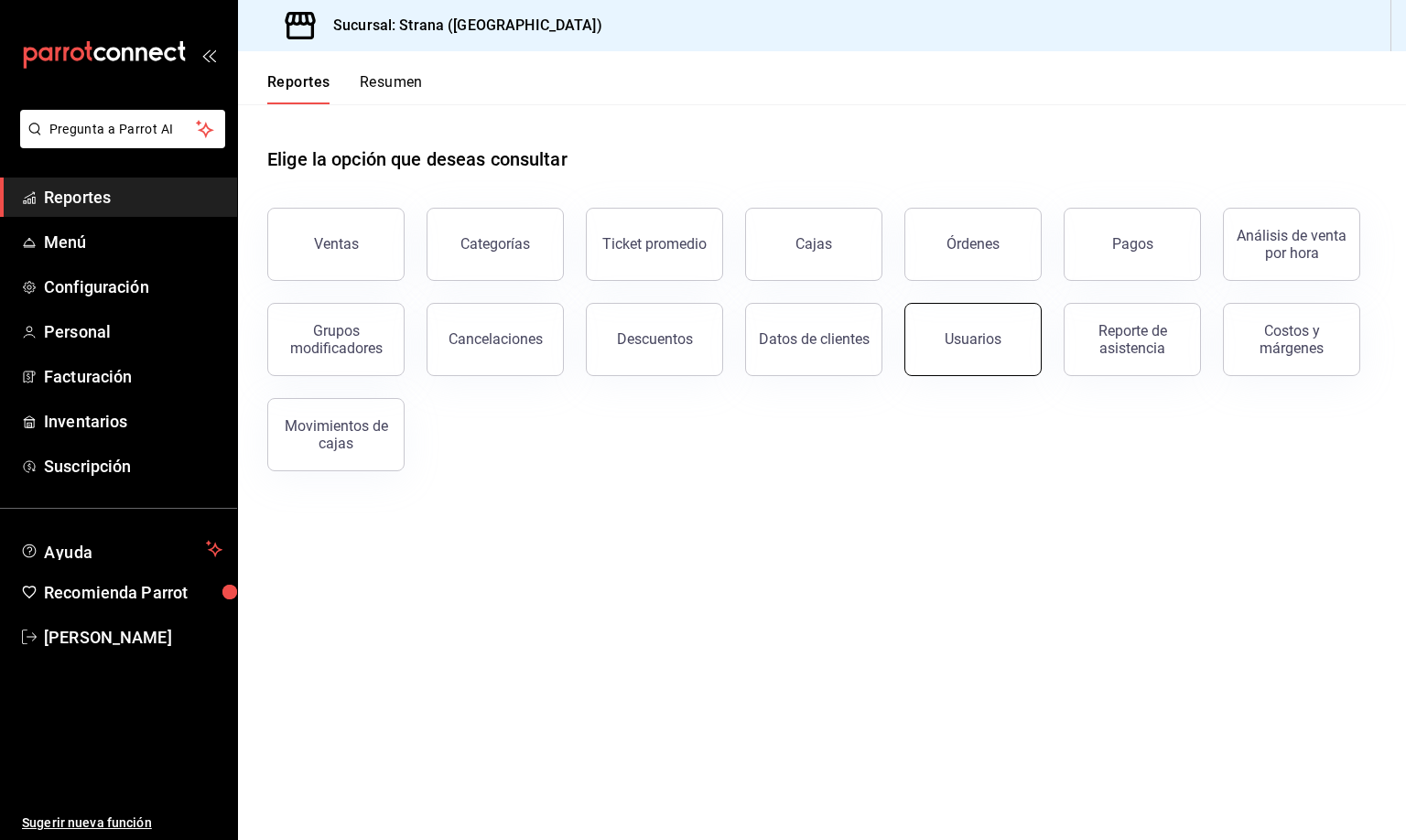
click at [979, 344] on div "Usuarios" at bounding box center [973, 339] width 56 height 17
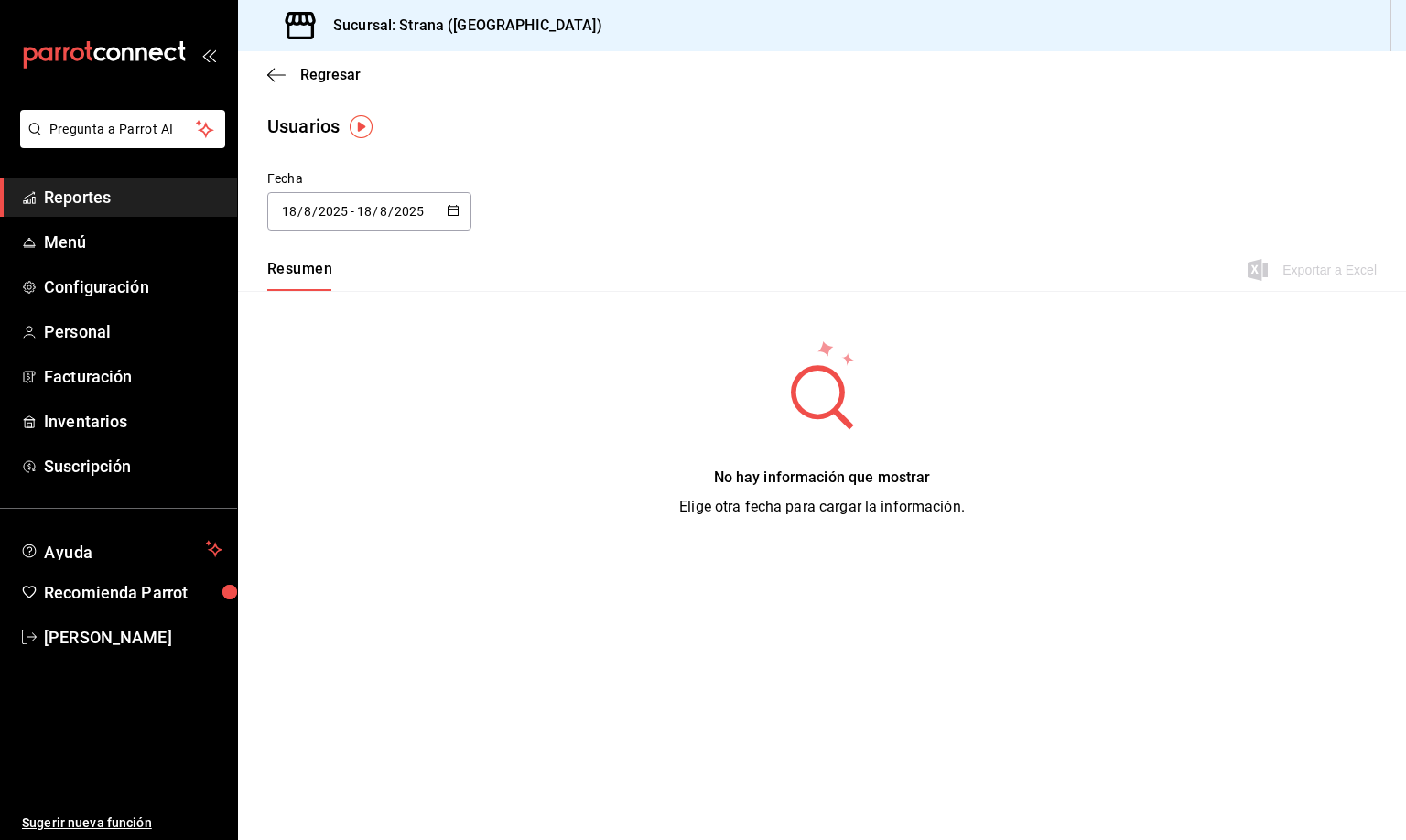
click at [295, 209] on input "18" at bounding box center [290, 212] width 17 height 15
click at [336, 476] on li "Rango de fechas" at bounding box center [354, 475] width 173 height 41
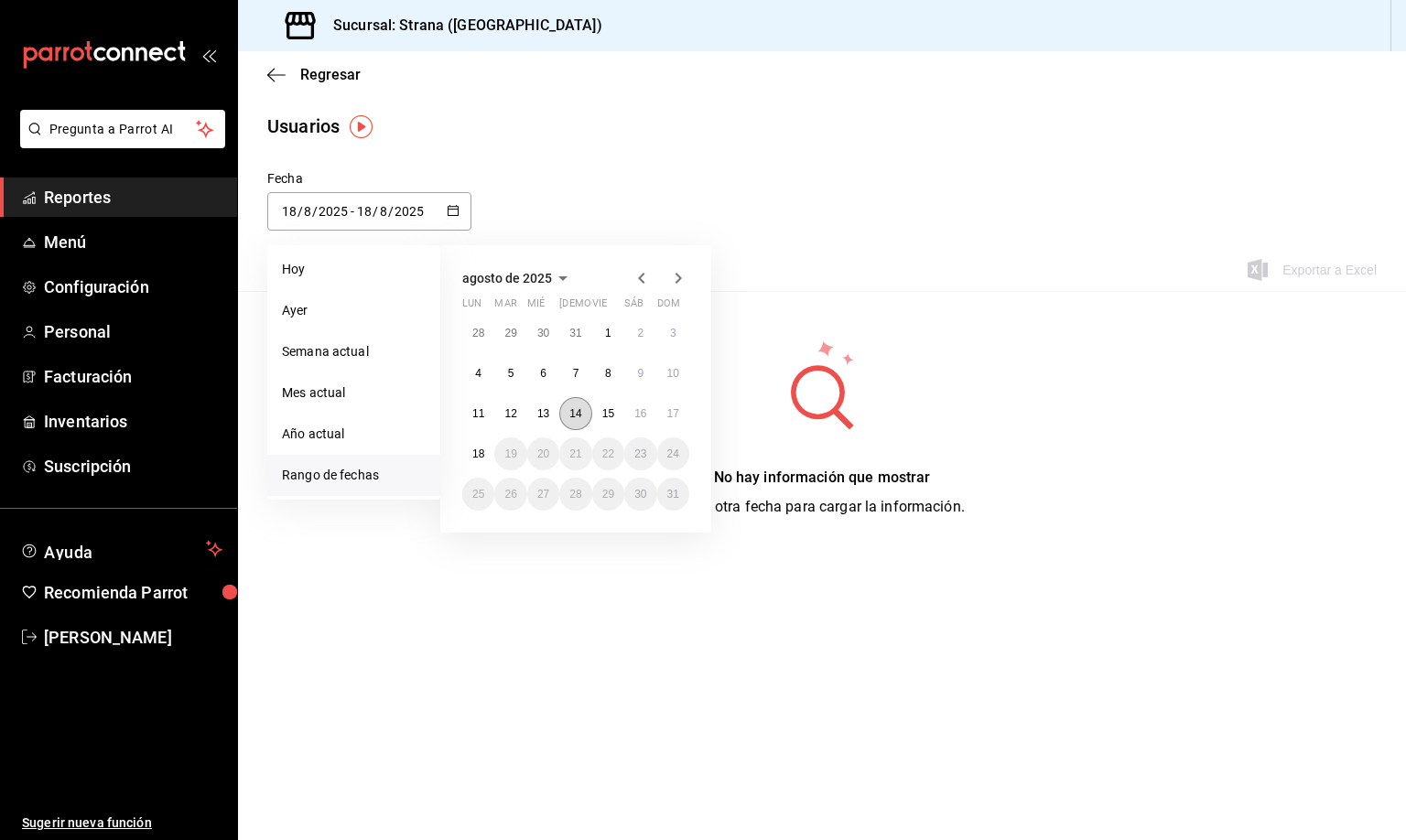
click at [578, 402] on button "14" at bounding box center [575, 413] width 32 height 33
click at [476, 455] on abbr "18" at bounding box center [478, 454] width 12 height 13
type input "[DATE]"
type input "14"
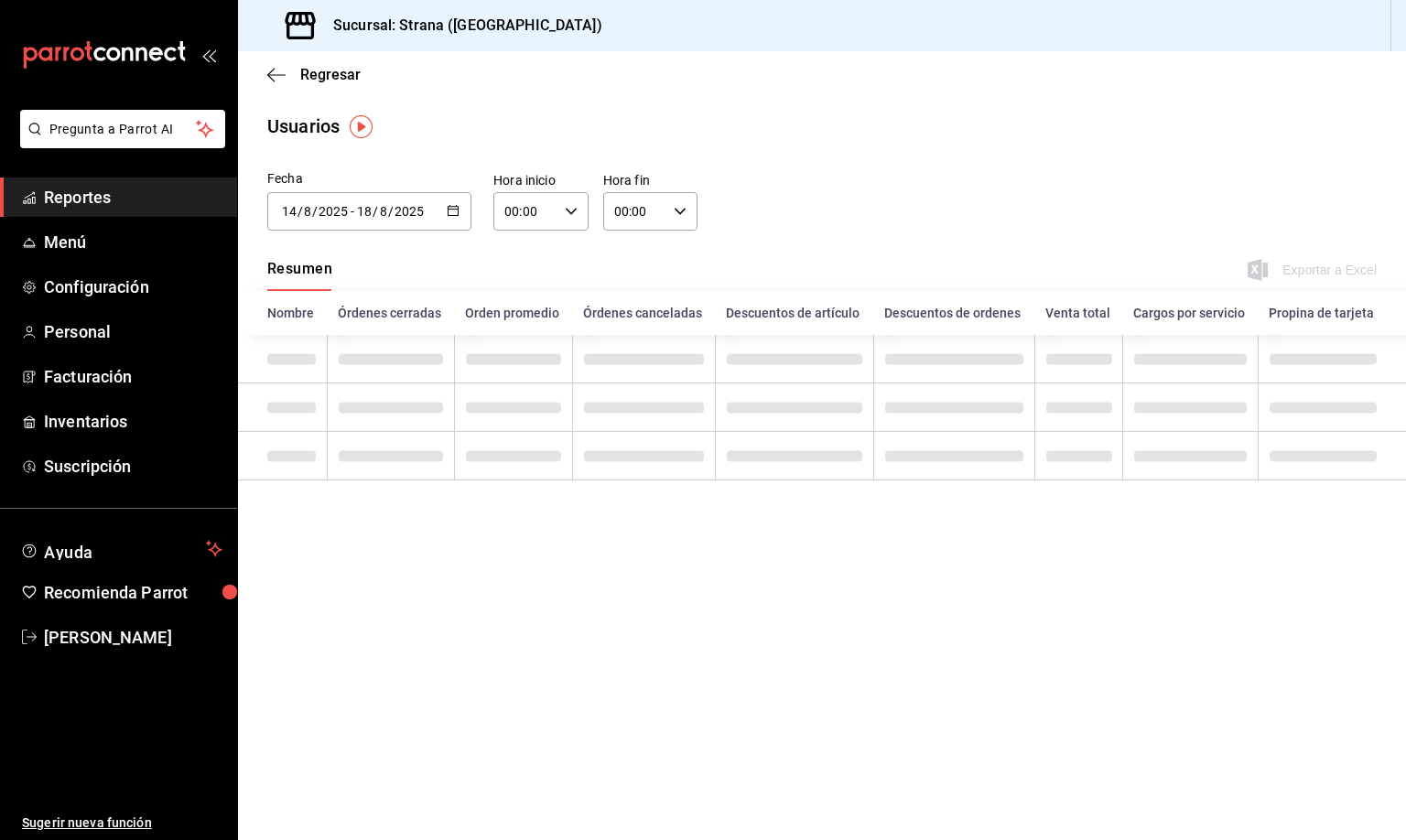
click at [501, 207] on input "00:00" at bounding box center [525, 211] width 64 height 37
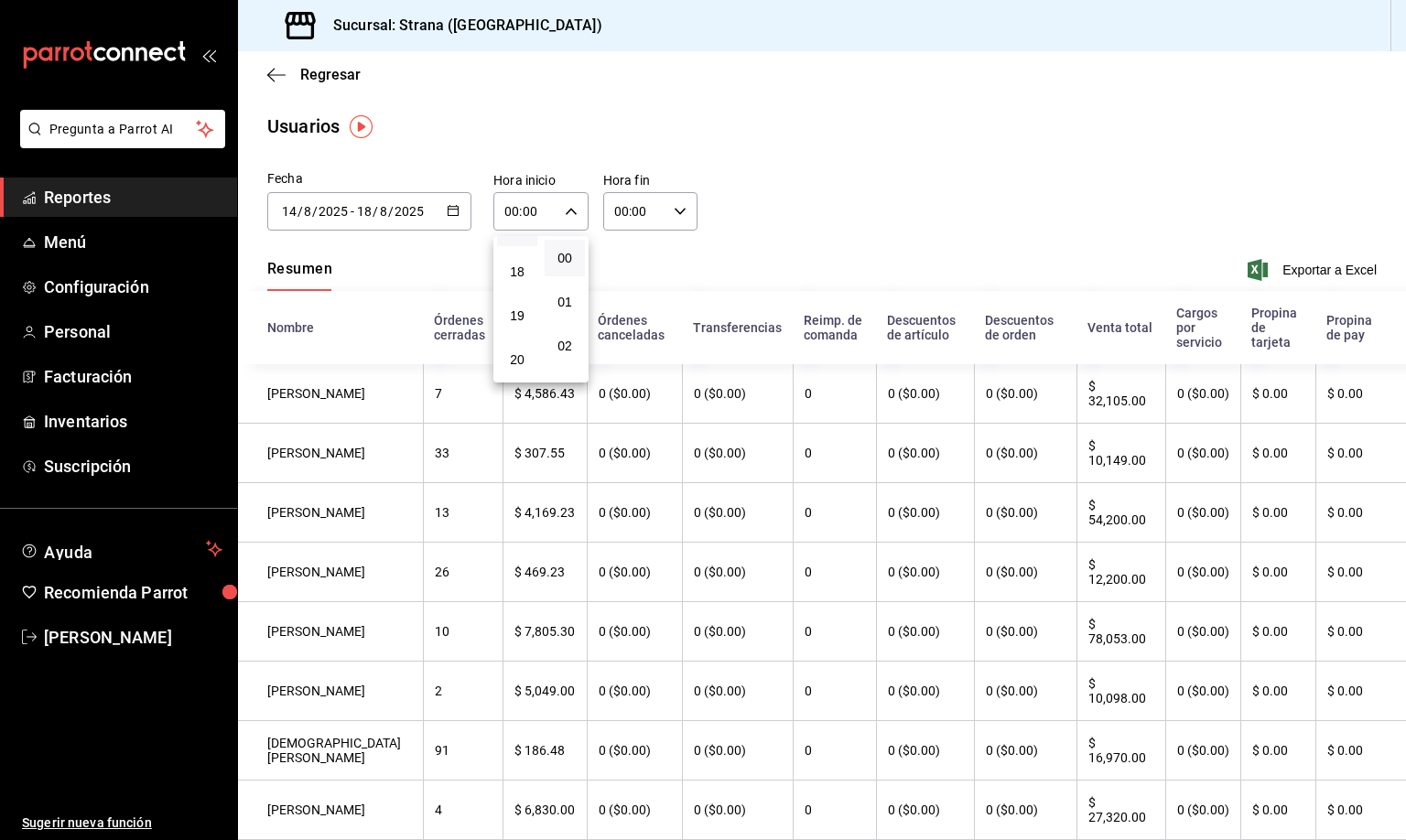
scroll to position [823, 0]
click at [517, 350] on span "21" at bounding box center [517, 357] width 18 height 15
type input "21:00"
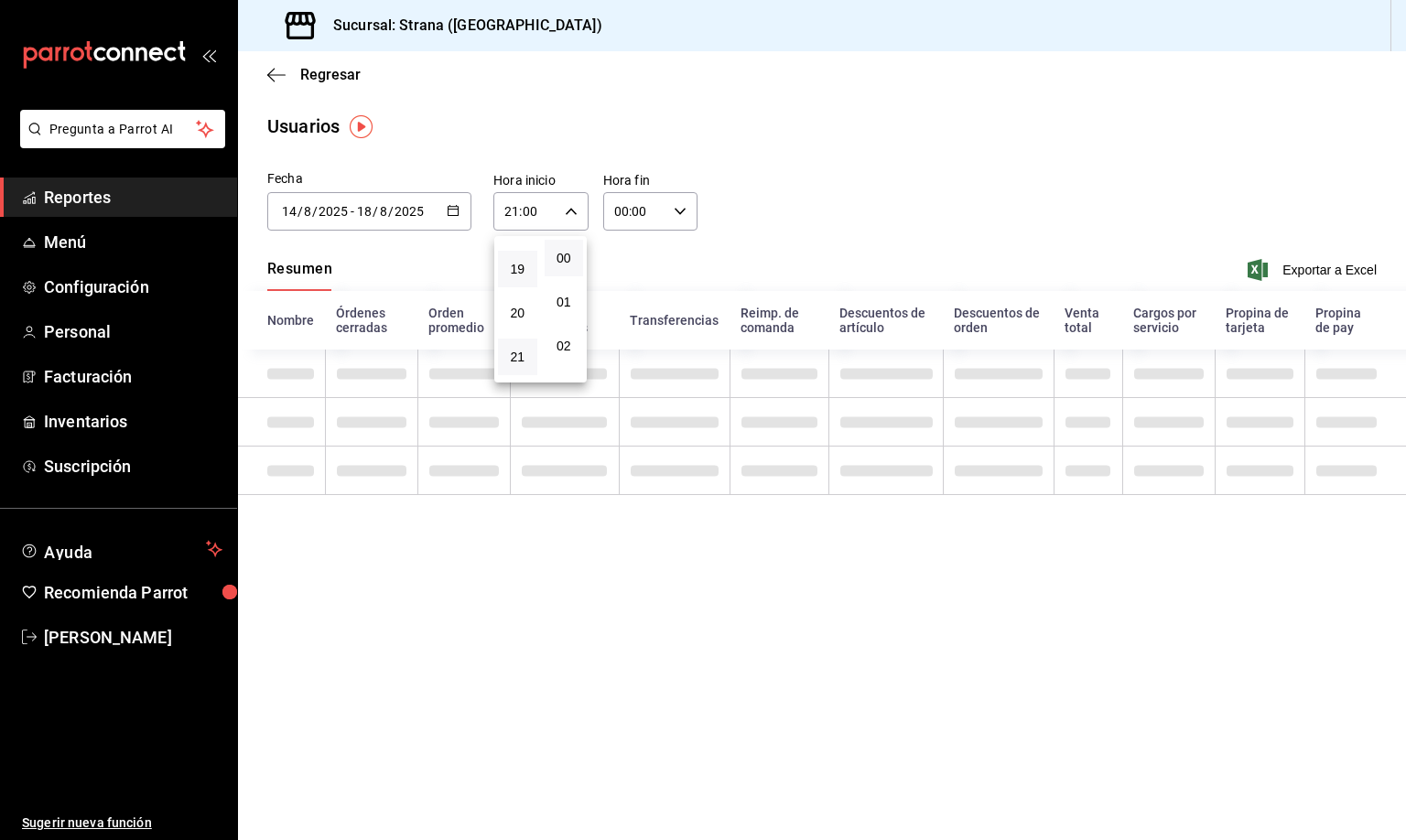
drag, startPoint x: 558, startPoint y: 255, endPoint x: 528, endPoint y: 267, distance: 32.3
click at [558, 255] on span "00" at bounding box center [564, 259] width 17 height 15
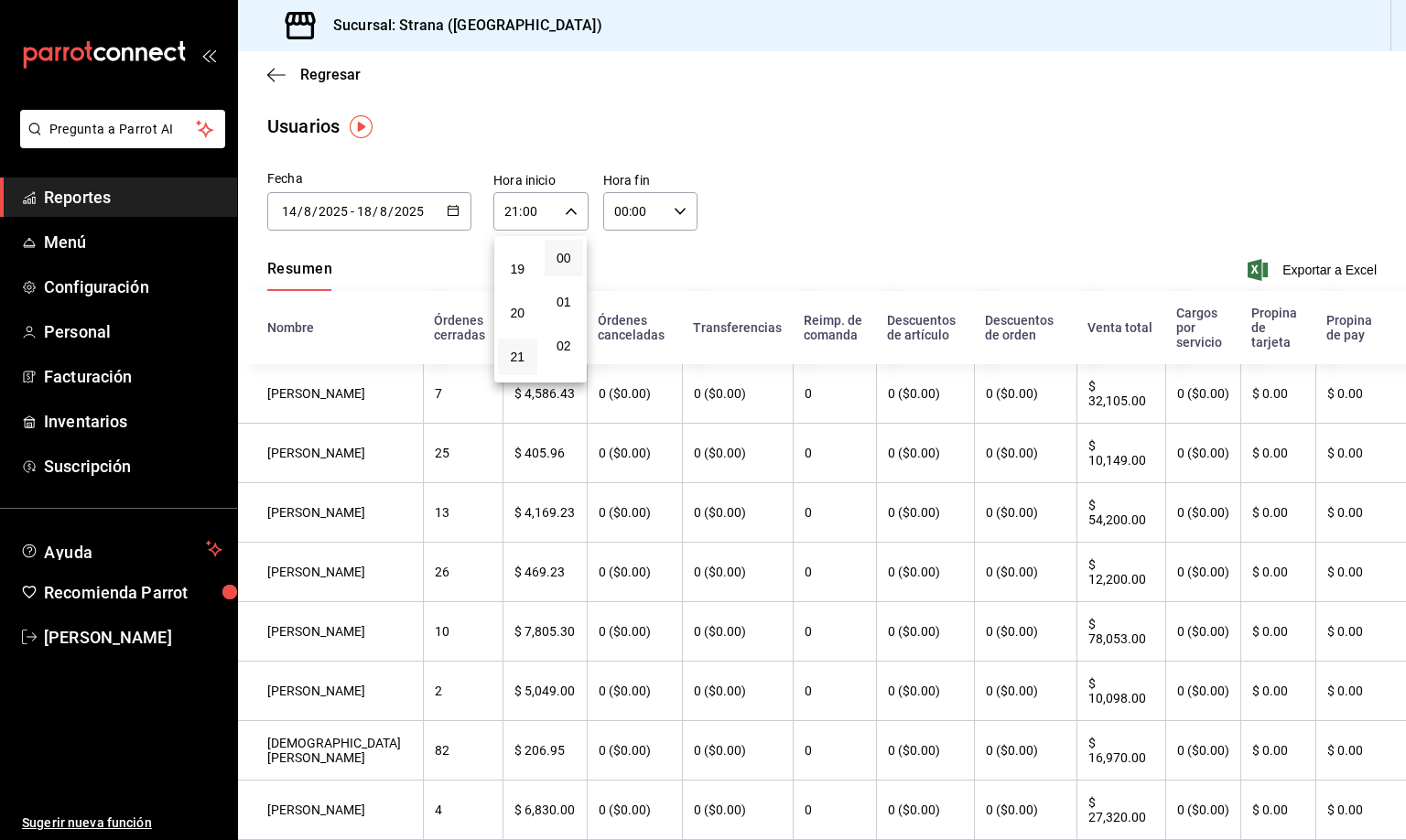
click at [611, 214] on div at bounding box center [703, 420] width 1406 height 840
click at [611, 214] on input "00:00" at bounding box center [635, 211] width 64 height 37
click at [611, 278] on span "10" at bounding box center [619, 286] width 17 height 15
type input "10:00"
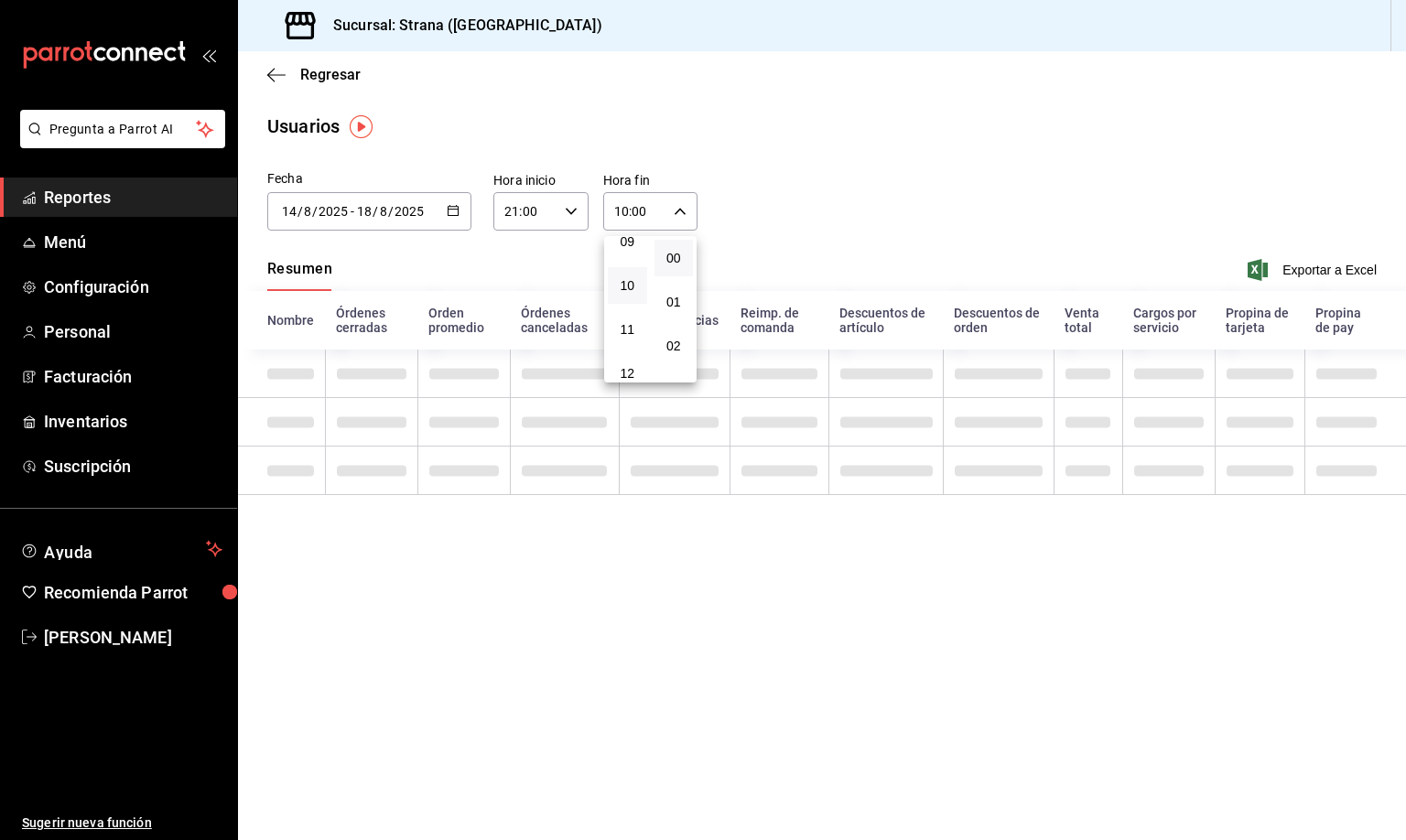
click at [662, 251] on button "00" at bounding box center [675, 258] width 40 height 37
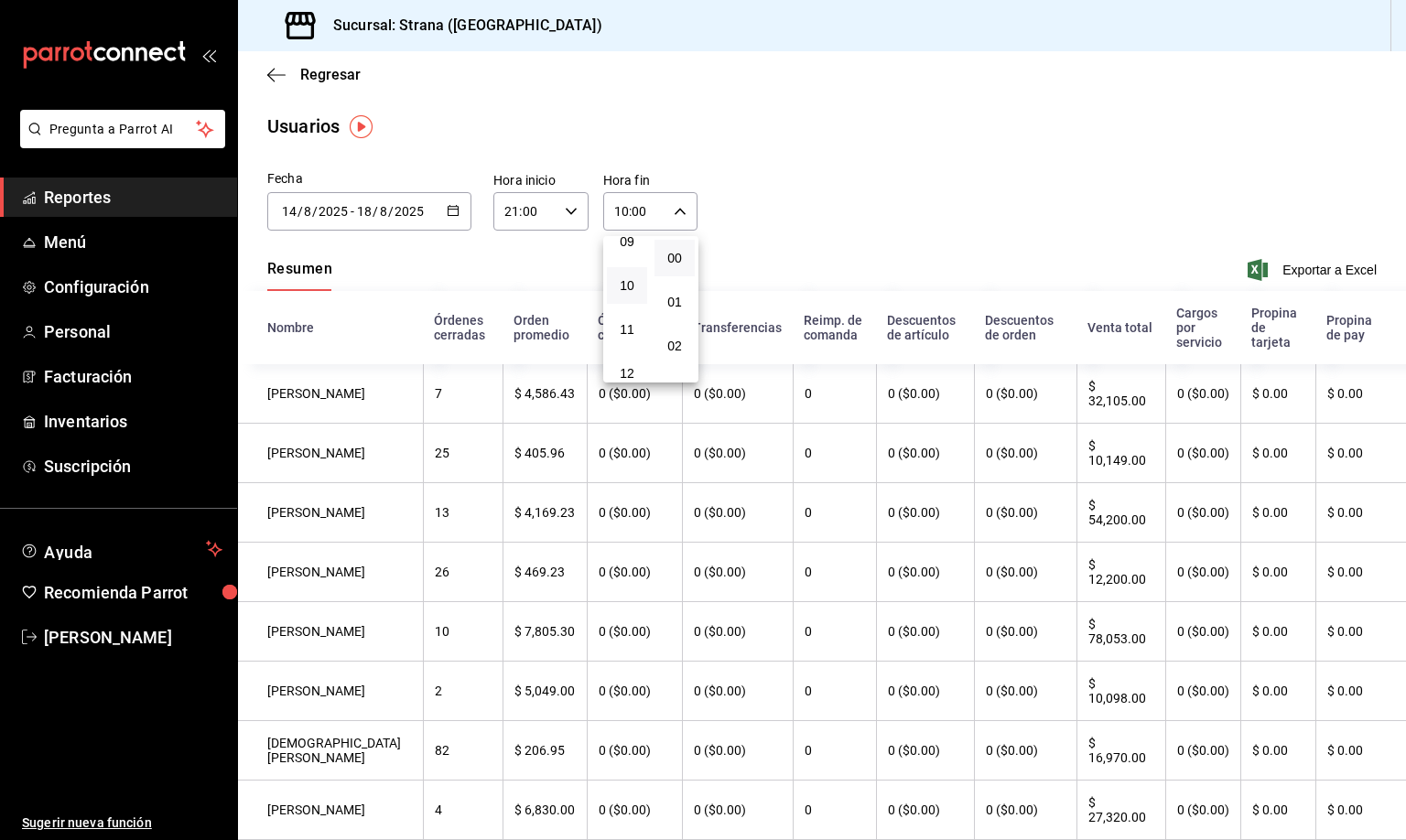
click at [1294, 272] on div at bounding box center [703, 420] width 1406 height 840
click at [1294, 269] on span "Exportar a Excel" at bounding box center [1314, 269] width 125 height 22
click at [78, 419] on span "Inventarios" at bounding box center [134, 421] width 179 height 24
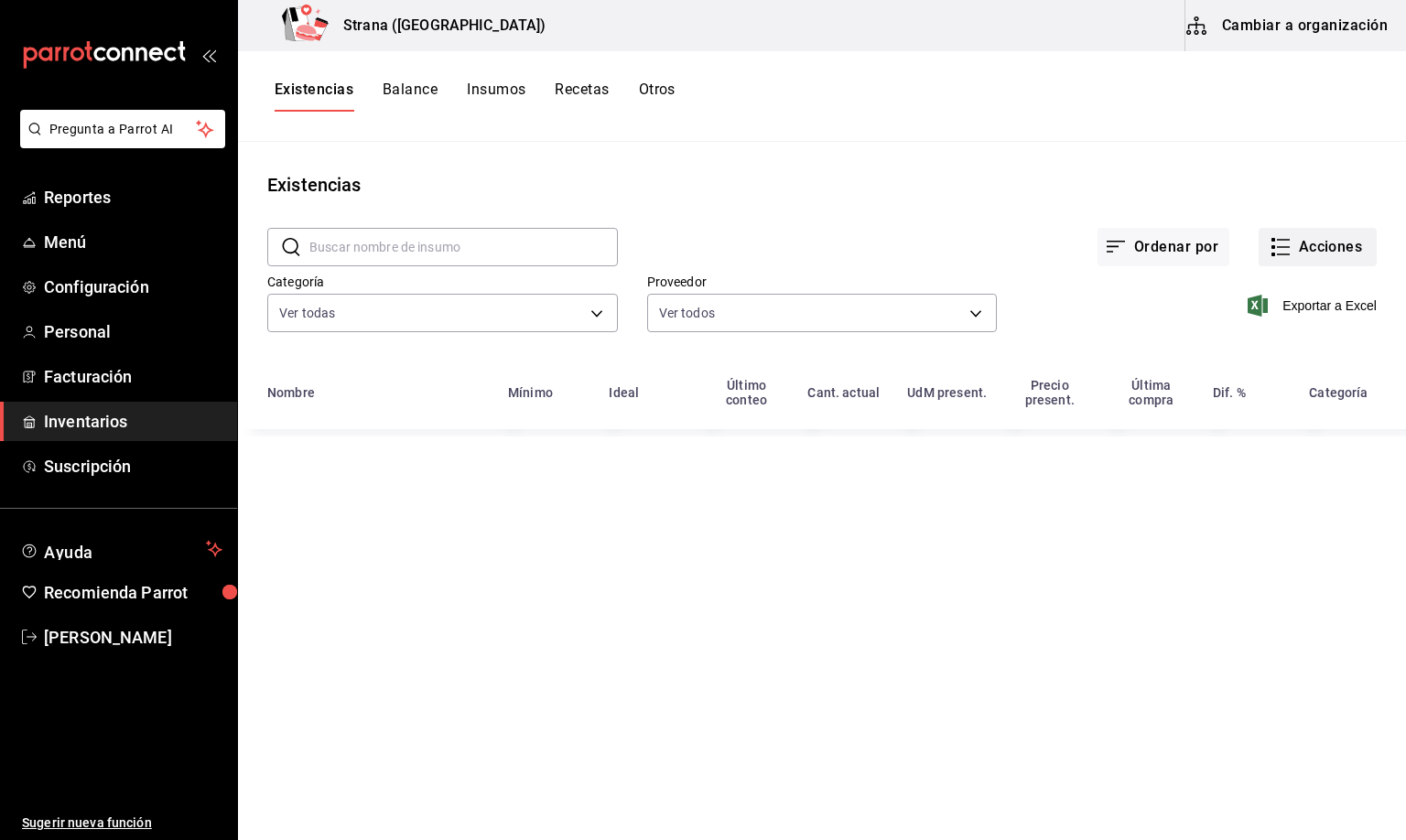
click at [1344, 243] on button "Acciones" at bounding box center [1318, 246] width 118 height 39
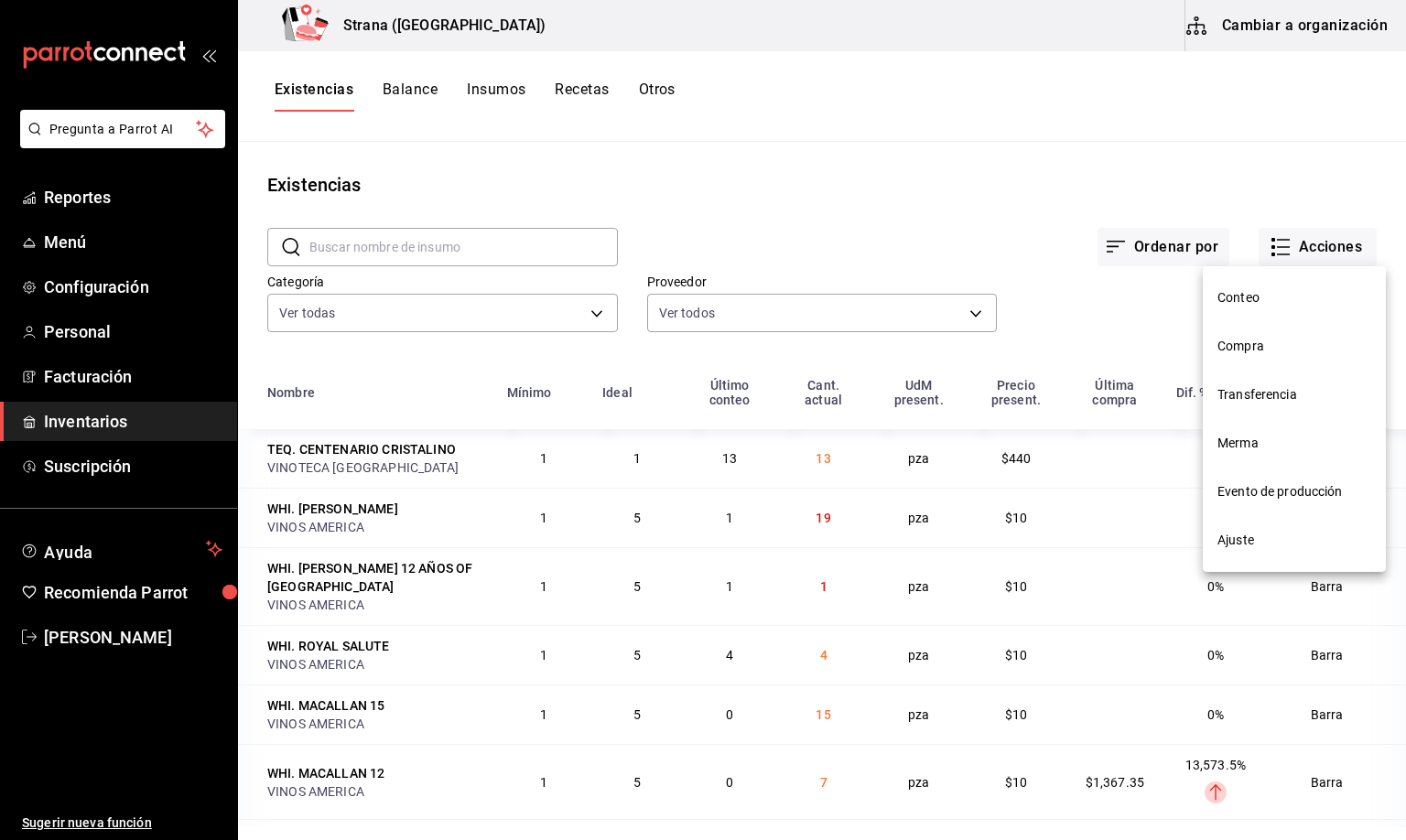
click at [1238, 434] on span "Merma" at bounding box center [1294, 443] width 153 height 19
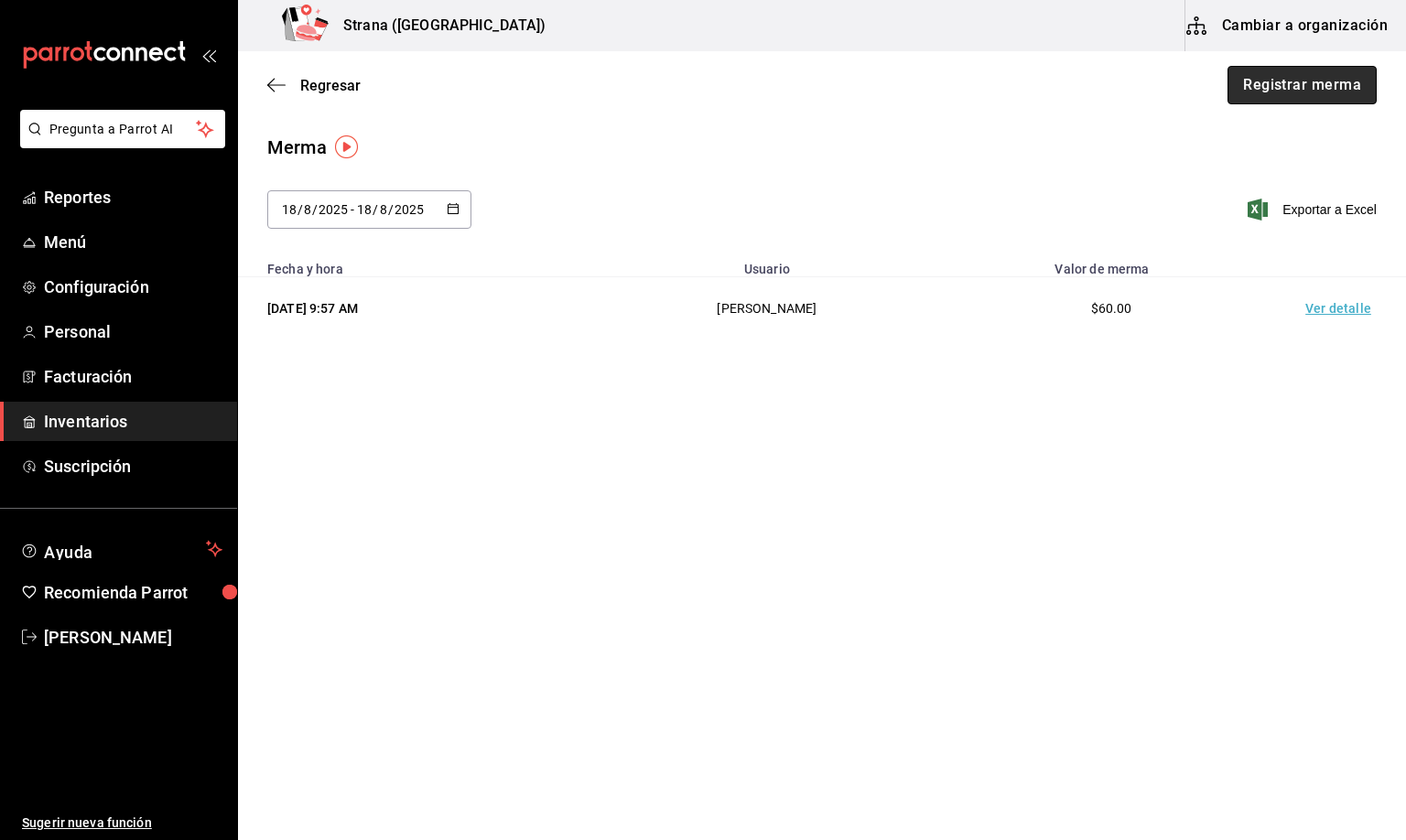
click at [1300, 75] on button "Registrar merma" at bounding box center [1302, 85] width 150 height 39
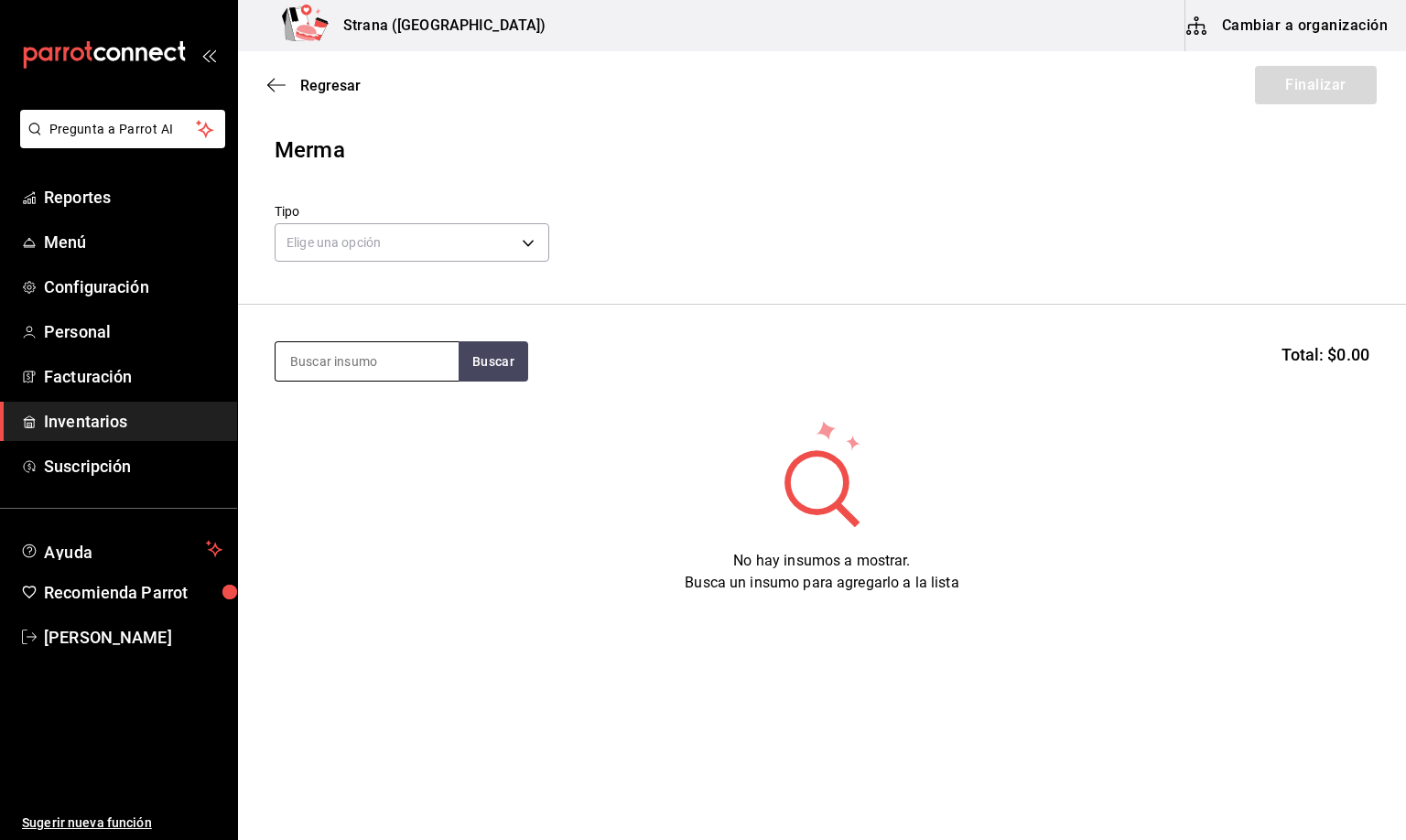
click at [374, 363] on input at bounding box center [367, 361] width 184 height 39
type input "barra libre t"
click at [371, 437] on div "Botella - VINOS AMERICA" at bounding box center [364, 435] width 152 height 19
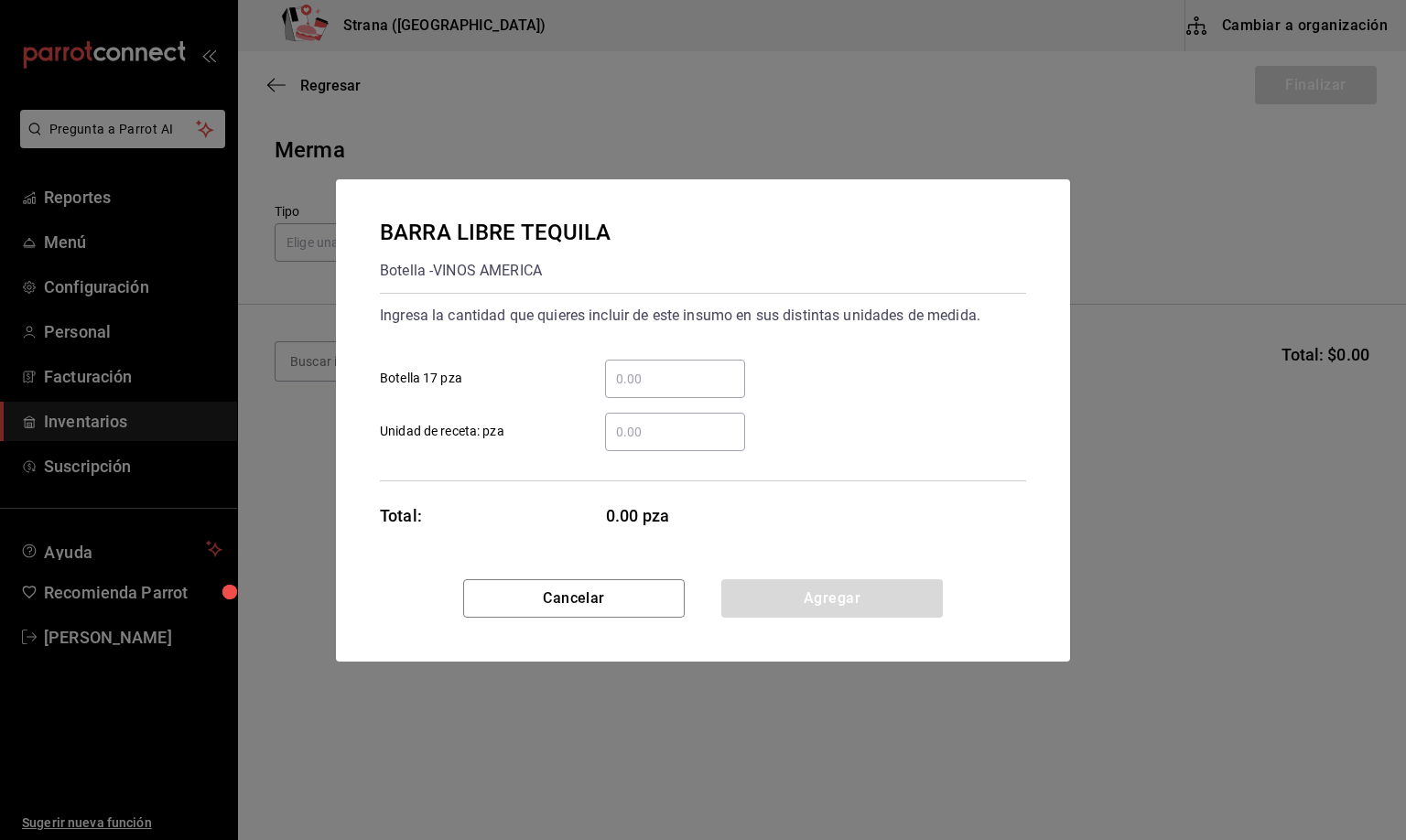
click at [630, 373] on input "​ Botella 17 pza" at bounding box center [675, 378] width 140 height 22
type input "2"
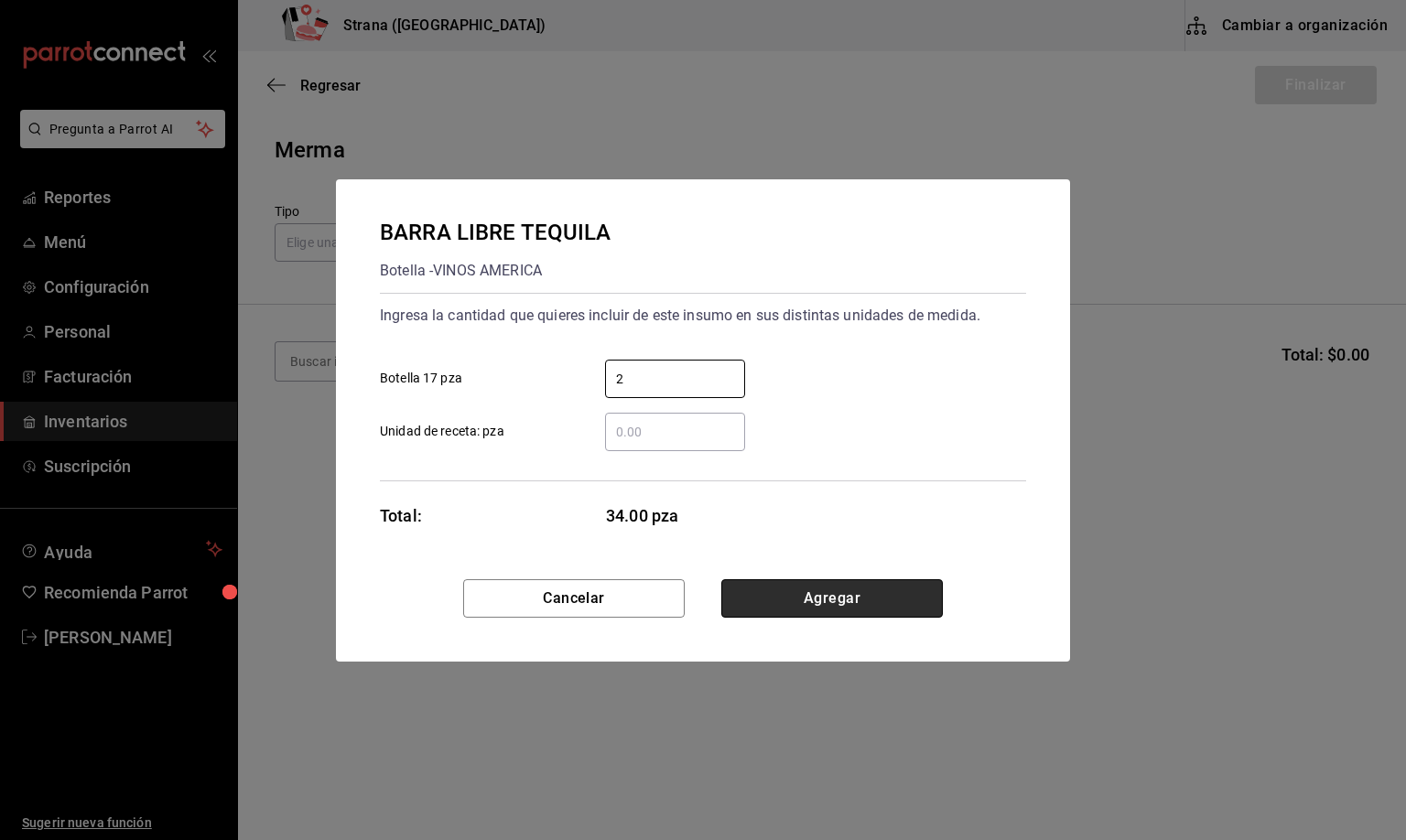
click at [799, 596] on button "Agregar" at bounding box center [832, 598] width 221 height 39
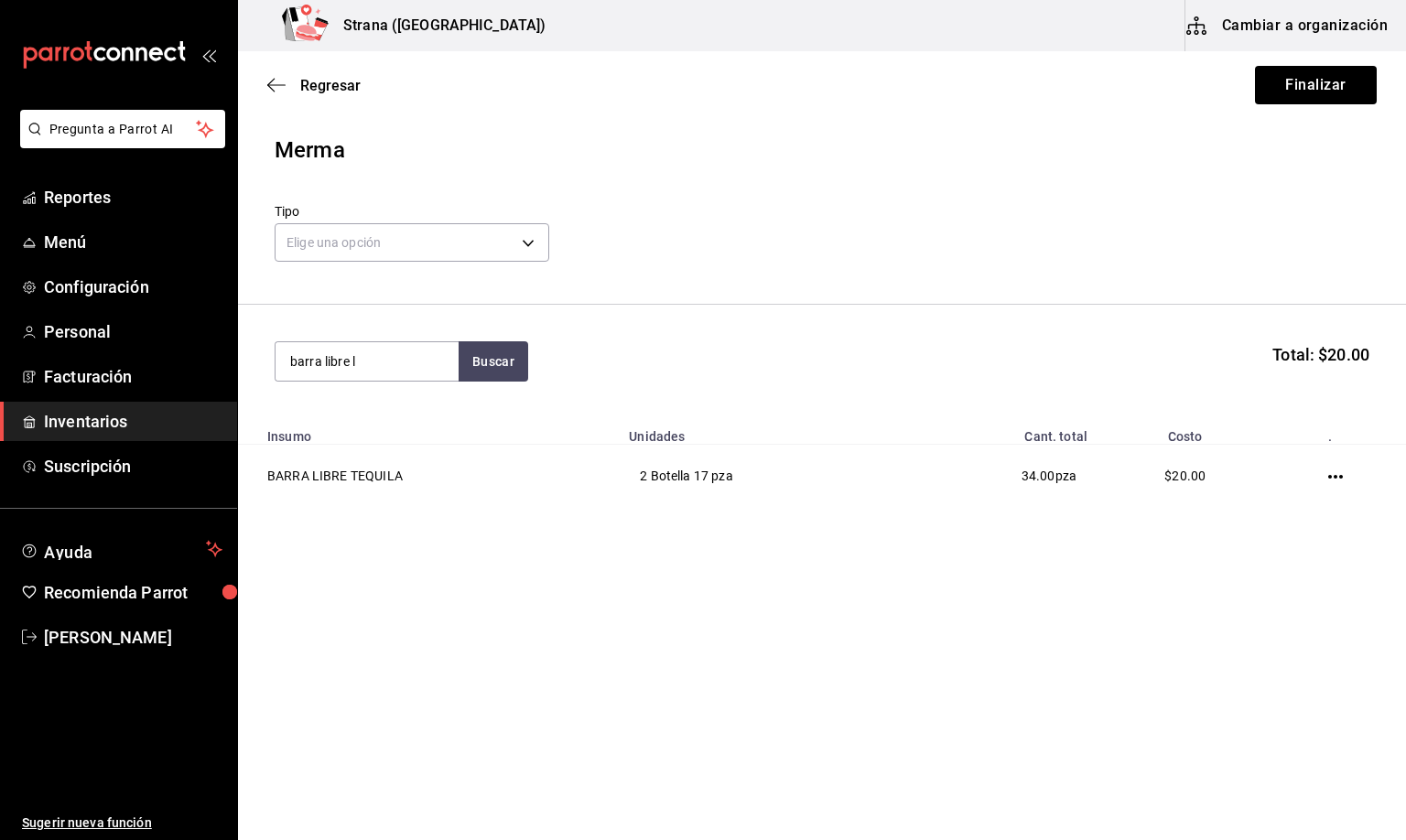
type input "barra libre l"
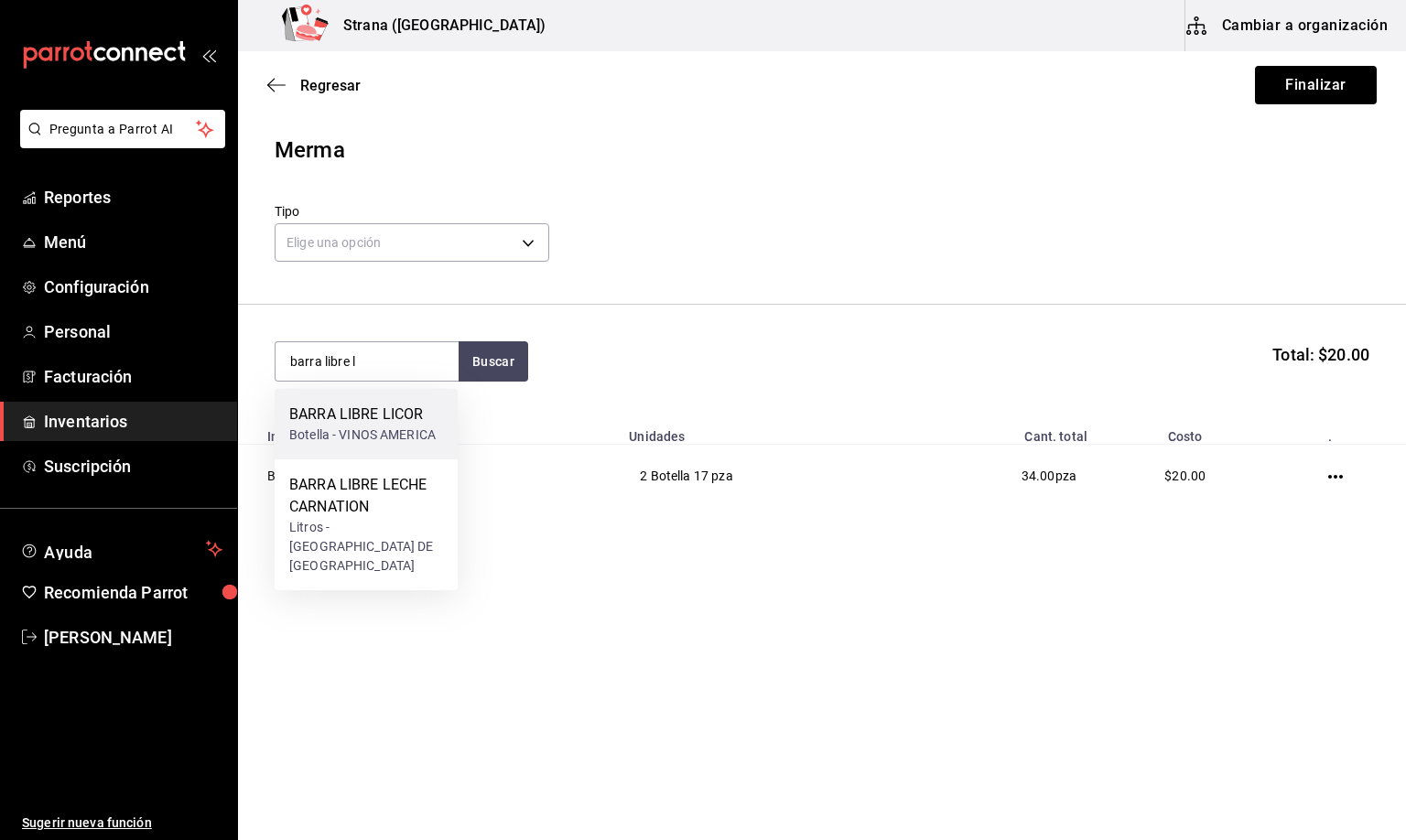
click at [349, 404] on div "BARRA LIBRE LICOR" at bounding box center [362, 414] width 147 height 22
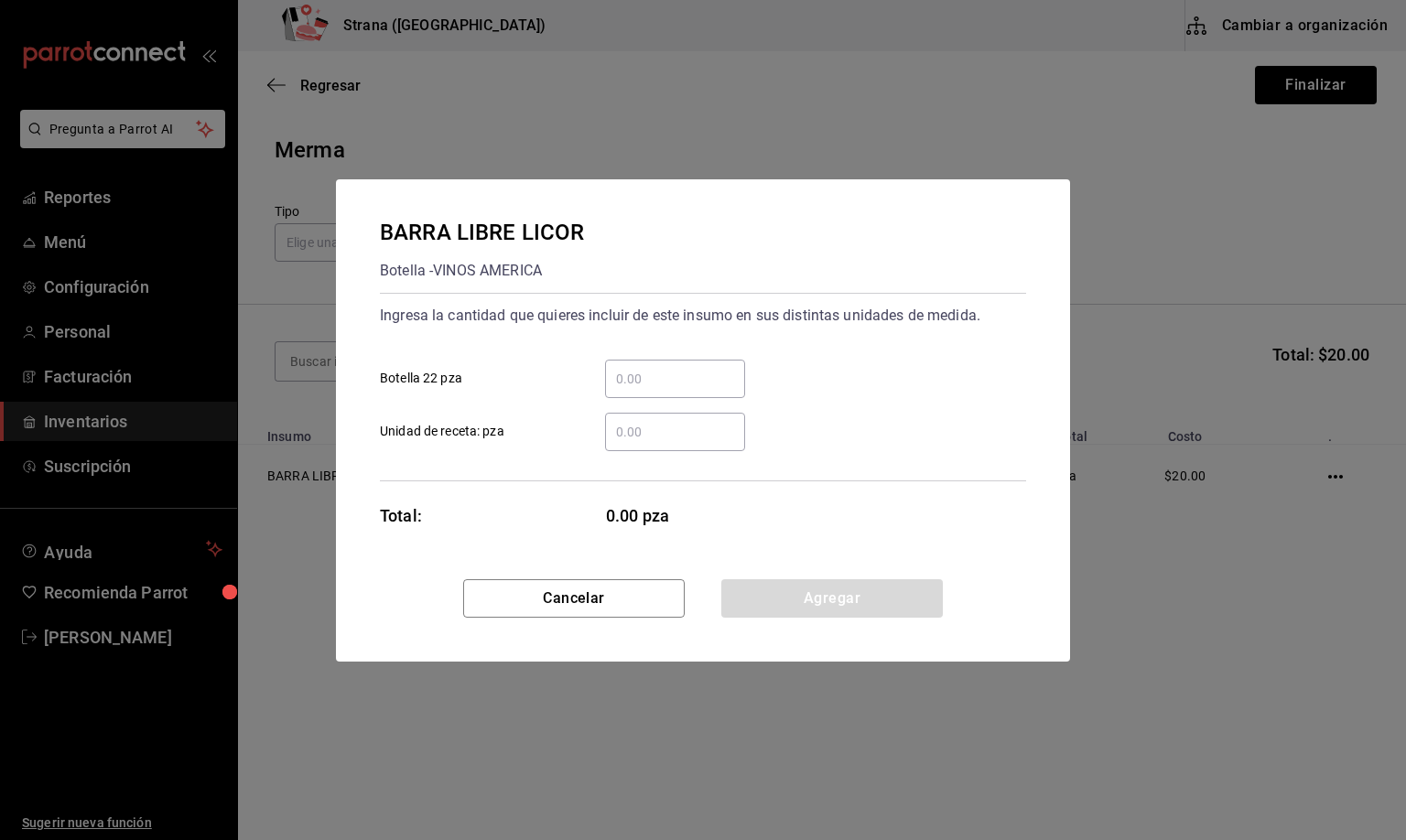
click at [640, 374] on input "​ Botella 22 pza" at bounding box center [675, 378] width 140 height 22
type input "1"
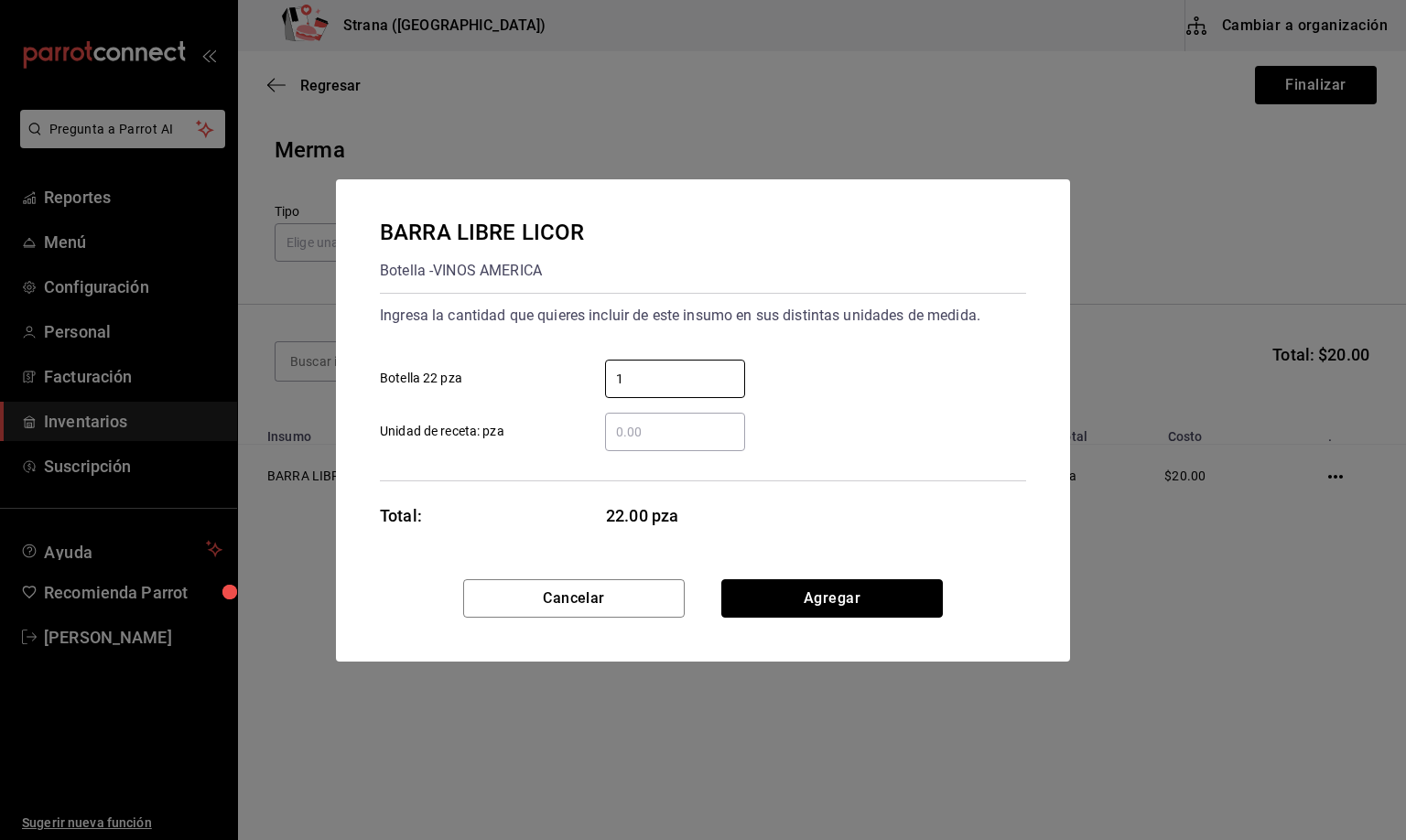
drag, startPoint x: 833, startPoint y: 591, endPoint x: 797, endPoint y: 585, distance: 36.5
click at [832, 590] on button "Agregar" at bounding box center [832, 598] width 221 height 39
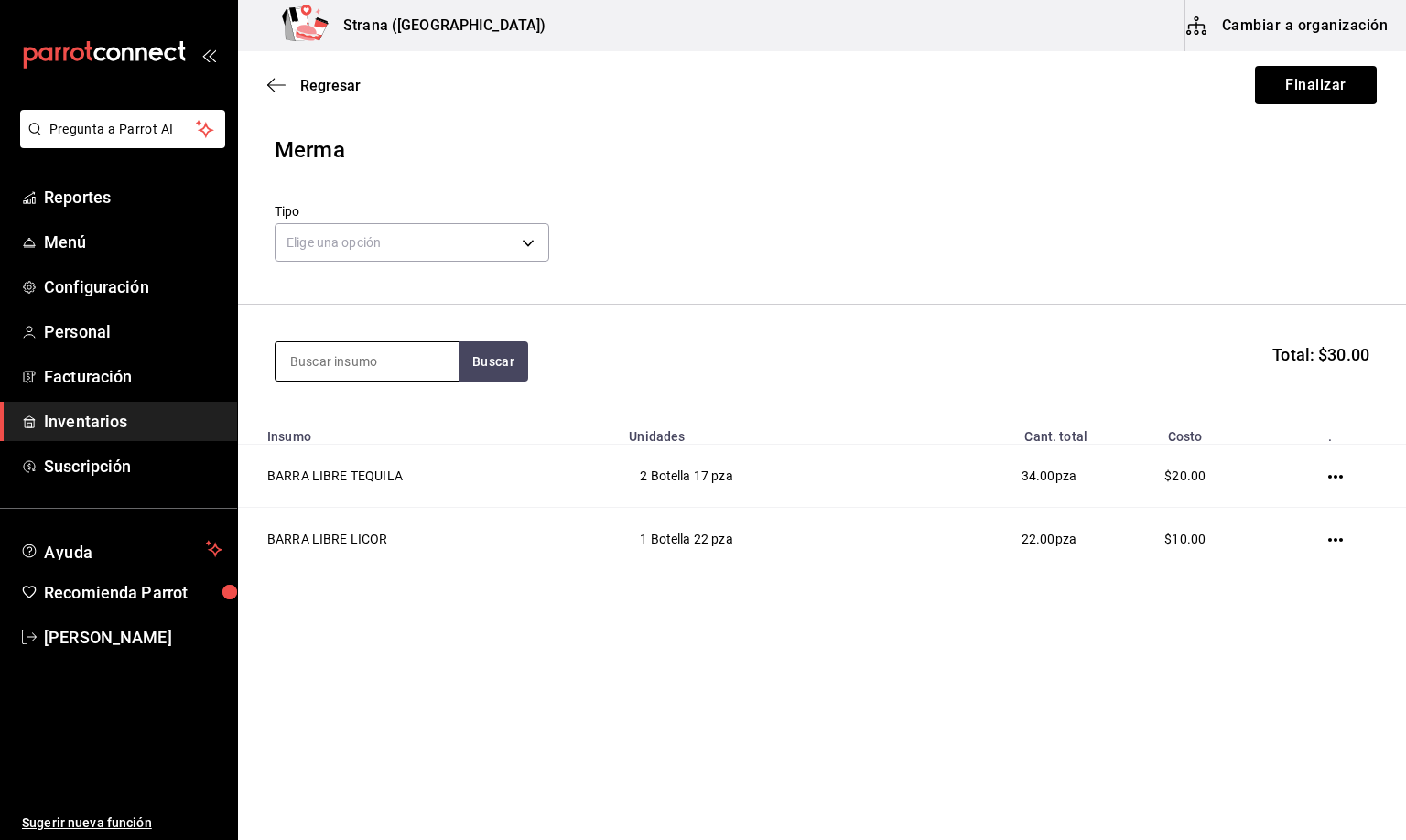
click at [328, 366] on input at bounding box center [367, 361] width 184 height 39
type input "jugo"
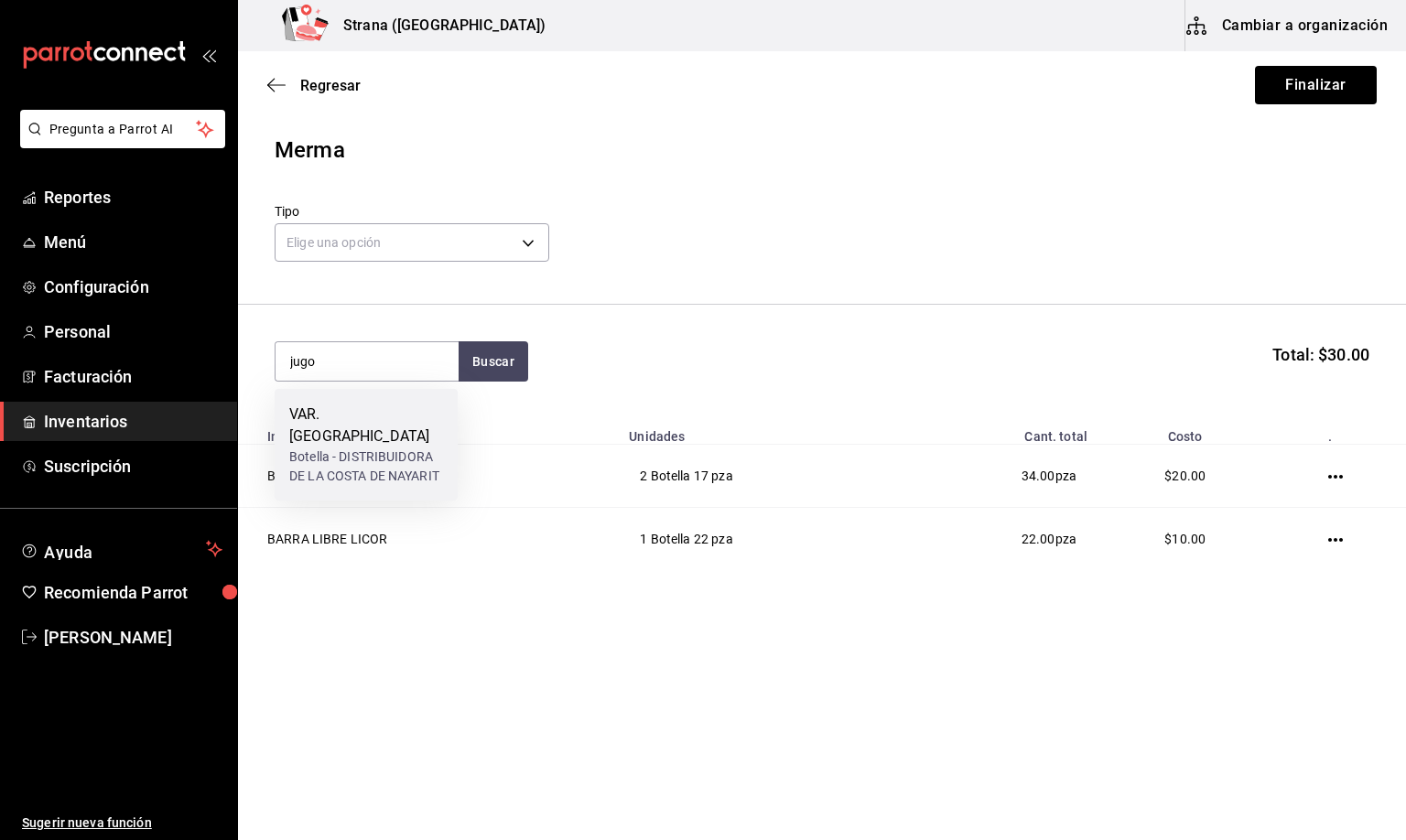
click at [347, 448] on div "Botella - DISTRIBUIDORA DE LA COSTA DE NAYARIT" at bounding box center [365, 467] width 153 height 39
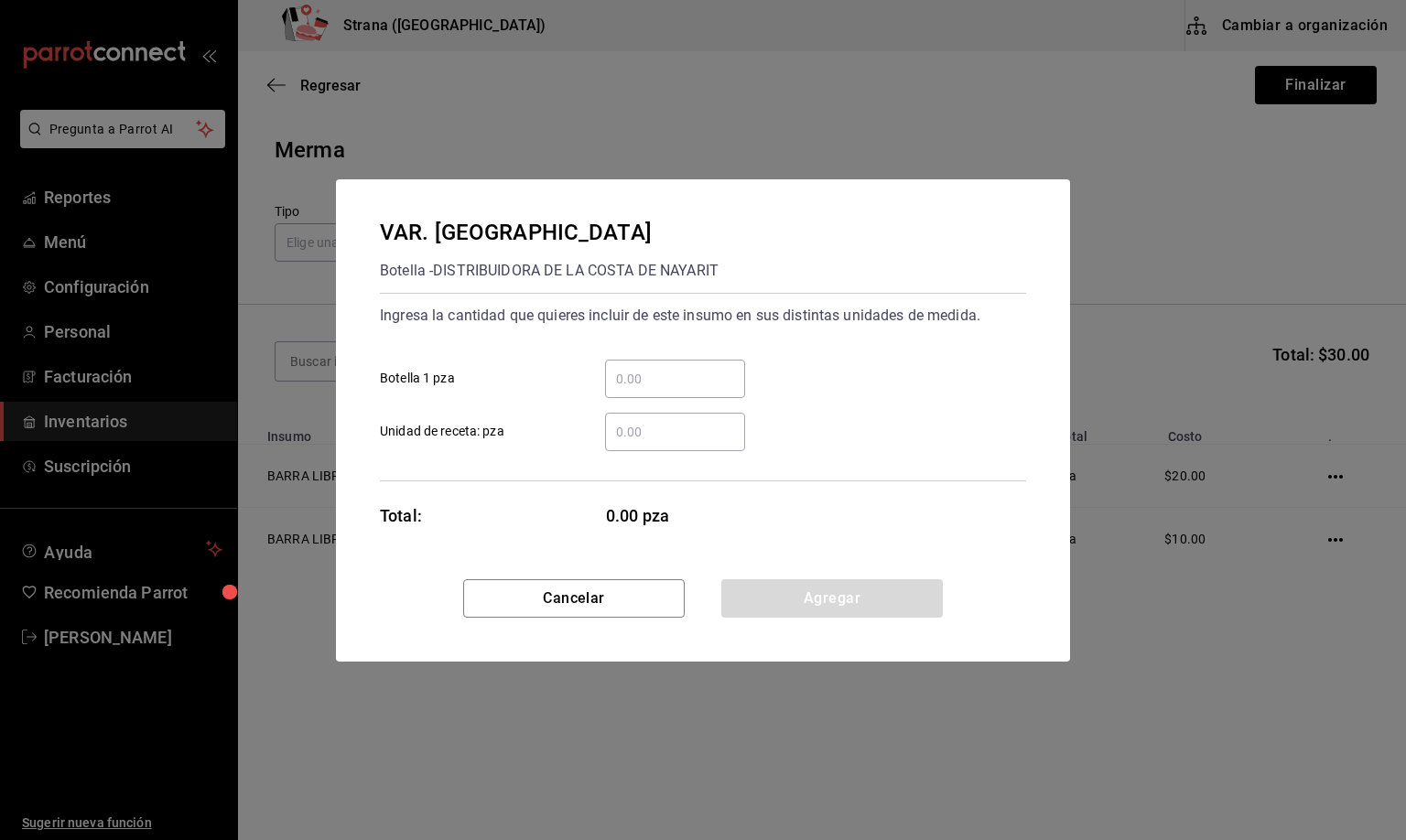
click at [624, 382] on input "​ Botella 1 pza" at bounding box center [675, 378] width 140 height 22
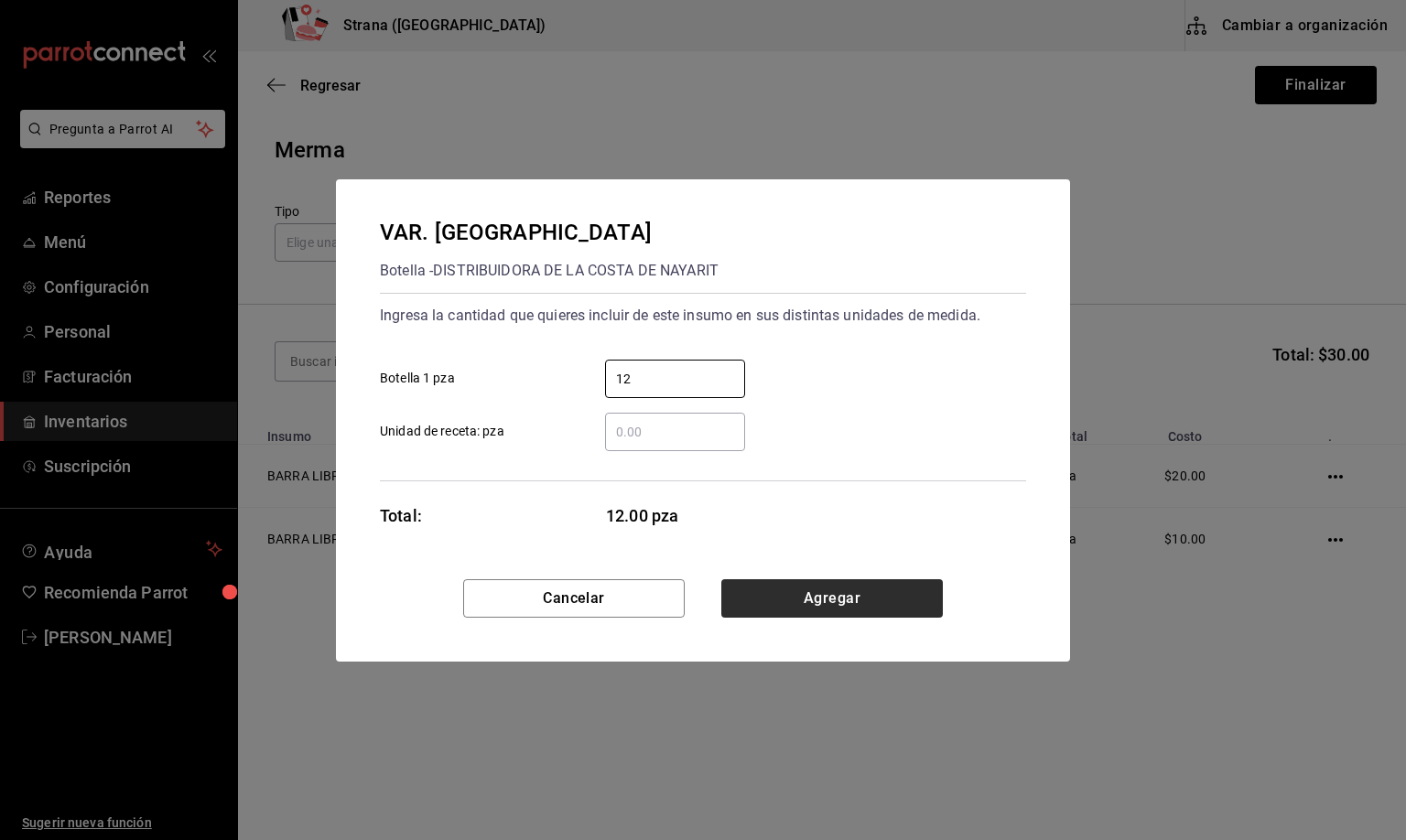
type input "12"
click at [819, 602] on button "Agregar" at bounding box center [832, 598] width 221 height 39
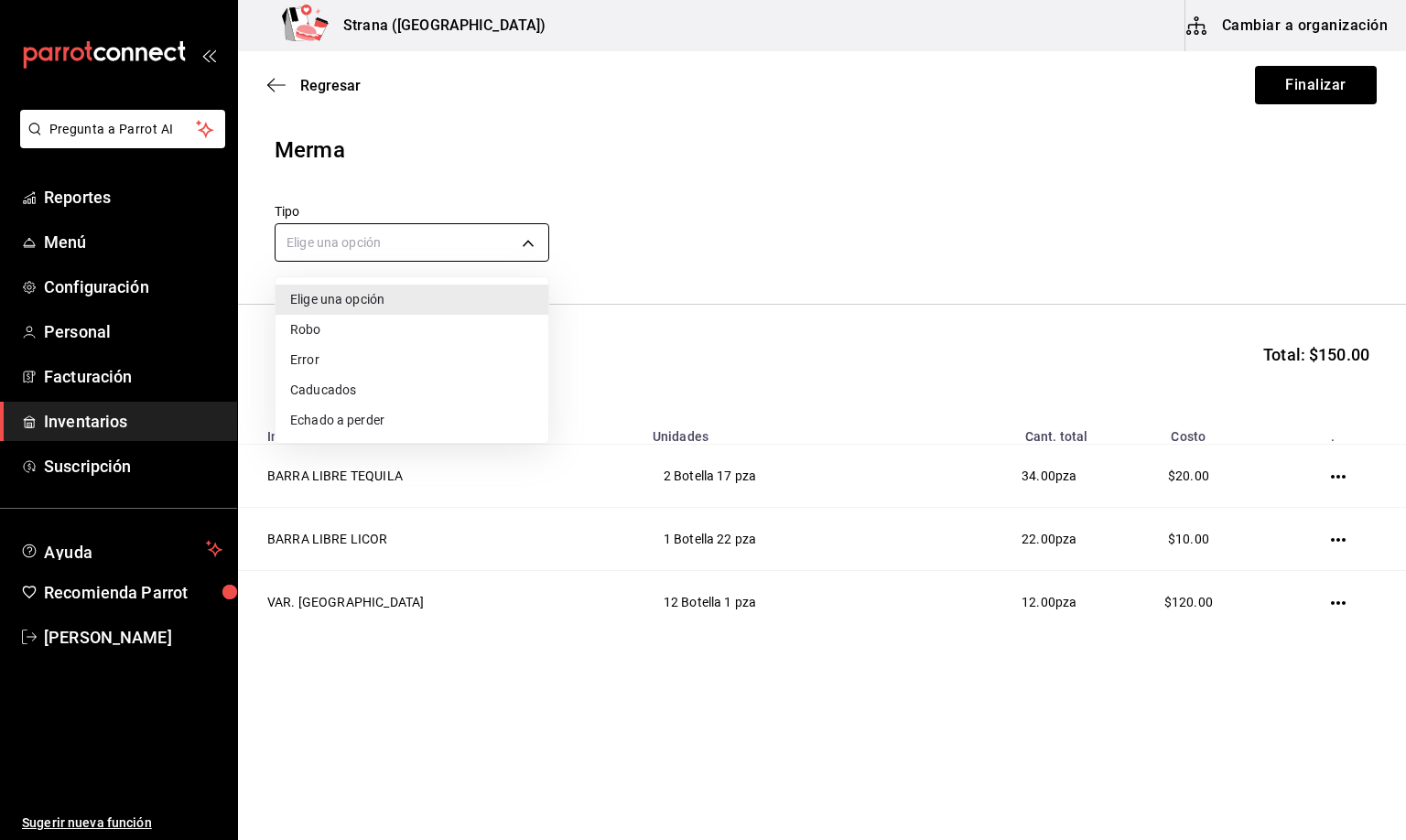
click at [327, 236] on body "Pregunta a Parrot AI Reportes Menú Configuración Personal Facturación Inventari…" at bounding box center [703, 368] width 1406 height 737
click at [319, 359] on li "Error" at bounding box center [412, 360] width 273 height 30
type input "ERROR"
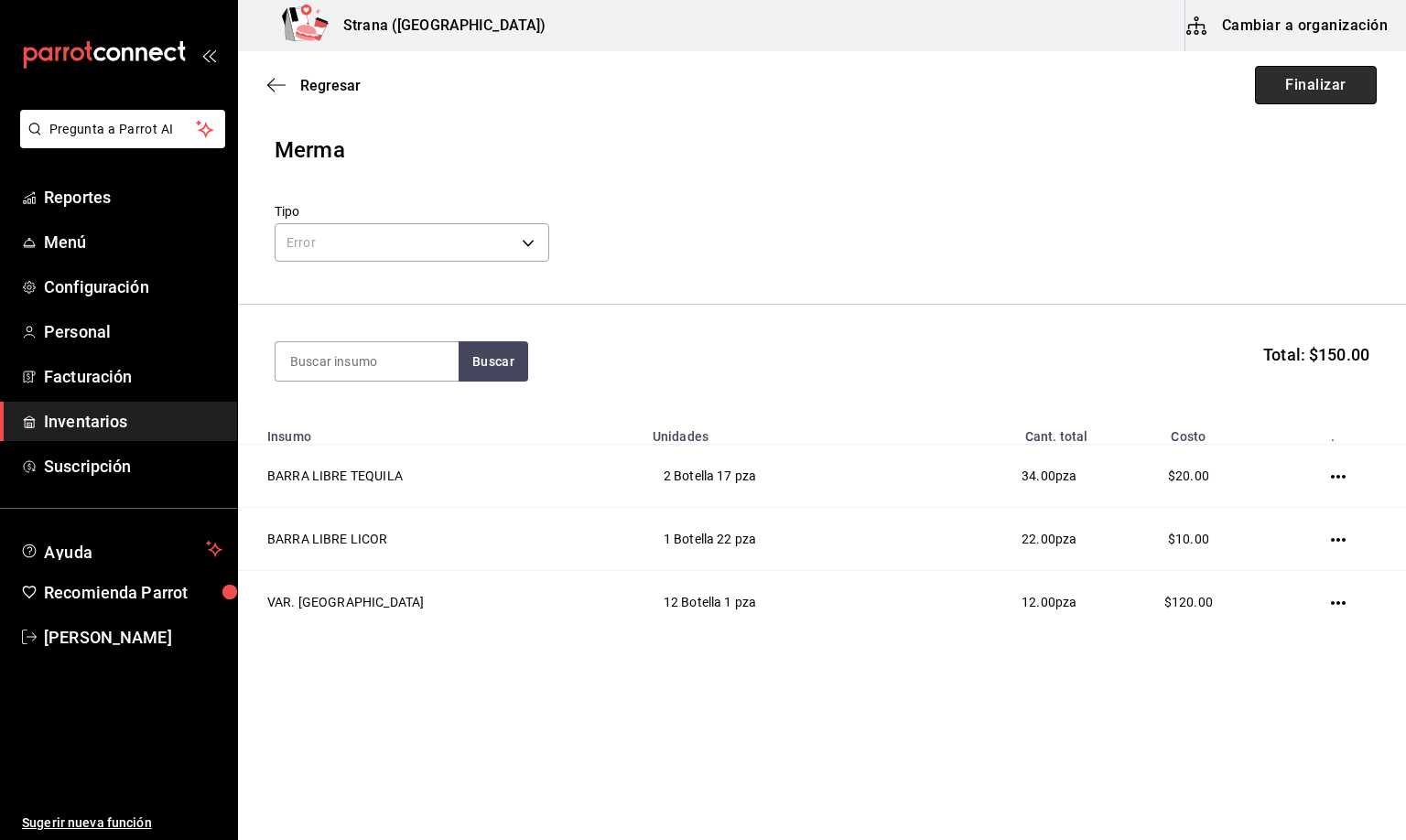
click at [1305, 86] on button "Finalizar" at bounding box center [1316, 85] width 121 height 39
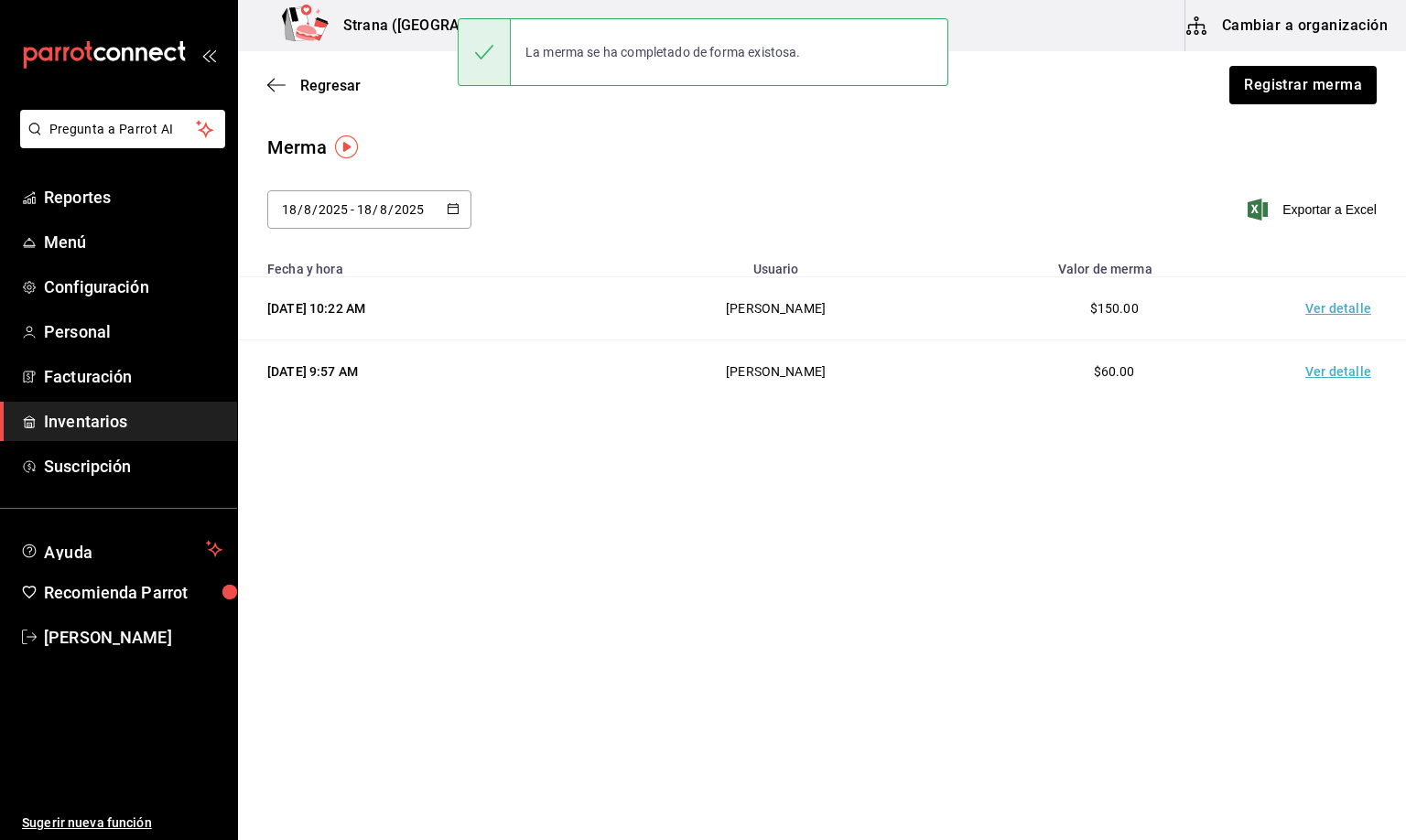
click at [1329, 309] on td "Ver detalle" at bounding box center [1342, 309] width 128 height 63
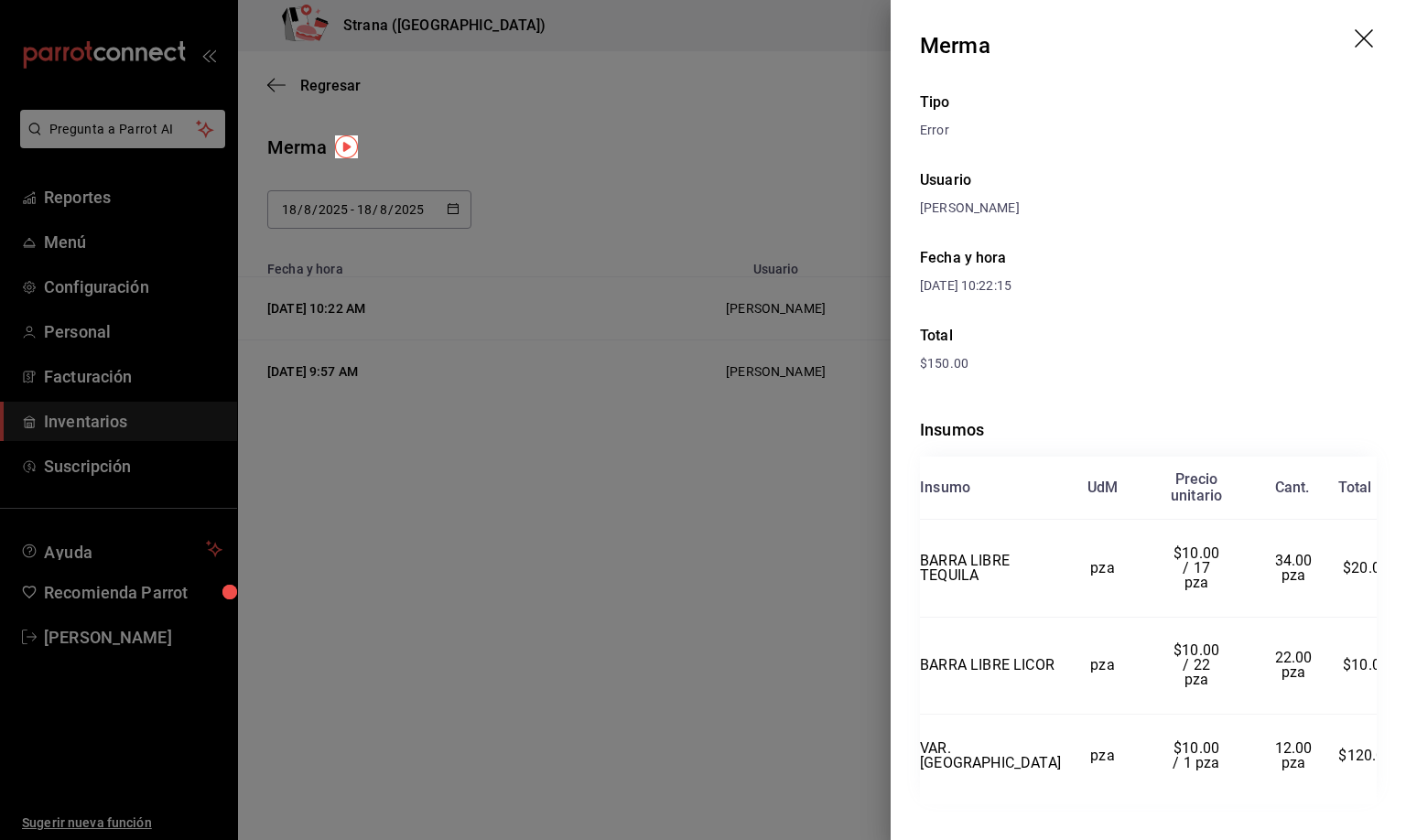
click at [1182, 240] on div "Tipo Error Usuario [PERSON_NAME] y hora [DATE] 10:22:15 Total $150.00 Insumos I…" at bounding box center [1148, 477] width 516 height 771
click at [1360, 40] on icon "drag" at bounding box center [1366, 40] width 22 height 22
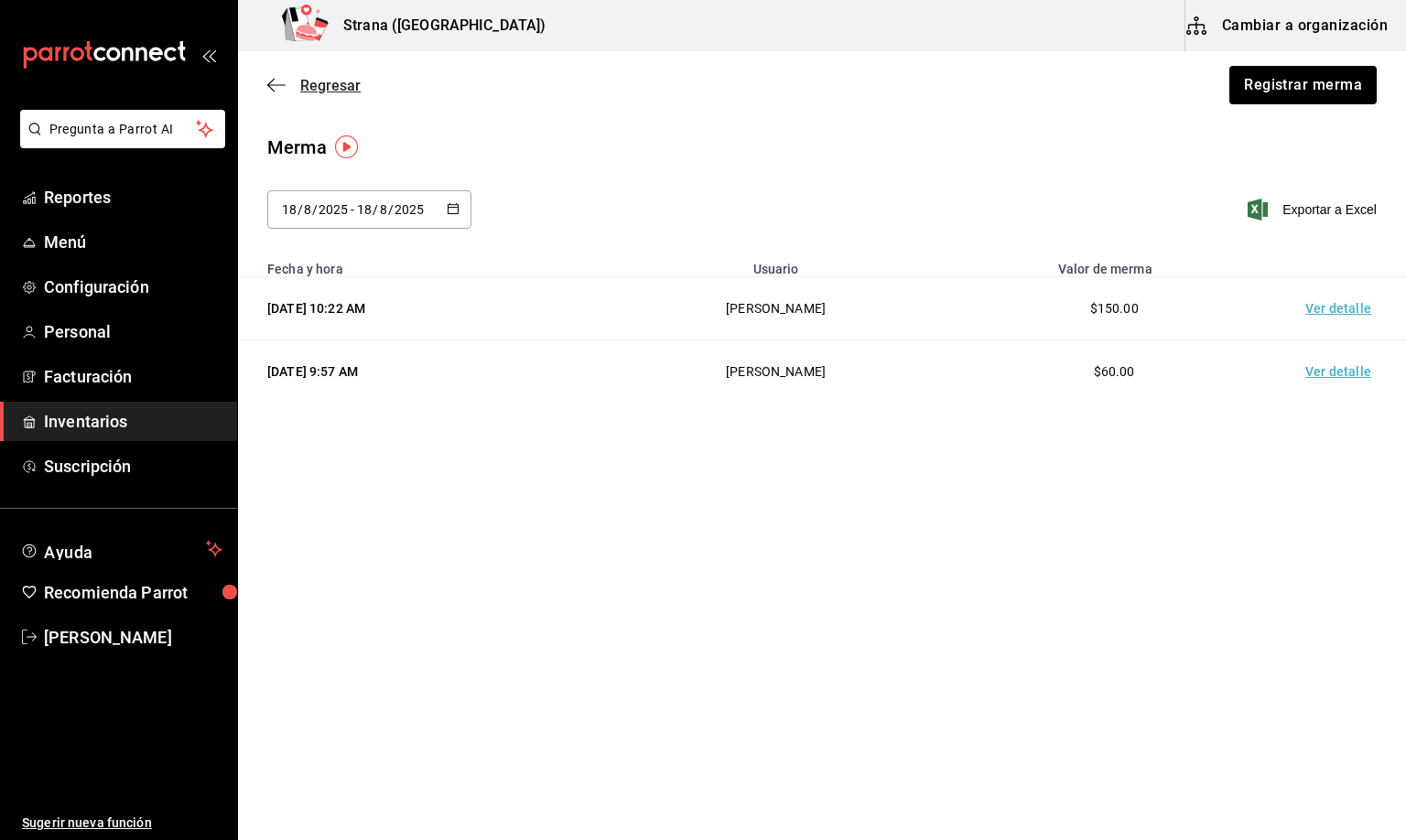
click at [317, 77] on span "Regresar" at bounding box center [330, 86] width 60 height 17
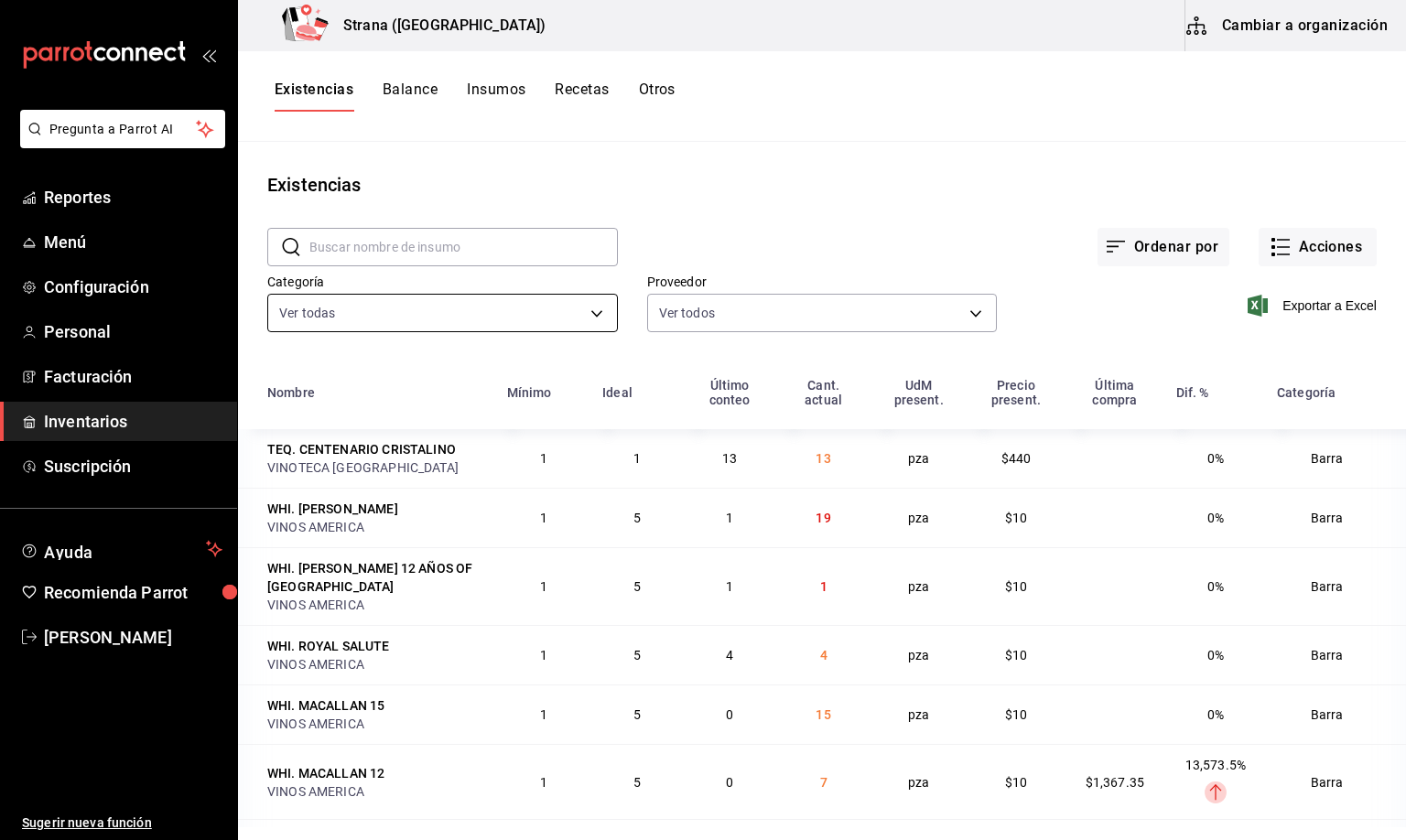
click at [365, 316] on body "Pregunta a Parrot AI Reportes Menú Configuración Personal Facturación Inventari…" at bounding box center [703, 413] width 1406 height 827
click at [342, 439] on span "[PERSON_NAME]" at bounding box center [457, 437] width 273 height 19
type input "22ec9f2c-e042-44ea-8d53-bf0e1d8c11ed"
checkbox input "false"
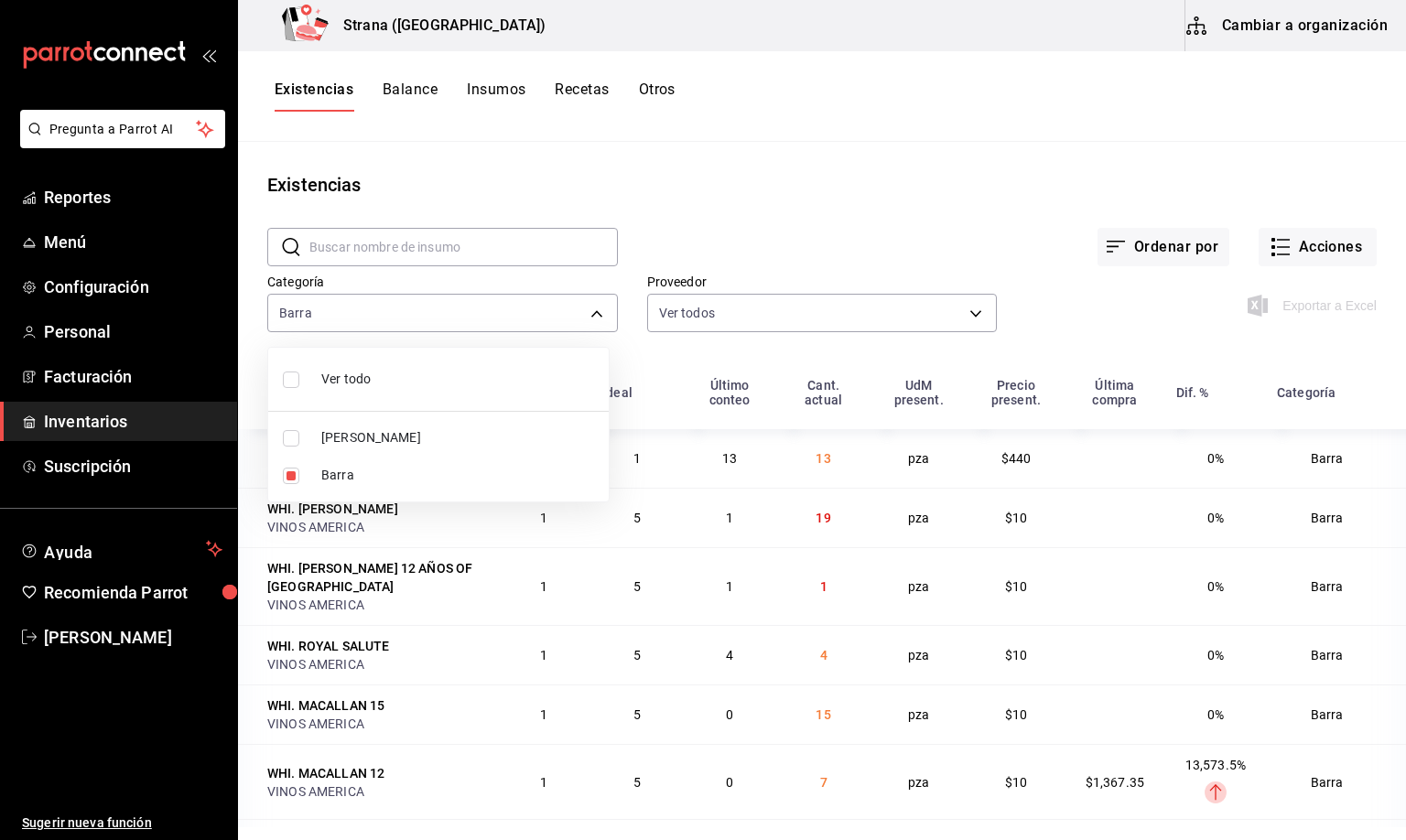
click at [314, 93] on div at bounding box center [703, 420] width 1406 height 840
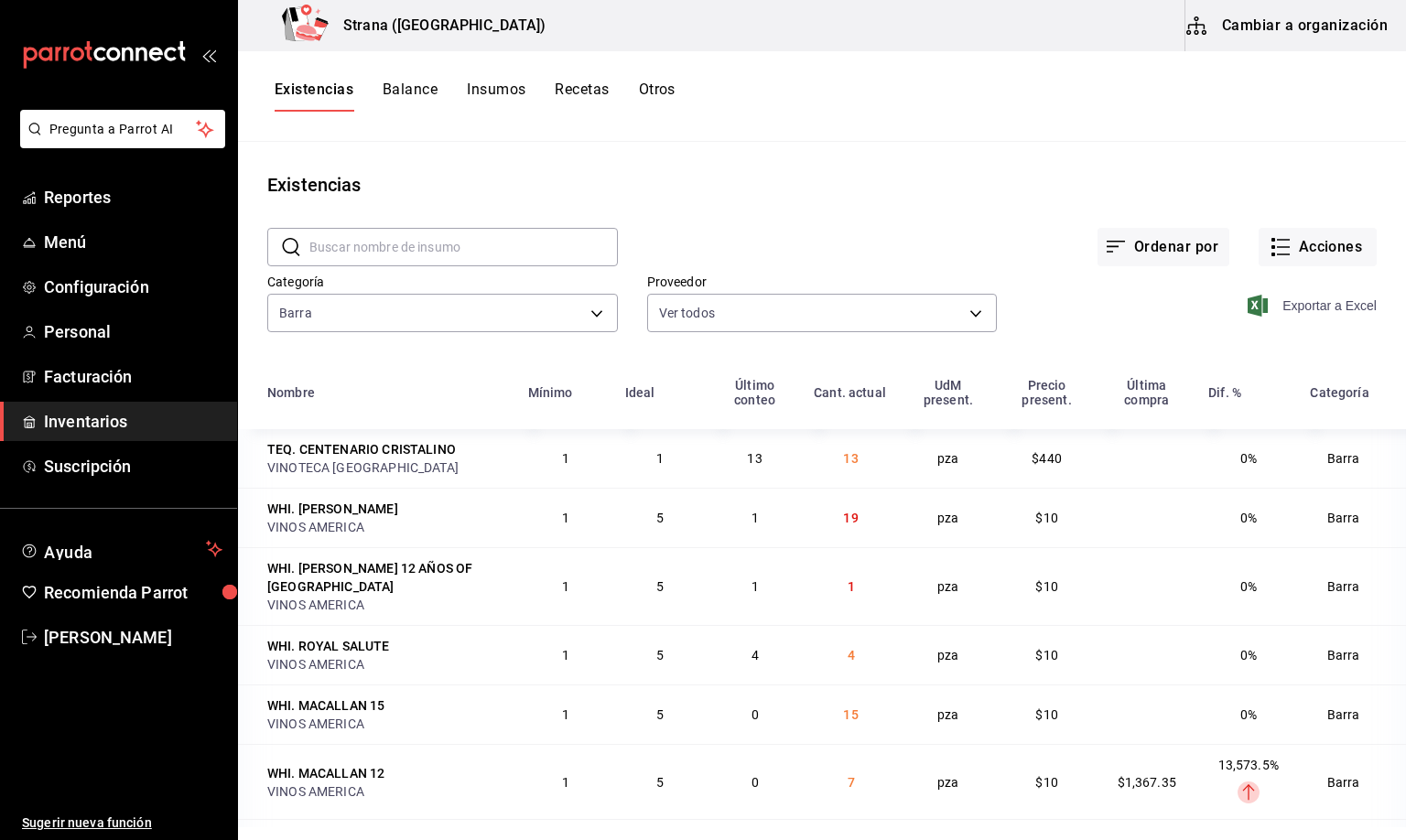
click at [1302, 303] on span "Exportar a Excel" at bounding box center [1314, 305] width 125 height 22
